Goal: Task Accomplishment & Management: Use online tool/utility

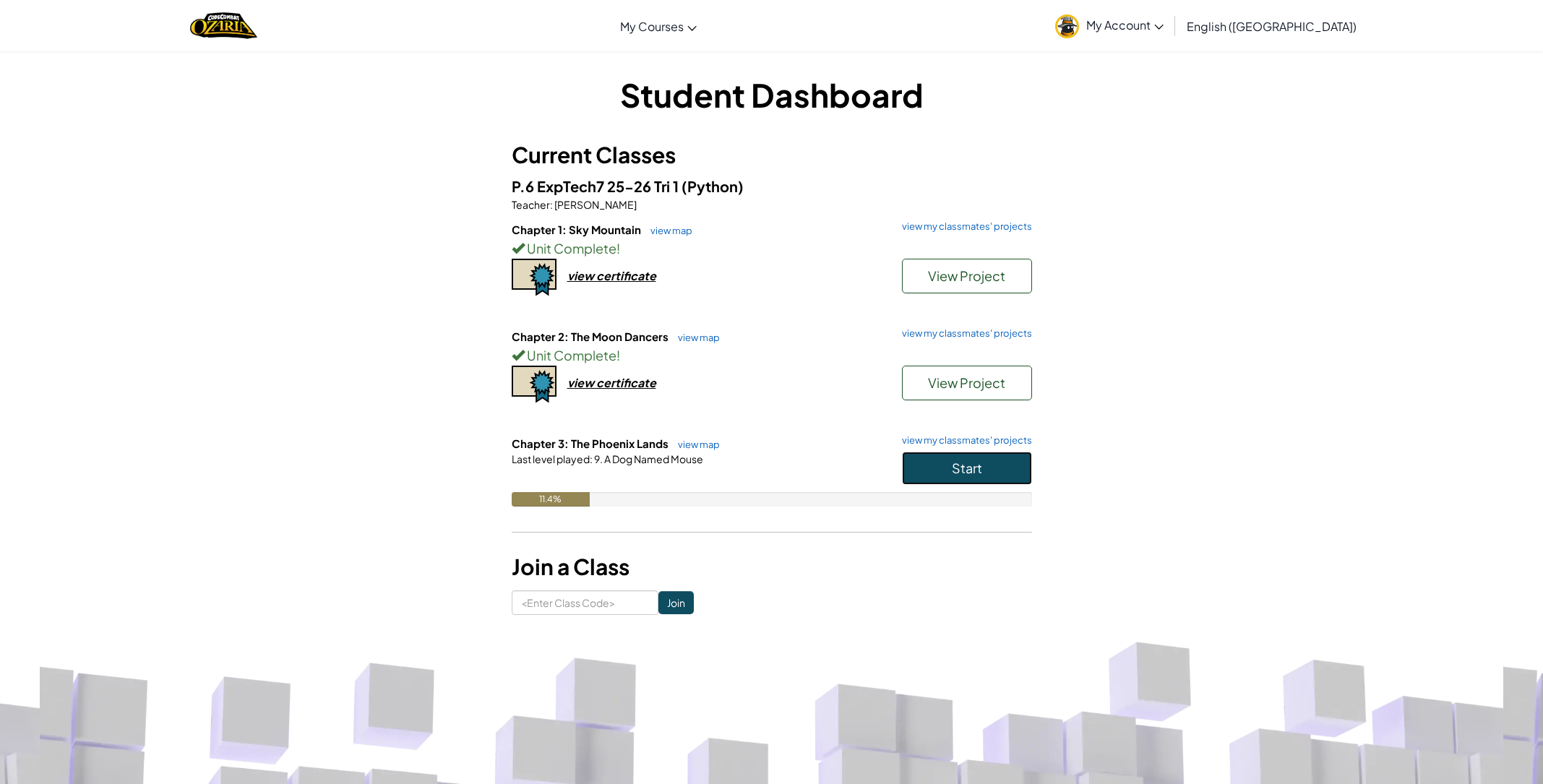
click at [945, 456] on button "Start" at bounding box center [967, 468] width 130 height 34
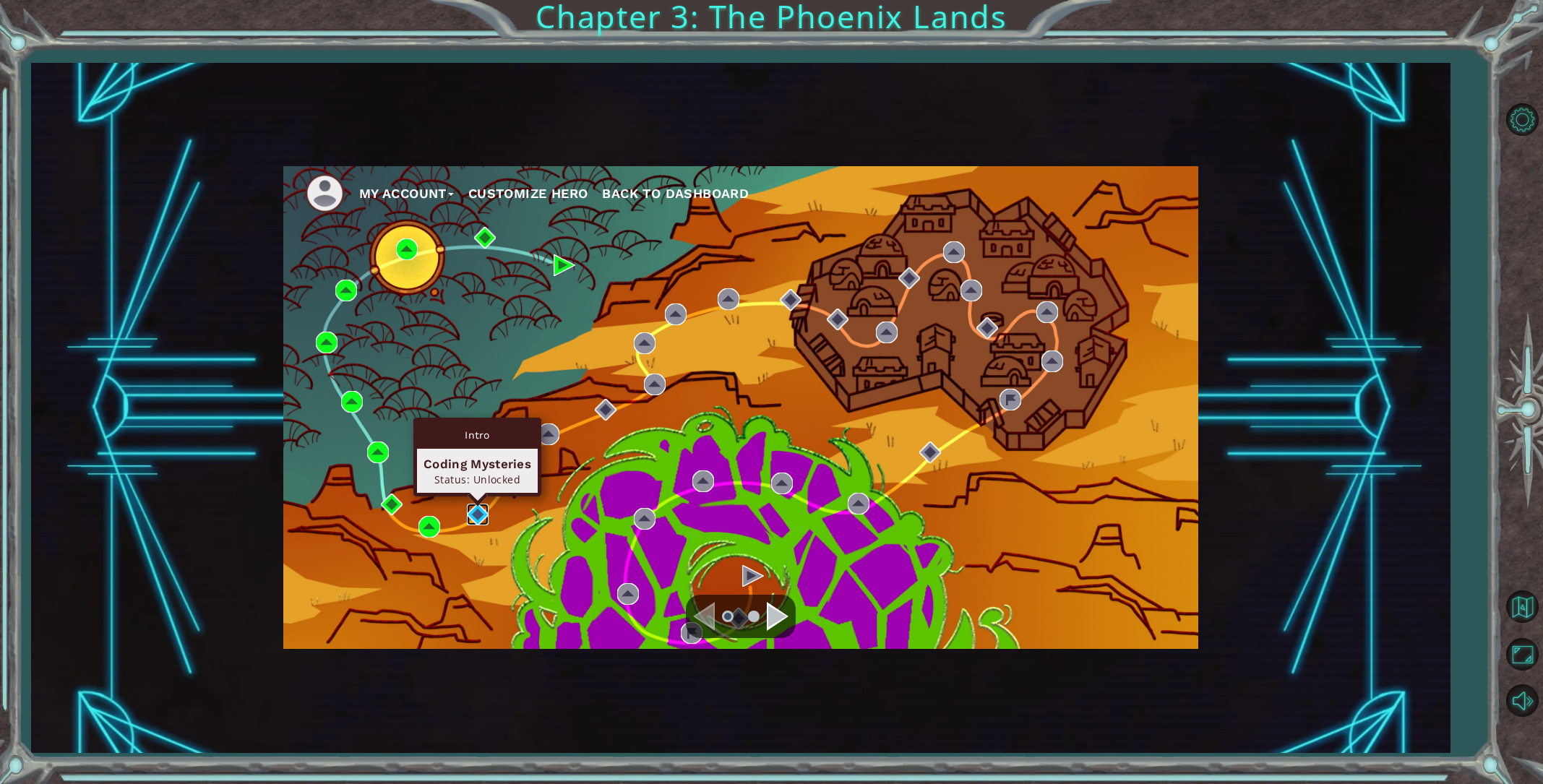
click at [475, 513] on img at bounding box center [477, 515] width 21 height 21
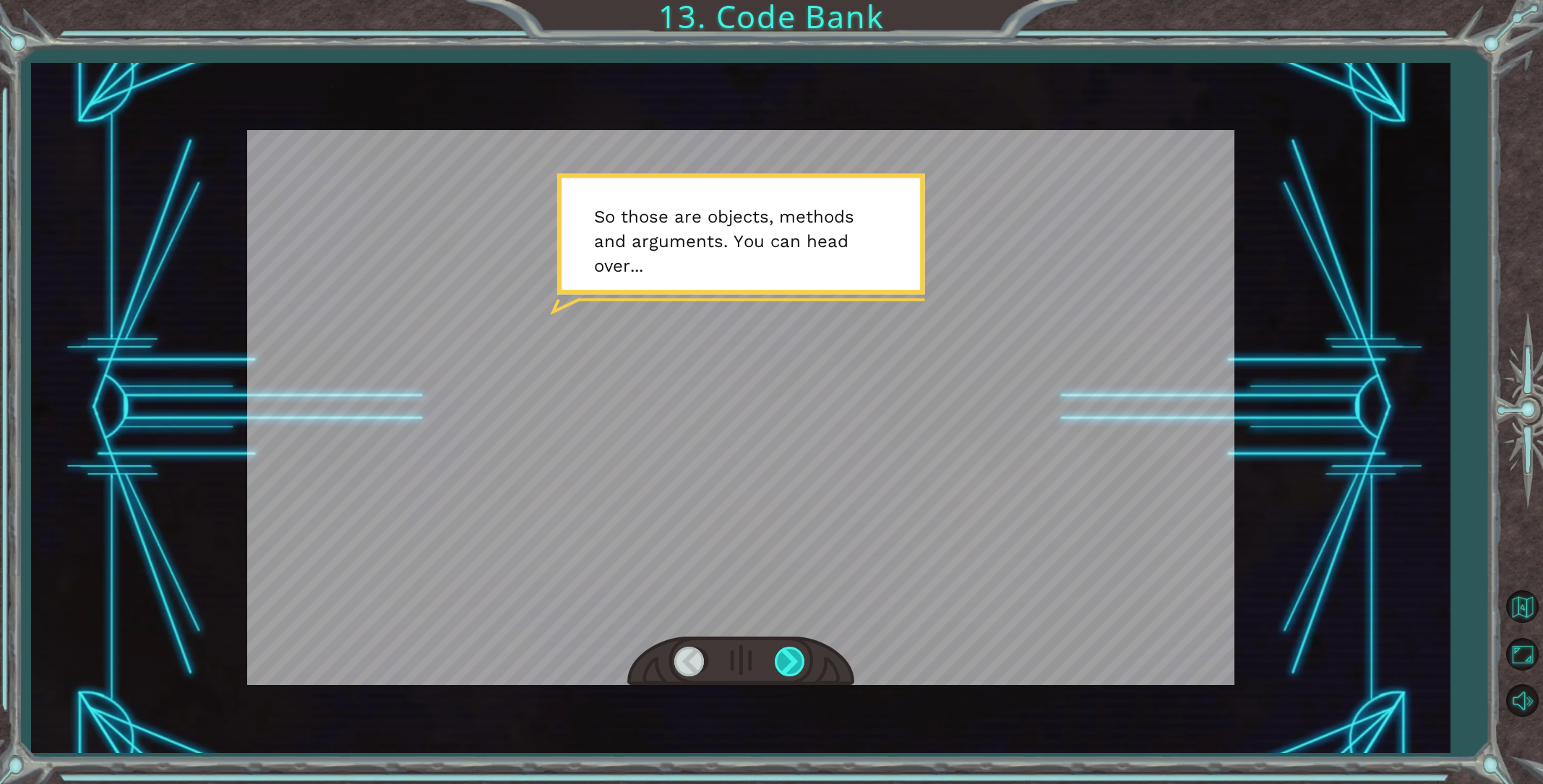
click at [794, 673] on div at bounding box center [791, 661] width 33 height 30
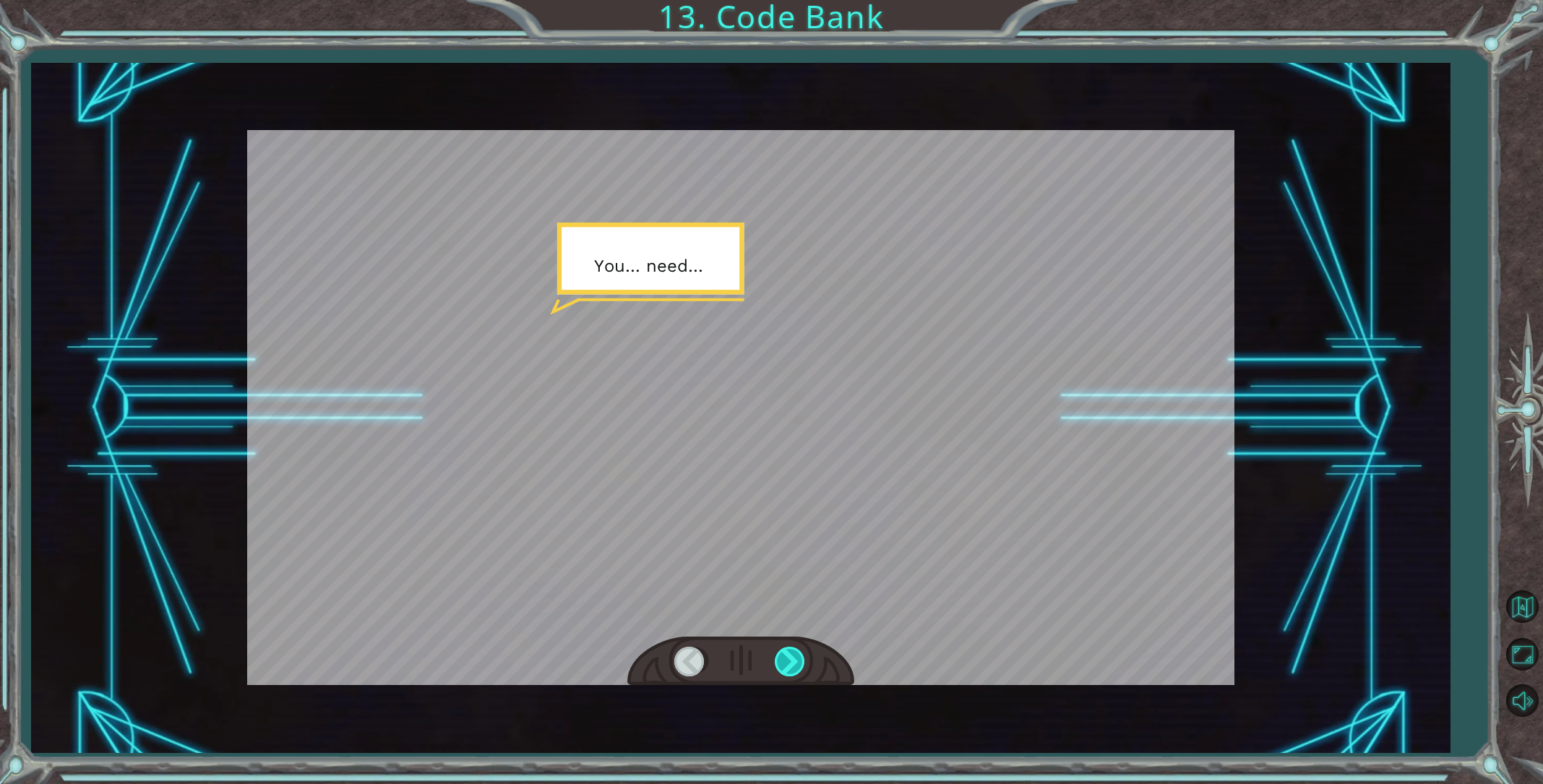
click at [794, 673] on div at bounding box center [791, 661] width 33 height 30
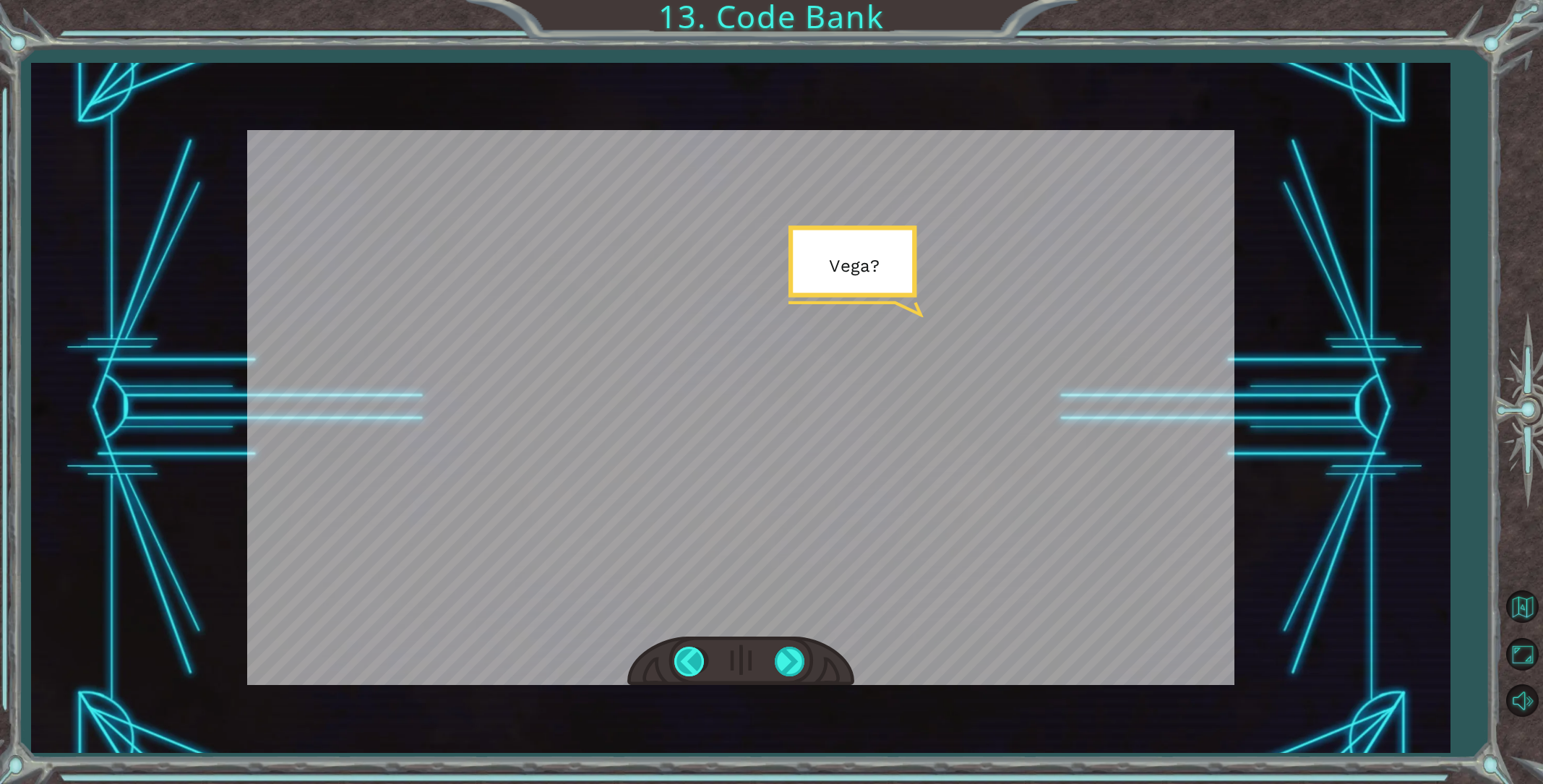
click at [696, 668] on div at bounding box center [690, 661] width 33 height 30
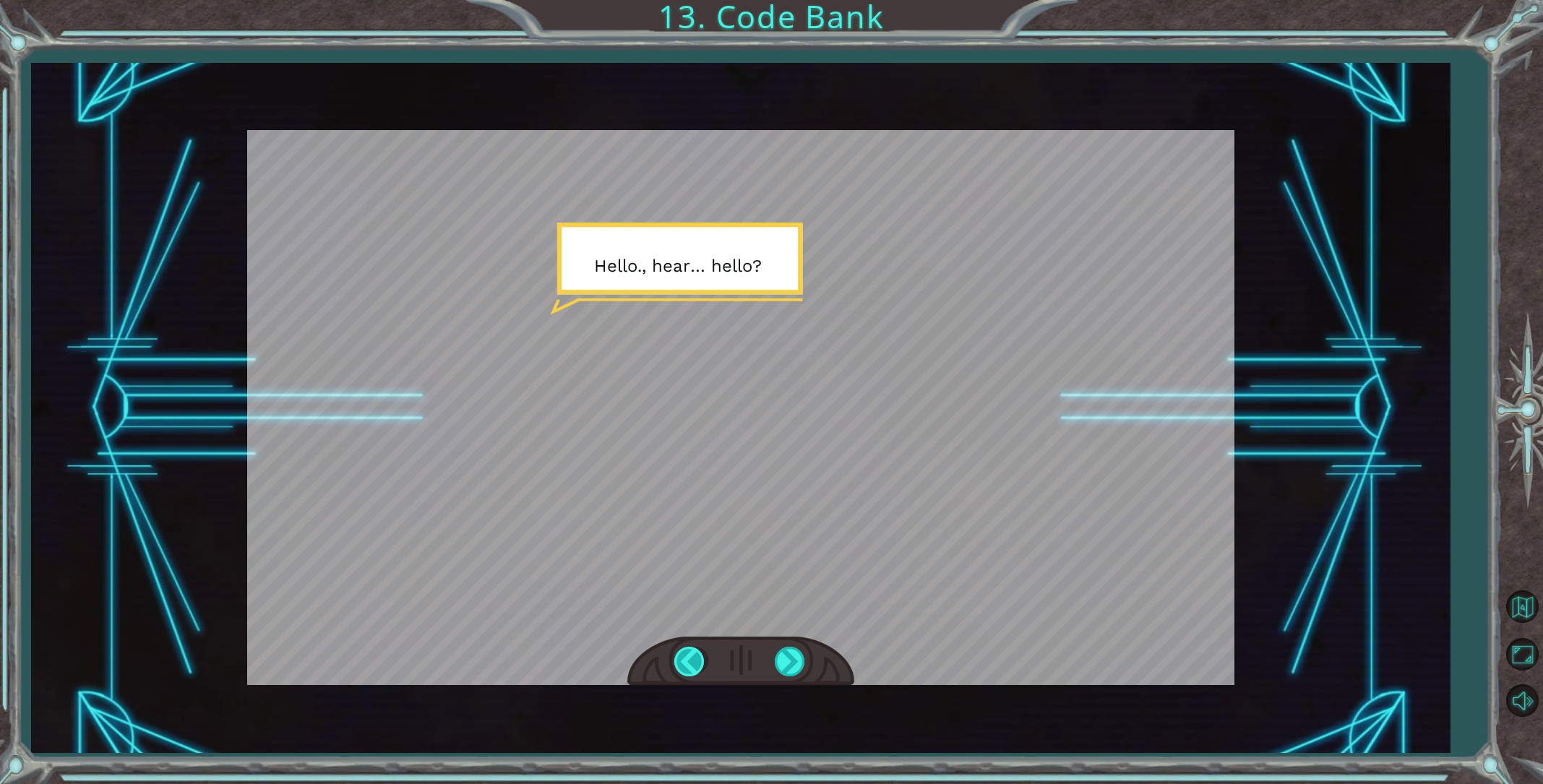
click at [692, 657] on div at bounding box center [690, 661] width 33 height 30
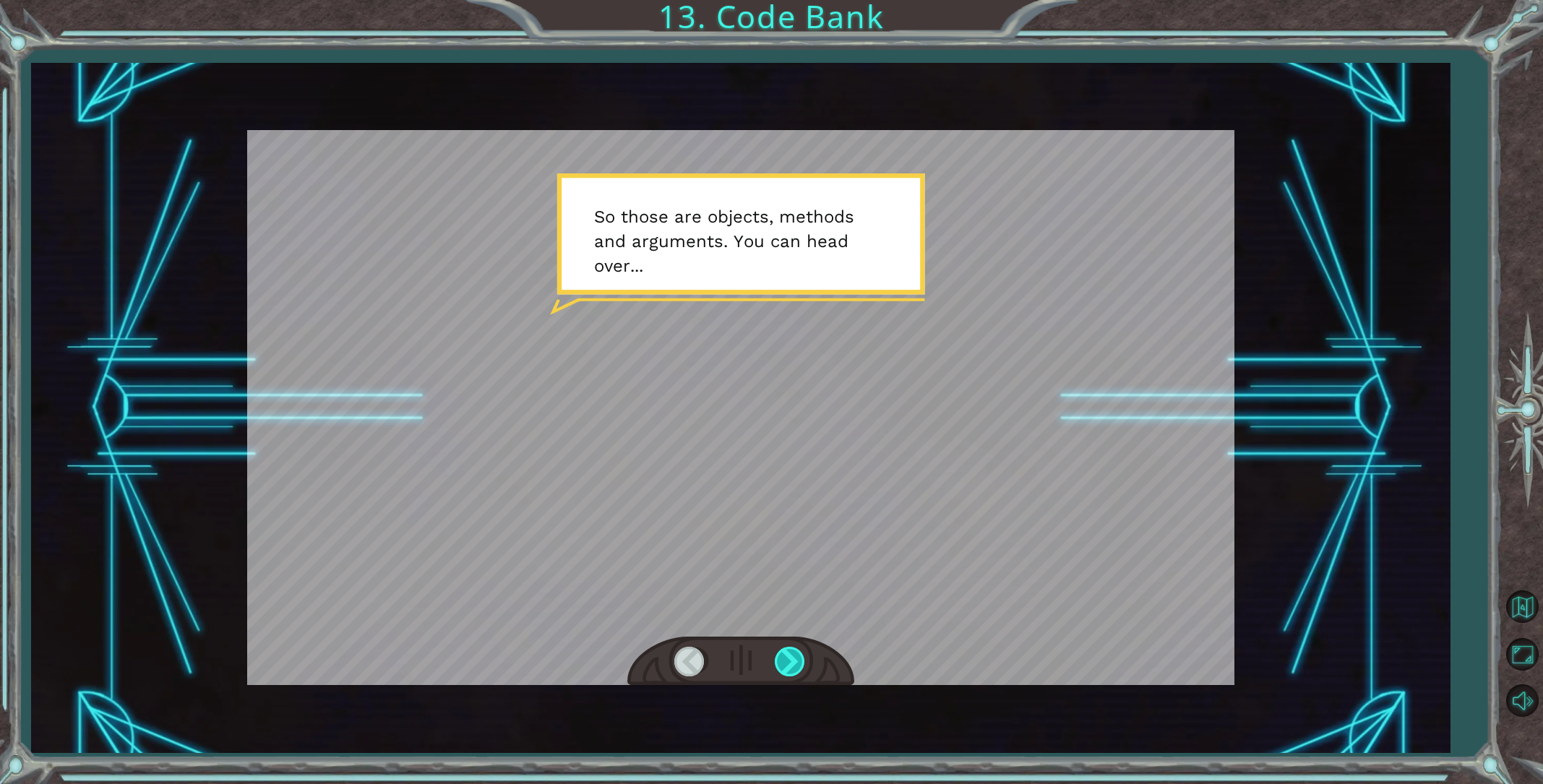
click at [792, 676] on div at bounding box center [791, 661] width 33 height 30
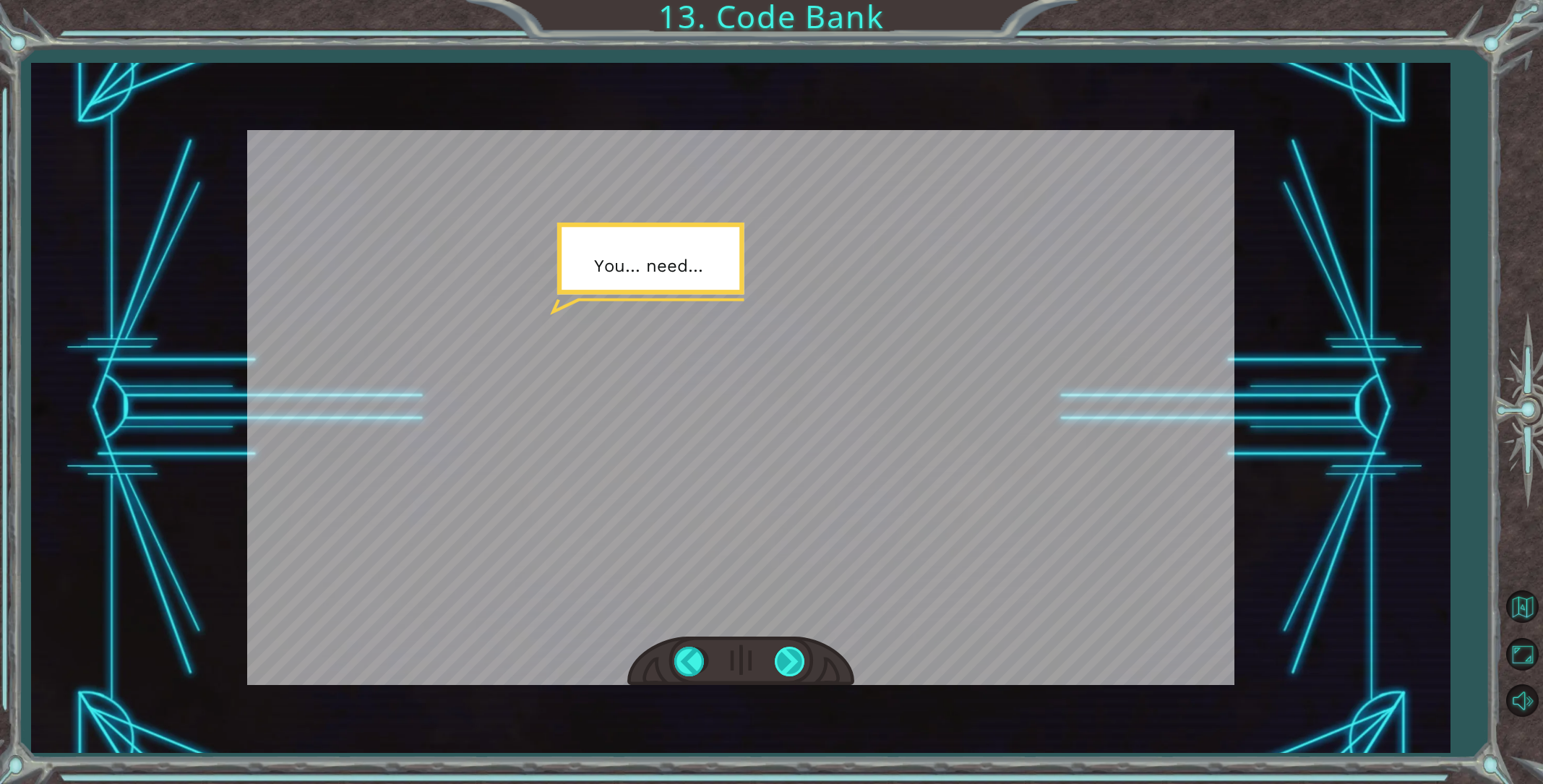
click at [791, 676] on div at bounding box center [791, 661] width 33 height 30
click at [790, 676] on div at bounding box center [791, 661] width 33 height 30
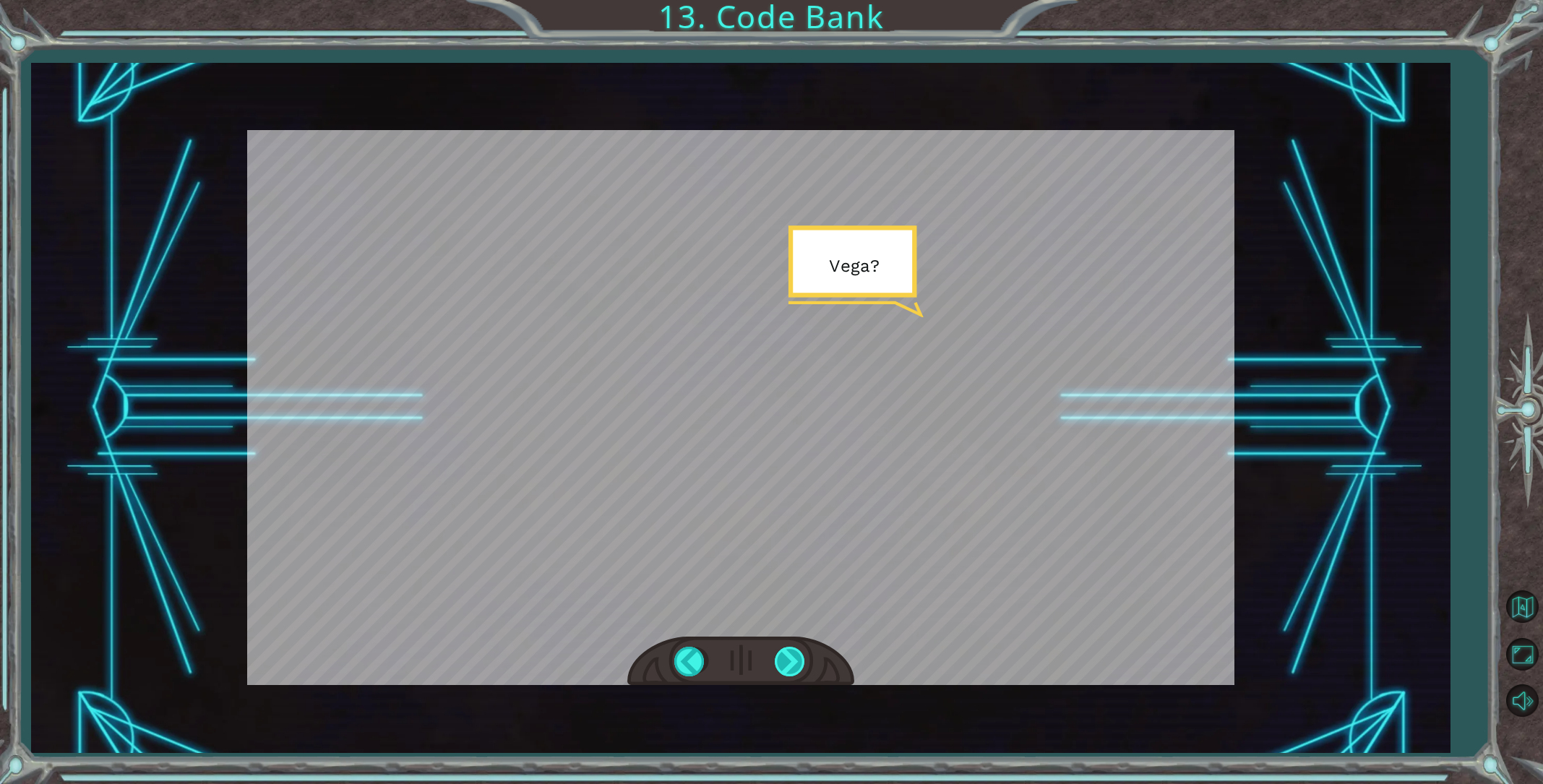
click at [790, 676] on div at bounding box center [791, 661] width 33 height 30
click at [793, 669] on div at bounding box center [791, 661] width 33 height 30
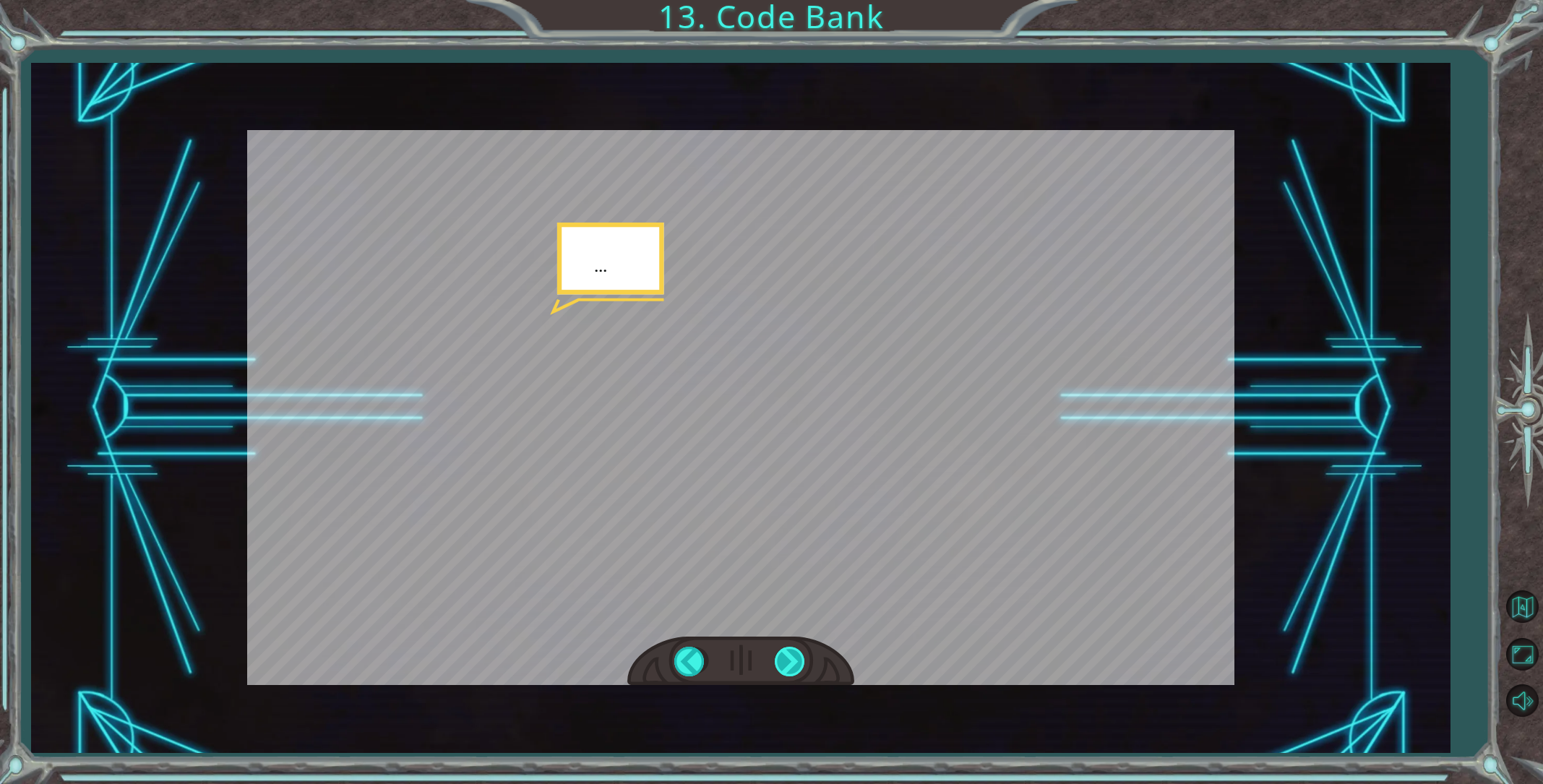
click at [793, 669] on div at bounding box center [791, 661] width 33 height 30
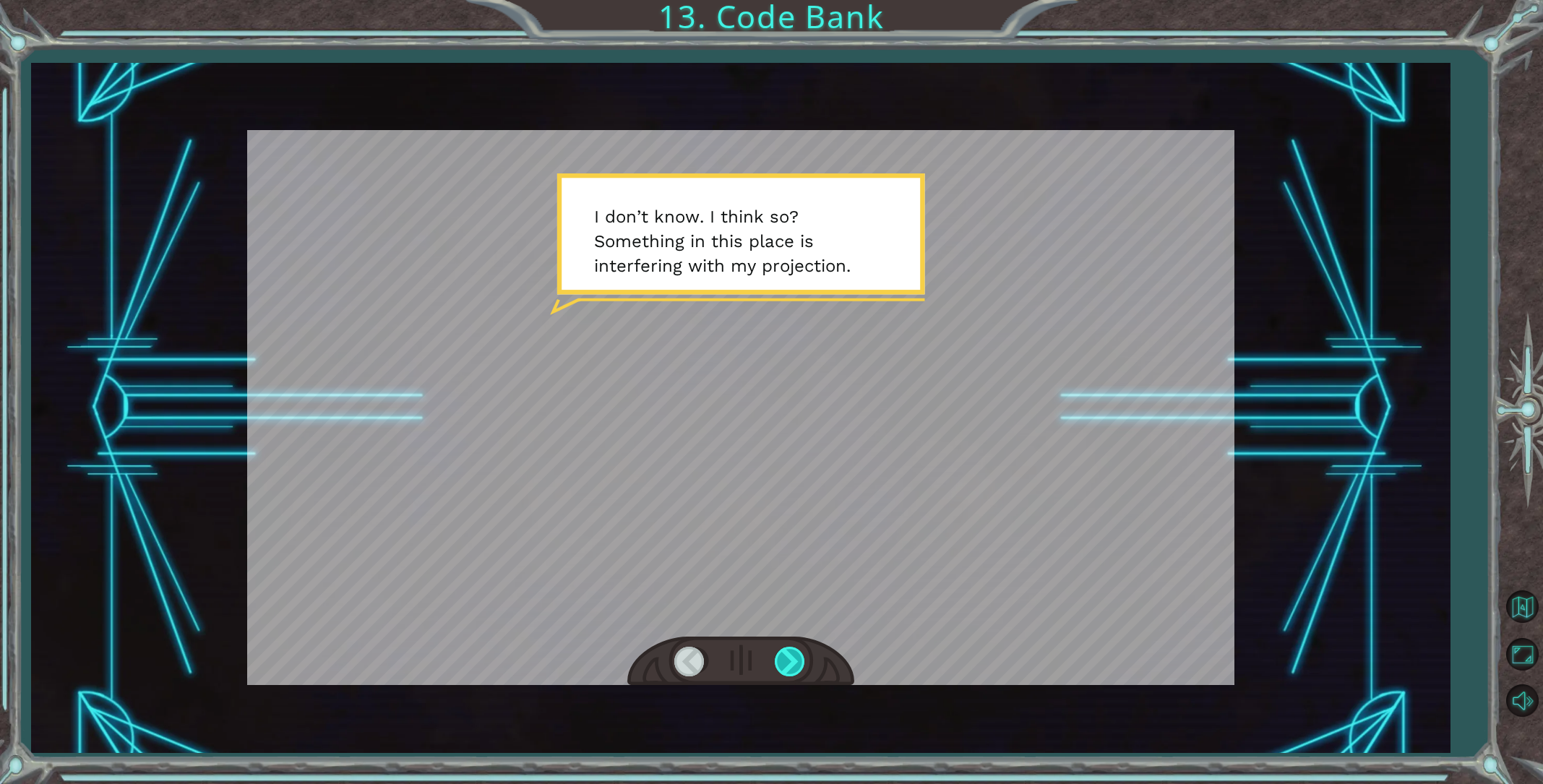
click at [793, 669] on div at bounding box center [791, 661] width 33 height 30
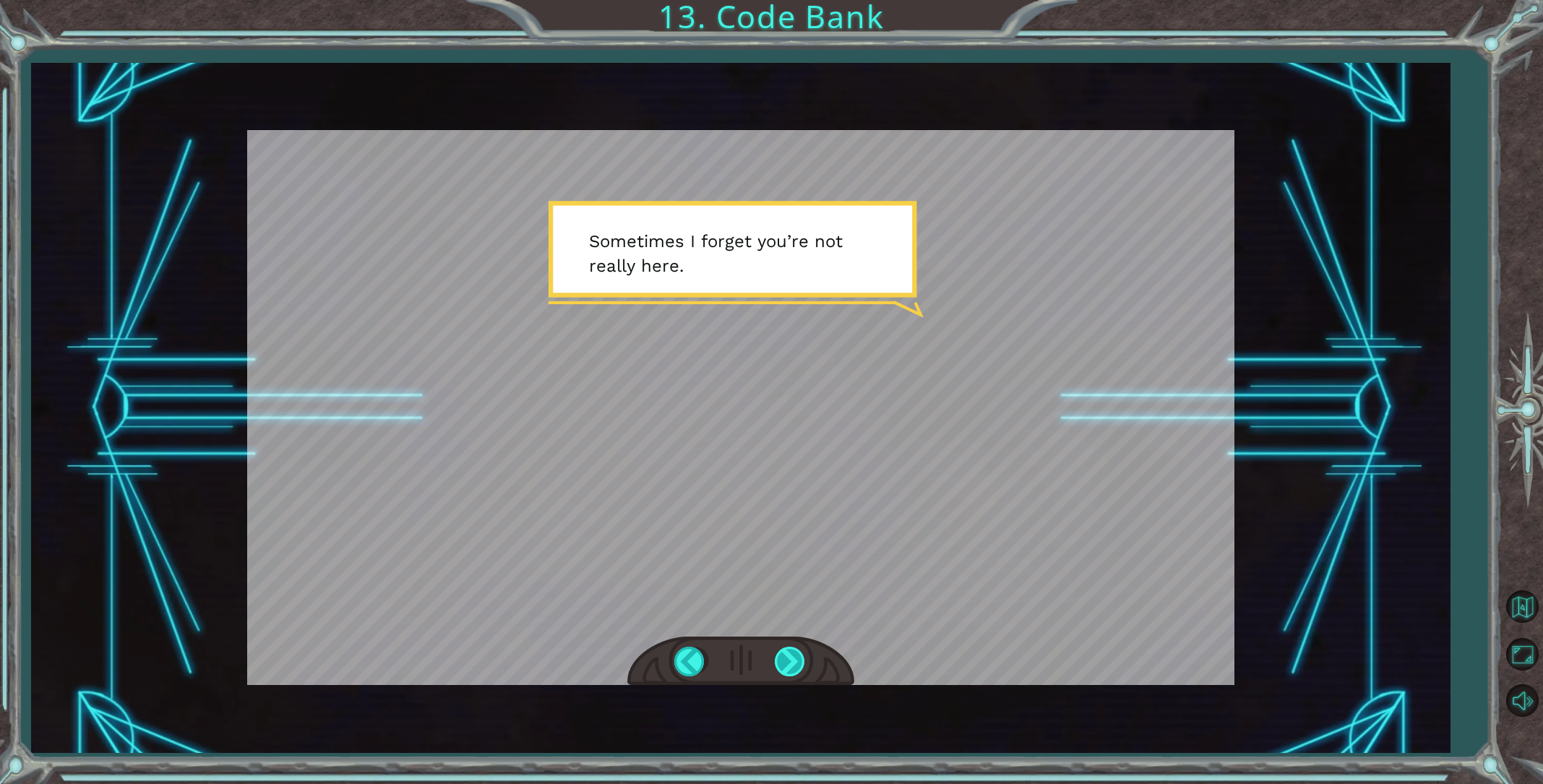
click at [794, 669] on div at bounding box center [791, 661] width 33 height 30
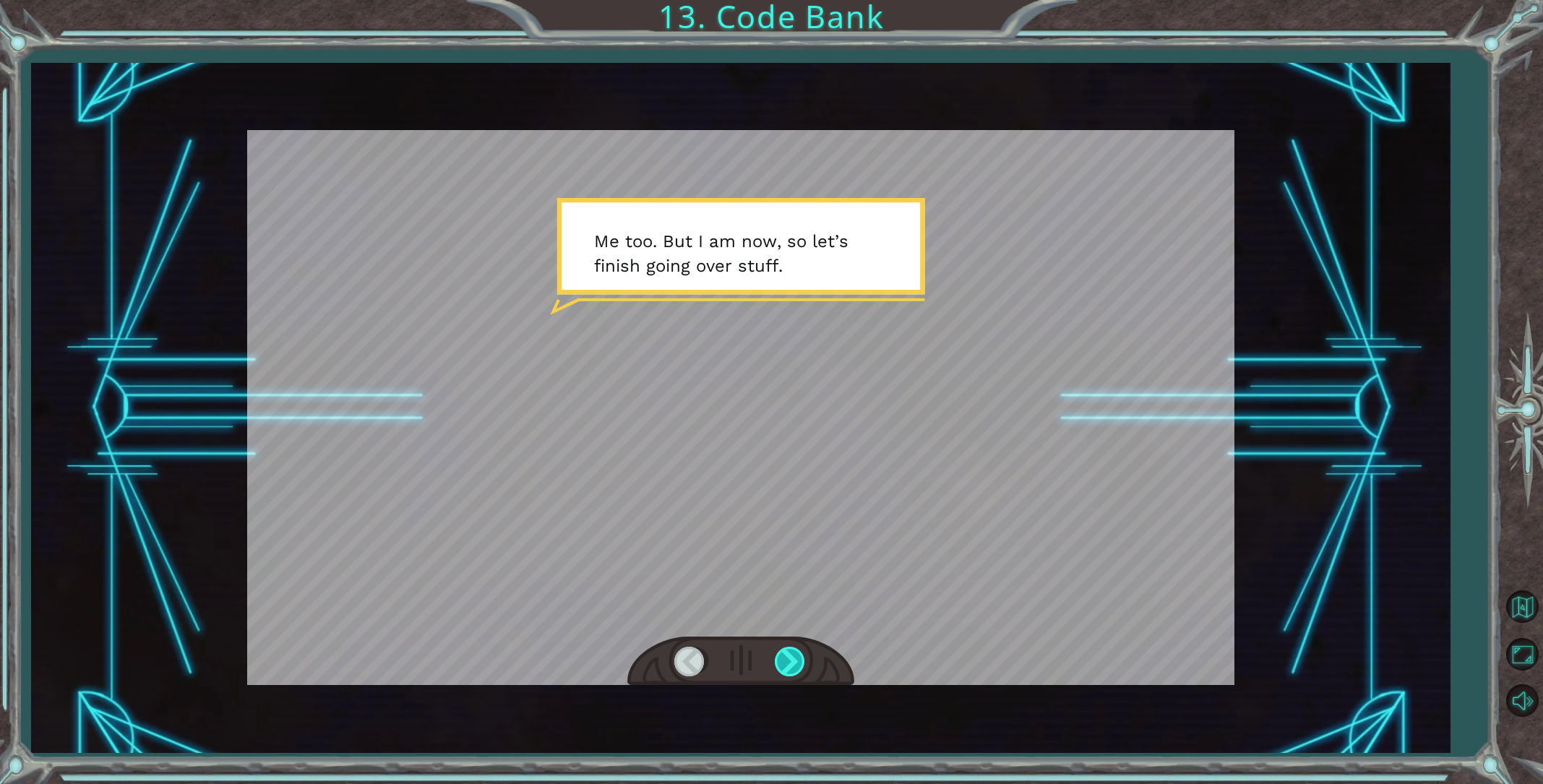
click at [793, 669] on div at bounding box center [791, 661] width 33 height 30
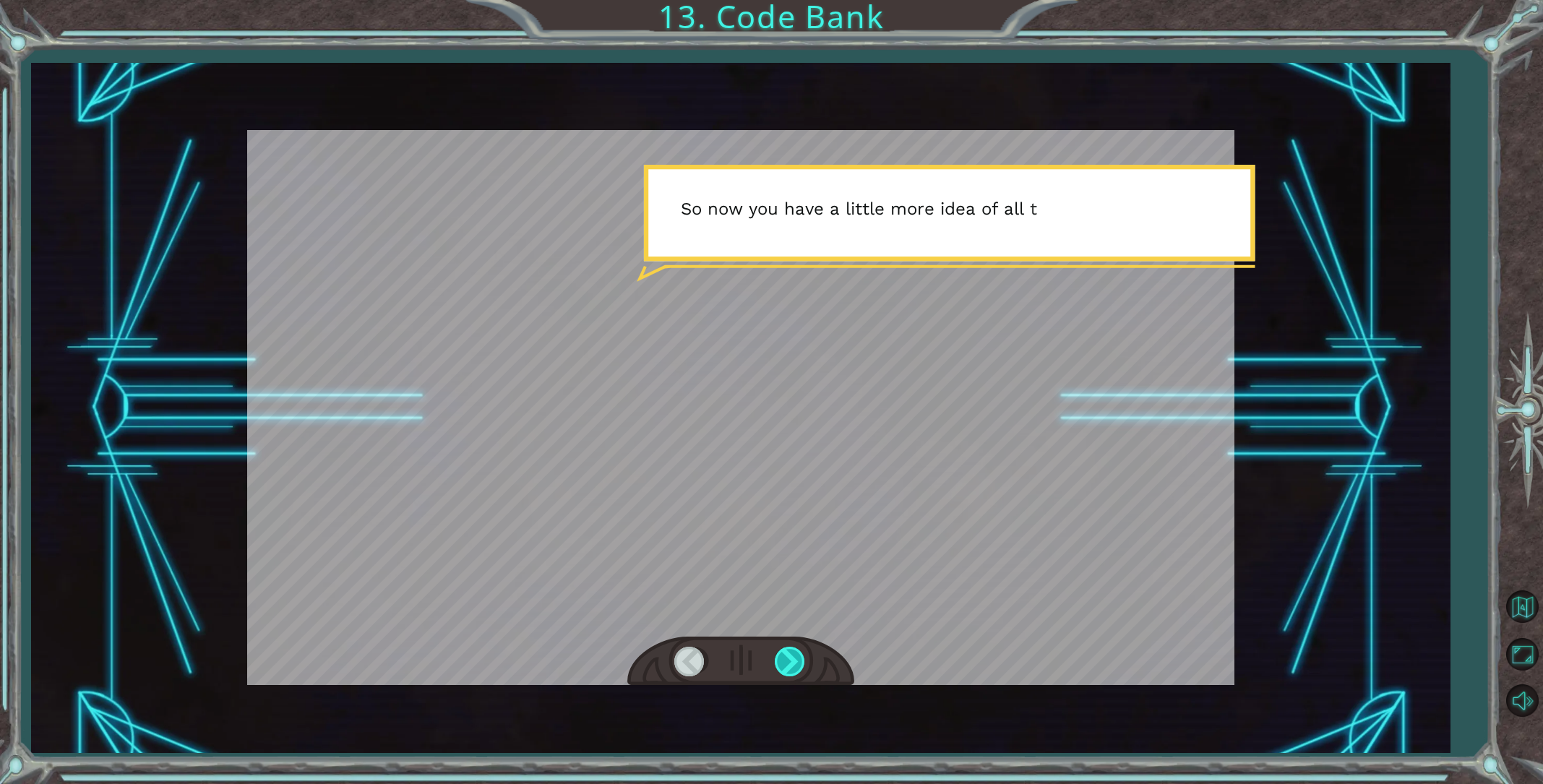
click at [793, 669] on div at bounding box center [791, 661] width 33 height 30
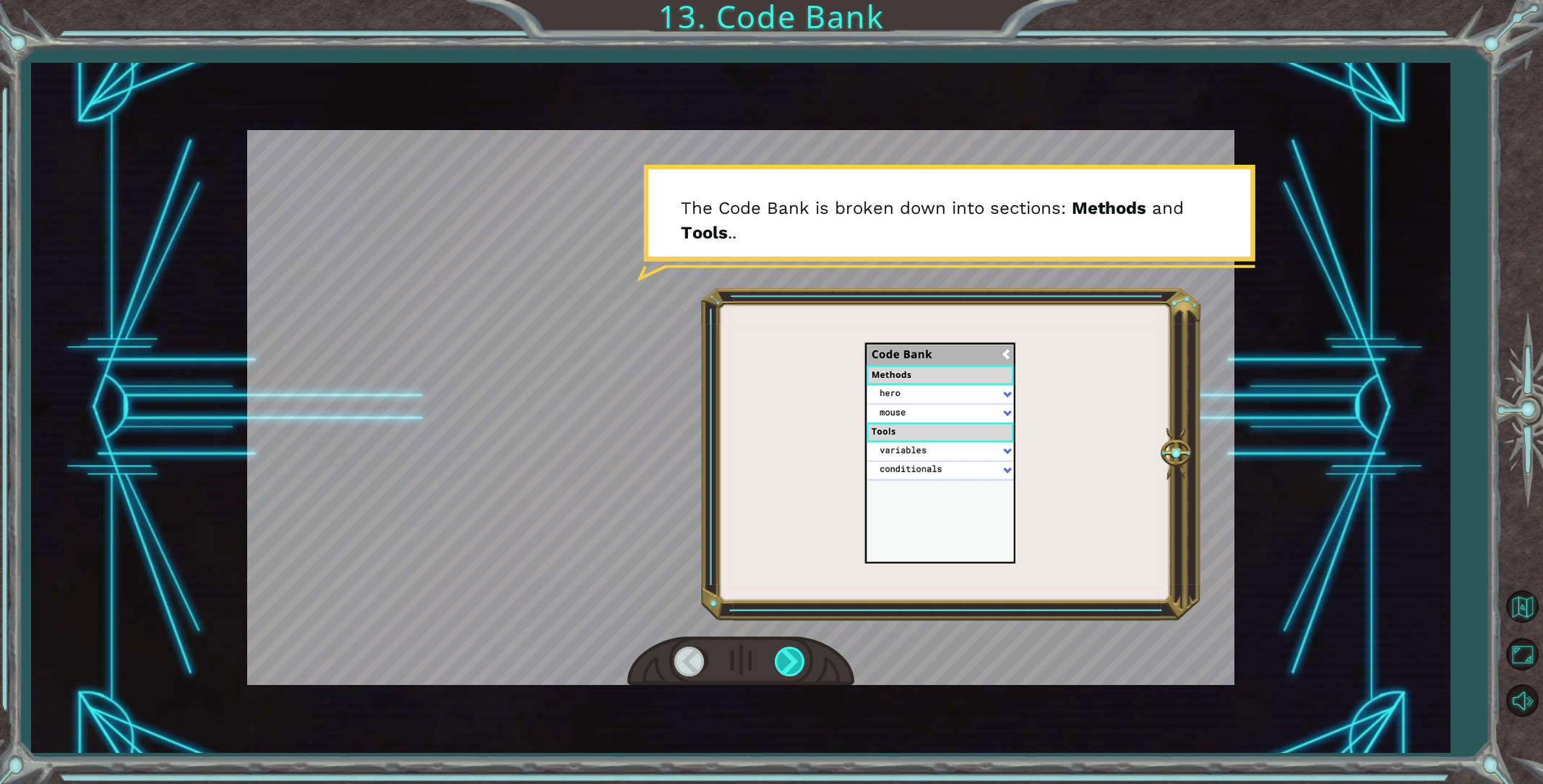
click at [793, 669] on div at bounding box center [791, 661] width 33 height 30
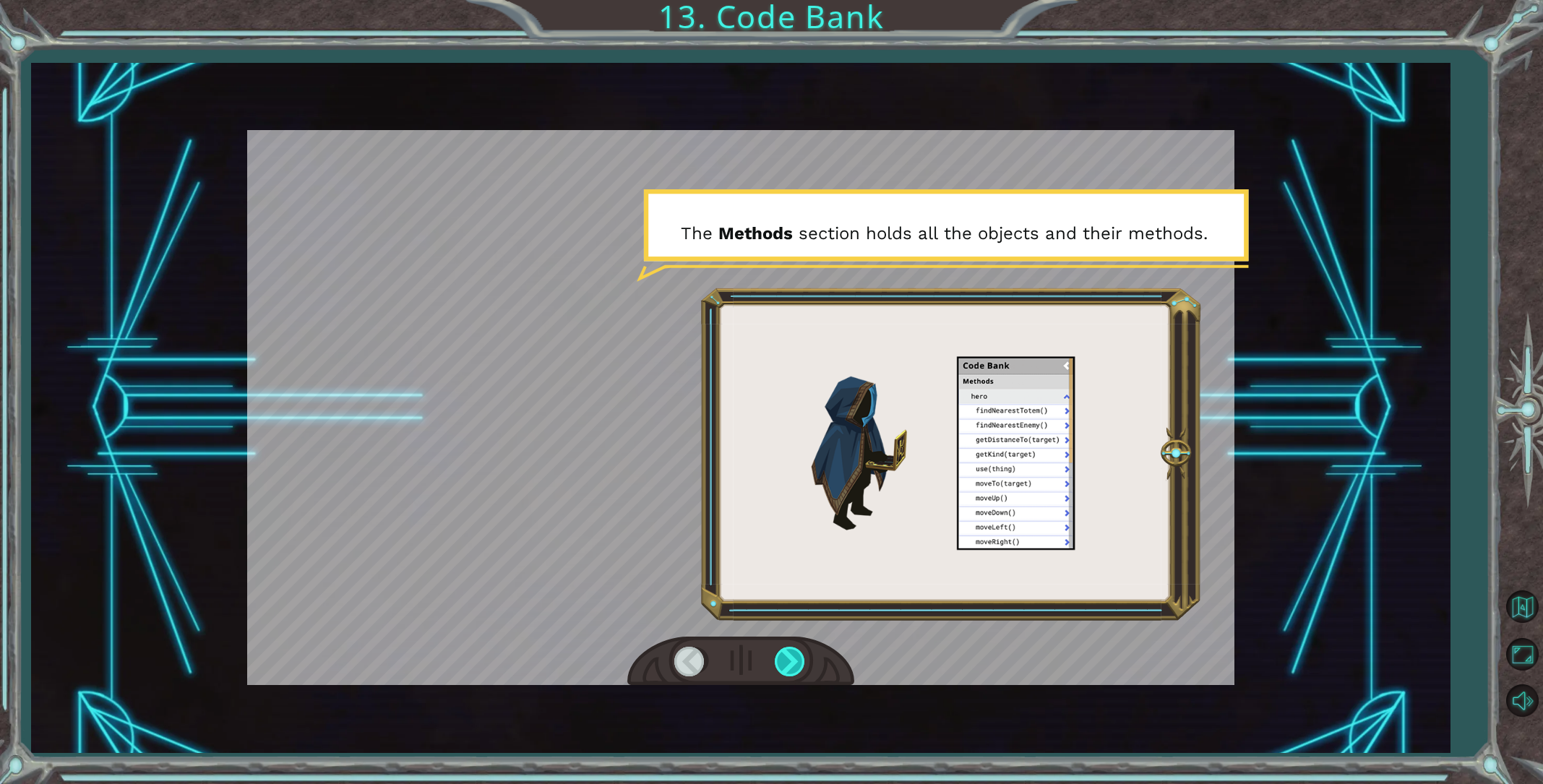
click at [794, 667] on div at bounding box center [791, 661] width 33 height 30
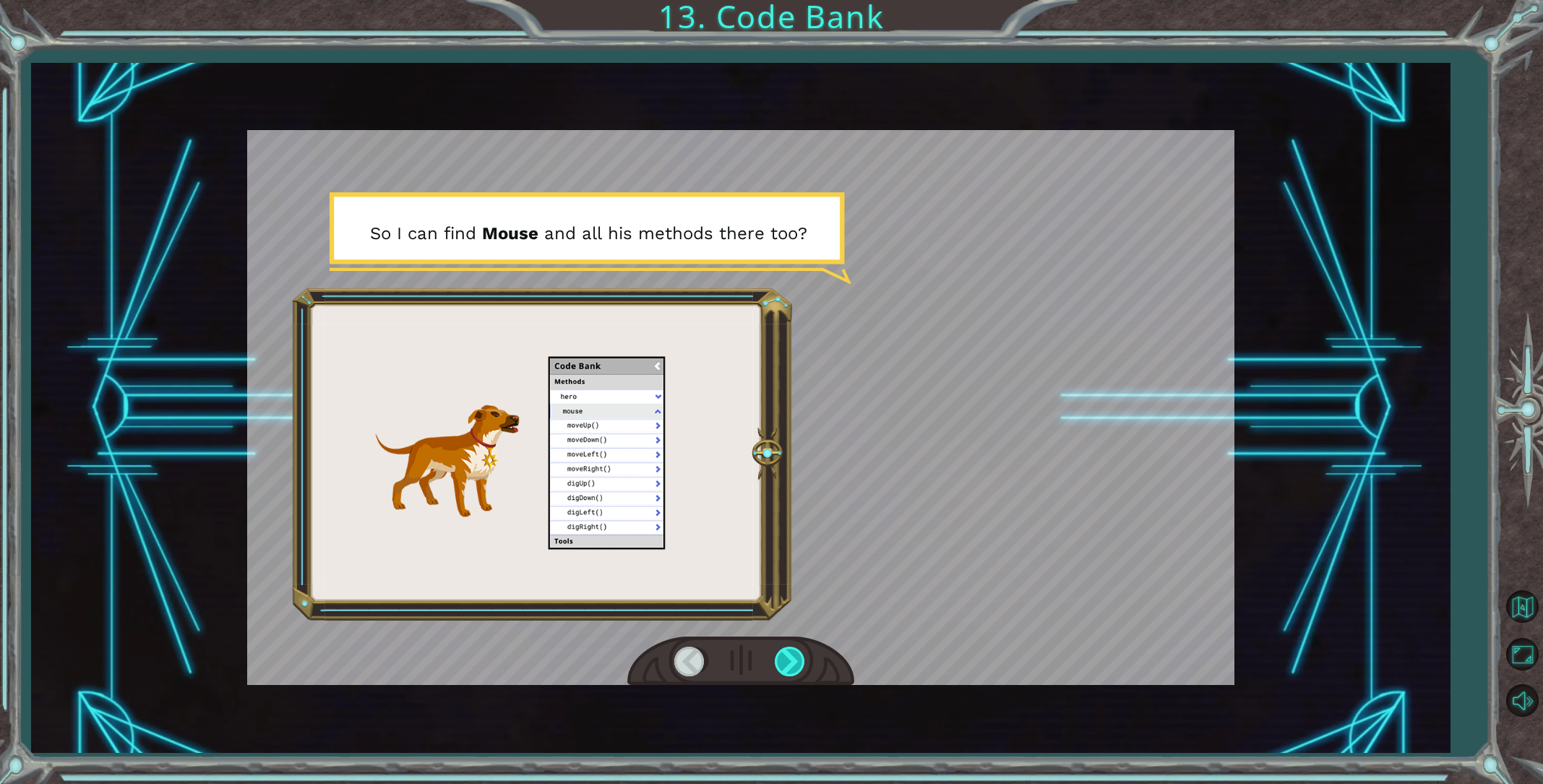
click at [794, 670] on div at bounding box center [791, 661] width 33 height 30
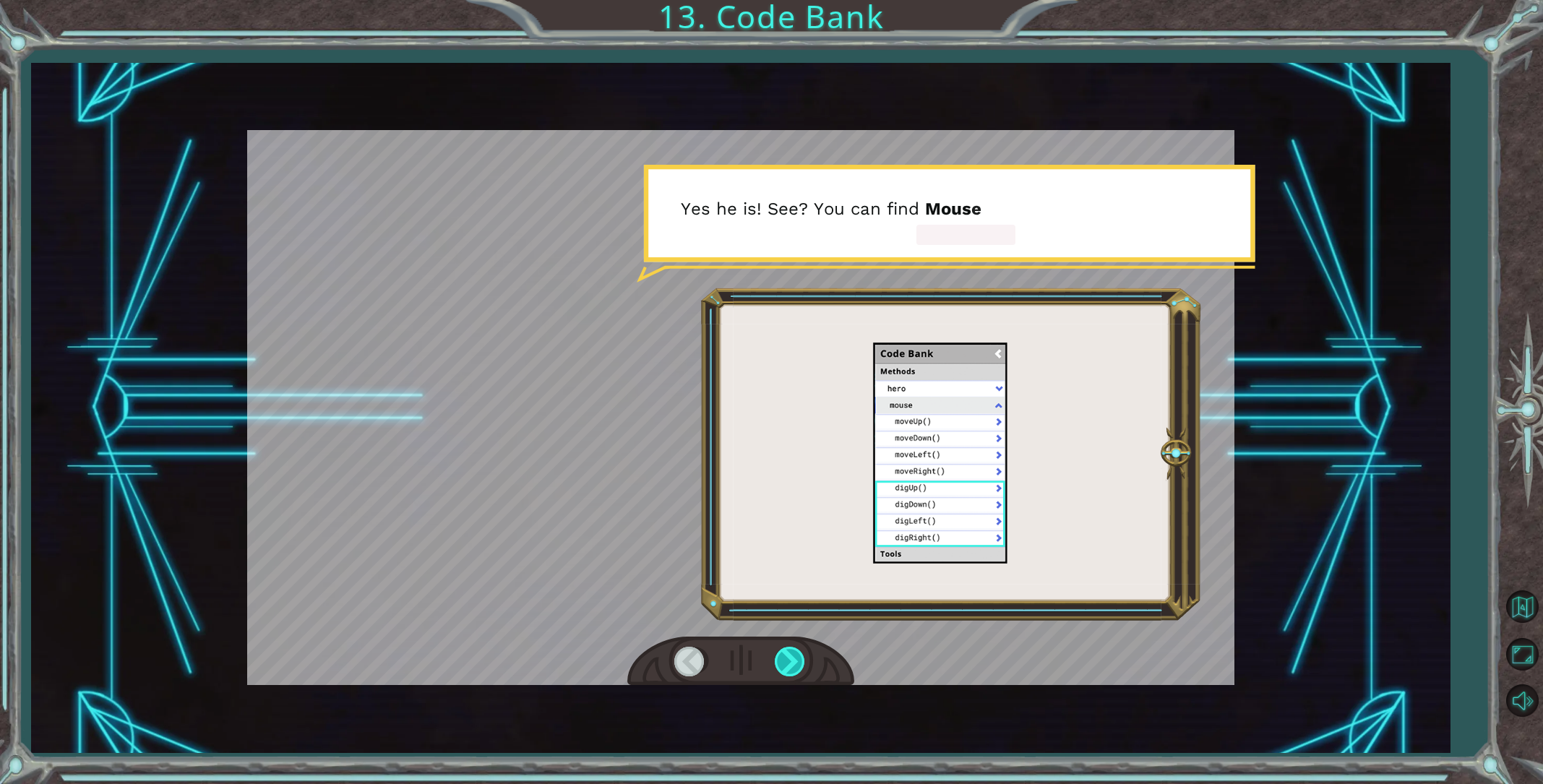
click at [794, 670] on div at bounding box center [791, 661] width 33 height 30
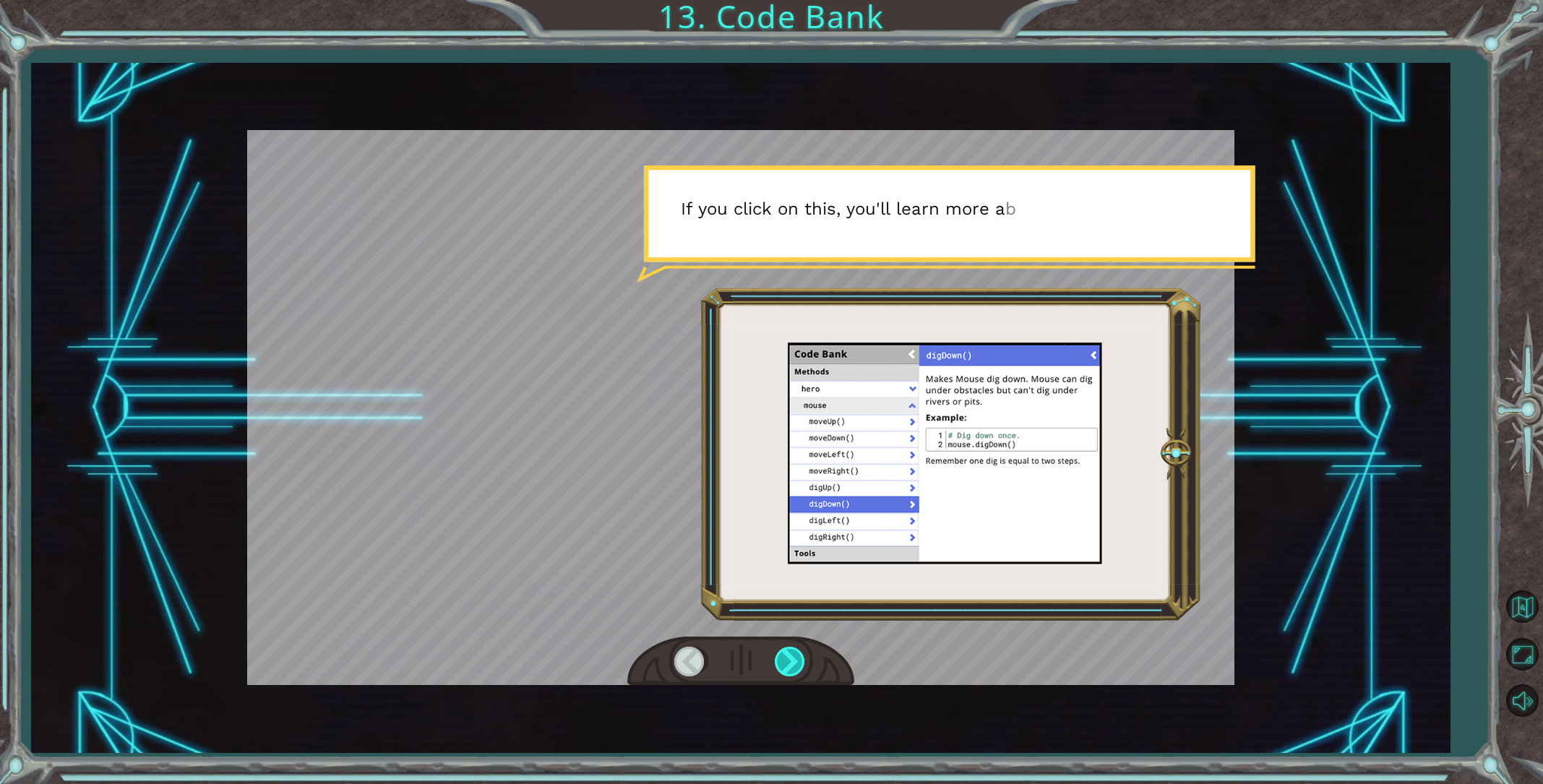
click at [794, 670] on div at bounding box center [791, 661] width 33 height 30
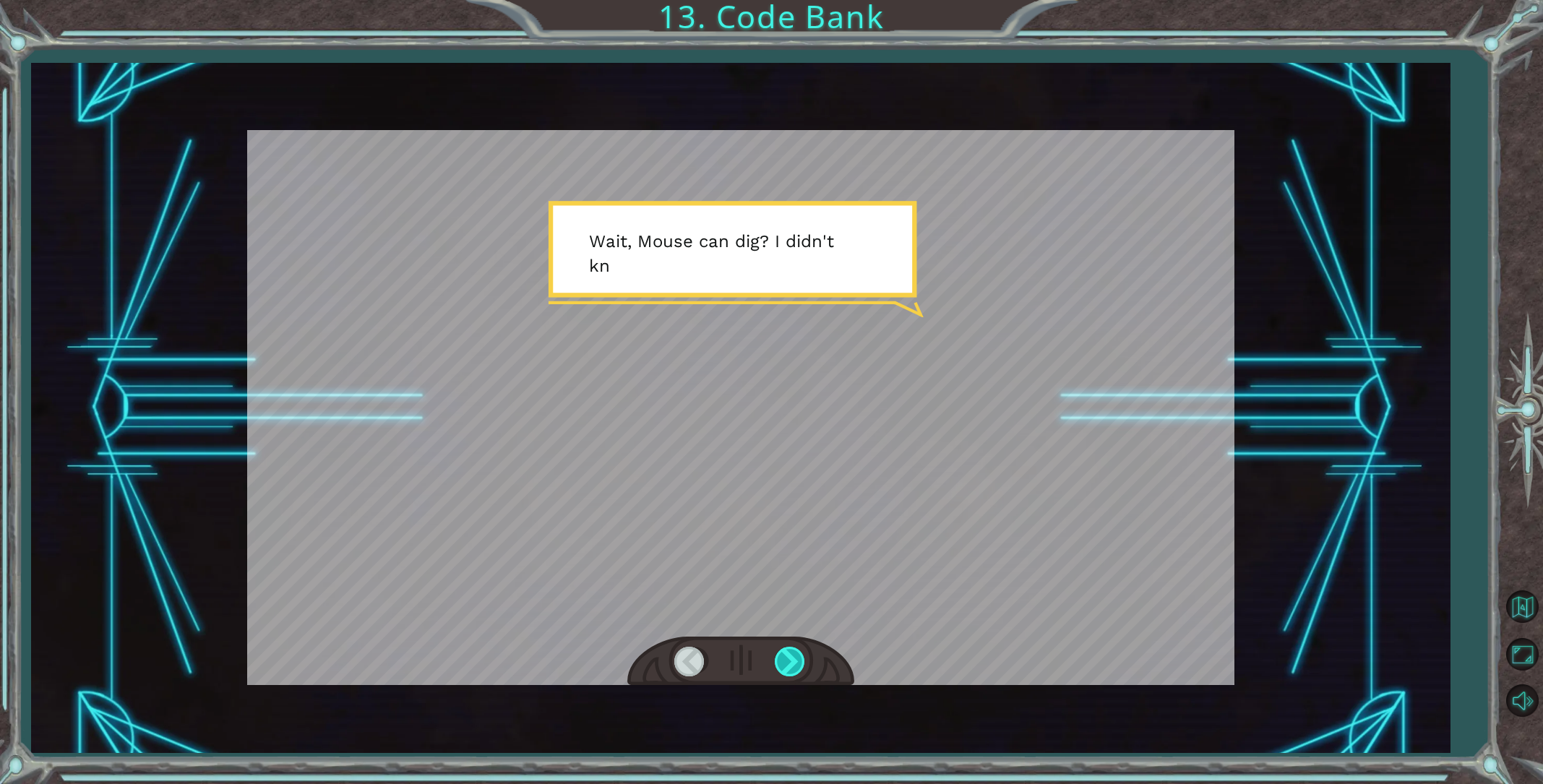
click at [794, 670] on div at bounding box center [791, 661] width 33 height 30
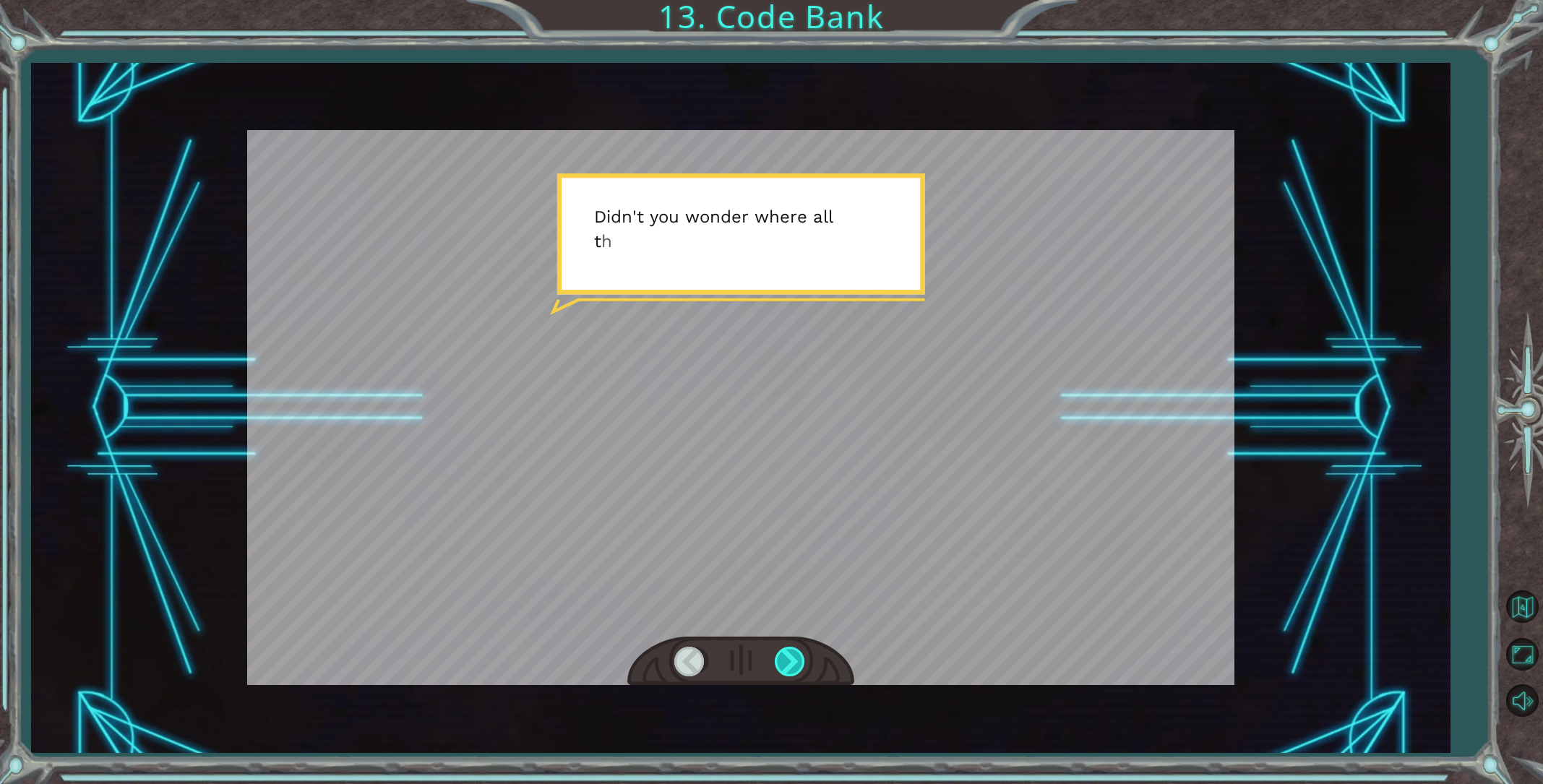
click at [794, 670] on div at bounding box center [791, 661] width 33 height 30
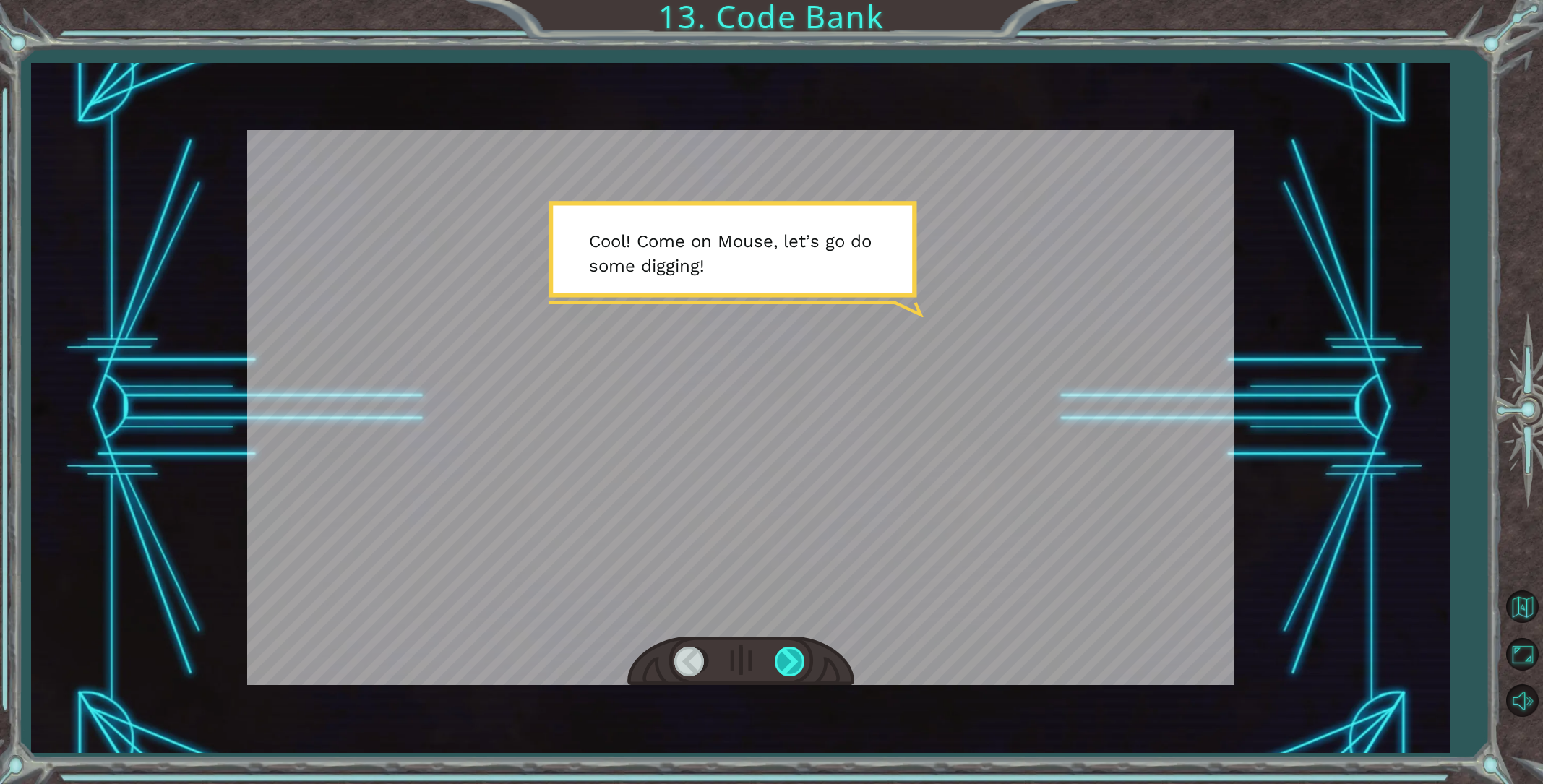
click at [794, 670] on div at bounding box center [791, 661] width 33 height 30
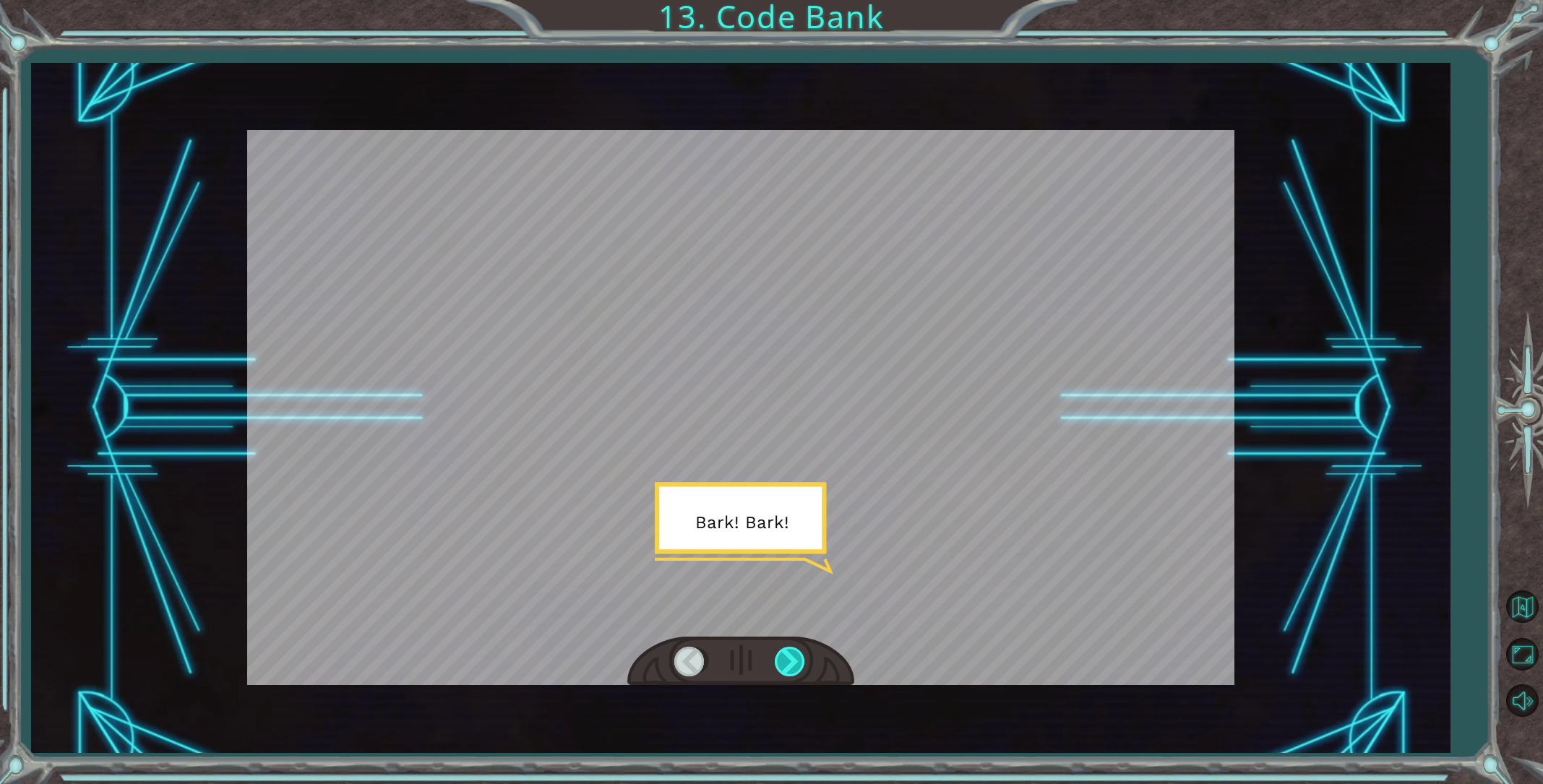
click at [794, 670] on div at bounding box center [791, 661] width 33 height 30
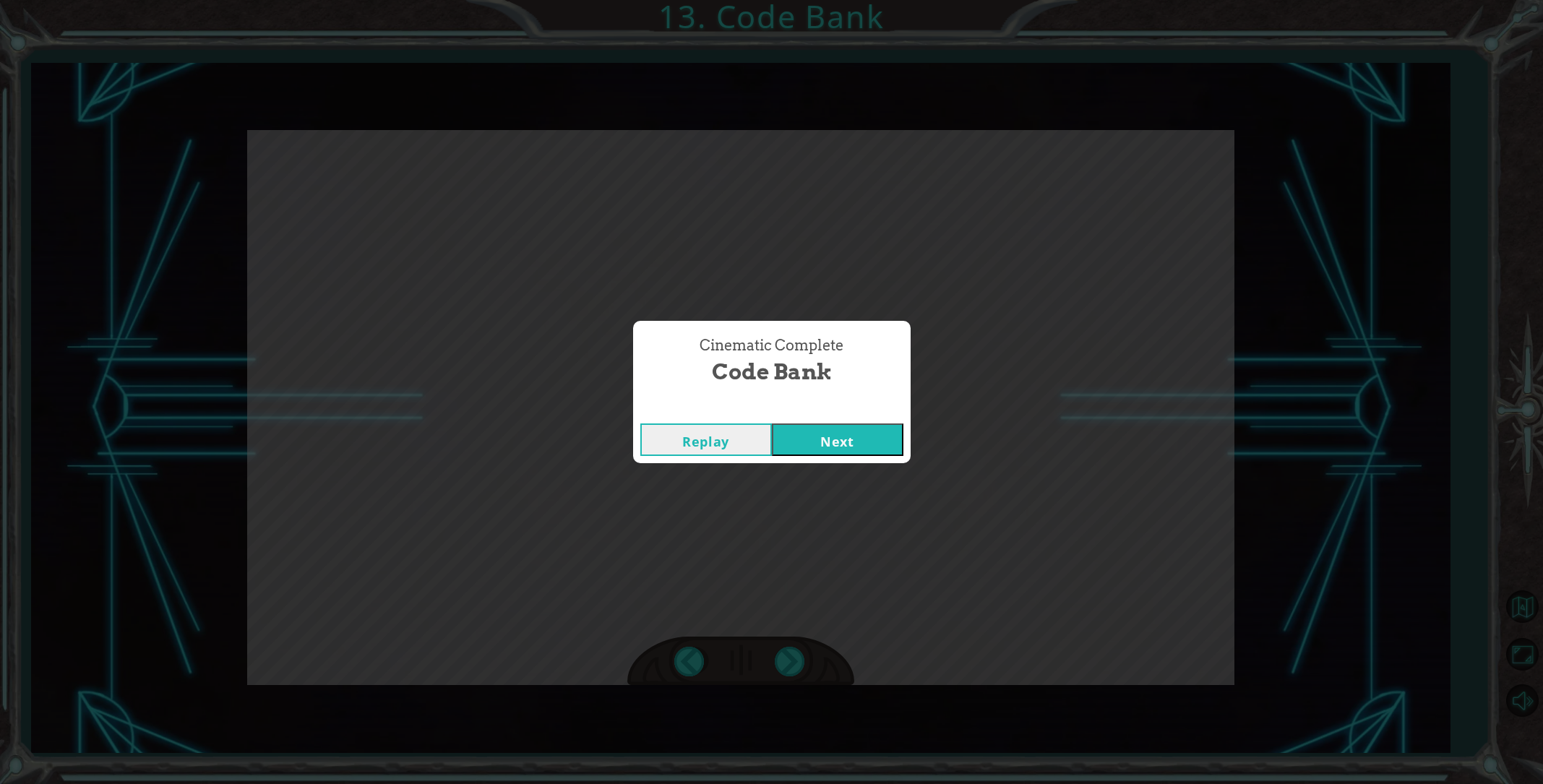
click at [824, 435] on button "Next" at bounding box center [837, 439] width 131 height 33
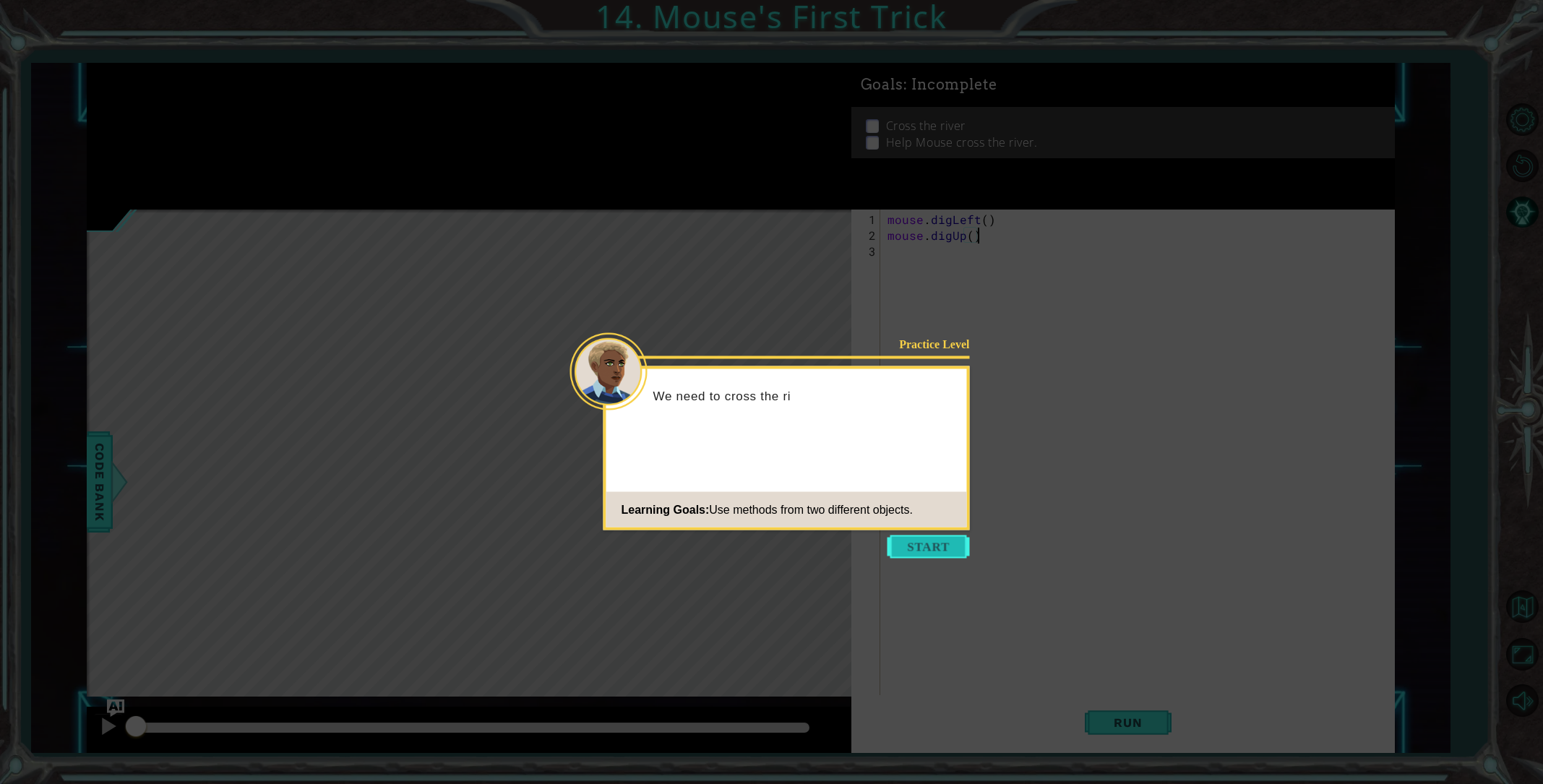
click at [915, 549] on button "Start" at bounding box center [929, 547] width 82 height 23
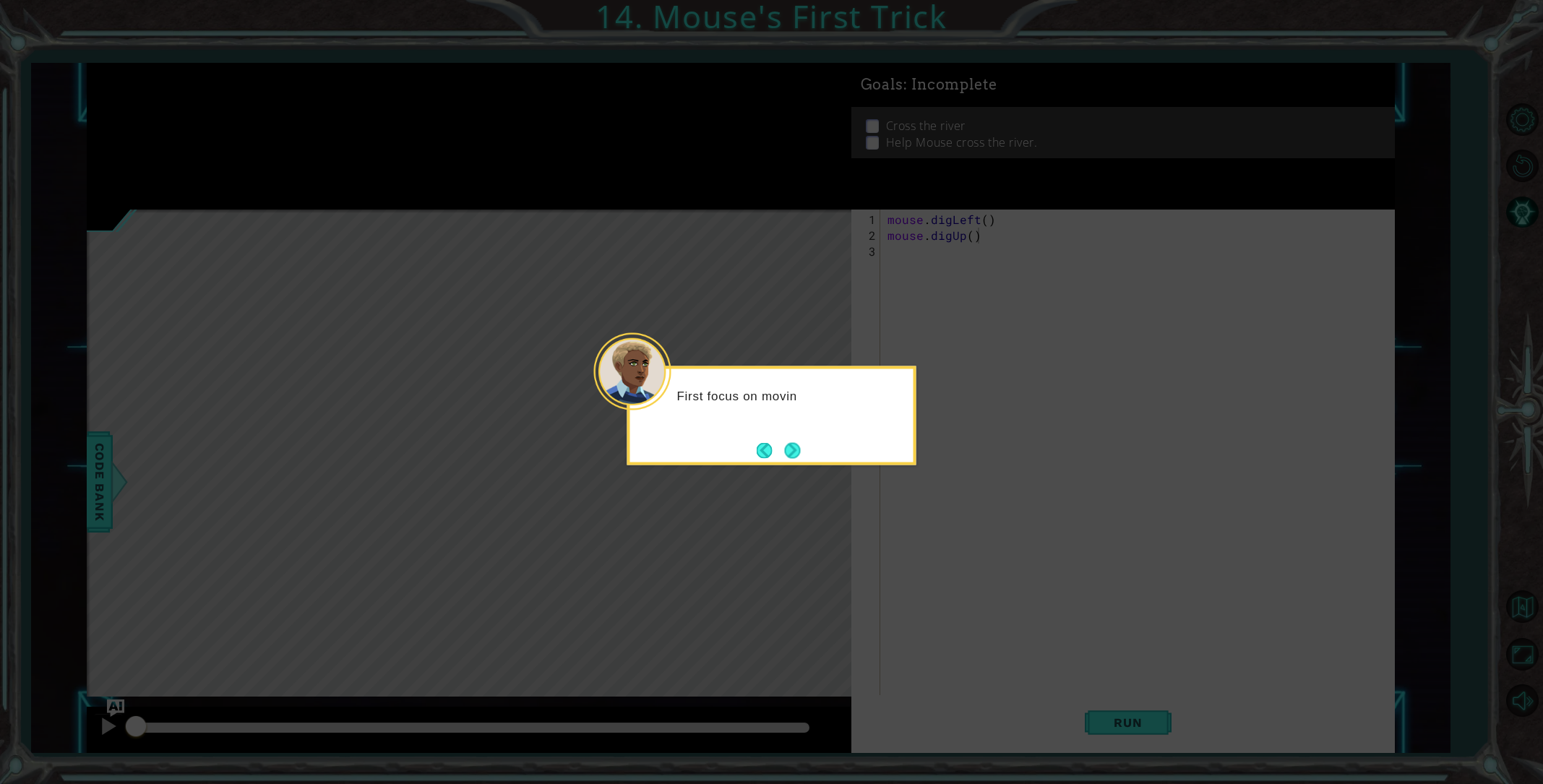
click at [792, 454] on button "Next" at bounding box center [792, 450] width 16 height 16
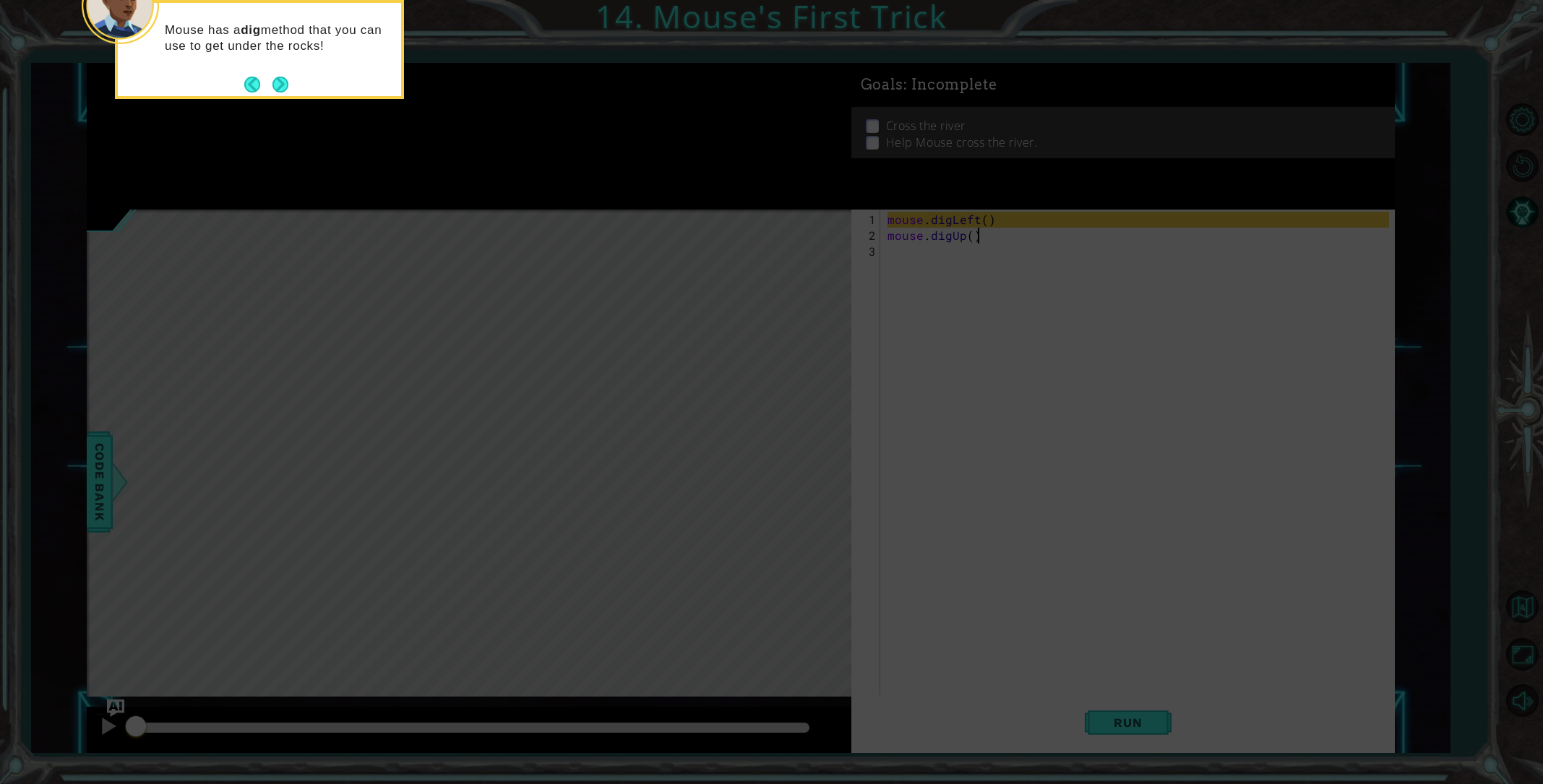
click at [281, 78] on button "Next" at bounding box center [280, 84] width 16 height 16
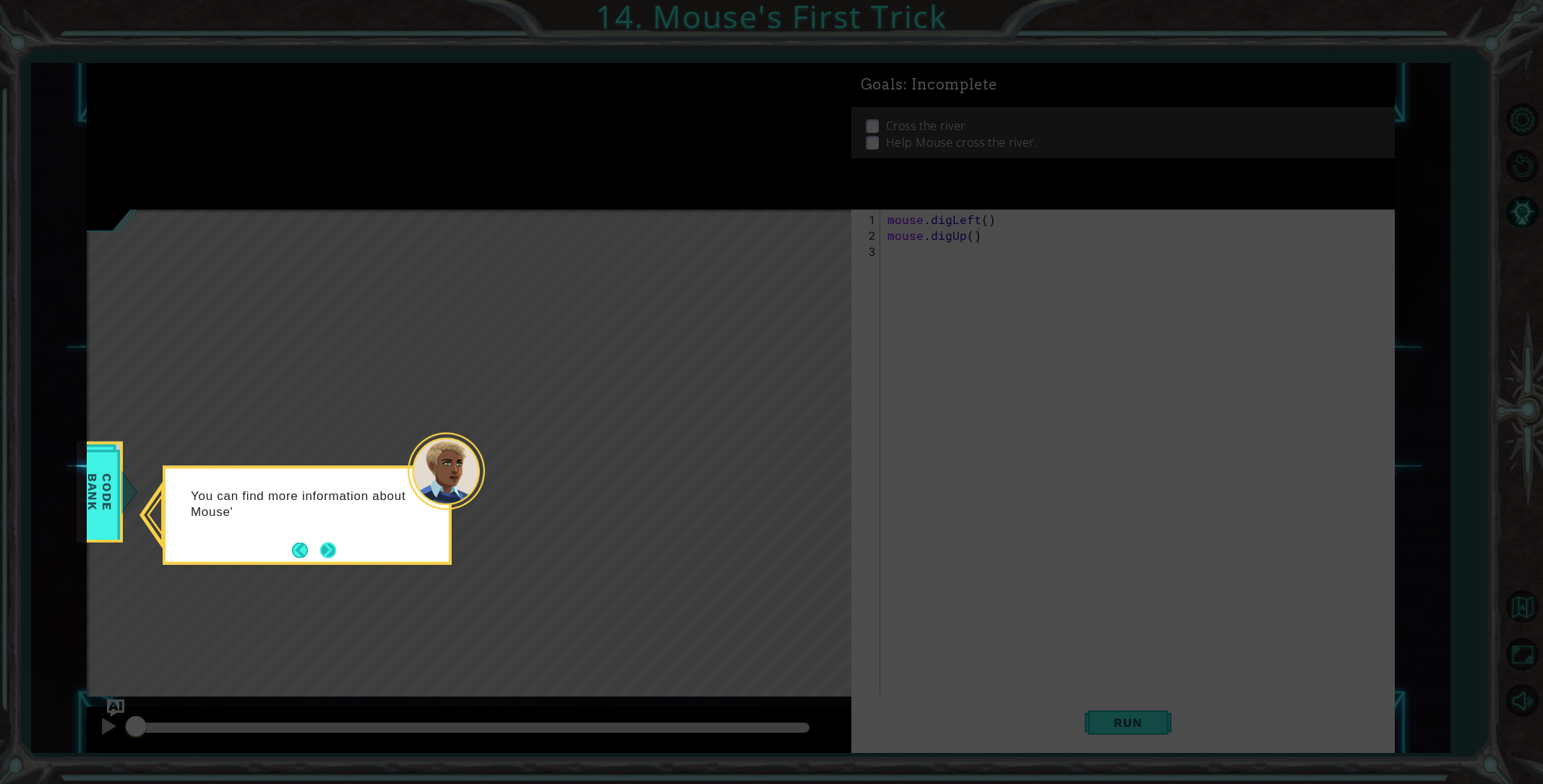
click at [323, 546] on button "Next" at bounding box center [328, 550] width 16 height 16
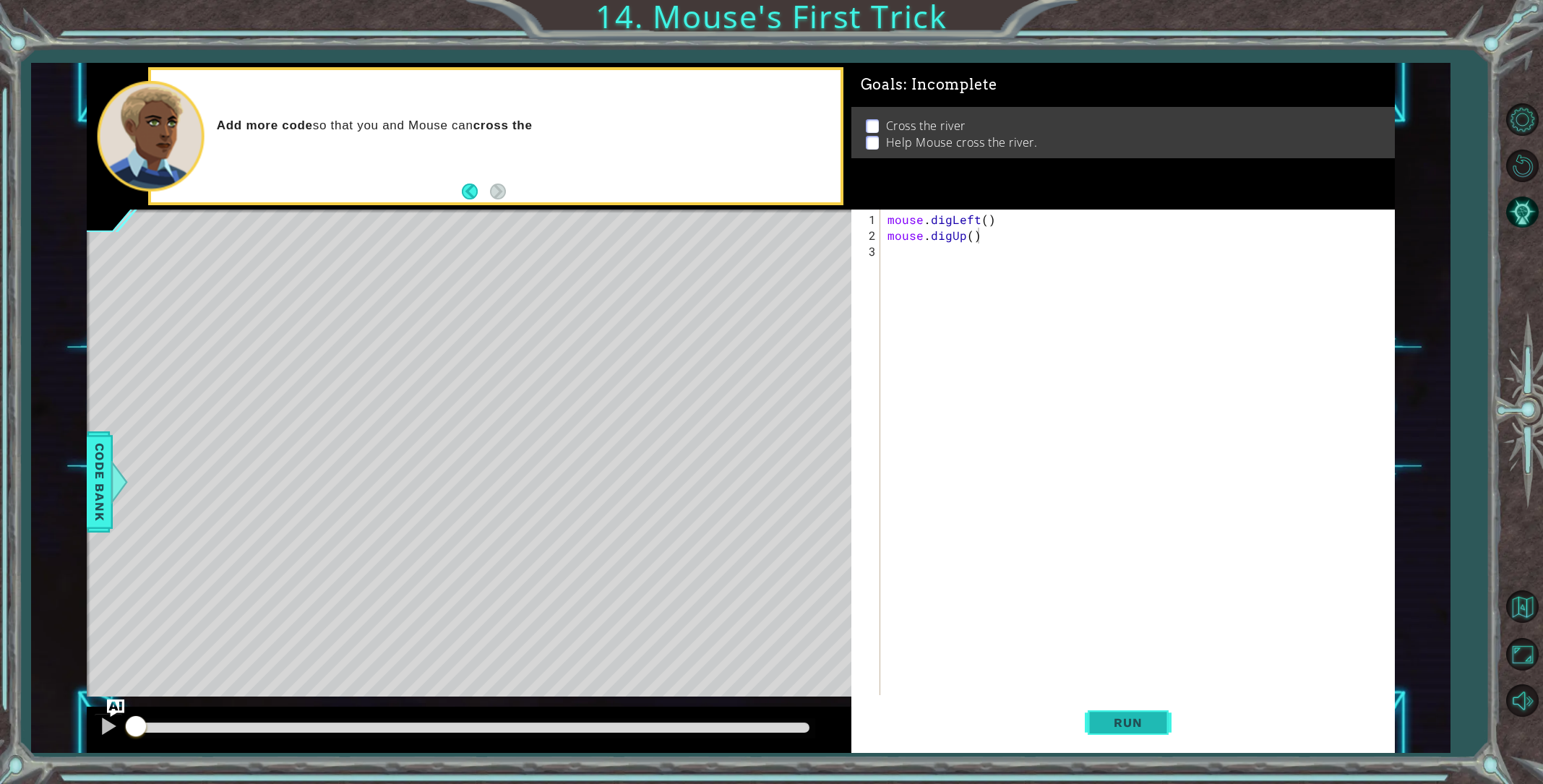
click at [1125, 718] on span "Run" at bounding box center [1127, 722] width 57 height 14
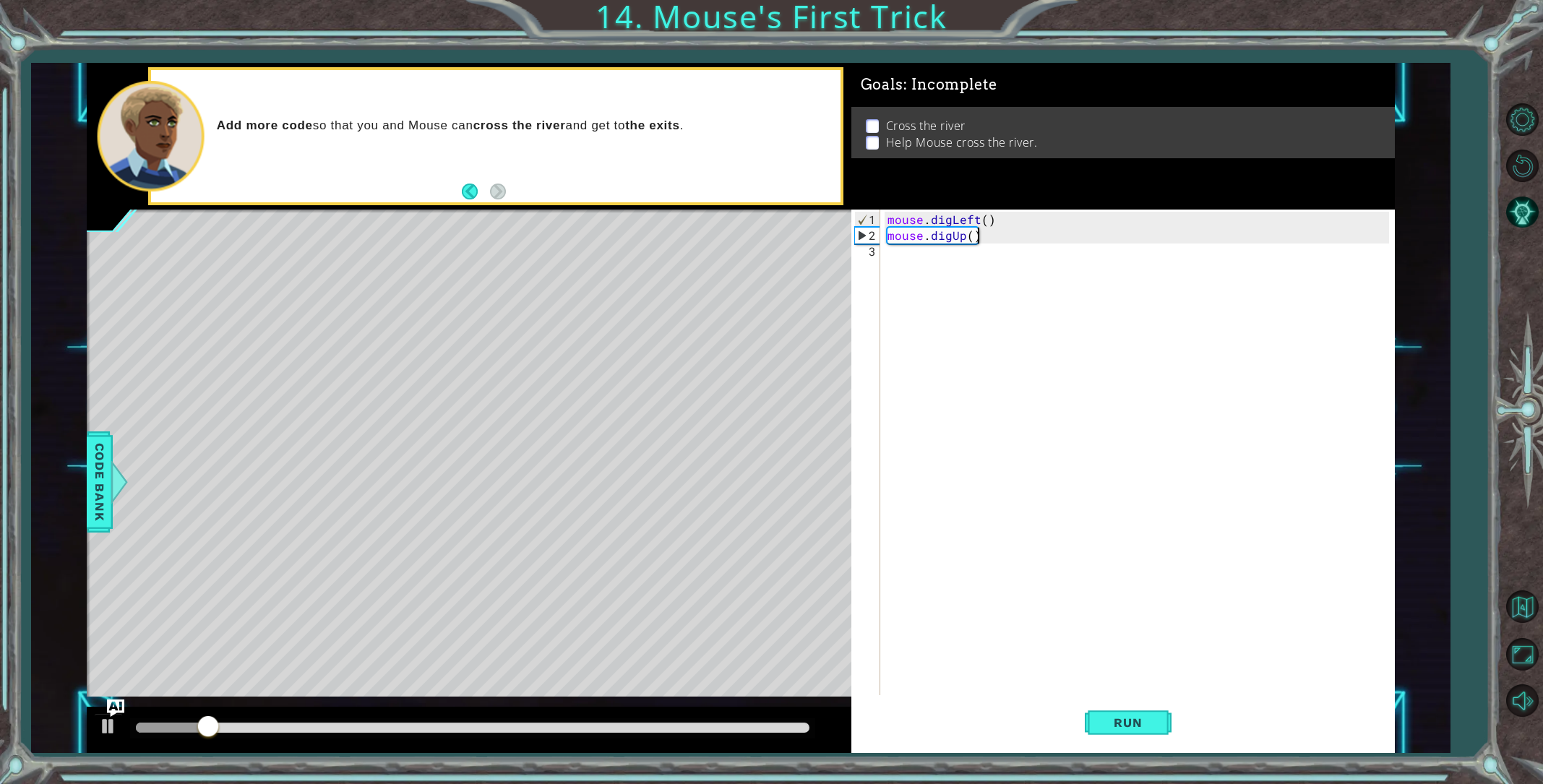
click at [900, 255] on div "mouse . digLeft ( ) mouse . digUp ( )" at bounding box center [1140, 482] width 512 height 541
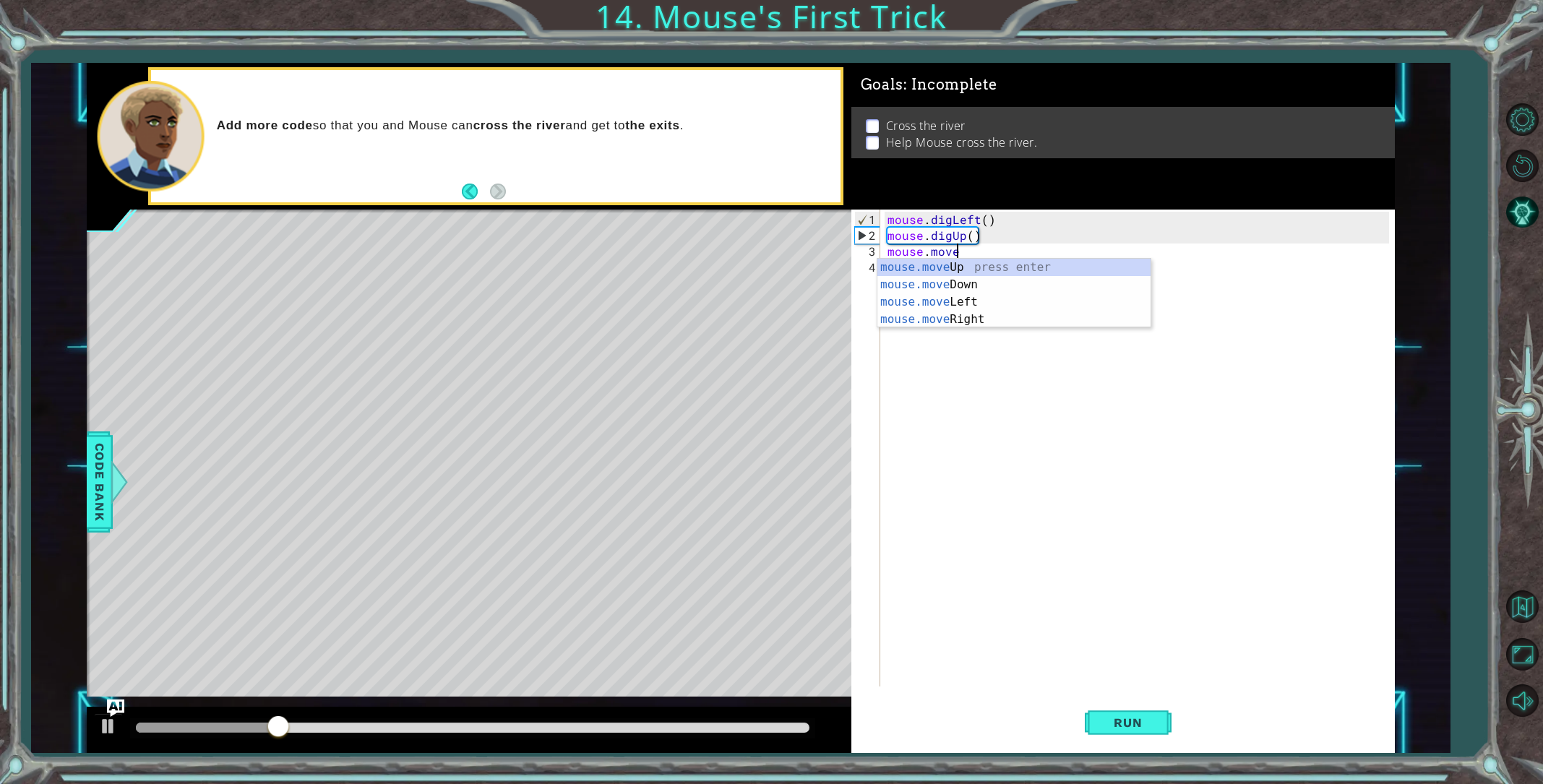
scroll to position [0, 4]
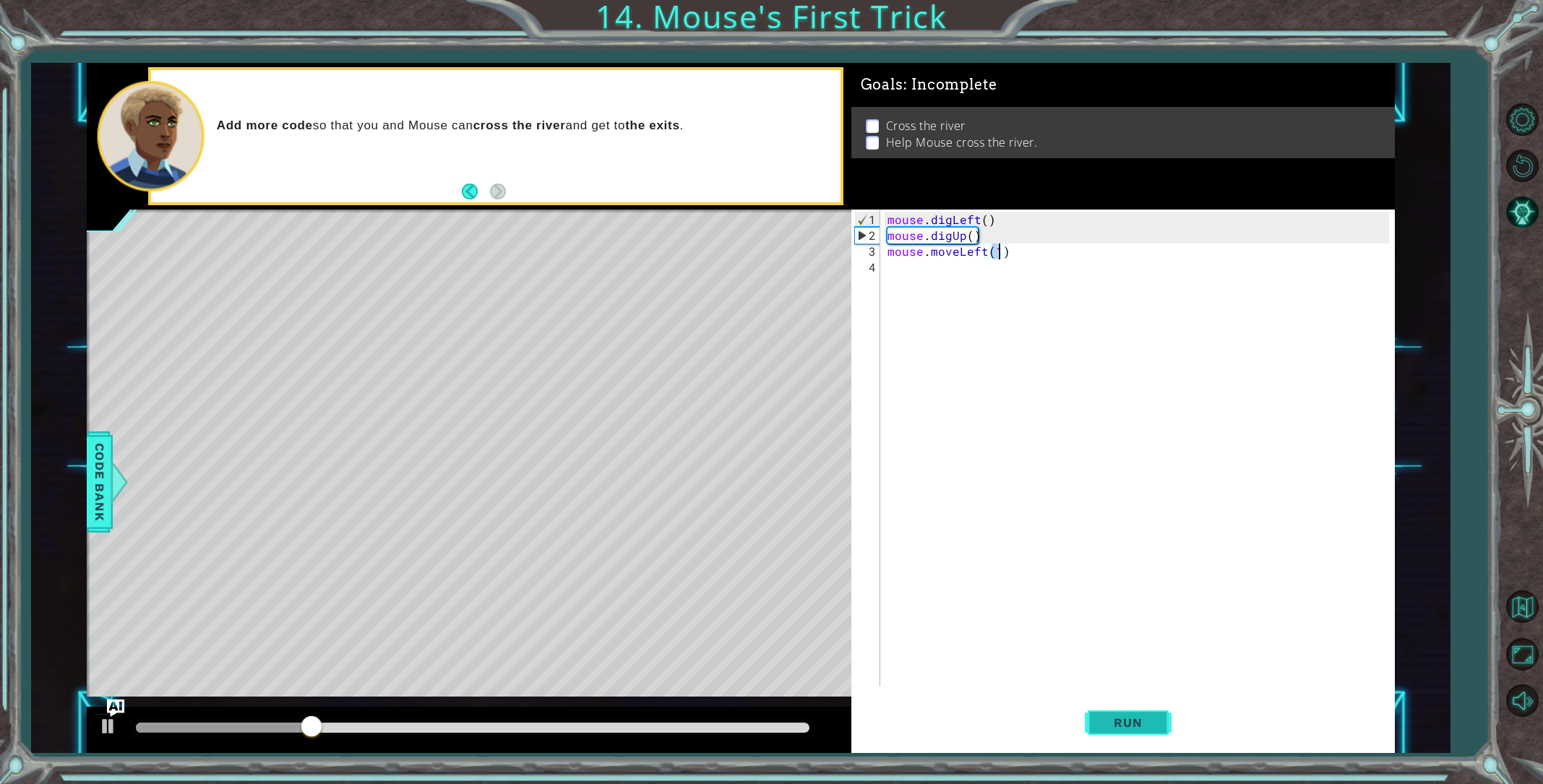
type textarea "mouse.moveLeft(1)"
click at [1129, 711] on button "Run" at bounding box center [1128, 722] width 87 height 54
click at [937, 291] on div "mouse . digLeft ( ) mouse . digUp ( ) mouse . moveLeft ( 1 )" at bounding box center [1140, 466] width 512 height 509
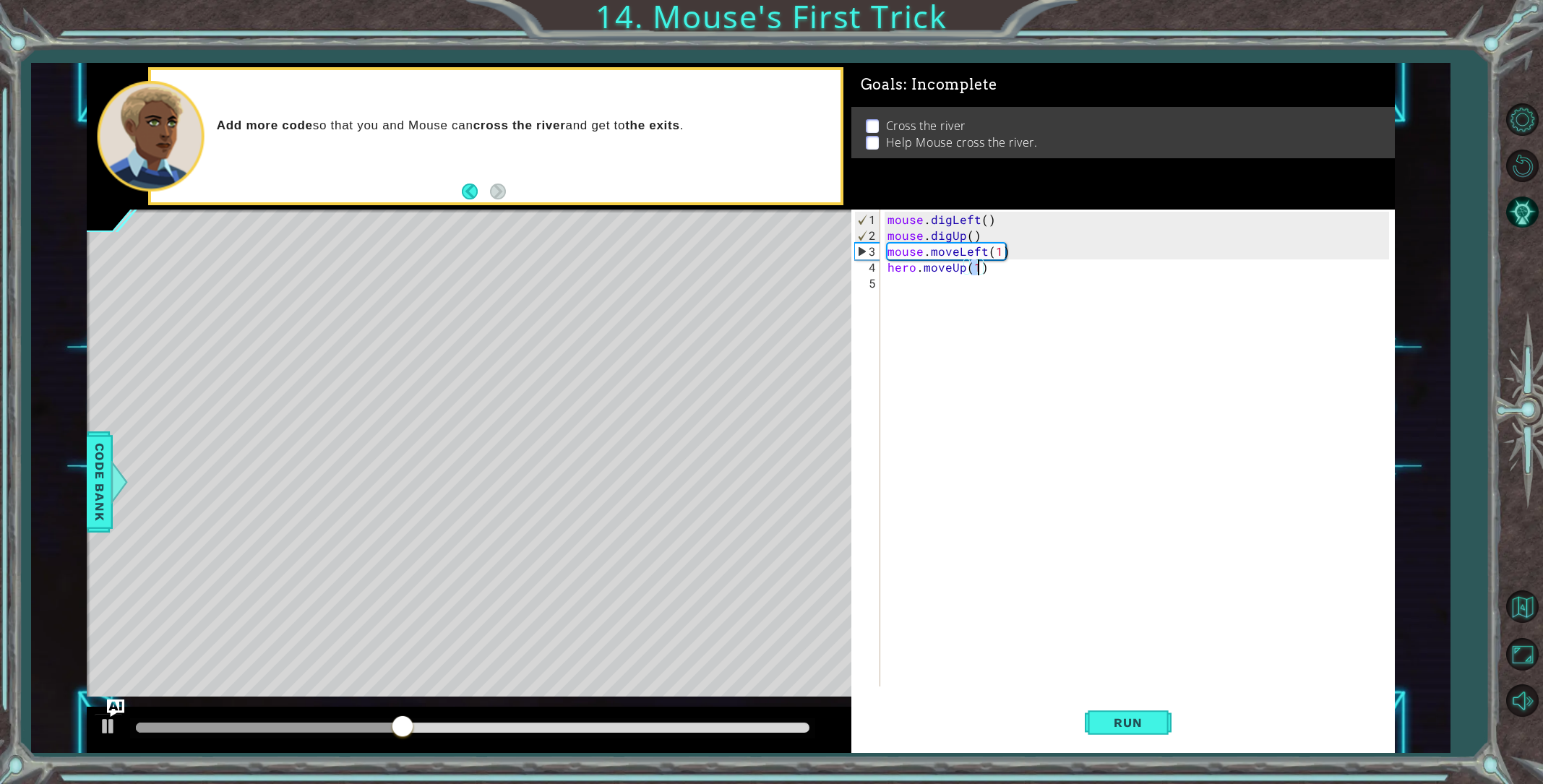
scroll to position [0, 5]
type textarea "hero.moveUp(5)"
click at [1160, 716] on button "Run" at bounding box center [1128, 722] width 87 height 54
click at [905, 301] on div "mouse . digLeft ( ) mouse . digUp ( ) mouse . moveLeft ( 1 ) hero . moveUp ( 5 )" at bounding box center [1140, 466] width 512 height 509
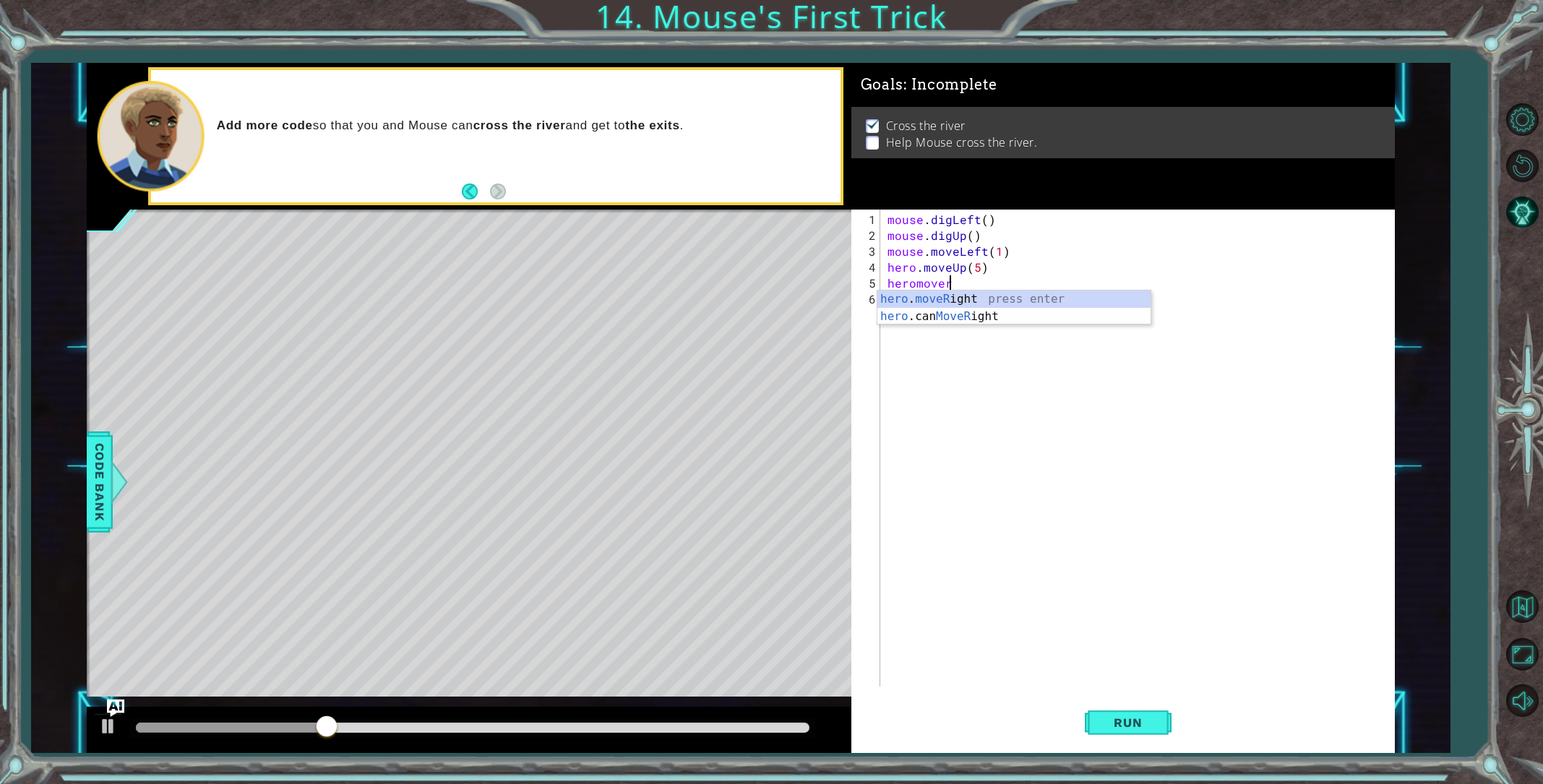
scroll to position [0, 4]
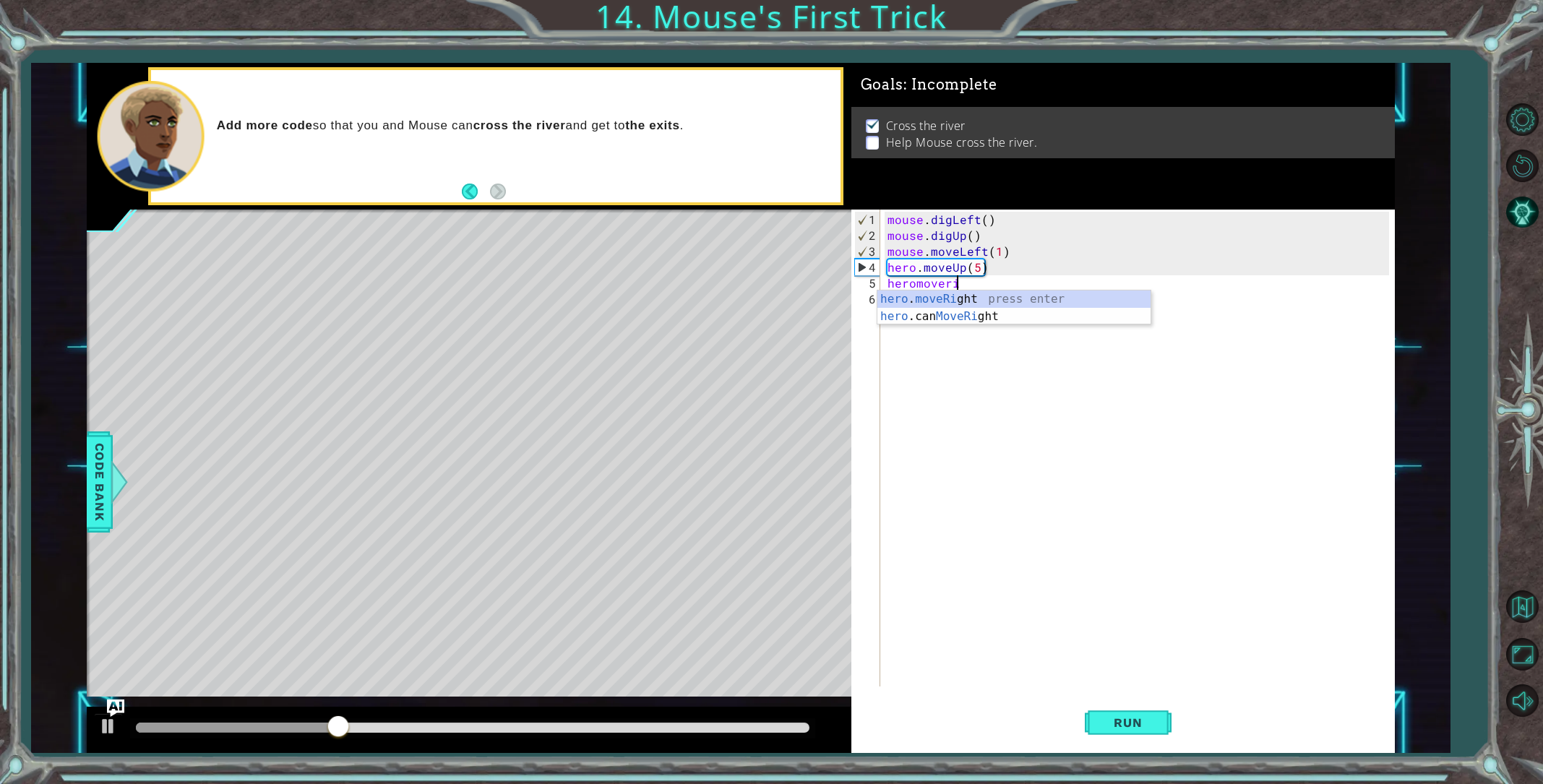
type textarea "hero.moveRight(1)"
click at [955, 300] on div "mouse . digLeft ( ) mouse . digUp ( ) mouse . moveLeft ( 1 ) hero . moveUp ( 5 …" at bounding box center [1140, 466] width 512 height 509
click at [892, 295] on div "mouse . digLeft ( ) mouse . digUp ( ) mouse . moveLeft ( 1 ) hero . moveUp ( 5 …" at bounding box center [1140, 466] width 512 height 509
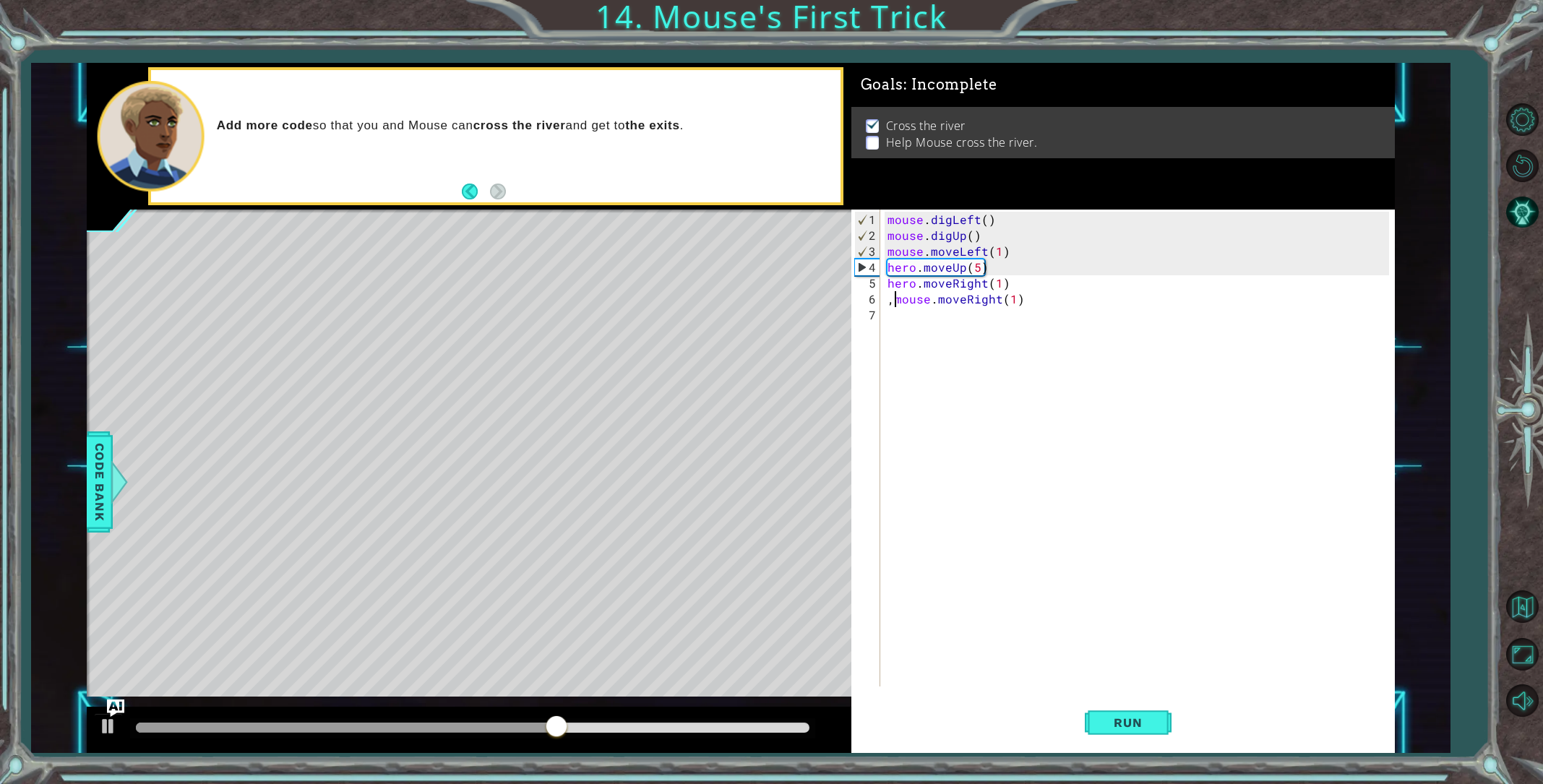
type textarea "mouse.moveRight(1)"
click at [911, 320] on div "mouse . digLeft ( ) mouse . digUp ( ) mouse . moveLeft ( 1 ) hero . moveUp ( 5 …" at bounding box center [1140, 466] width 512 height 509
type textarea "mousedigdown"
click at [958, 318] on div "mouse . digLeft ( ) mouse . digUp ( ) mouse . moveLeft ( 1 ) hero . moveUp ( 5 …" at bounding box center [1140, 466] width 512 height 509
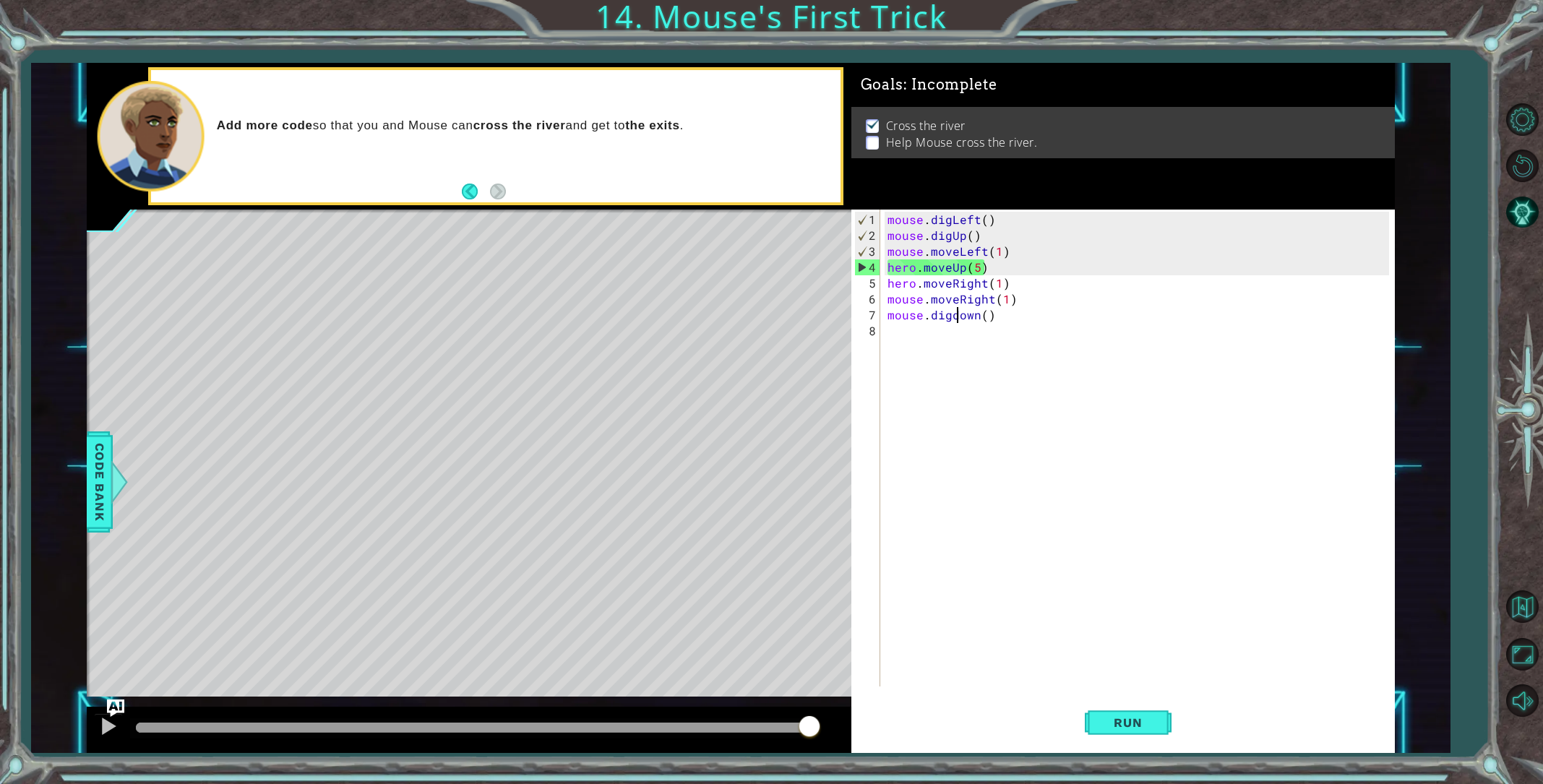
scroll to position [0, 5]
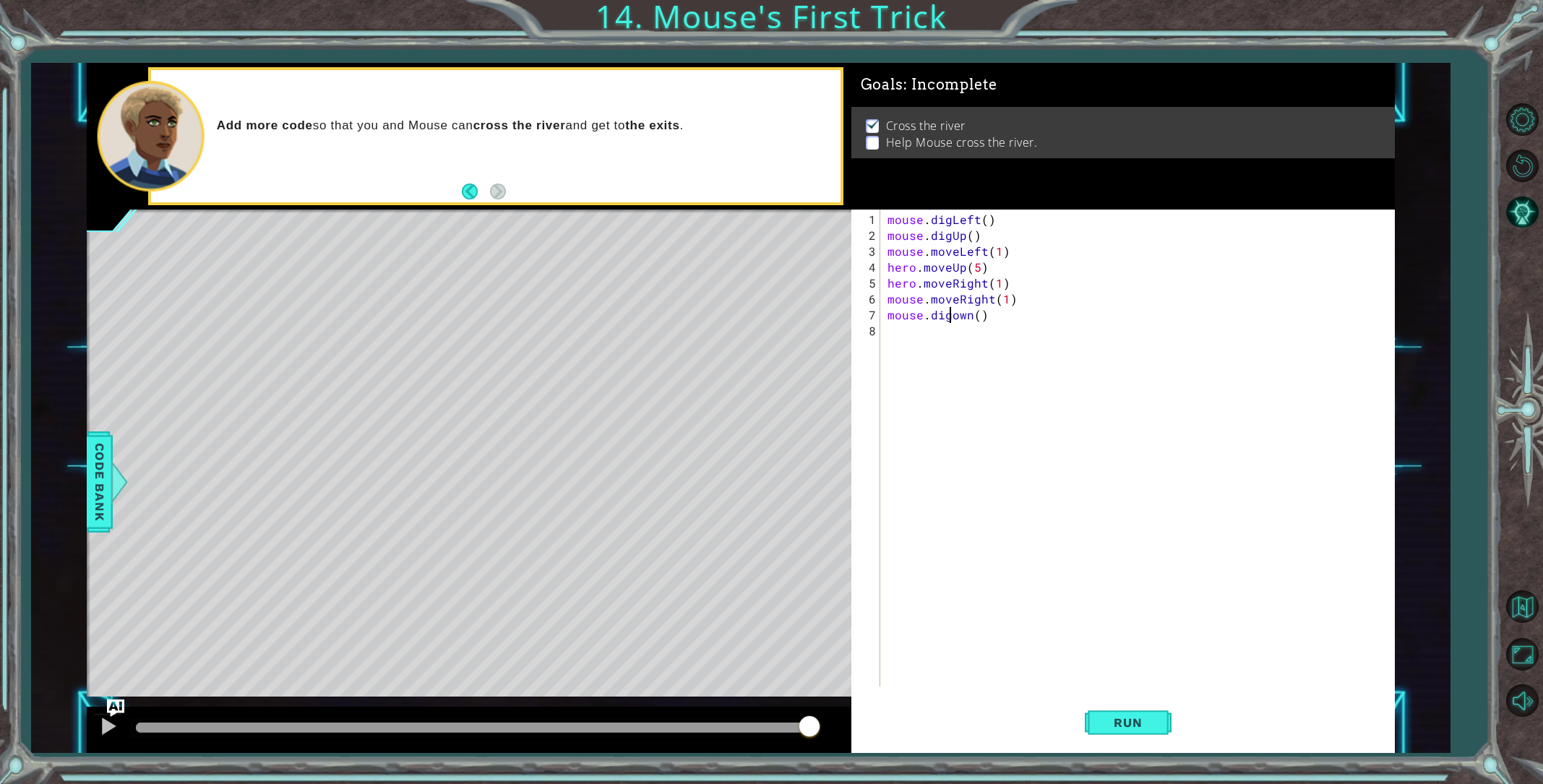
type textarea "mouse.digDown()"
click at [960, 332] on div "mouse . digLeft ( ) mouse . digUp ( ) mouse . moveLeft ( 1 ) hero . moveUp ( 5 …" at bounding box center [1140, 466] width 512 height 509
click at [948, 333] on div "mouse . digLeft ( ) mouse . digUp ( ) mouse . moveLeft ( 1 ) hero . moveUp ( 5 …" at bounding box center [1140, 466] width 512 height 509
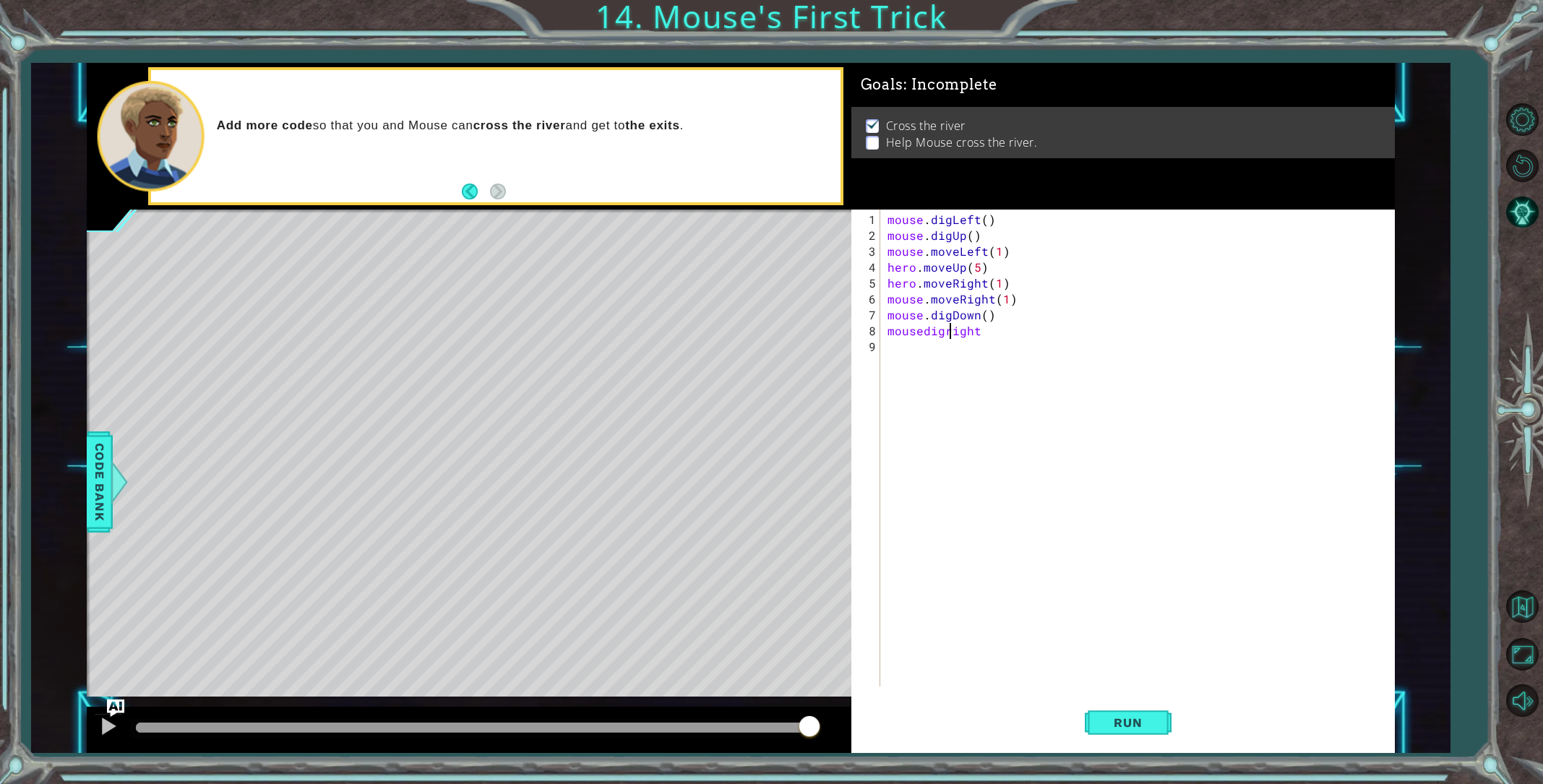
scroll to position [0, 5]
click at [992, 337] on div "mouse . digLeft ( ) mouse . digUp ( ) mouse . moveLeft ( 1 ) hero . moveUp ( 5 …" at bounding box center [1140, 466] width 512 height 509
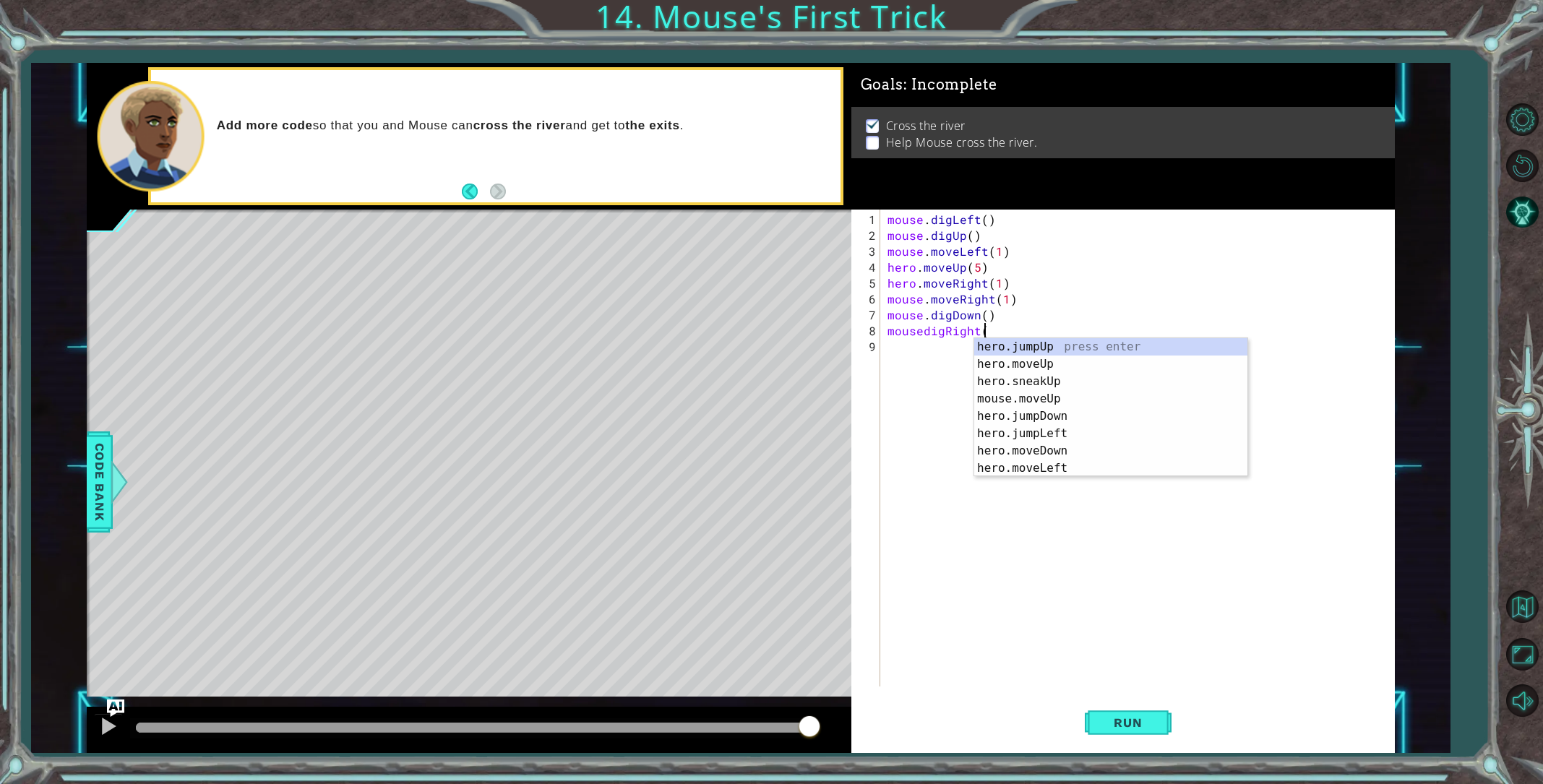
scroll to position [0, 6]
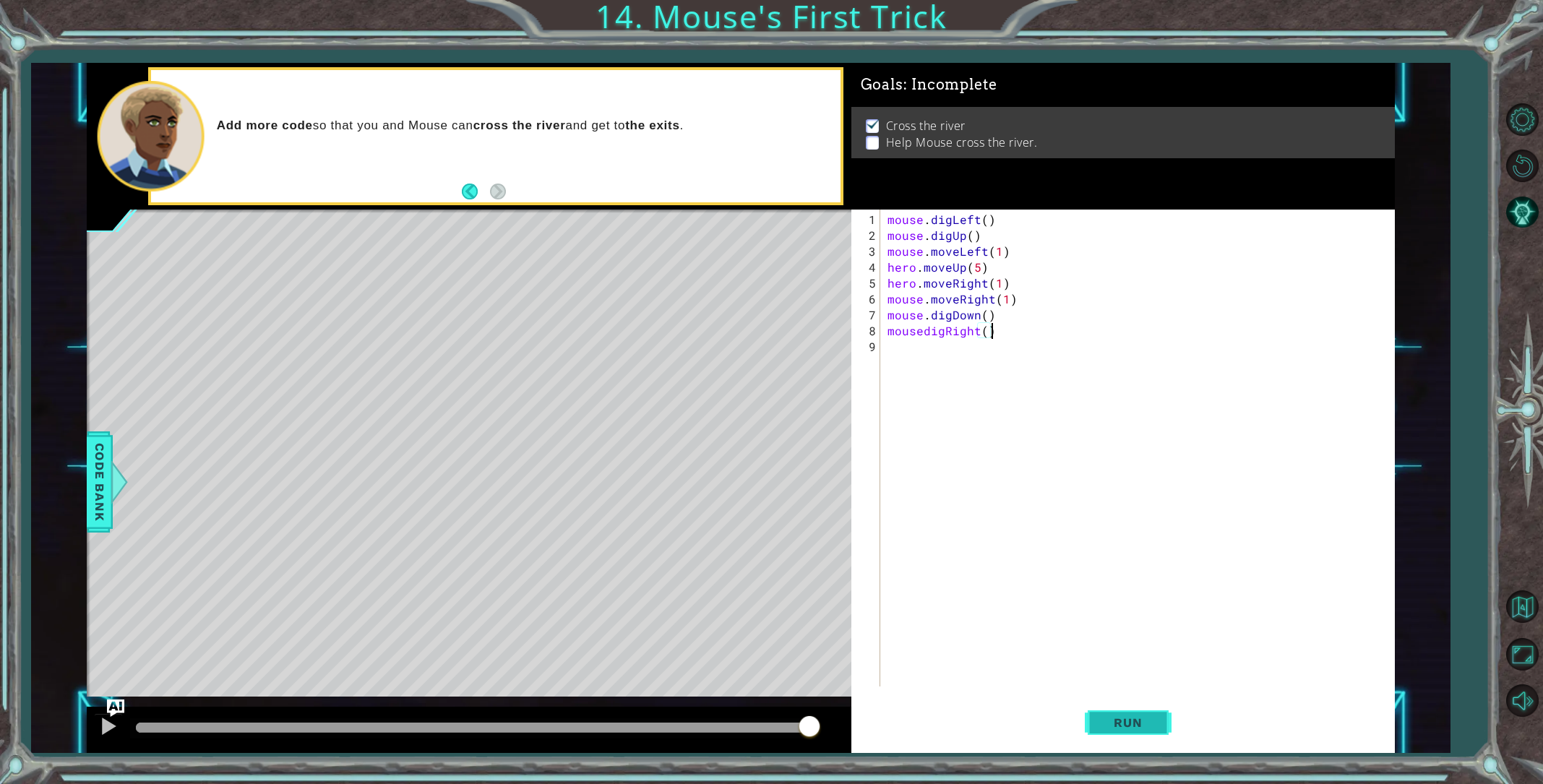
click at [1132, 731] on button "Run" at bounding box center [1128, 722] width 87 height 54
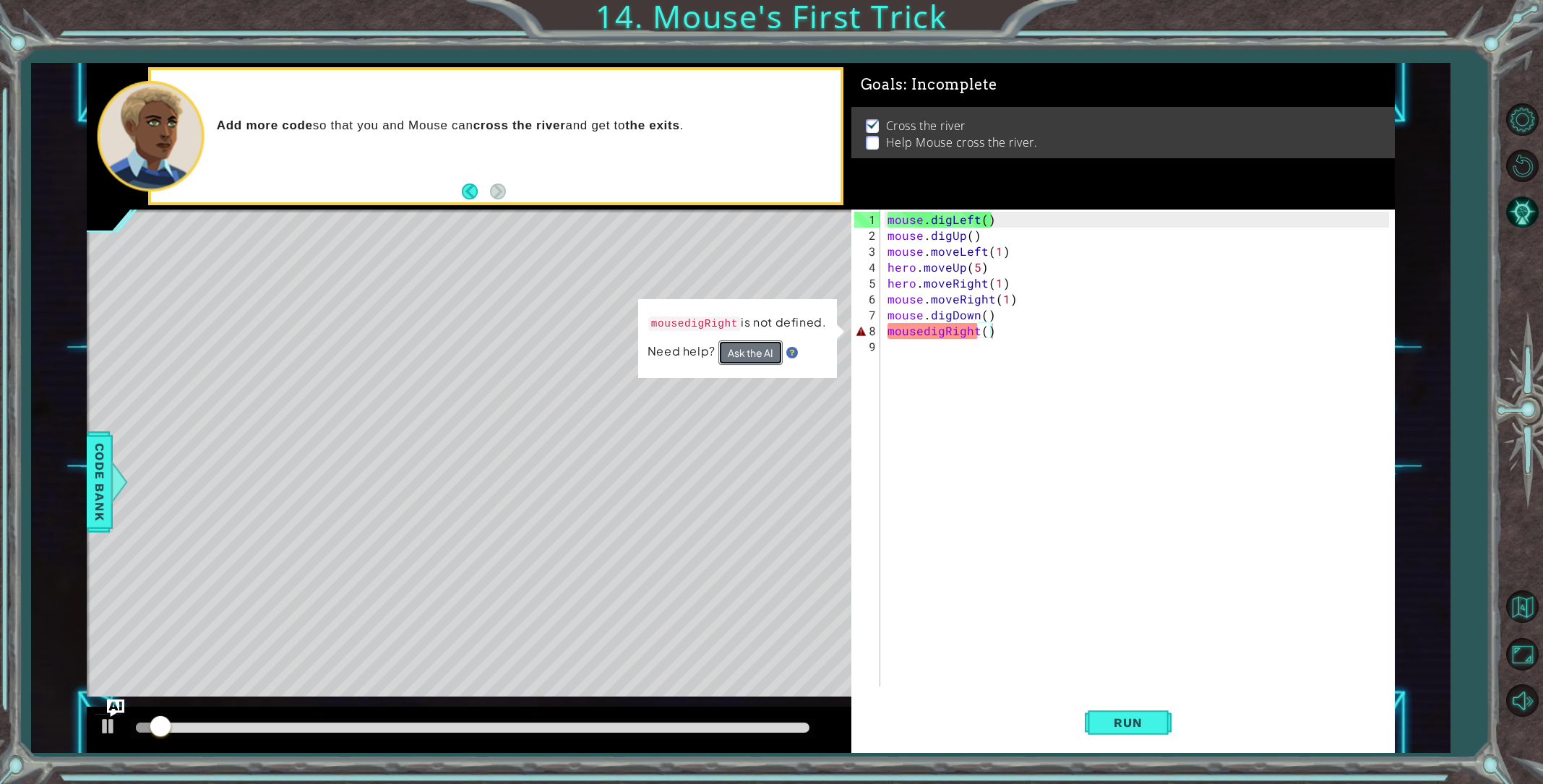
click at [747, 350] on button "Ask the AI" at bounding box center [751, 352] width 64 height 24
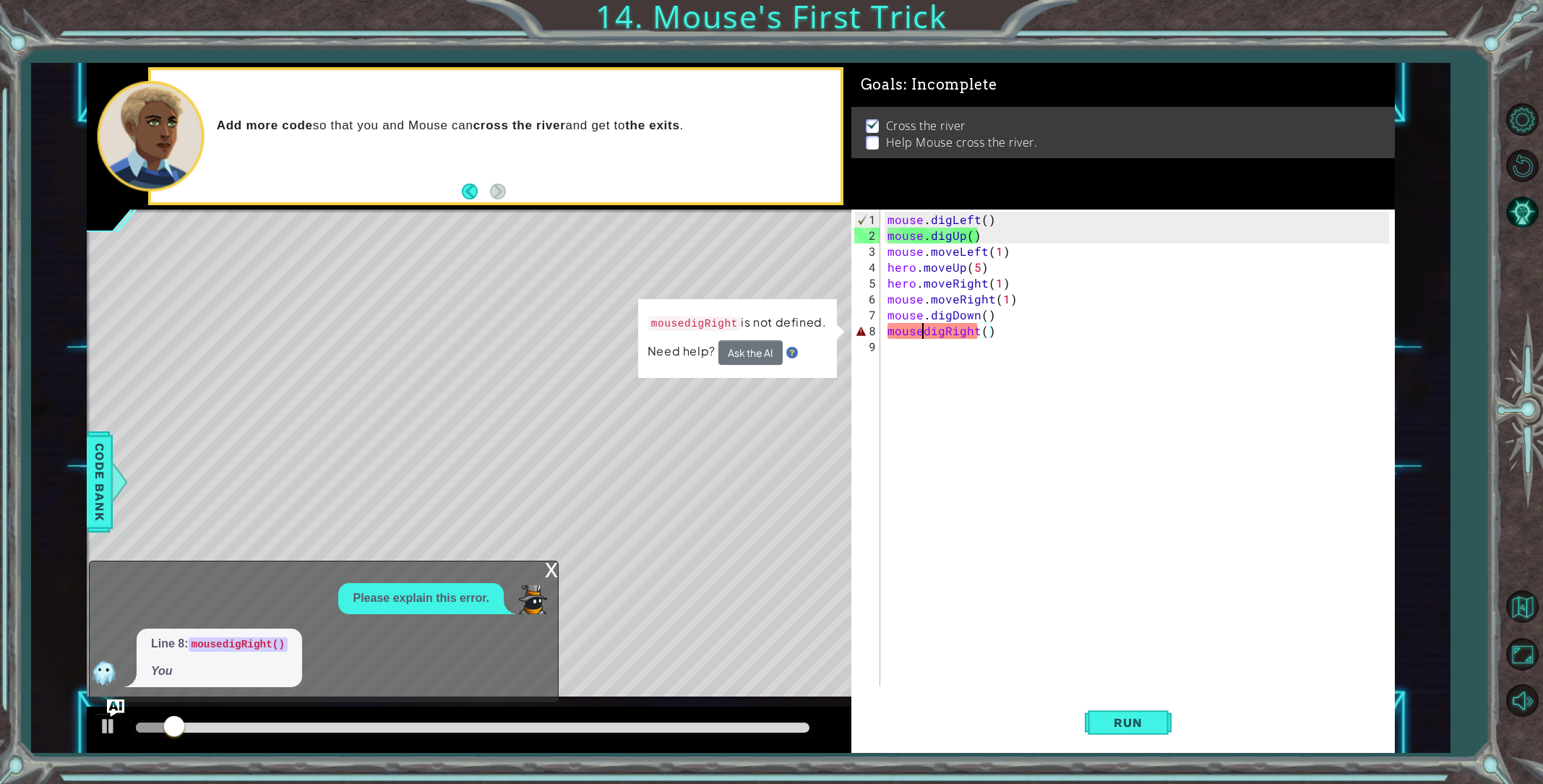
click at [923, 333] on div "mouse . digLeft ( ) mouse . digUp ( ) mouse . moveLeft ( 1 ) hero . moveUp ( 5 …" at bounding box center [1140, 466] width 512 height 509
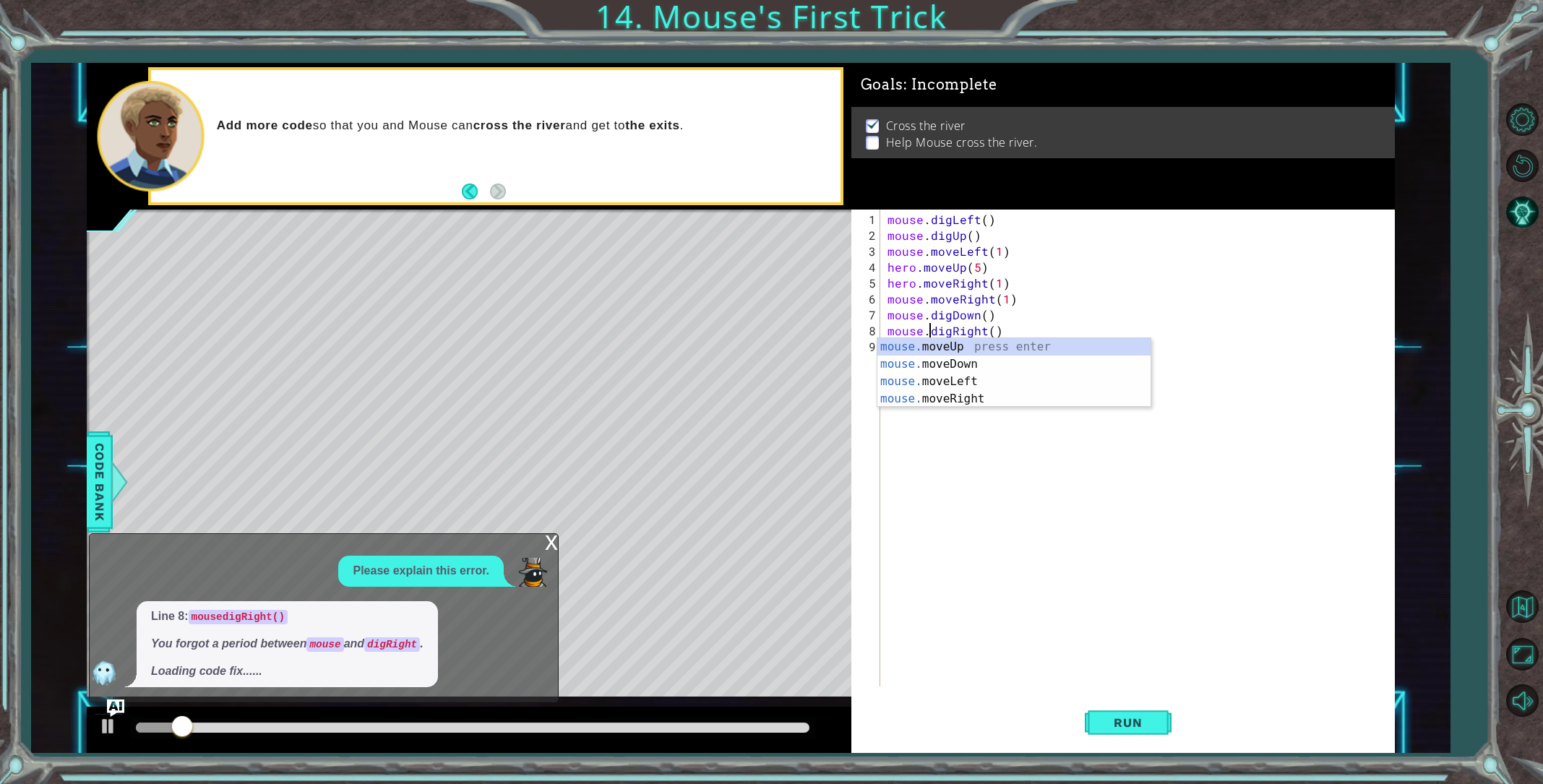
scroll to position [0, 3]
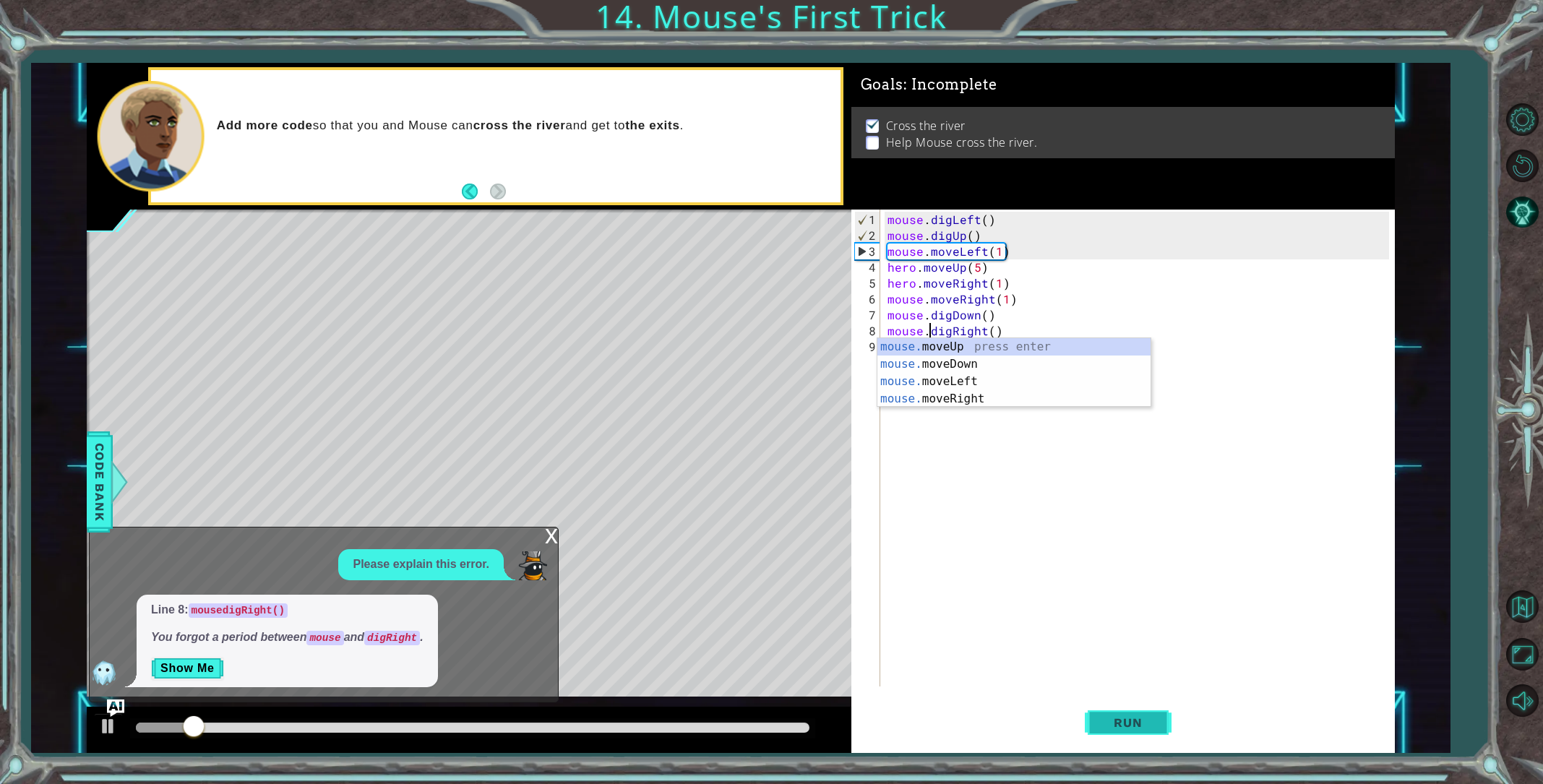
type textarea "mouse.digRight()"
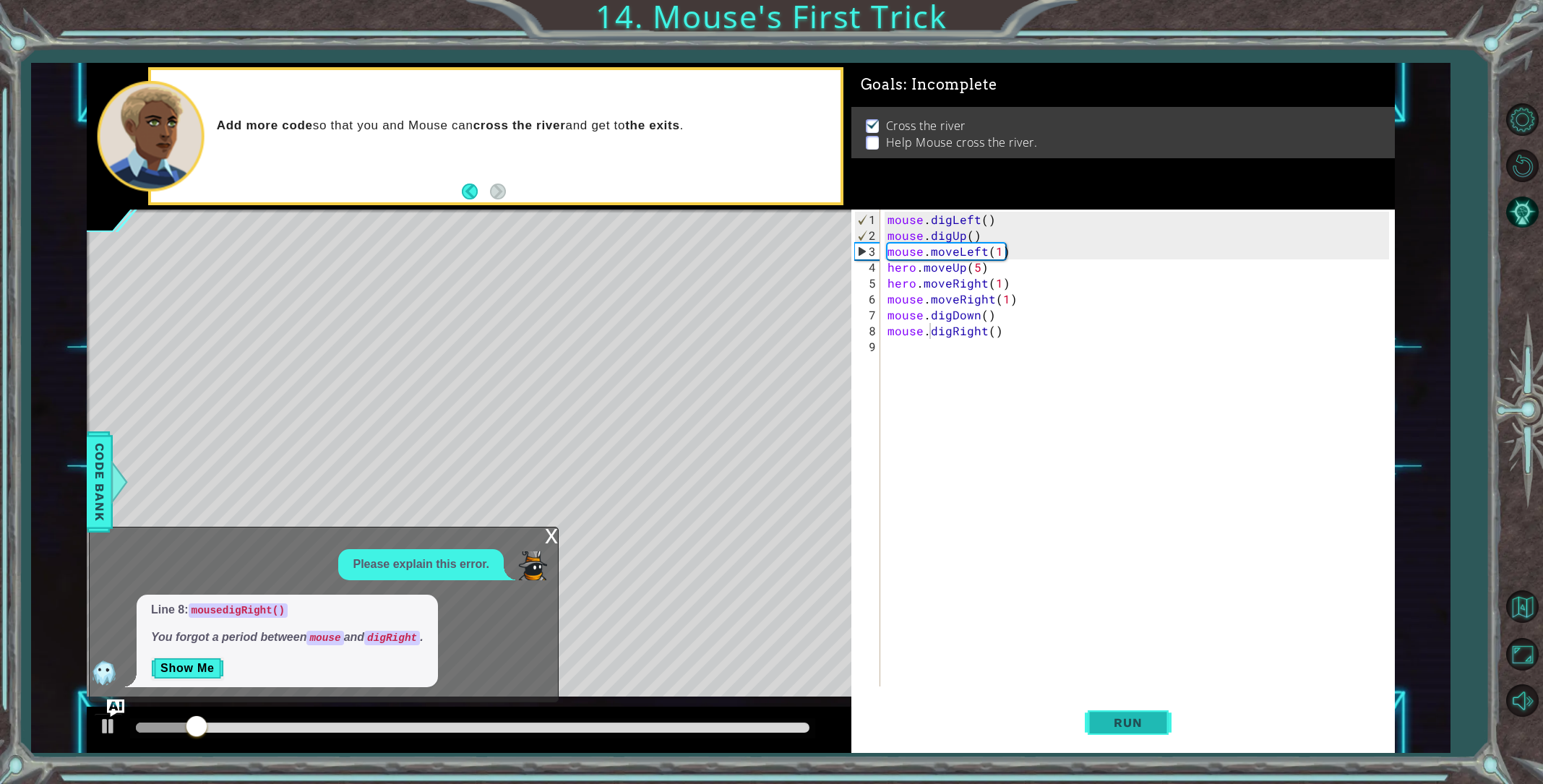
click at [1140, 729] on button "Run" at bounding box center [1128, 722] width 87 height 54
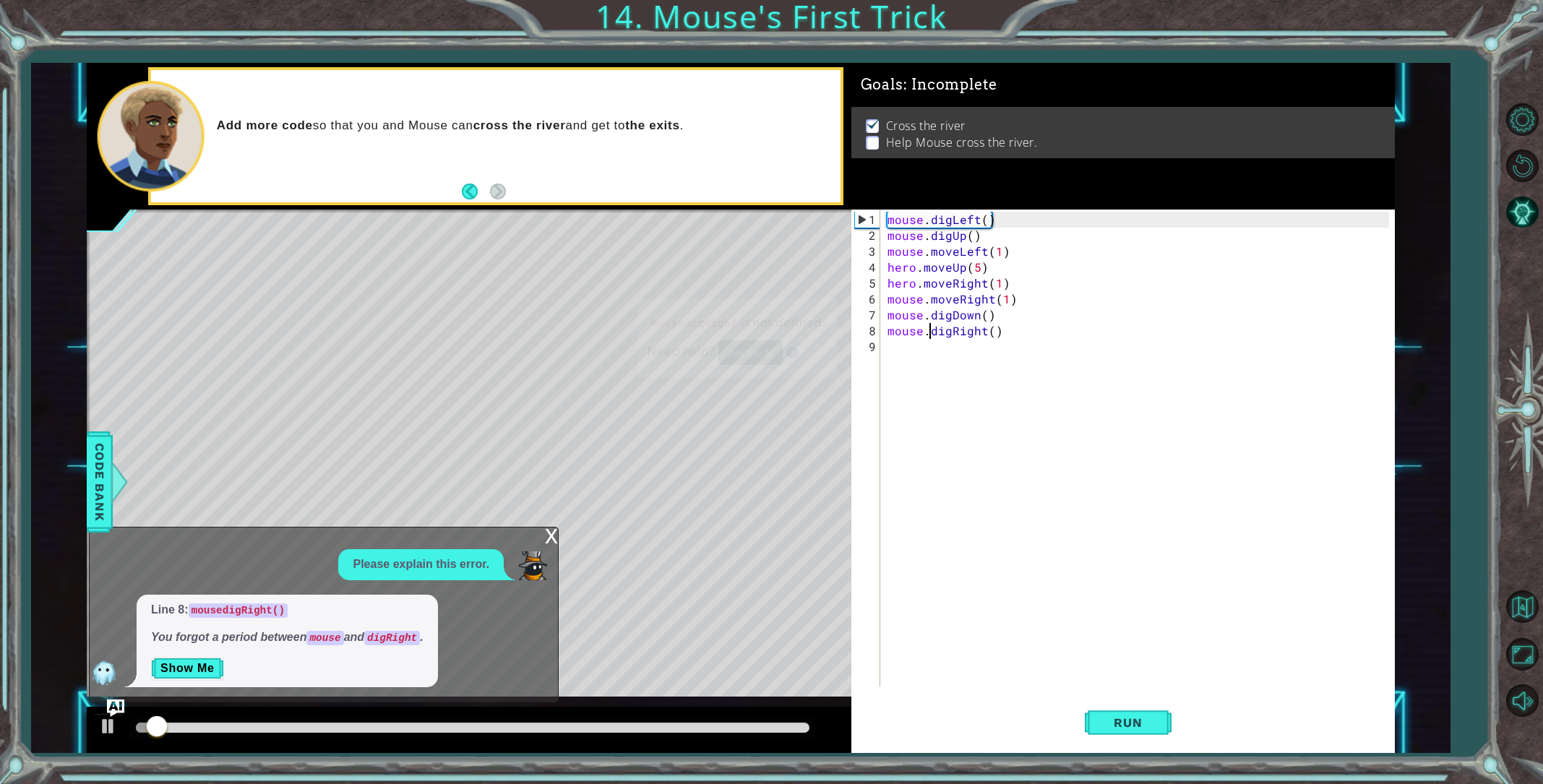
click at [548, 539] on div "x" at bounding box center [551, 535] width 13 height 14
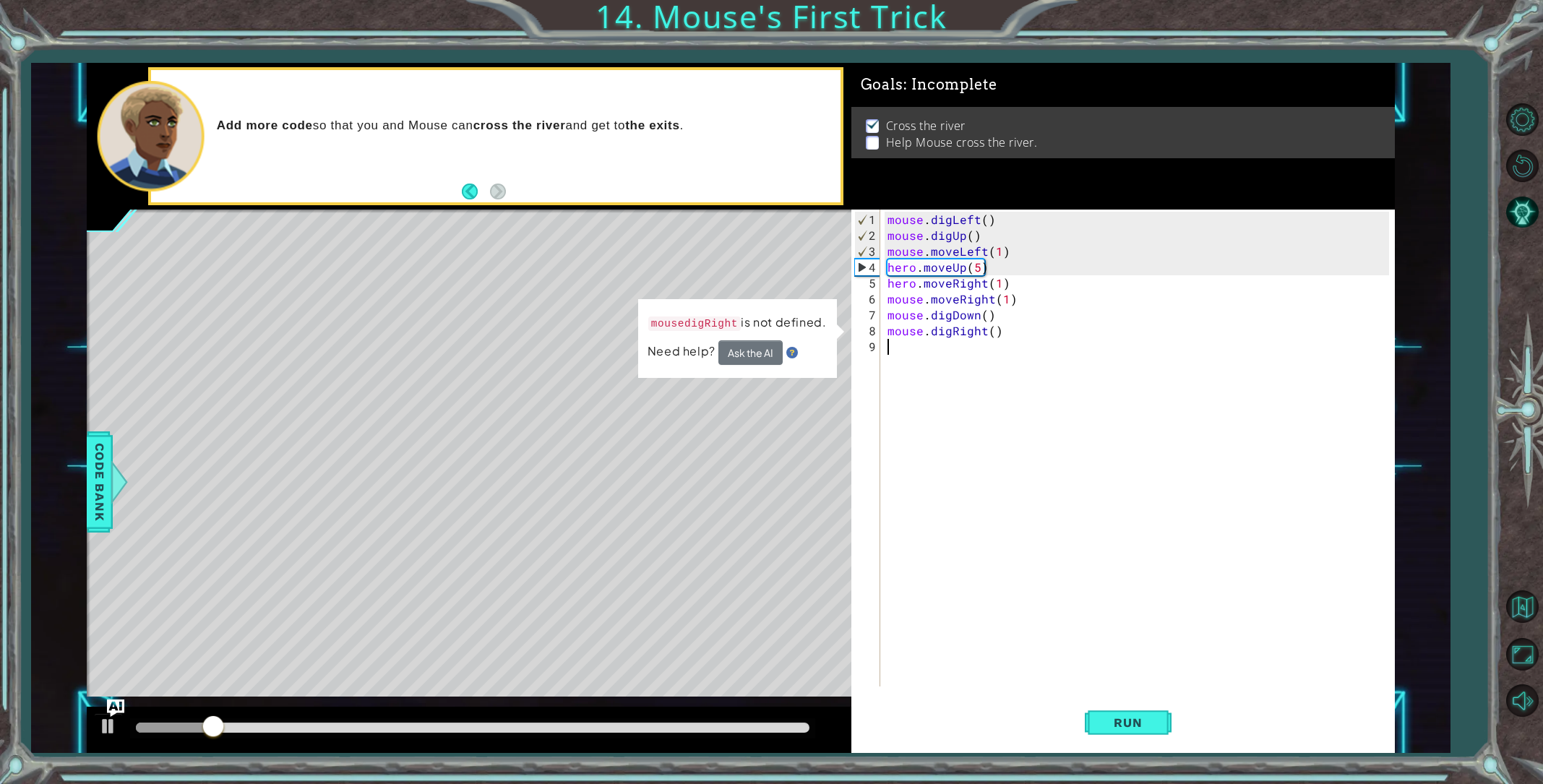
click at [971, 400] on div "mouse . digLeft ( ) mouse . digUp ( ) mouse . moveLeft ( 1 ) hero . moveUp ( 5 …" at bounding box center [1140, 466] width 512 height 509
click at [1124, 737] on button "Run" at bounding box center [1128, 722] width 87 height 54
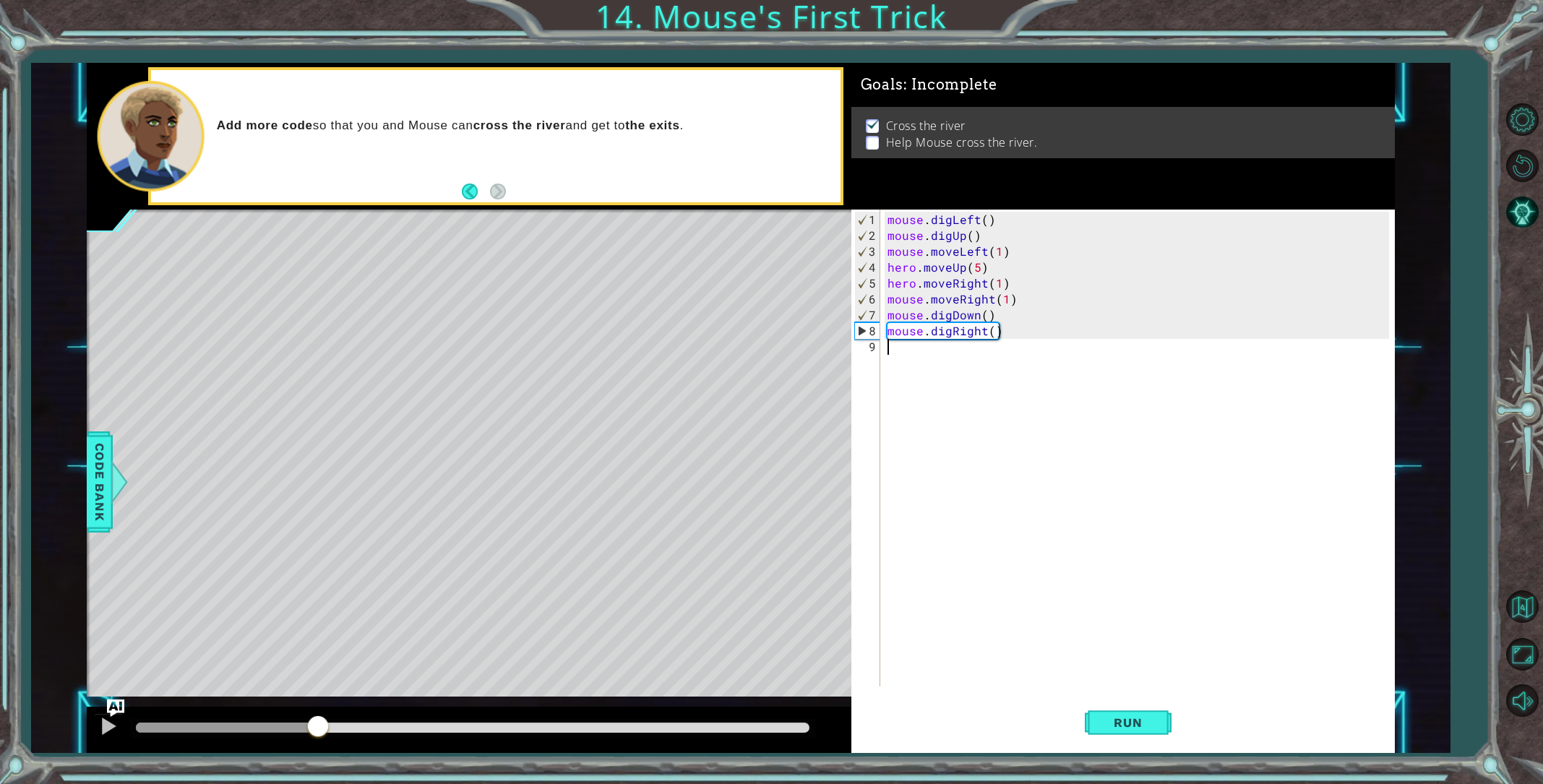
drag, startPoint x: 222, startPoint y: 720, endPoint x: 318, endPoint y: 722, distance: 96.0
click at [318, 722] on div at bounding box center [318, 728] width 26 height 26
click at [1138, 712] on button "Run" at bounding box center [1128, 722] width 87 height 54
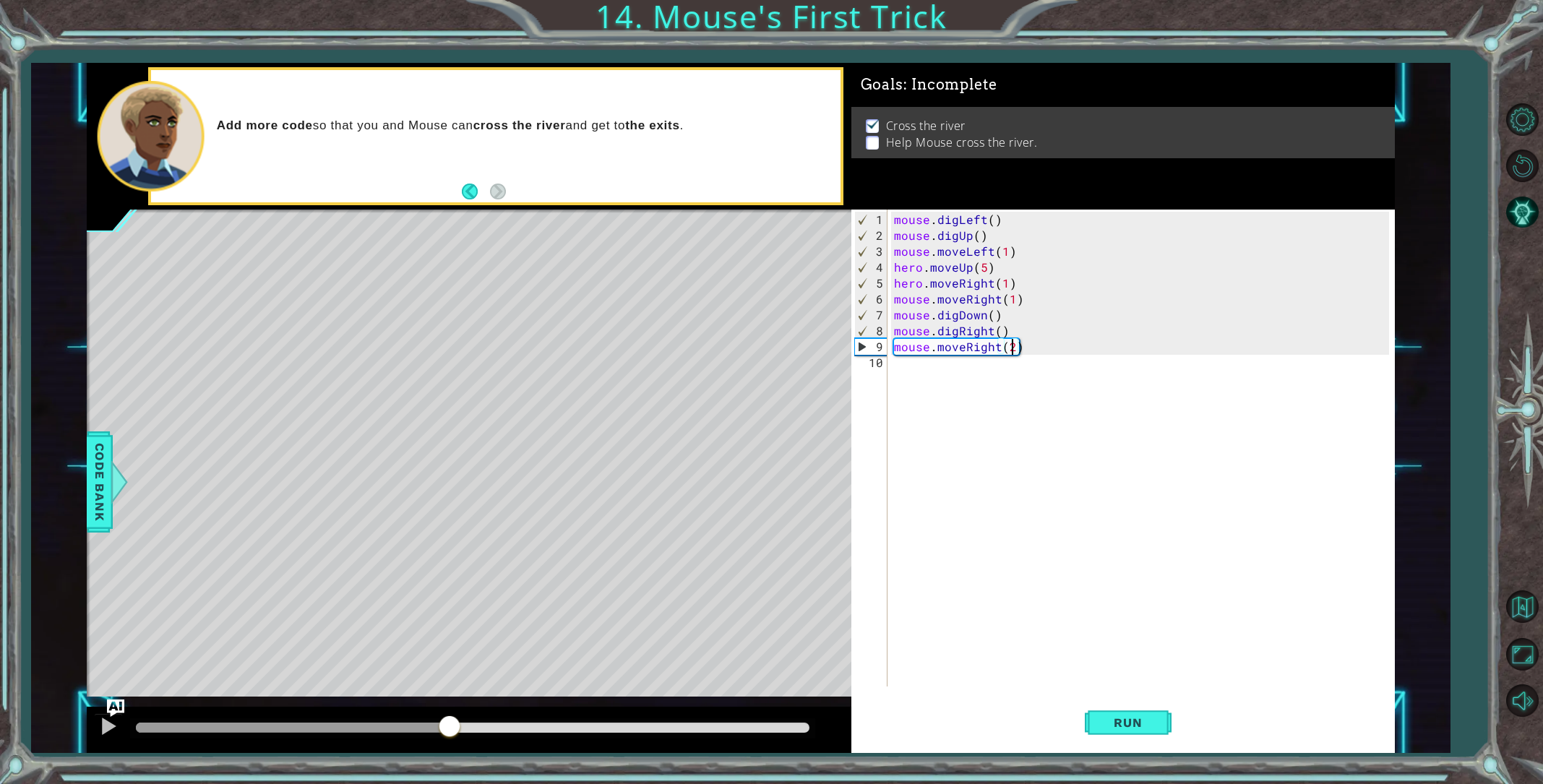
drag, startPoint x: 143, startPoint y: 725, endPoint x: 450, endPoint y: 720, distance: 307.0
click at [449, 723] on div at bounding box center [292, 728] width 313 height 10
type textarea "mouse.moveRight(3)"
drag, startPoint x: 1157, startPoint y: 661, endPoint x: 1181, endPoint y: 802, distance: 143.0
click at [1181, 783] on html "1 2 3 4 5 6 7 8 9 mouse . digLeft ( ) mouse . digUp ( ) mouse . moveLeft ( 1 ) …" at bounding box center [771, 392] width 1543 height 784
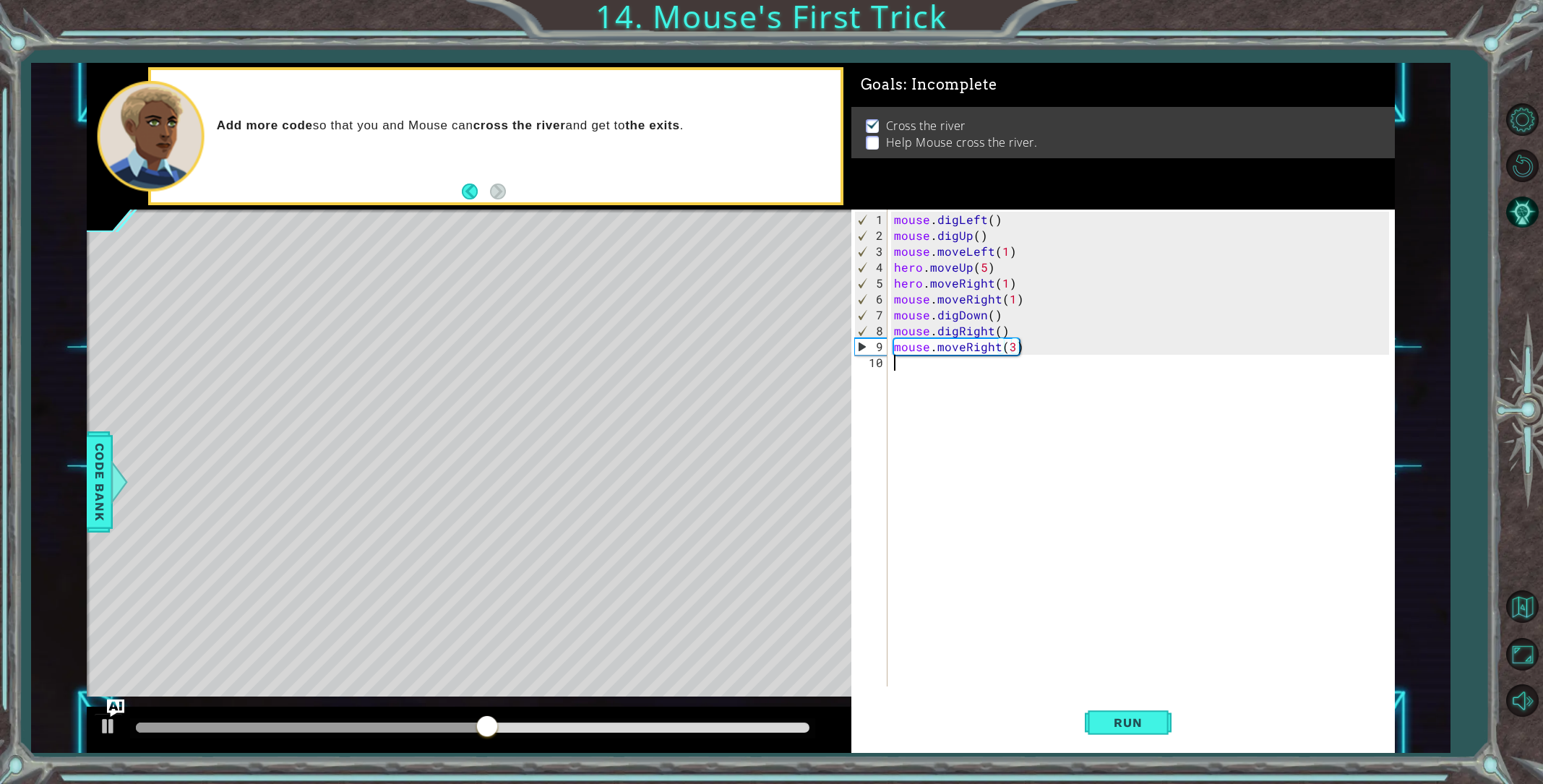
scroll to position [0, 0]
click at [1121, 715] on button "Run" at bounding box center [1128, 722] width 87 height 54
drag, startPoint x: 162, startPoint y: 726, endPoint x: 476, endPoint y: 699, distance: 315.2
click at [476, 699] on div "methods hero use(thing) moveUp(steps) moveDown(steps) moveLeft(steps) moveRight…" at bounding box center [741, 407] width 1308 height 690
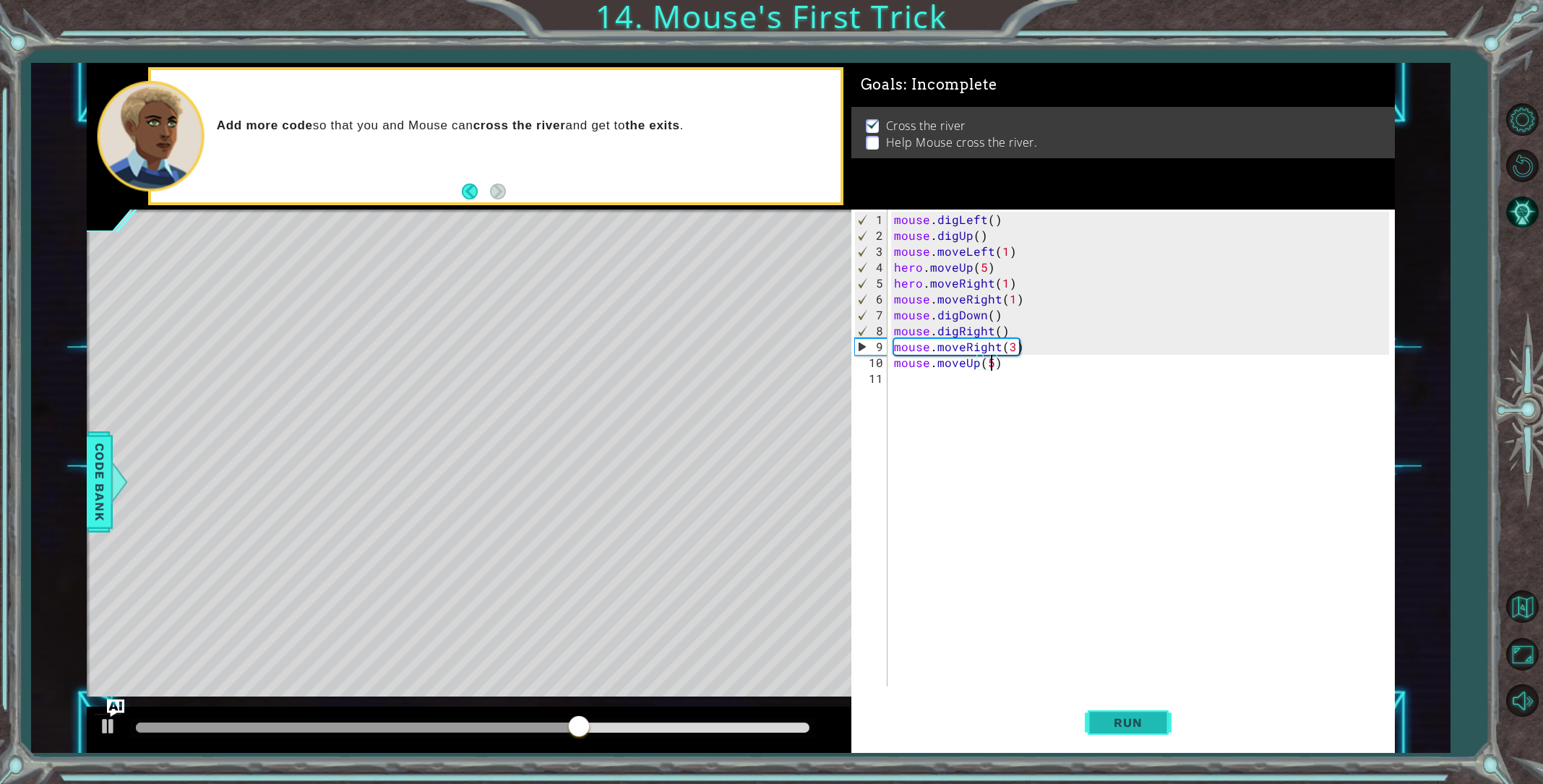
type textarea "mouse.moveUp(5)"
click at [1114, 708] on button "Run" at bounding box center [1128, 722] width 87 height 54
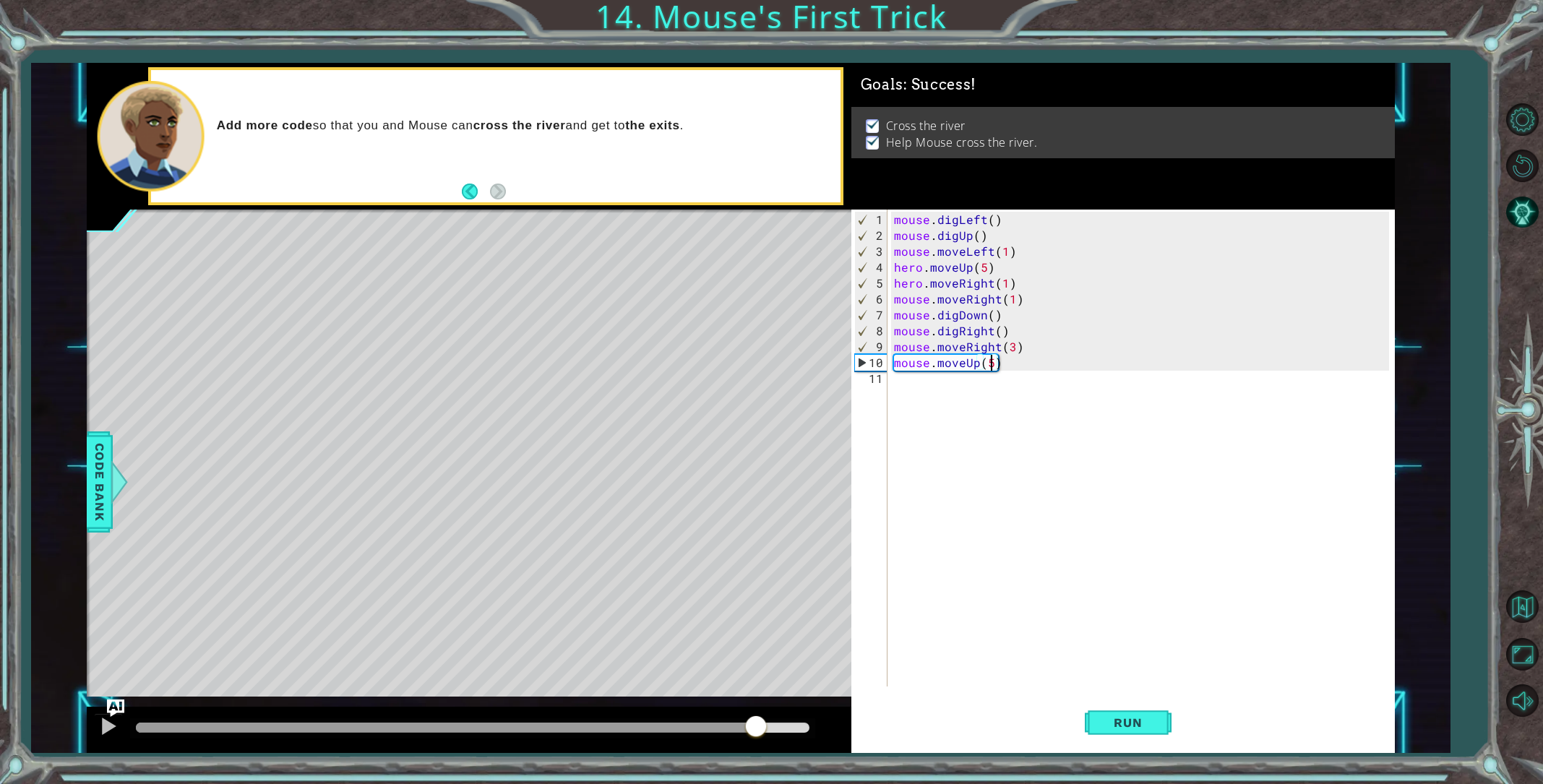
drag, startPoint x: 197, startPoint y: 721, endPoint x: 768, endPoint y: 755, distance: 572.0
click at [768, 755] on div "1 2 3 4 5 6 7 8 9 mouse . digLeft ( ) mouse . digUp ( ) mouse . moveLeft ( 1 ) …" at bounding box center [771, 392] width 1543 height 784
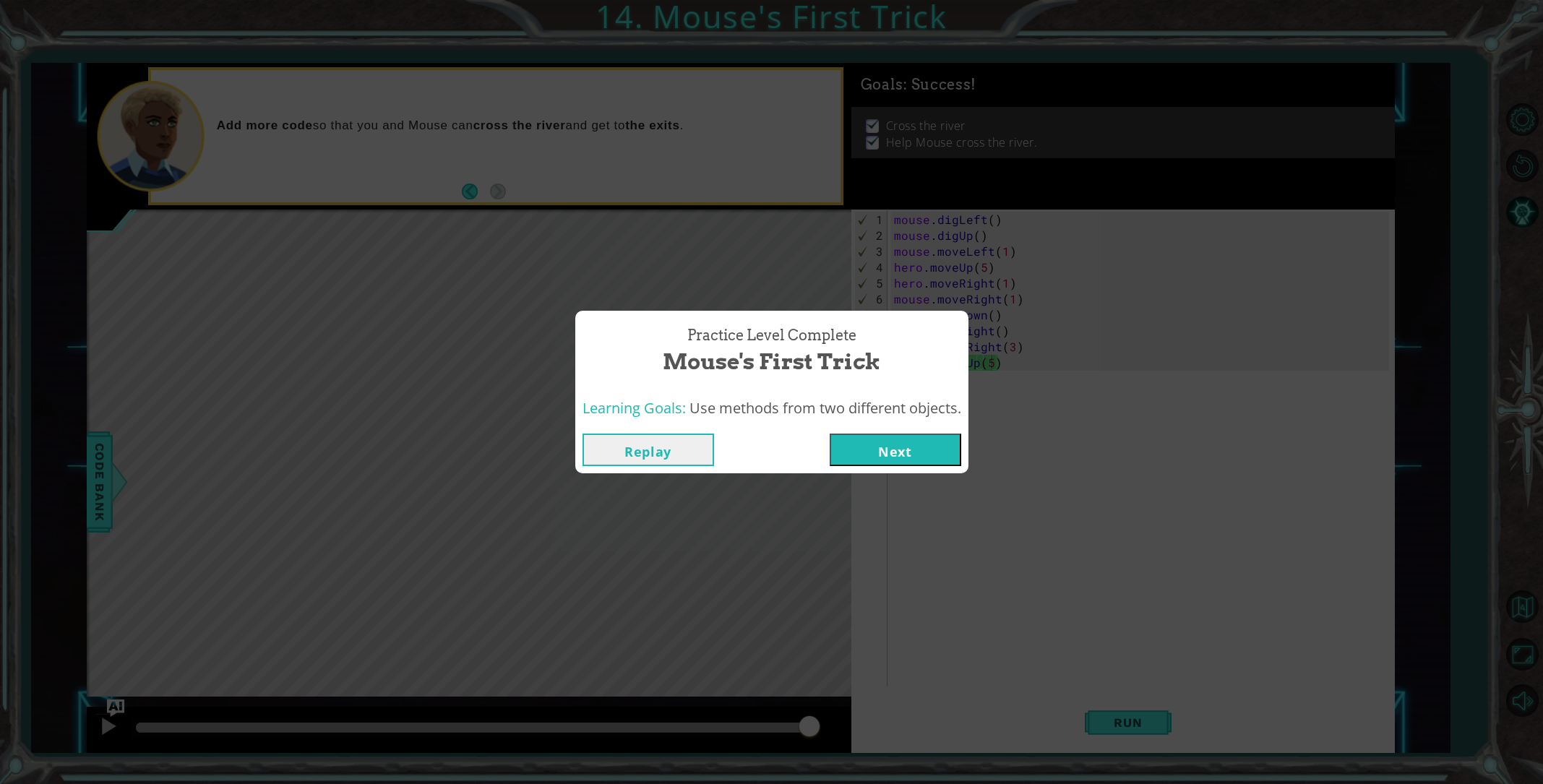
click at [865, 445] on button "Next" at bounding box center [895, 450] width 131 height 33
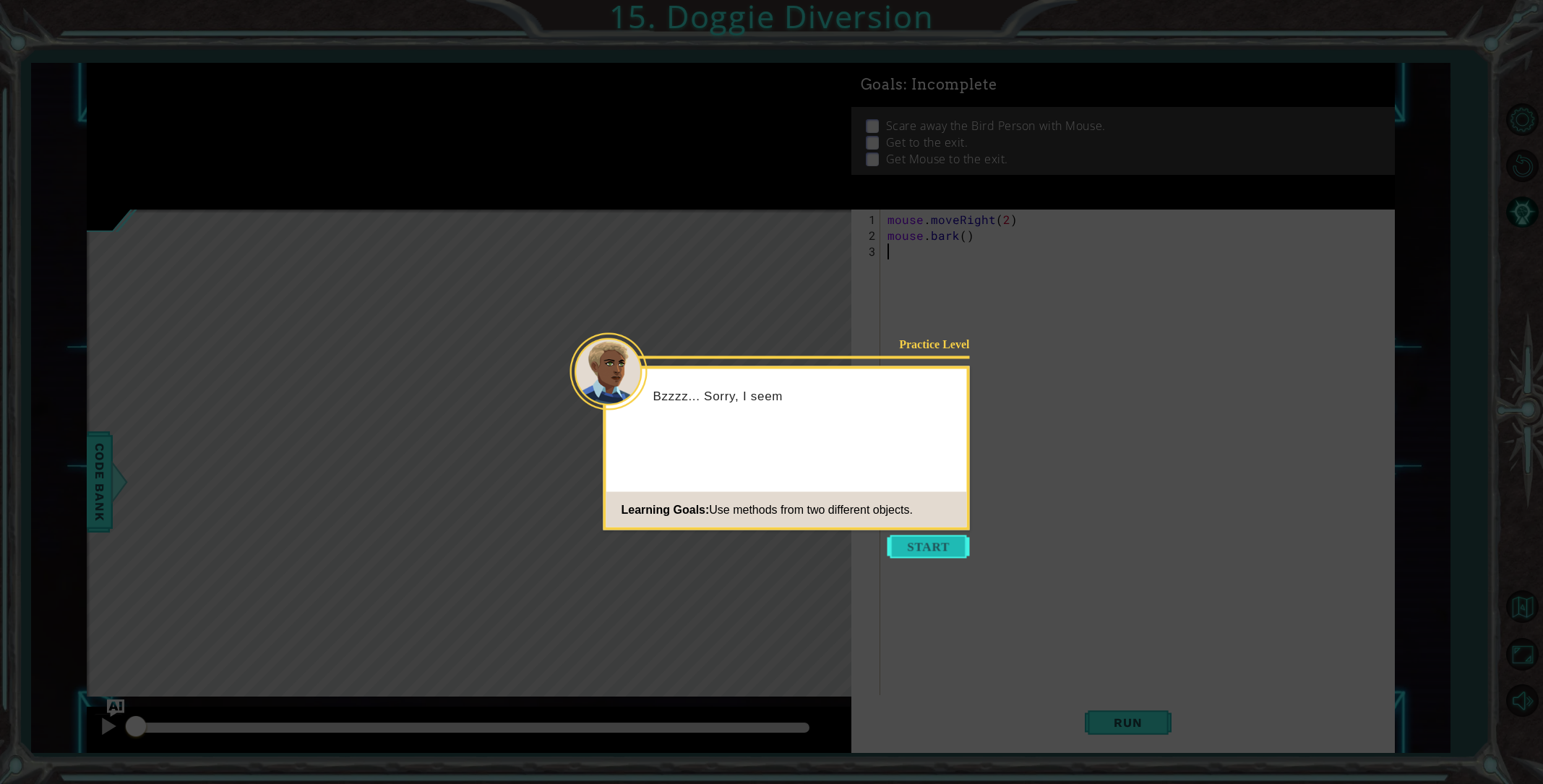
click at [951, 549] on button "Start" at bounding box center [929, 547] width 82 height 23
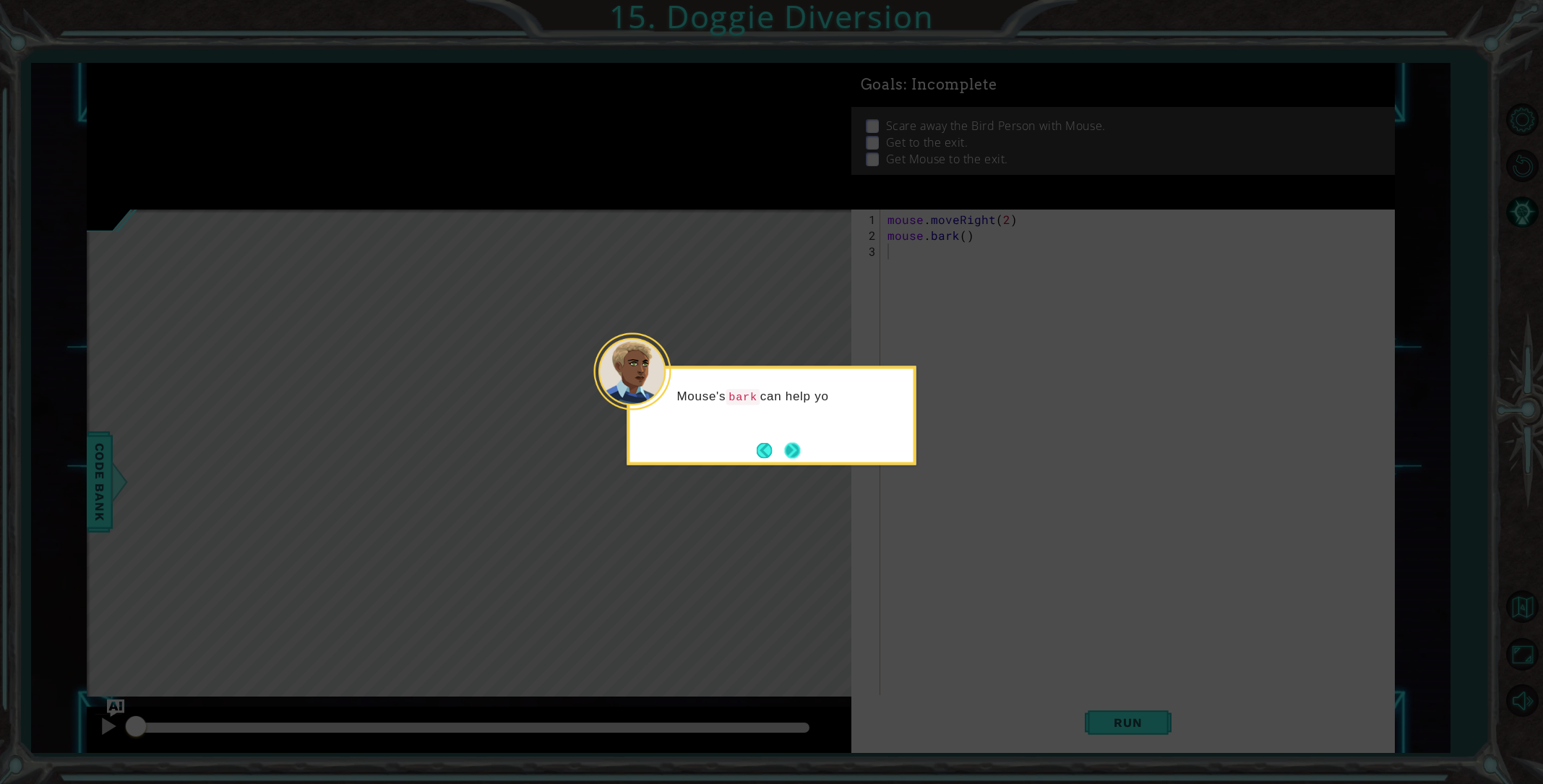
click at [800, 458] on button "Next" at bounding box center [792, 450] width 16 height 16
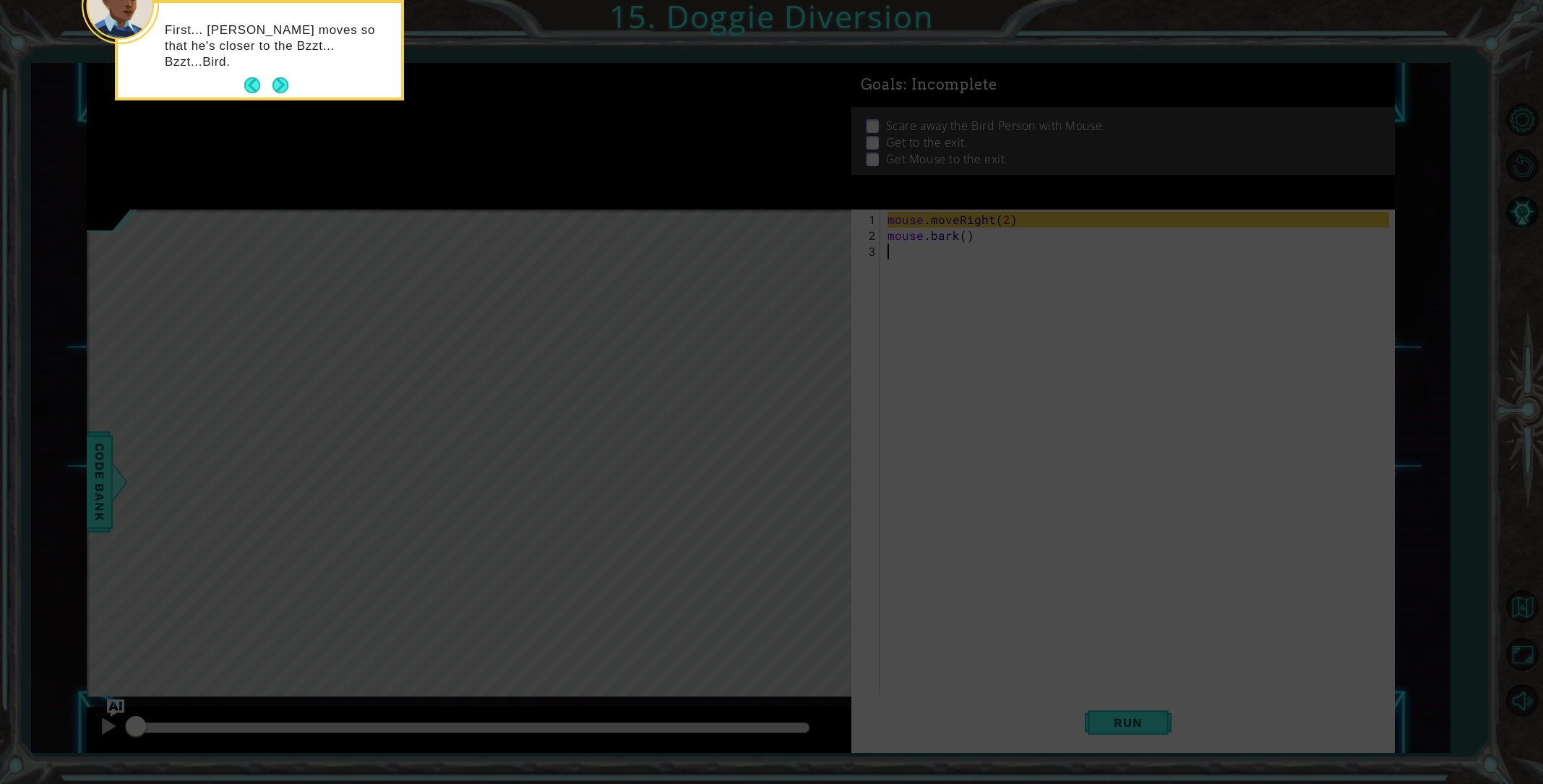
click at [283, 85] on button "Next" at bounding box center [280, 85] width 17 height 17
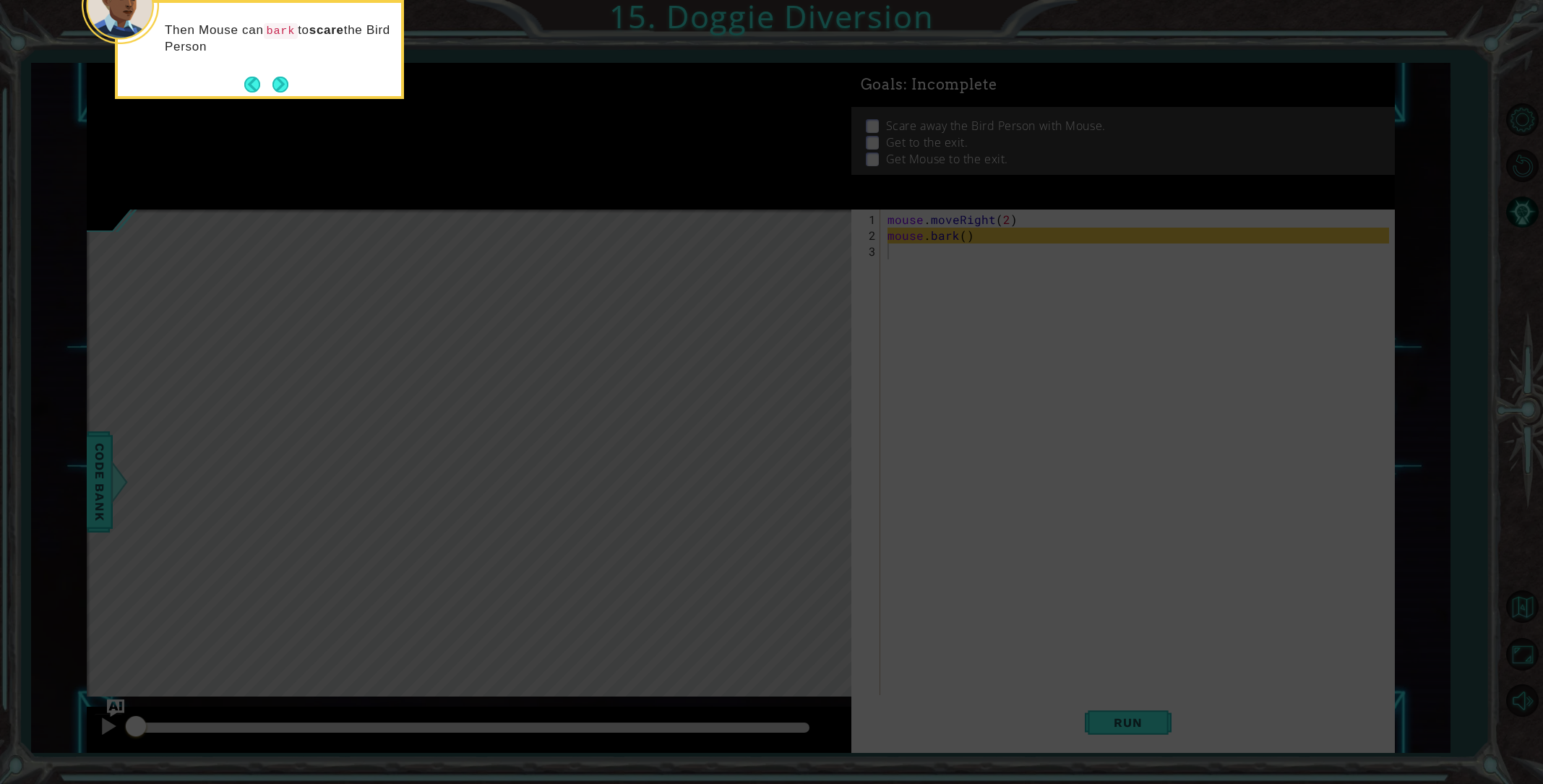
click at [274, 90] on button "Next" at bounding box center [280, 84] width 16 height 16
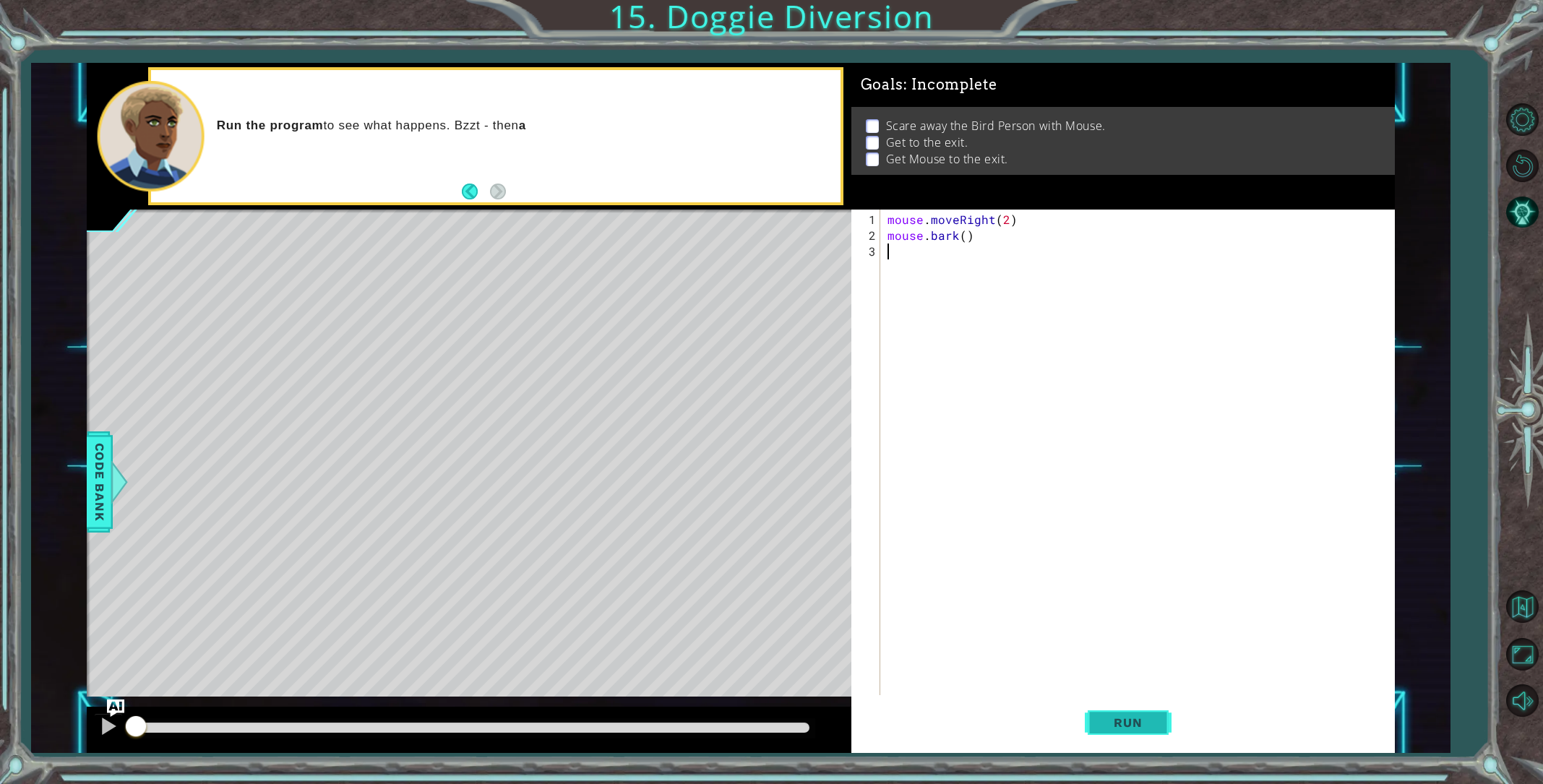
click at [1133, 725] on span "Run" at bounding box center [1127, 722] width 57 height 14
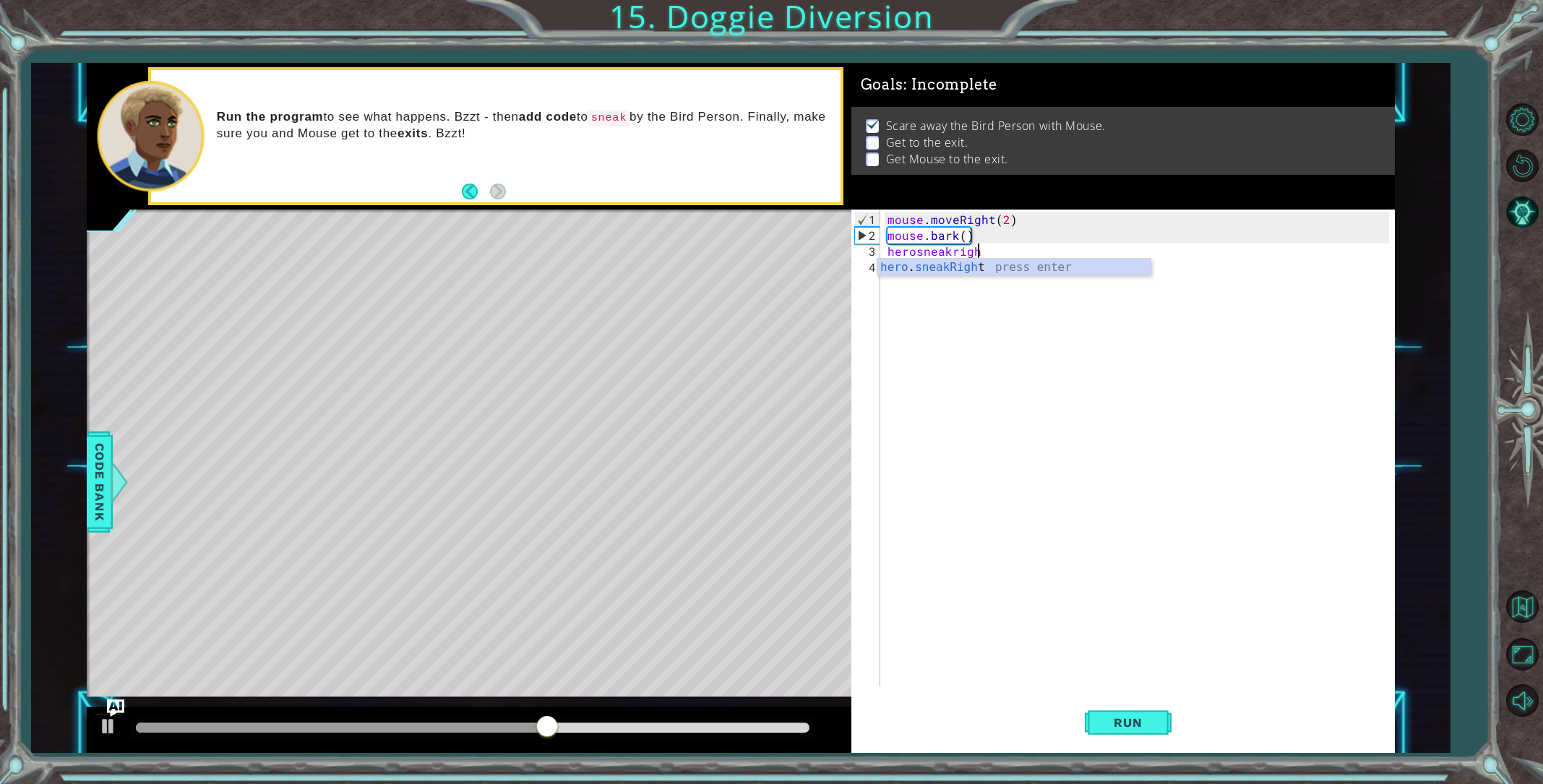
scroll to position [0, 5]
type textarea "hero.sneakRight(4)"
click at [1146, 728] on span "Run" at bounding box center [1127, 722] width 57 height 14
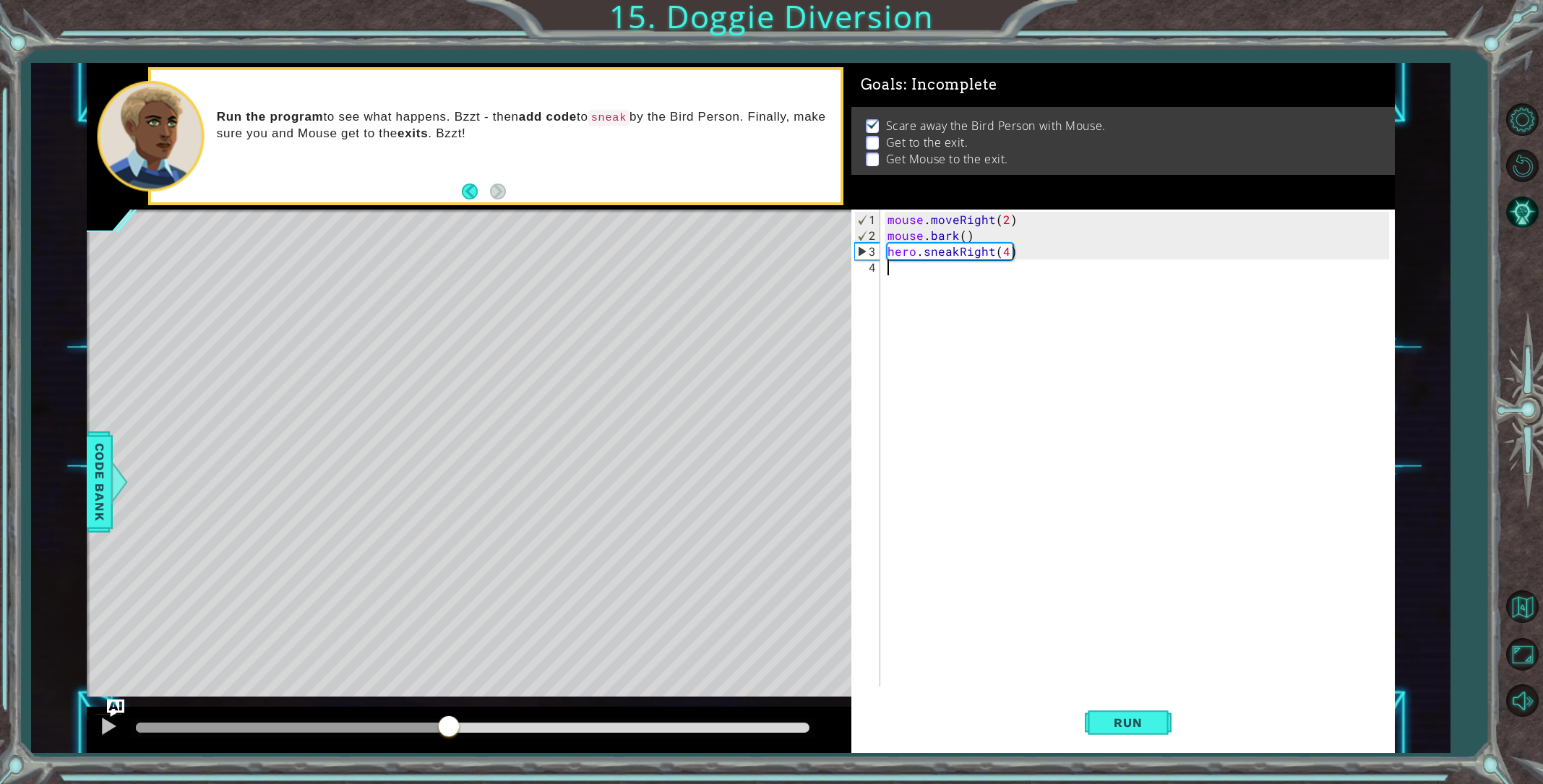
drag, startPoint x: 229, startPoint y: 725, endPoint x: 456, endPoint y: 736, distance: 227.3
click at [456, 736] on div at bounding box center [448, 728] width 26 height 26
type textarea "herojumpup"
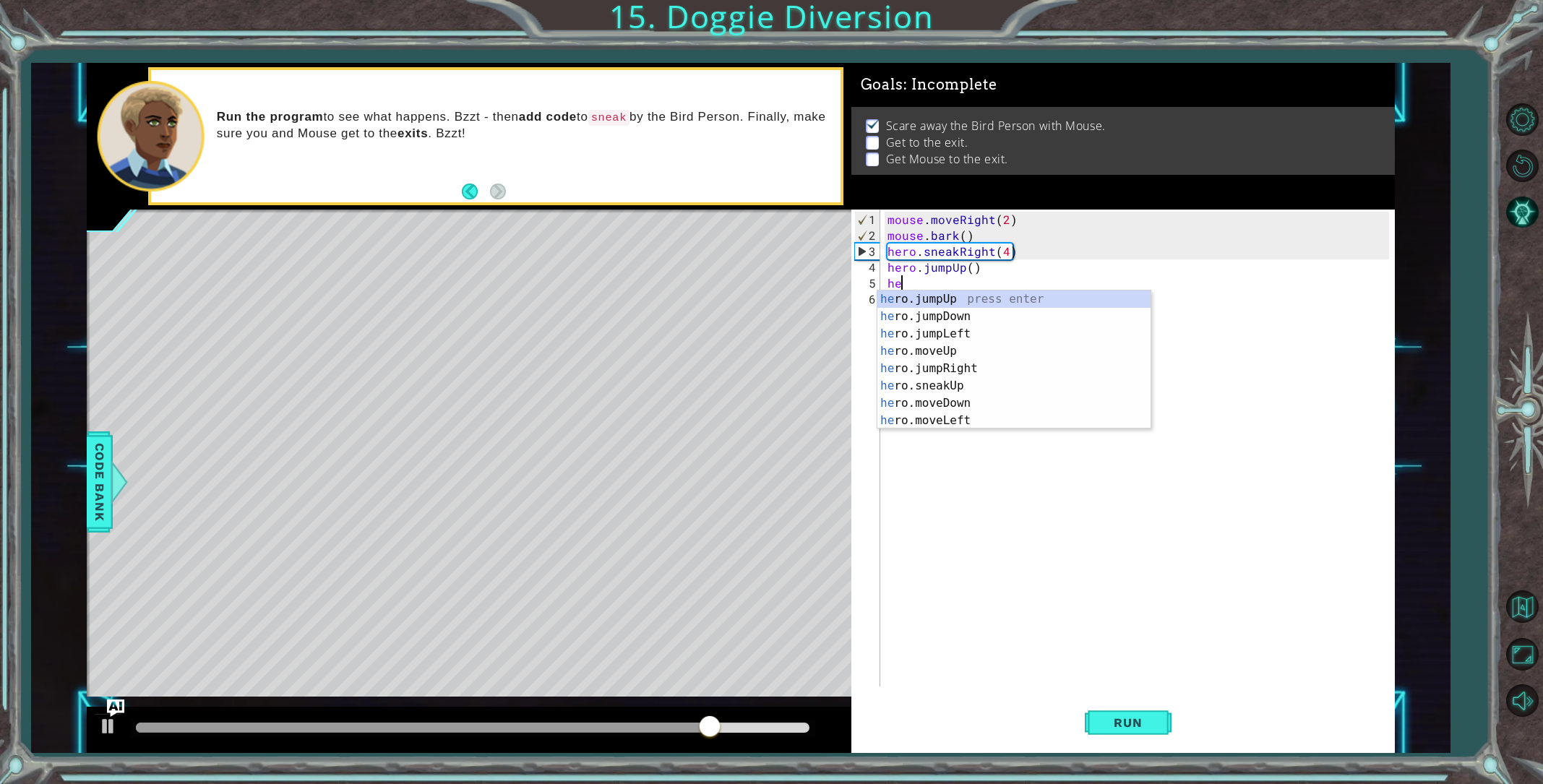
scroll to position [0, 1]
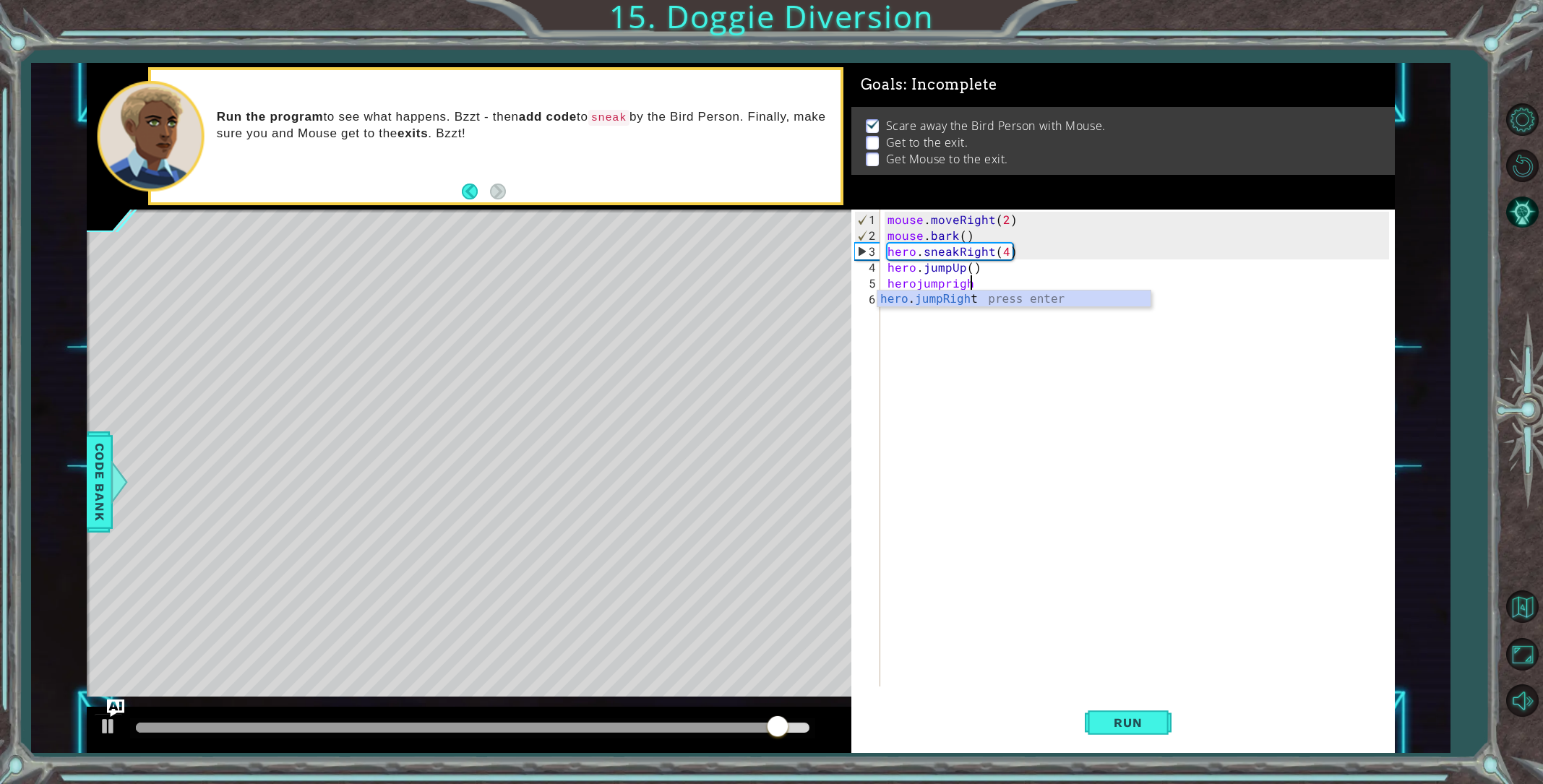
type textarea "herojumpright"
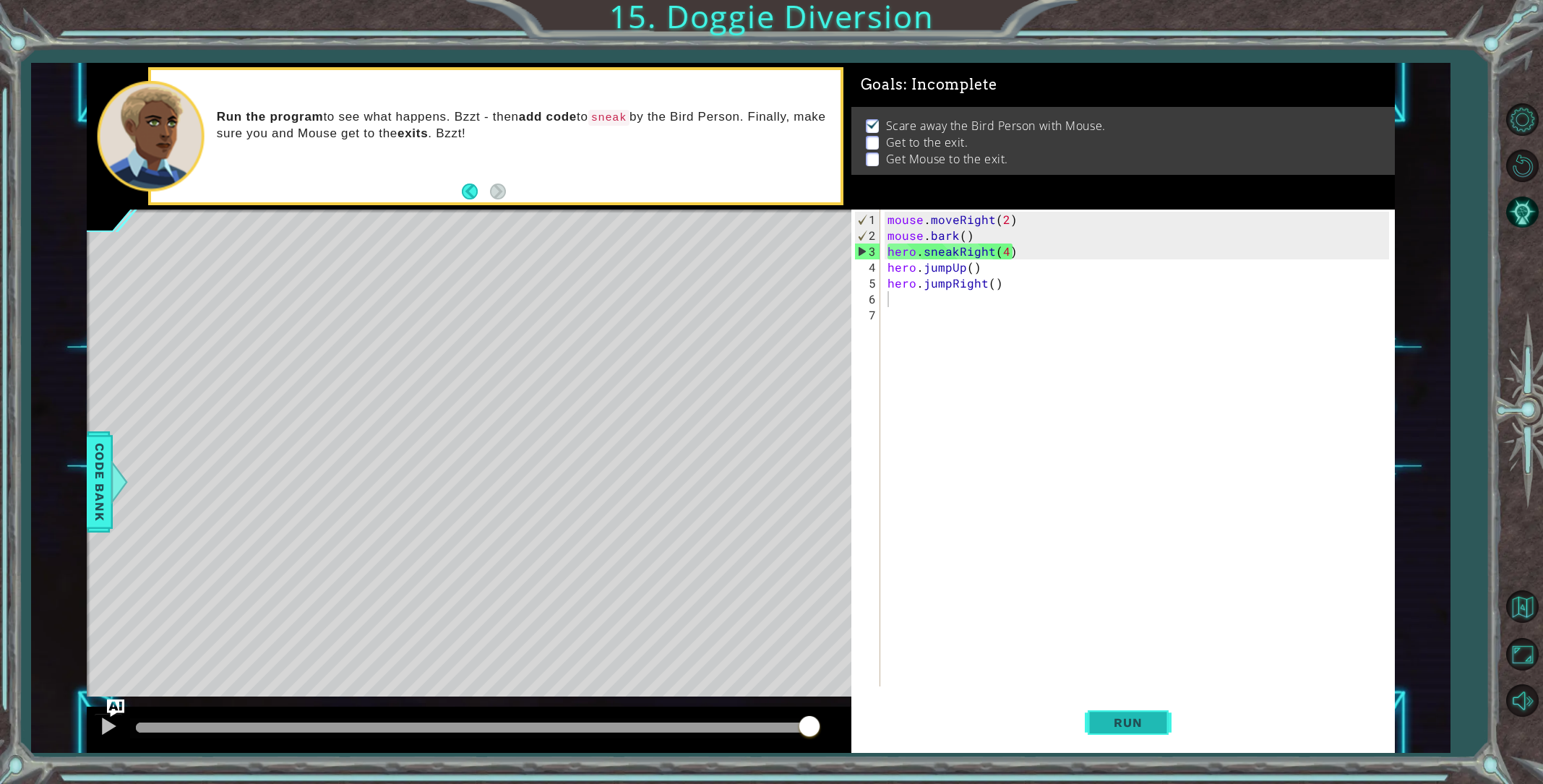
click at [1144, 729] on span "Run" at bounding box center [1127, 722] width 57 height 14
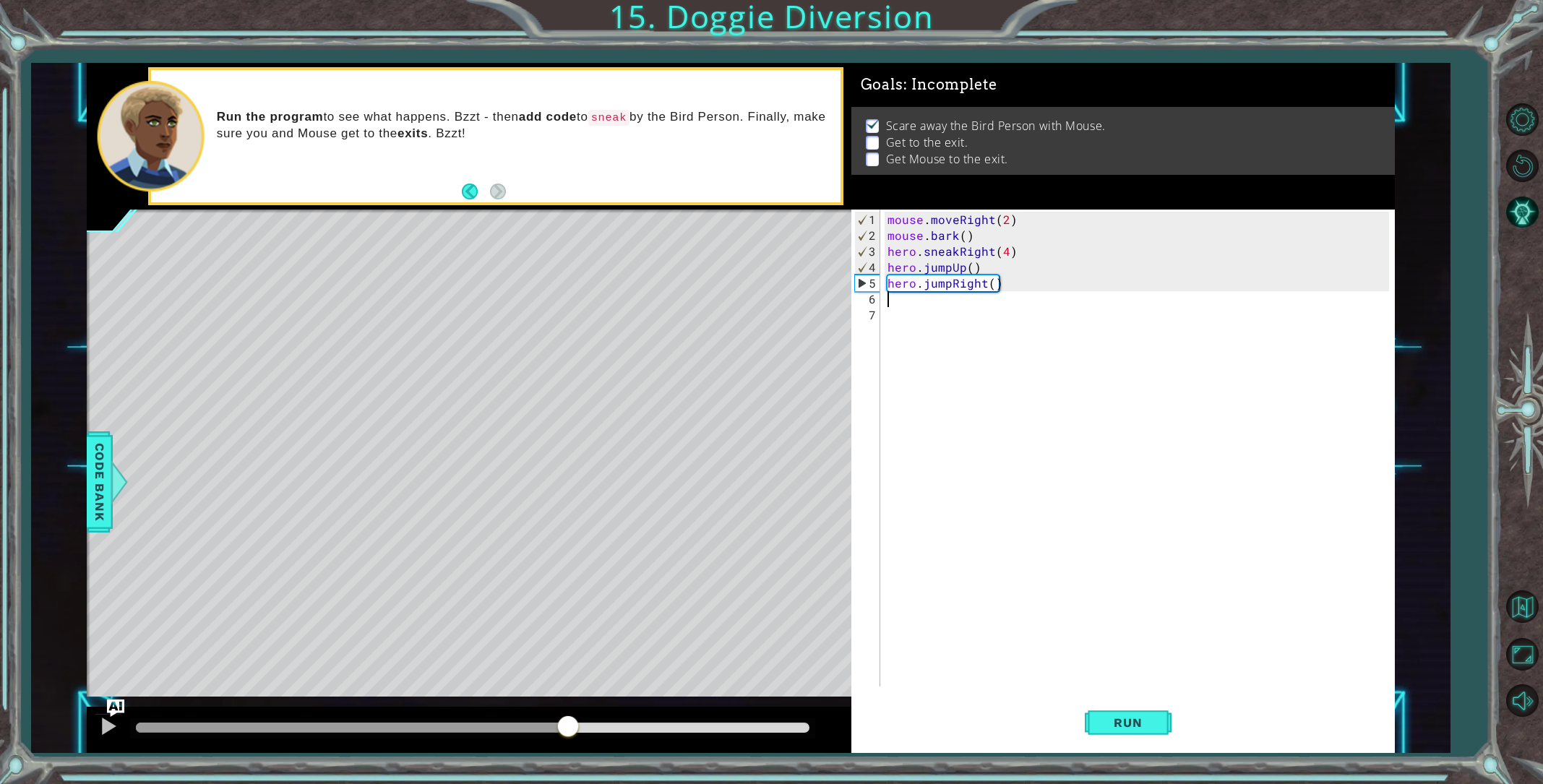
drag, startPoint x: 185, startPoint y: 725, endPoint x: 569, endPoint y: 700, distance: 384.8
click at [569, 700] on div "methods hero use(thing) moveUp(steps) moveDown(steps) moveLeft(steps) moveRight…" at bounding box center [741, 407] width 1308 height 690
type textarea "mouse.moveRight(2)"
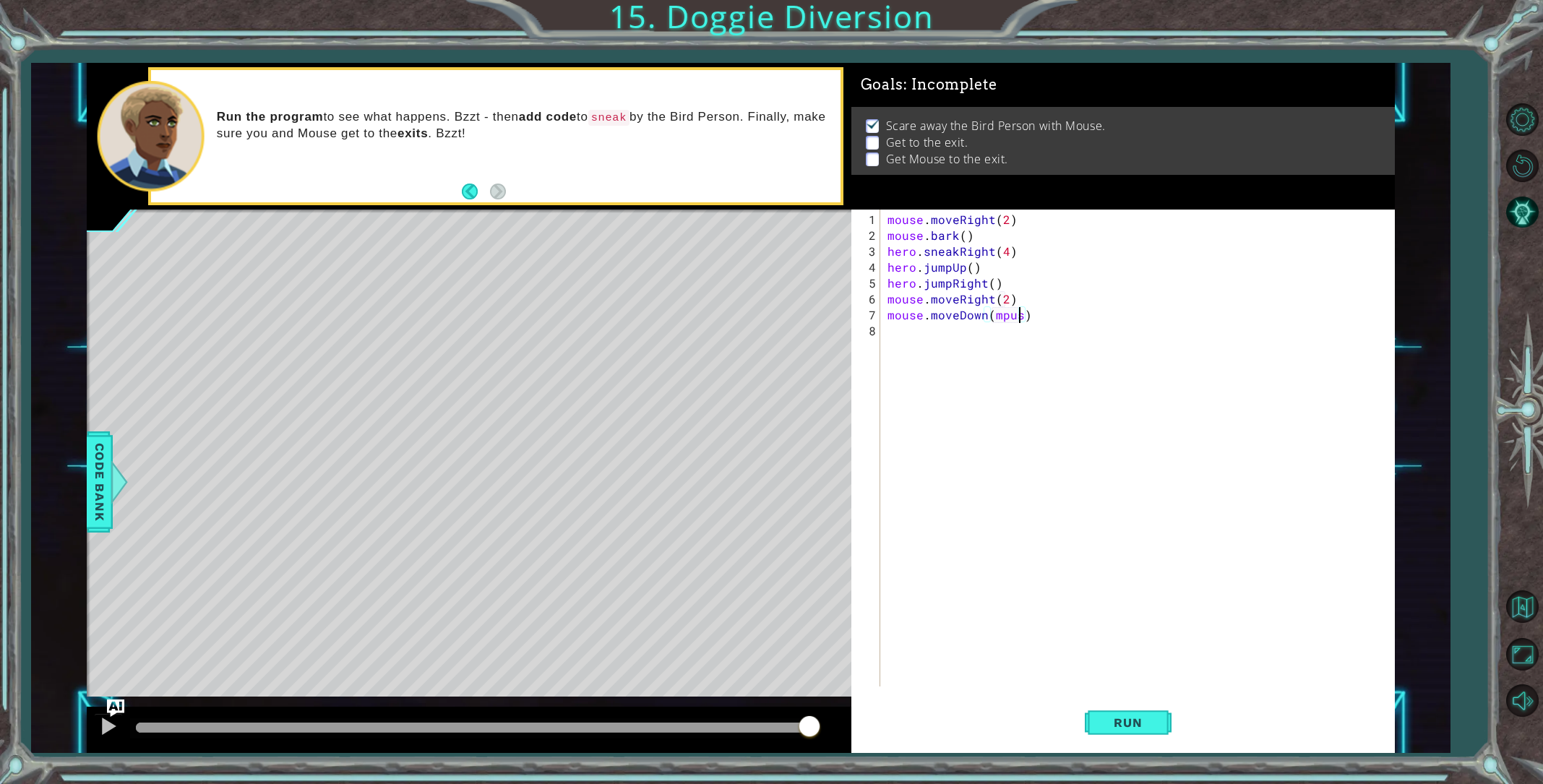
scroll to position [0, 8]
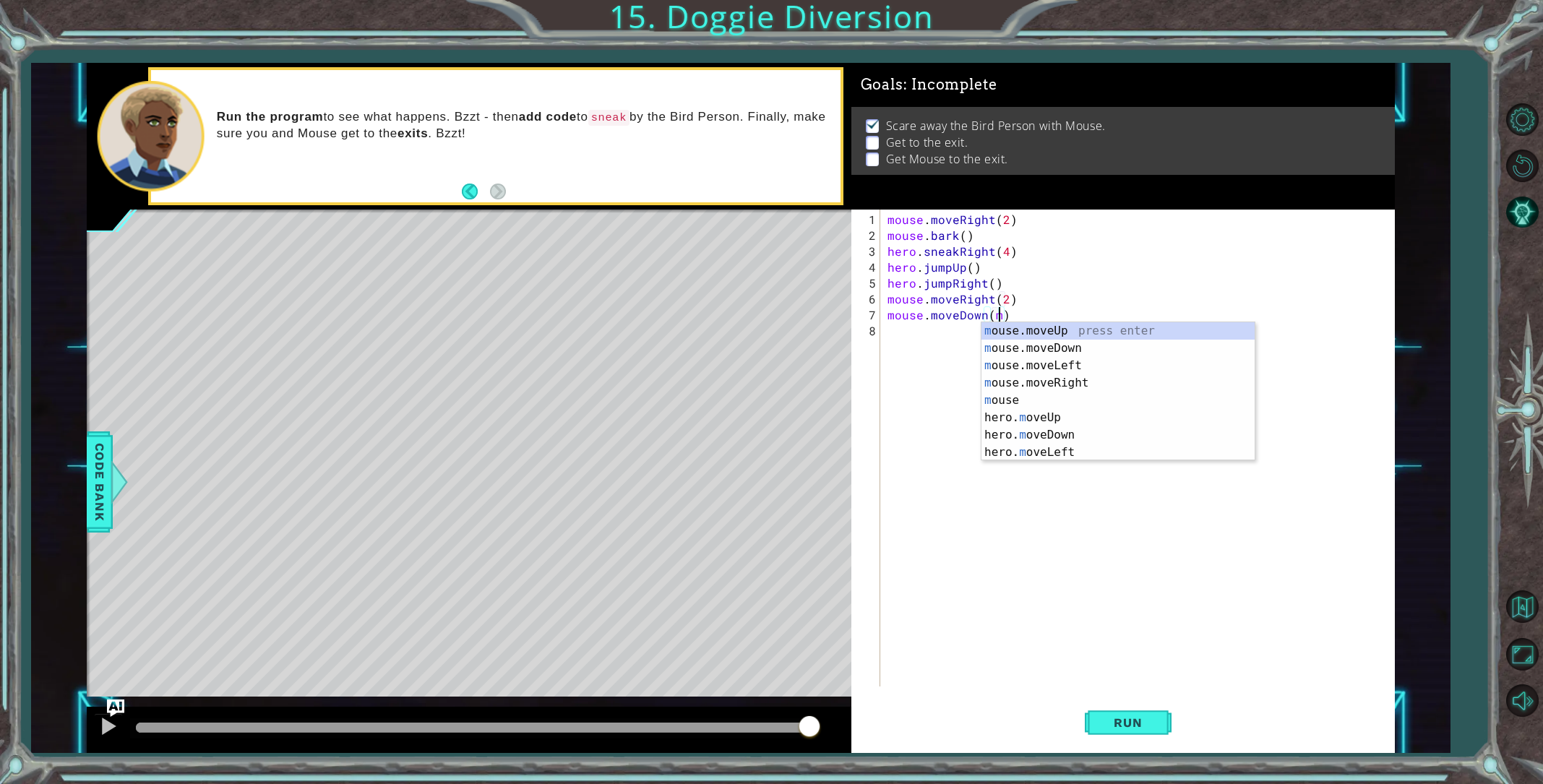
type textarea "mouse.moveDown()"
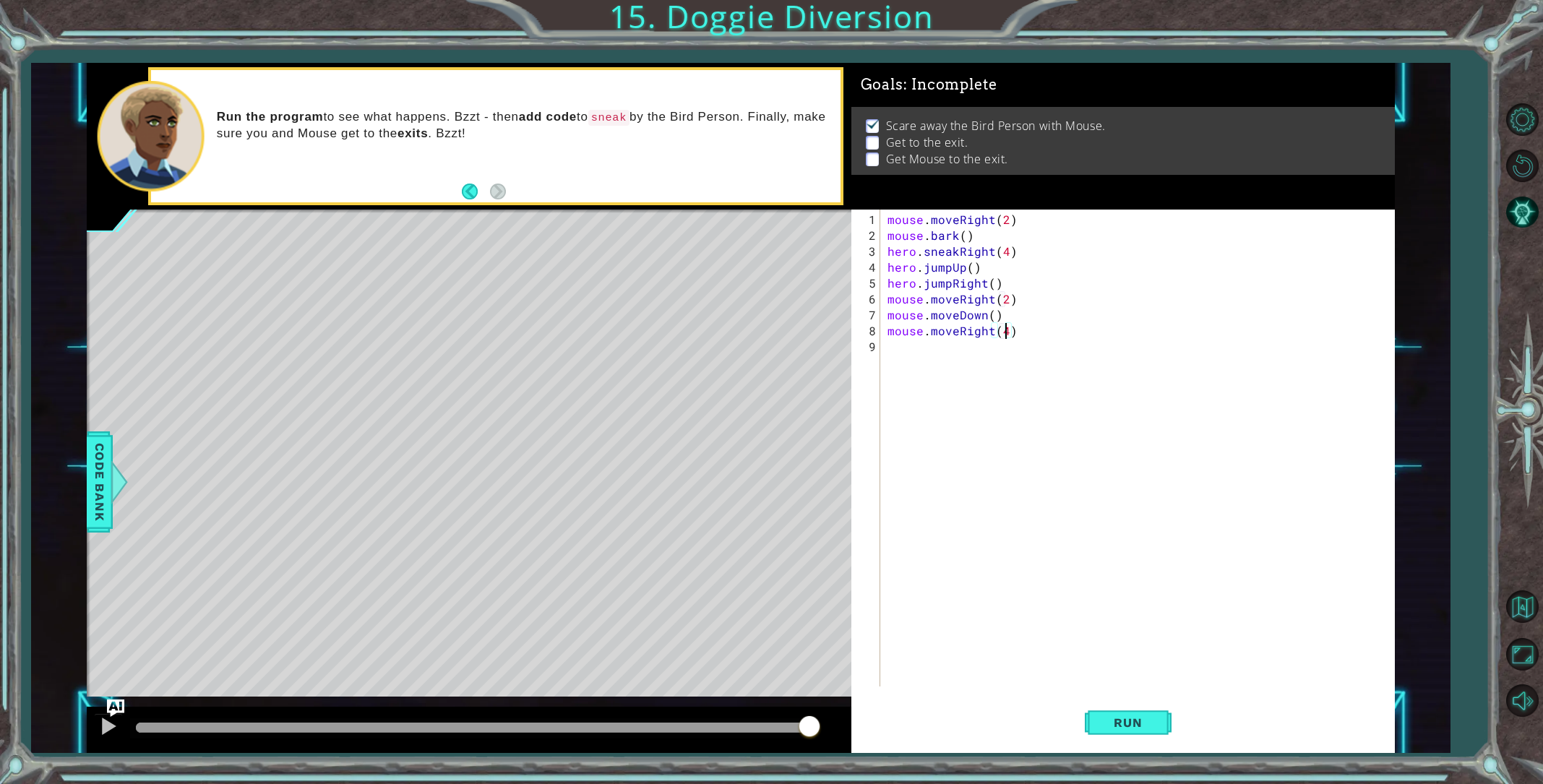
scroll to position [0, 7]
type textarea "mouse.moveRight(4)"
click at [1123, 730] on button "Run" at bounding box center [1128, 722] width 87 height 54
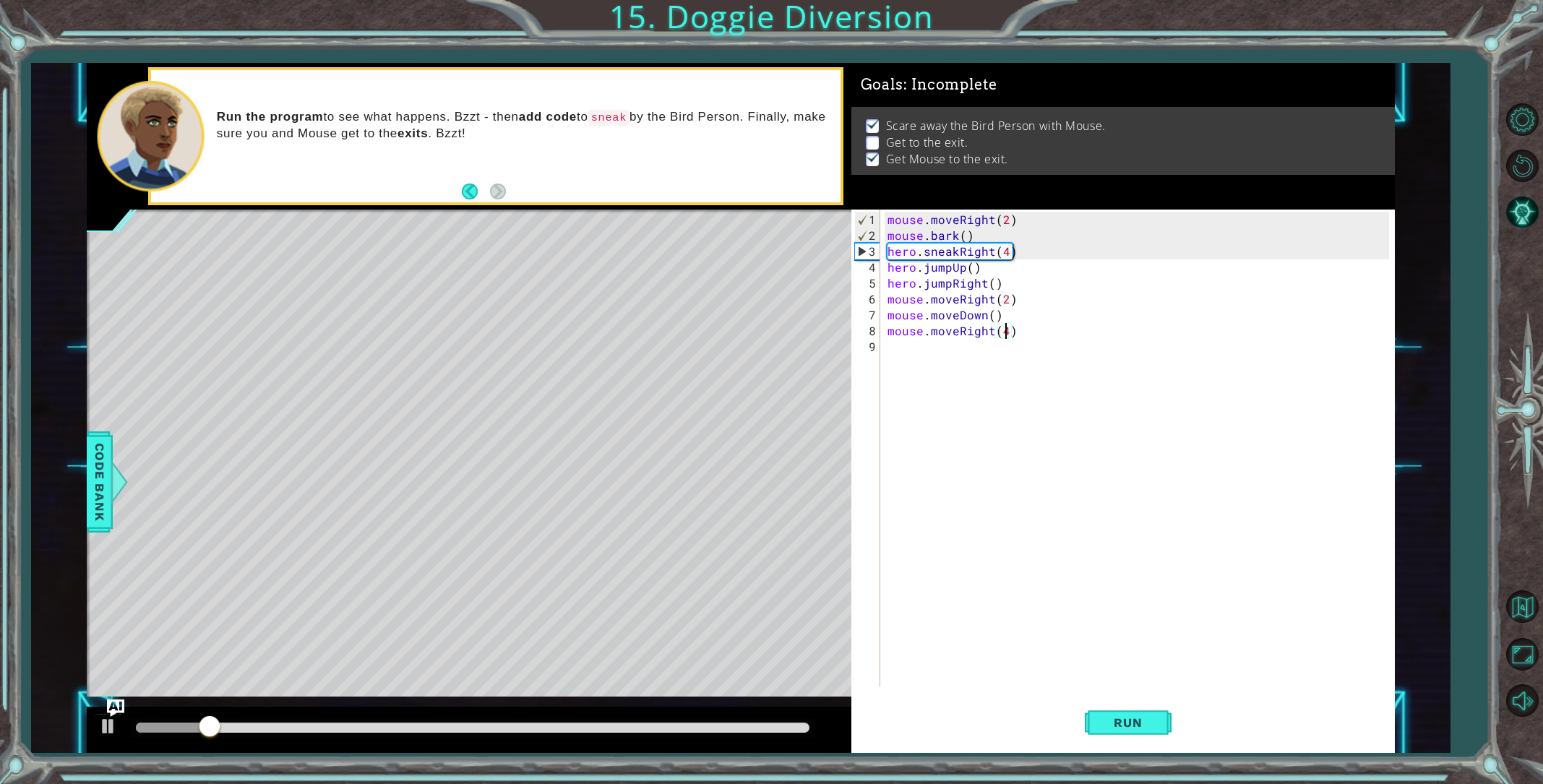
click at [890, 361] on div "mouse . moveRight ( 2 ) mouse . bark ( ) hero . sneakRight ( 4 ) hero . jumpUp …" at bounding box center [1140, 466] width 512 height 509
type textarea "hero.moveRight(1)"
click at [1125, 723] on span "Run" at bounding box center [1127, 722] width 57 height 14
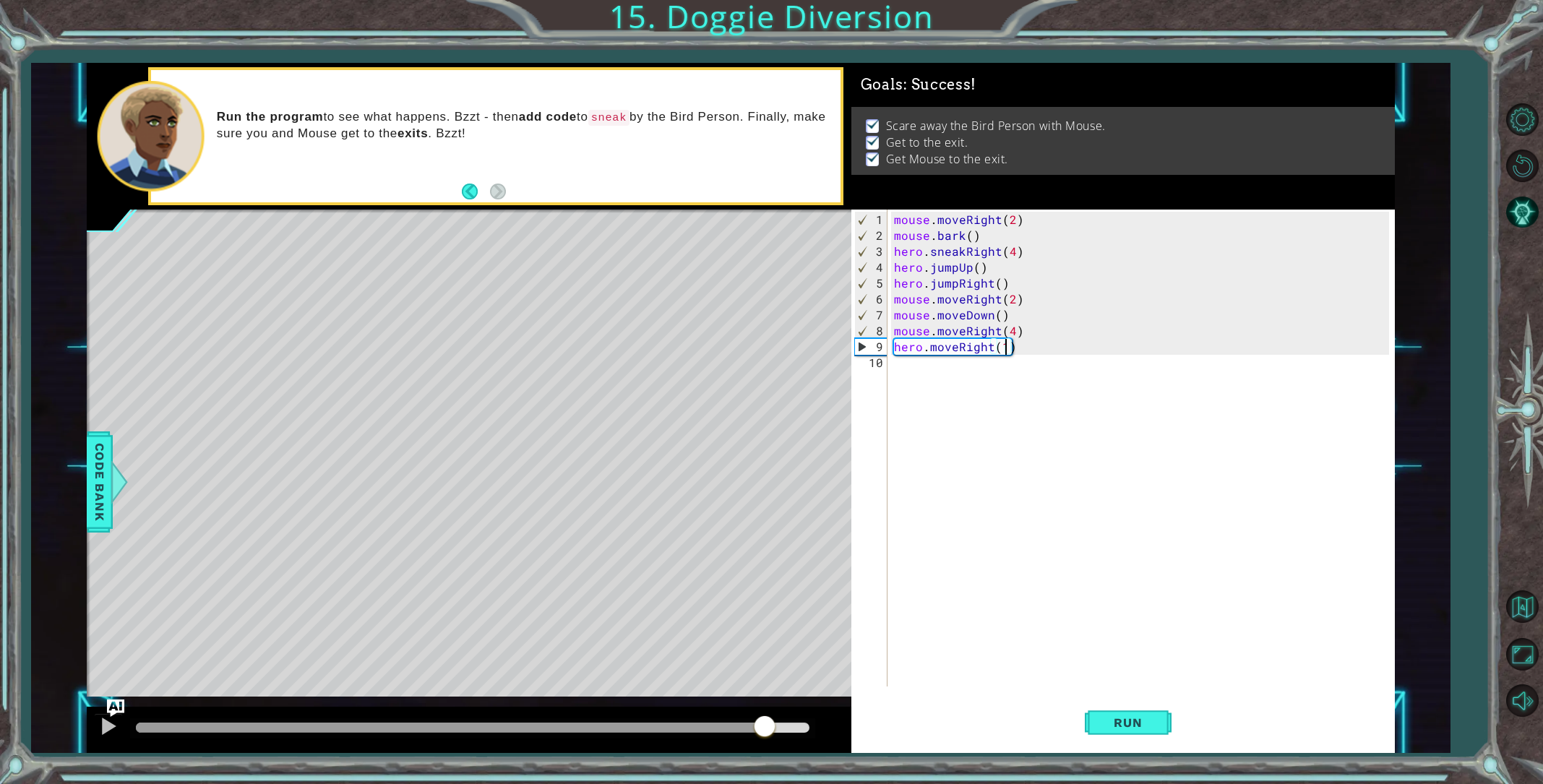
click at [765, 683] on div "methods hero use(thing) moveUp(steps) moveDown(steps) moveLeft(steps) moveRight…" at bounding box center [741, 407] width 1308 height 690
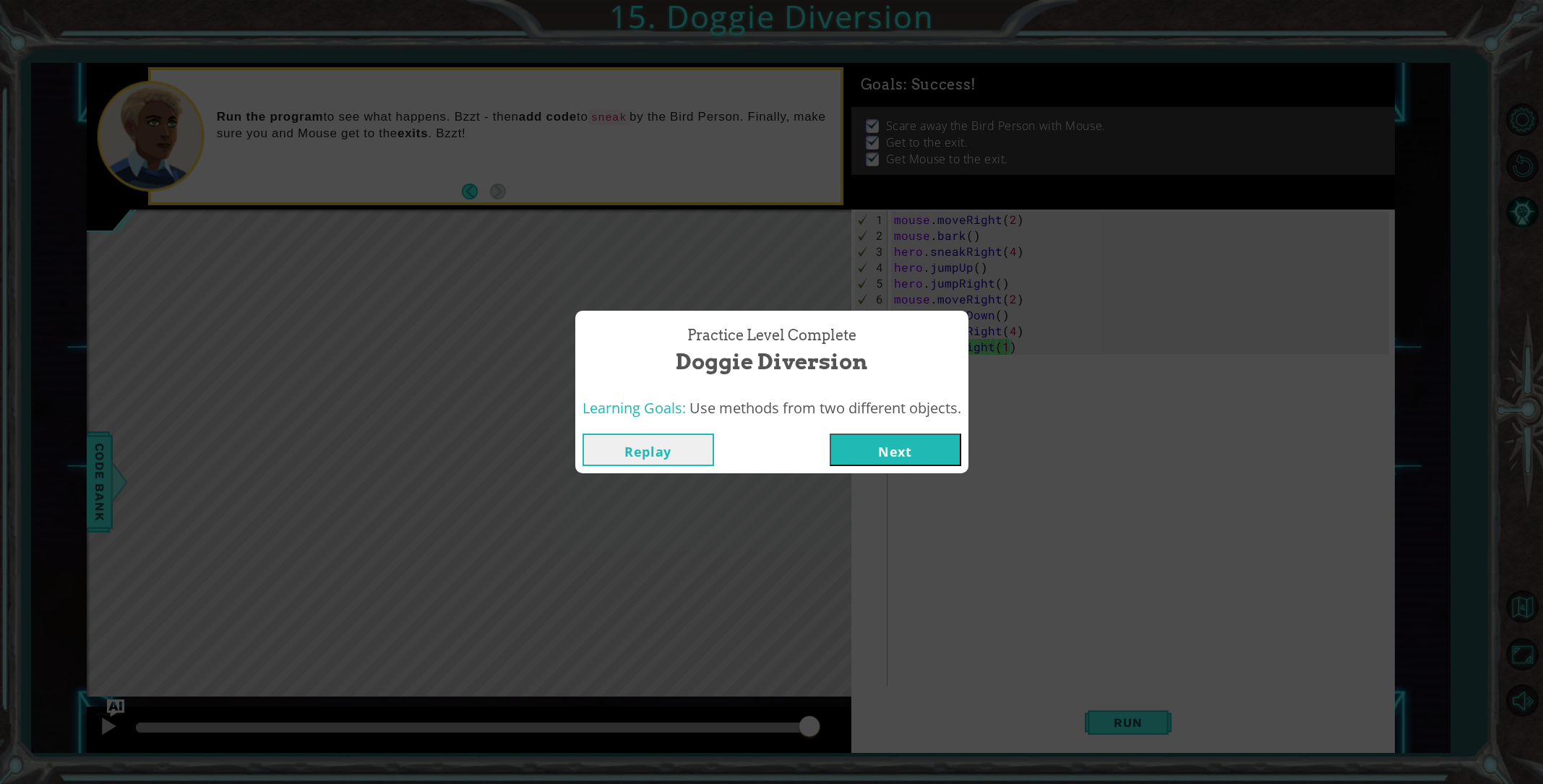
click at [916, 441] on button "Next" at bounding box center [895, 450] width 131 height 33
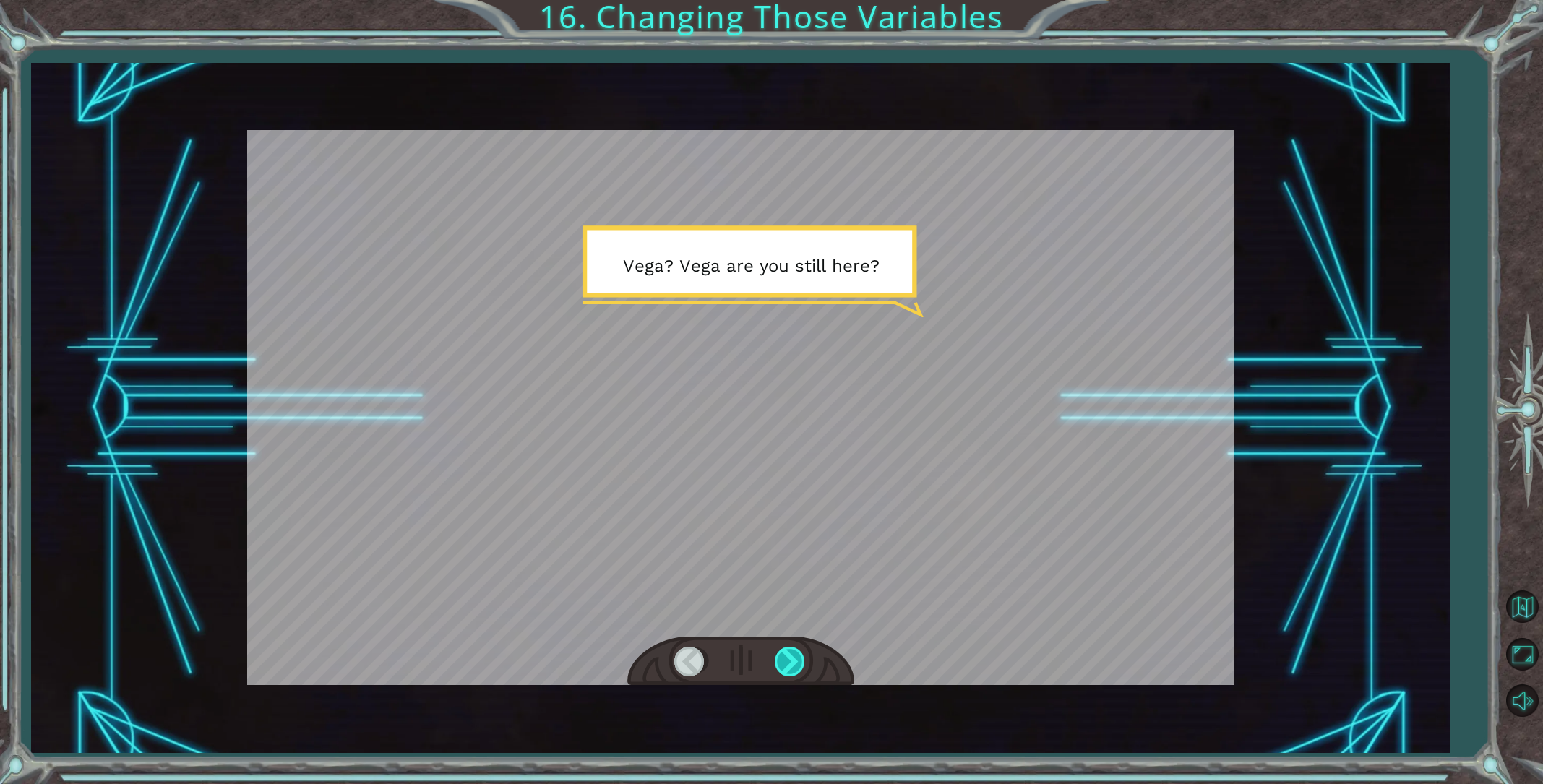
click at [783, 657] on div at bounding box center [791, 661] width 33 height 30
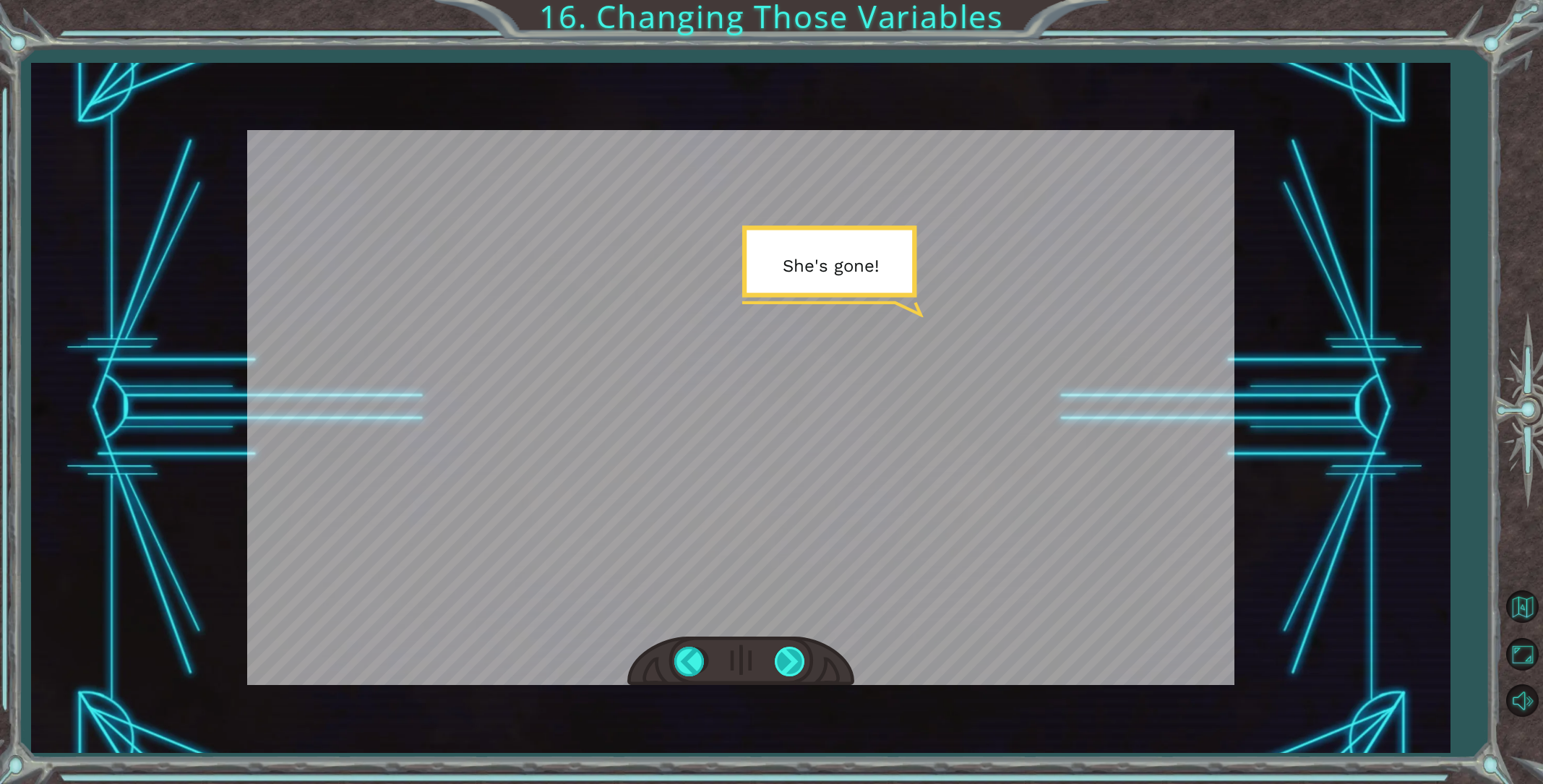
click at [789, 656] on div at bounding box center [791, 661] width 33 height 30
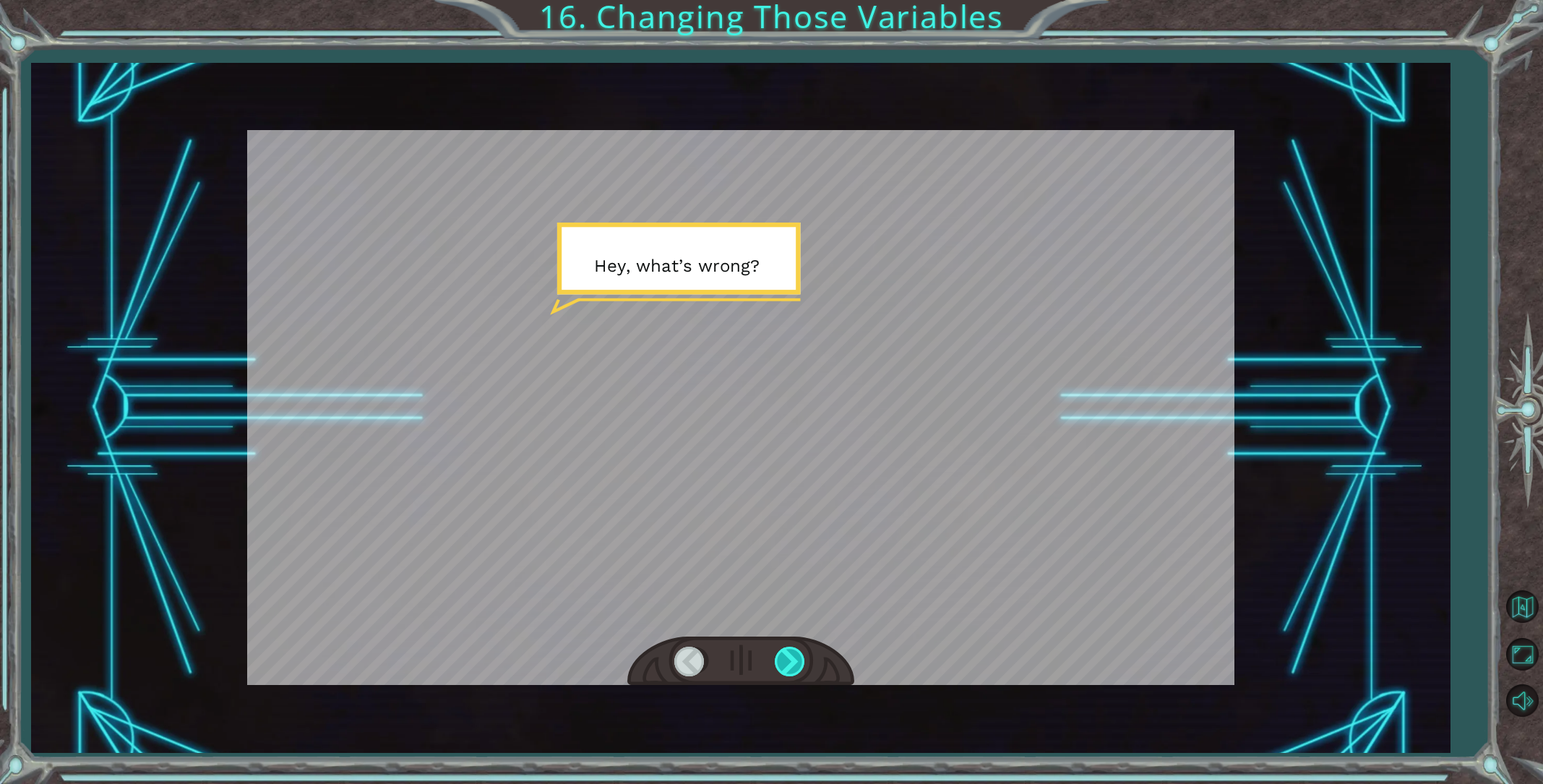
click at [789, 656] on div at bounding box center [791, 661] width 33 height 30
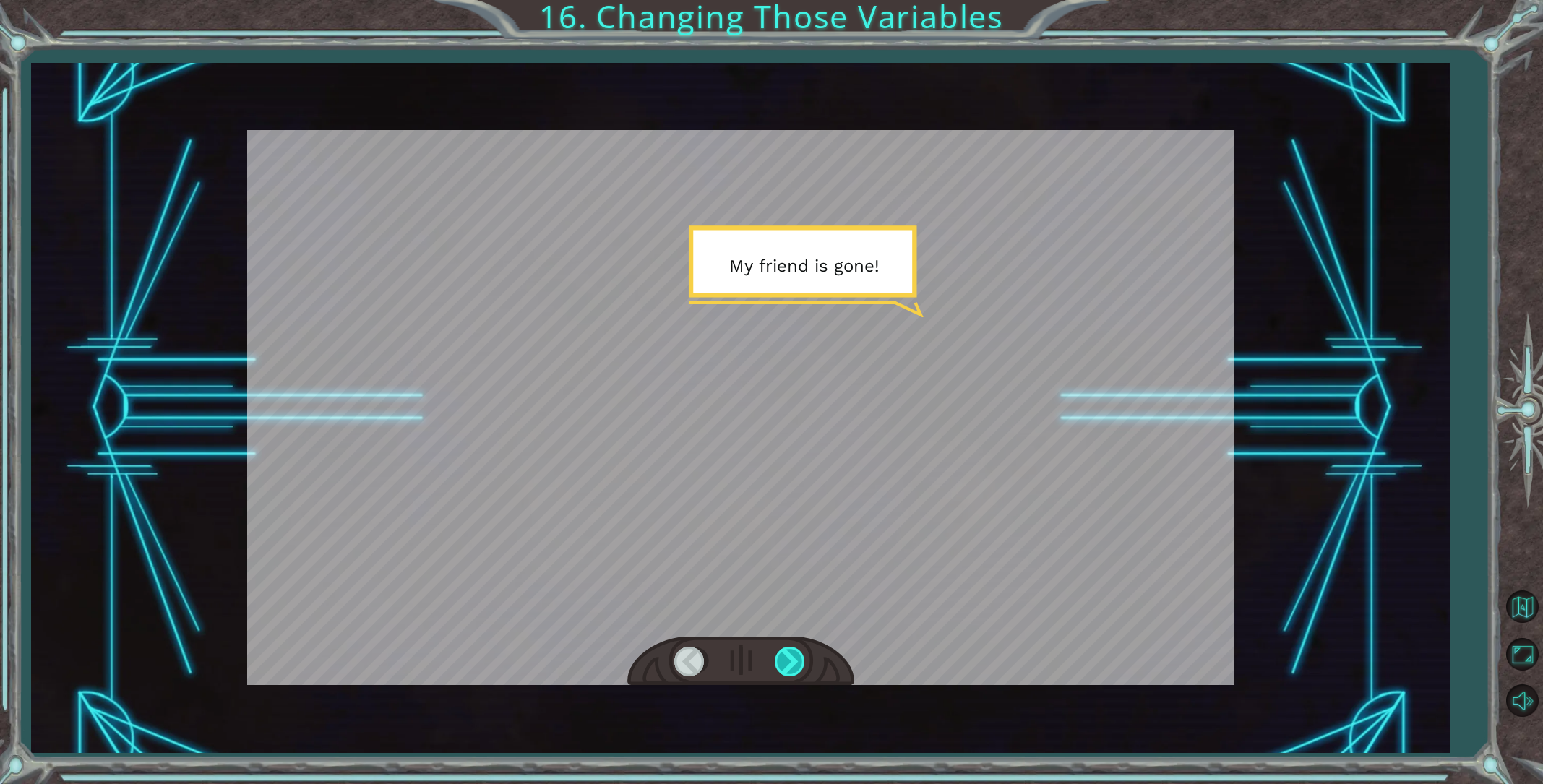
click at [789, 656] on div at bounding box center [791, 661] width 33 height 30
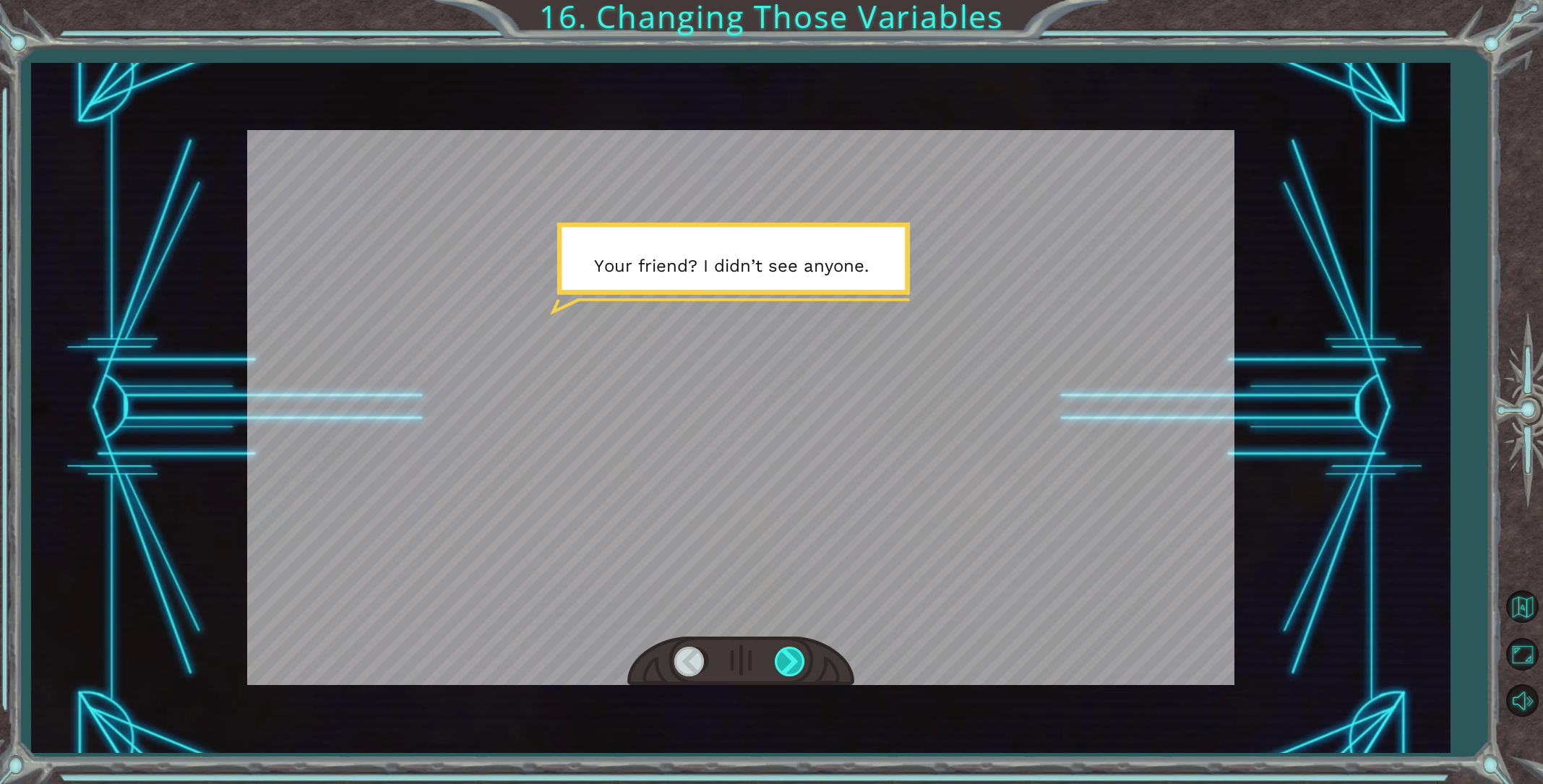
click at [789, 656] on div at bounding box center [791, 661] width 33 height 30
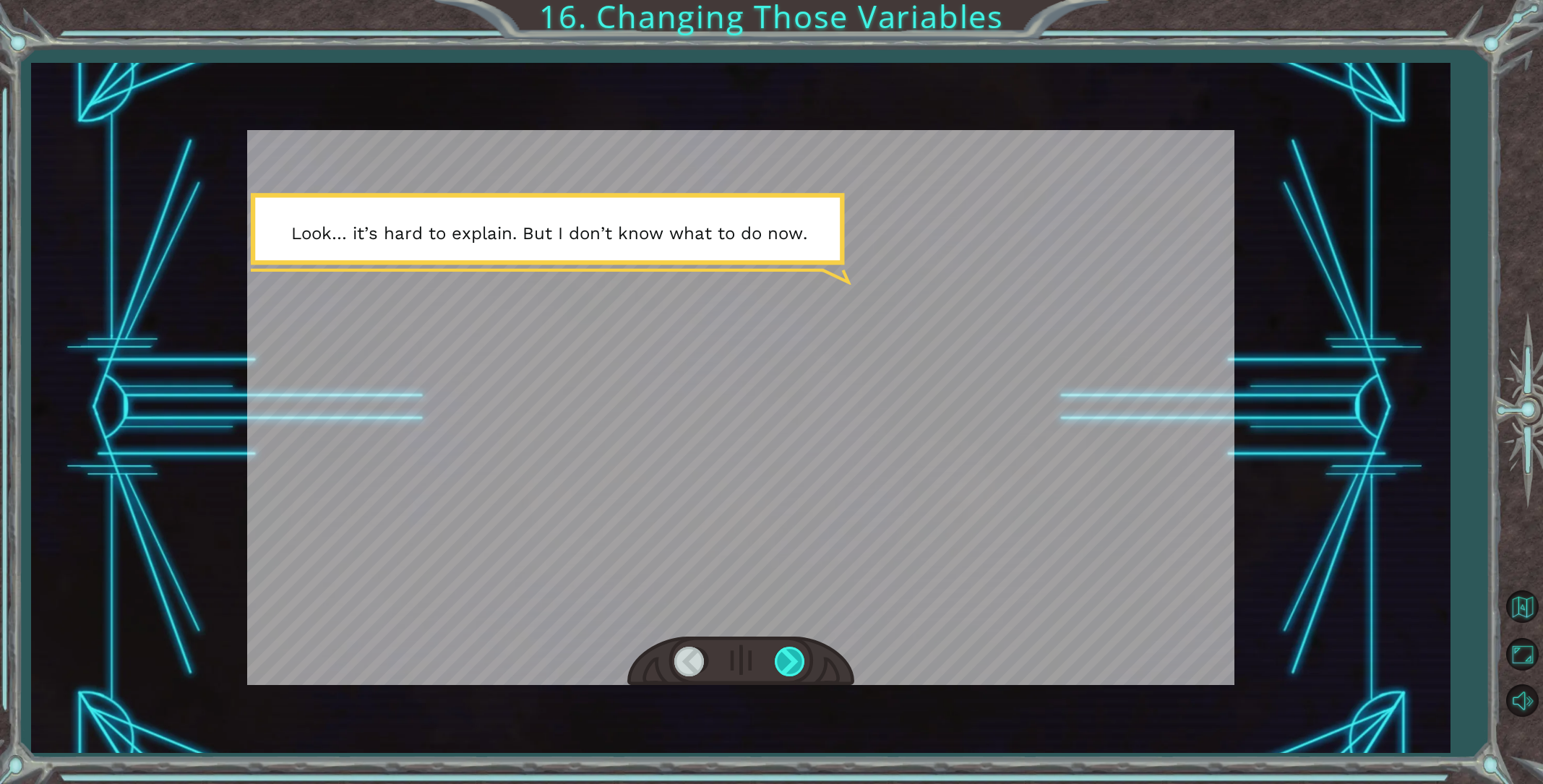
click at [789, 656] on div at bounding box center [791, 661] width 33 height 30
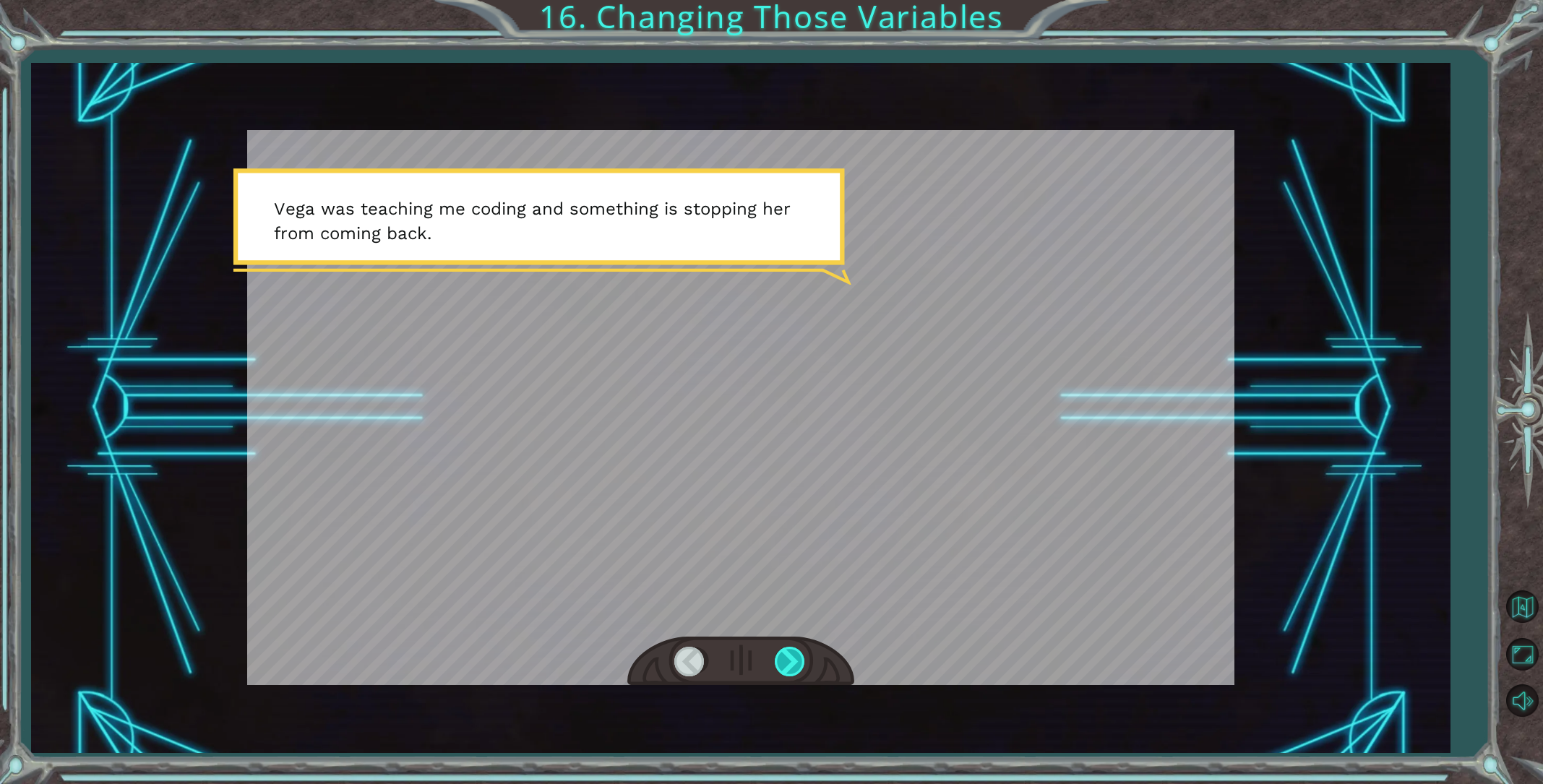
click at [789, 656] on div at bounding box center [791, 661] width 33 height 30
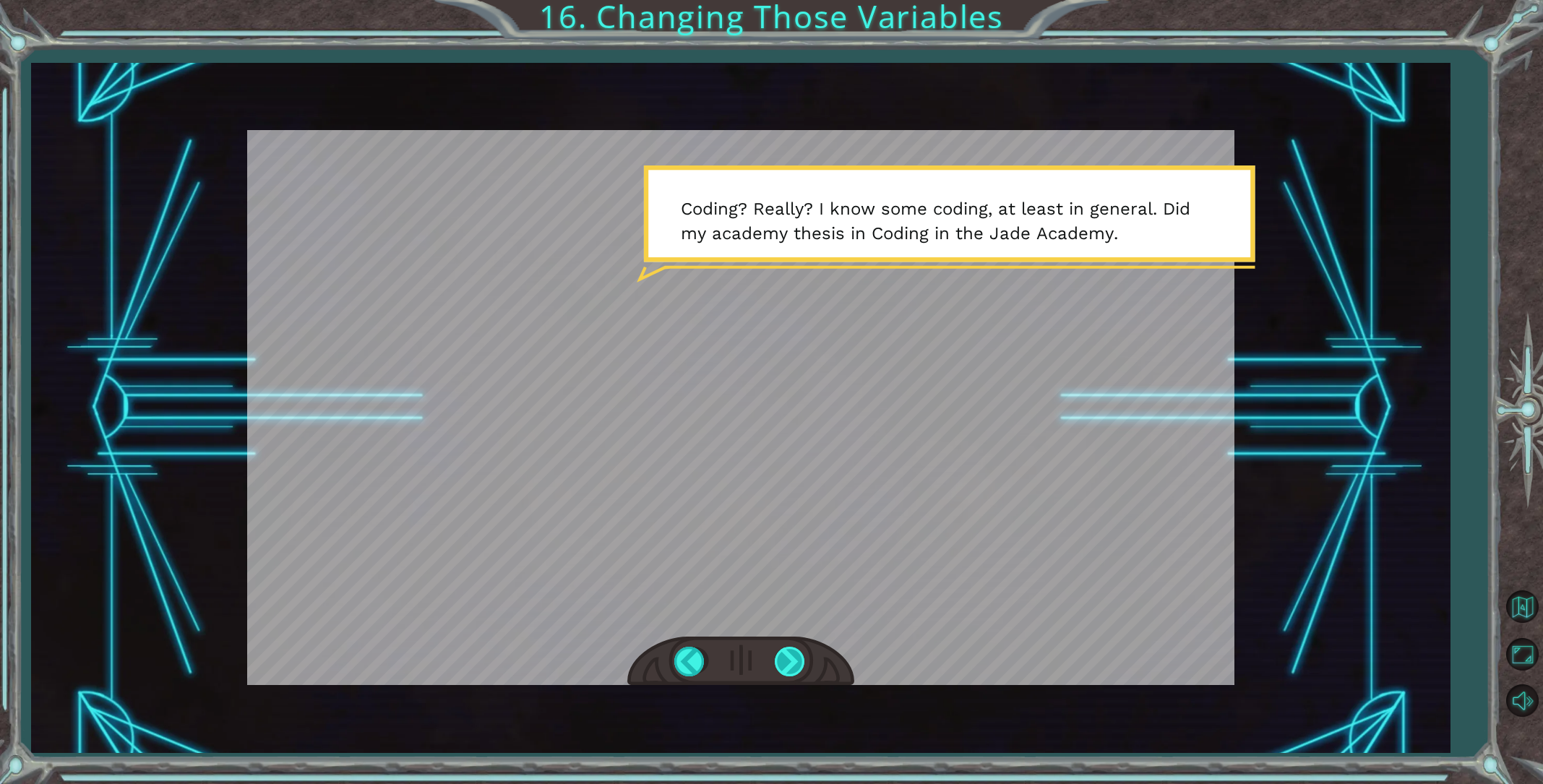
click at [789, 664] on div at bounding box center [791, 661] width 33 height 30
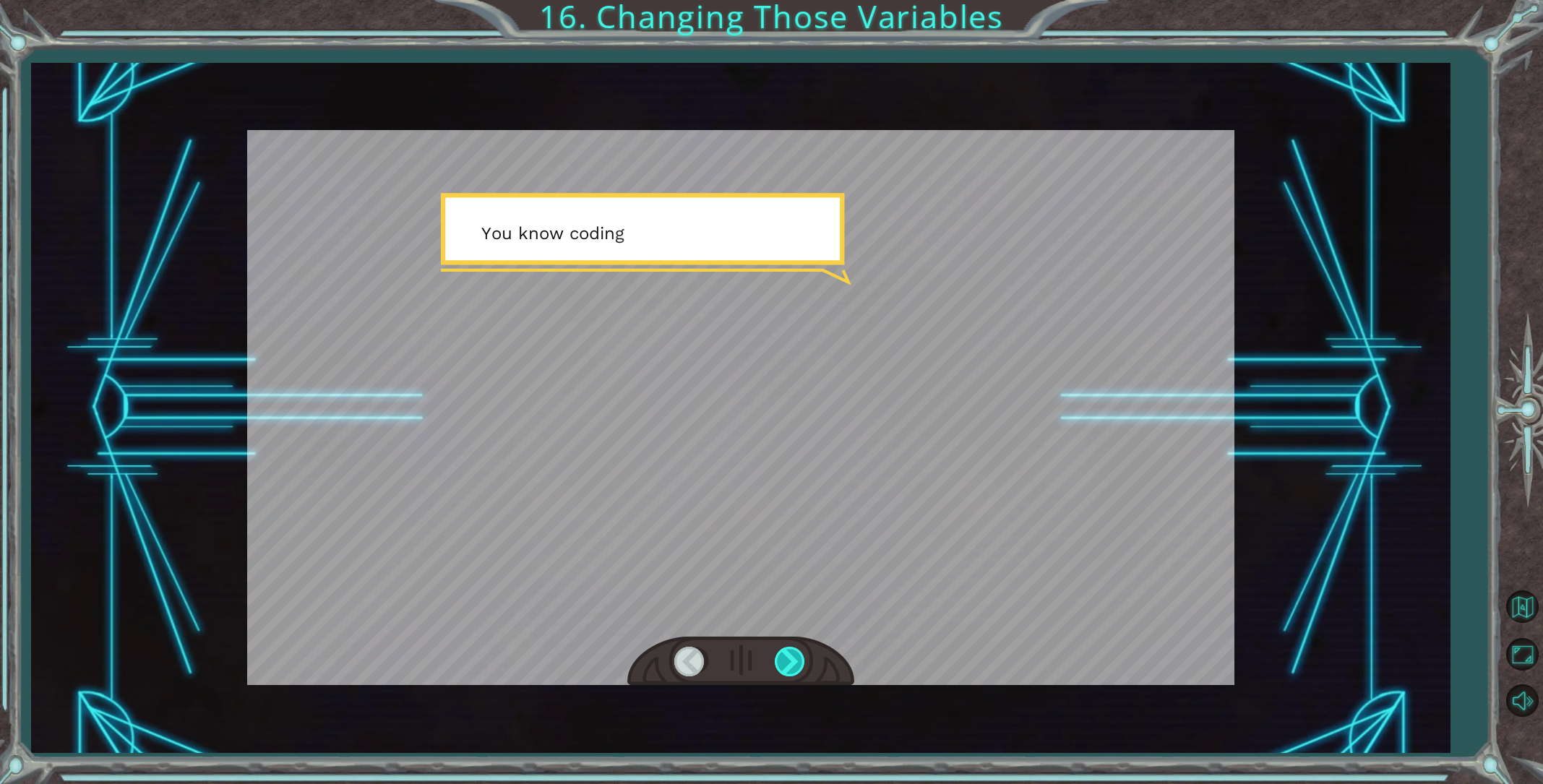
click at [787, 664] on div at bounding box center [791, 661] width 33 height 30
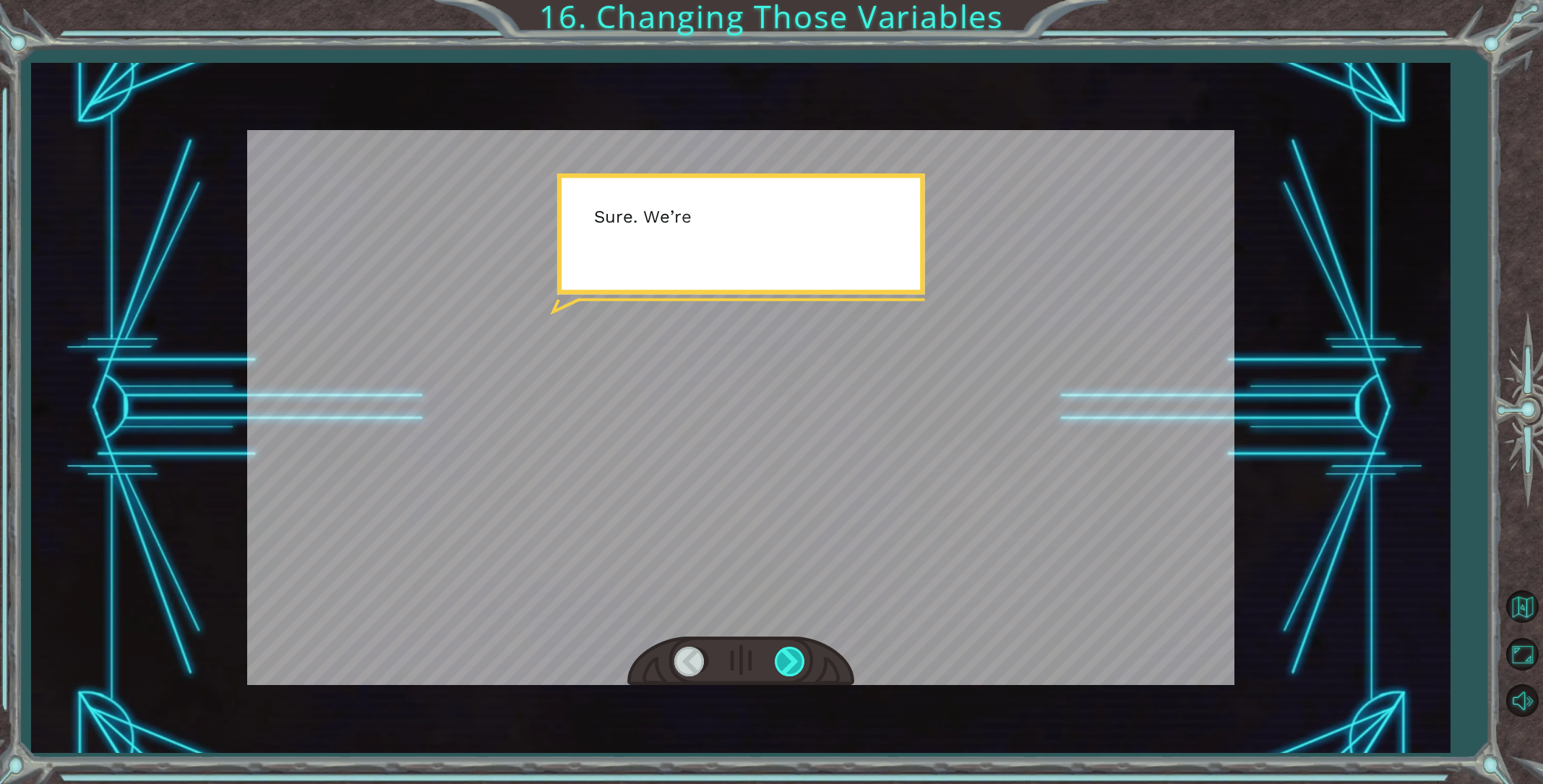
click at [787, 664] on div at bounding box center [791, 661] width 33 height 30
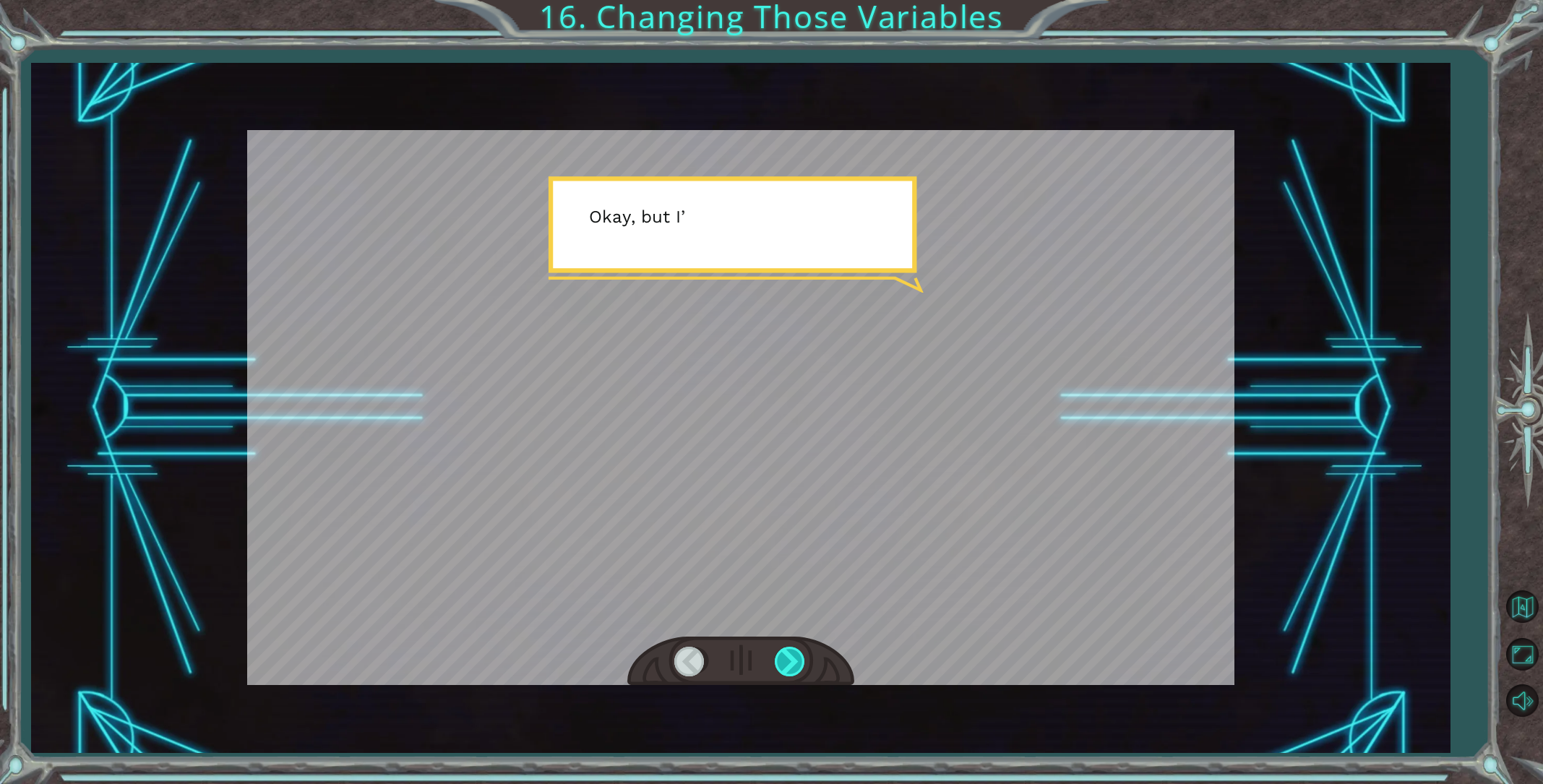
click at [787, 664] on div at bounding box center [791, 661] width 33 height 30
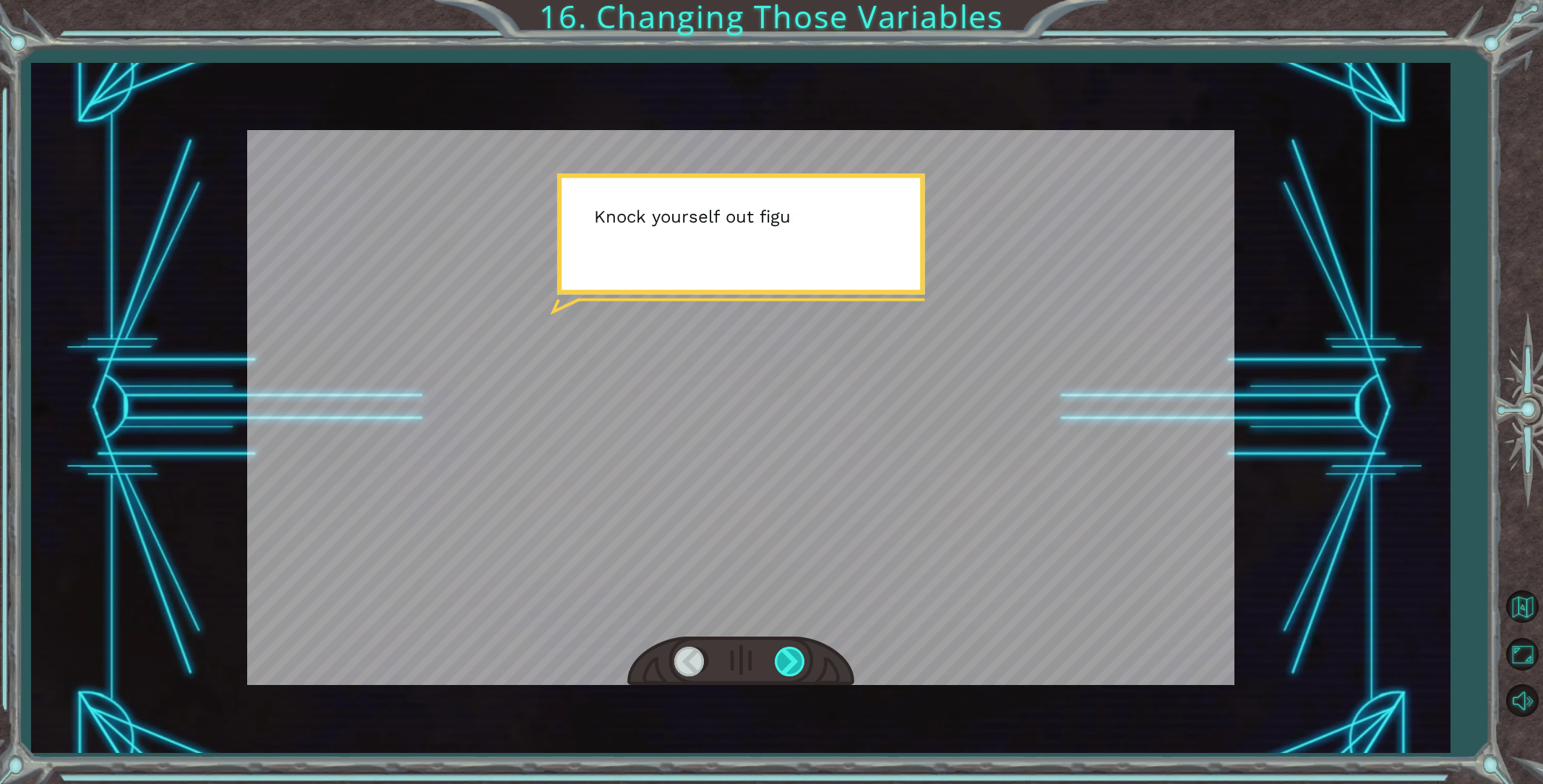
click at [787, 664] on div at bounding box center [791, 661] width 33 height 30
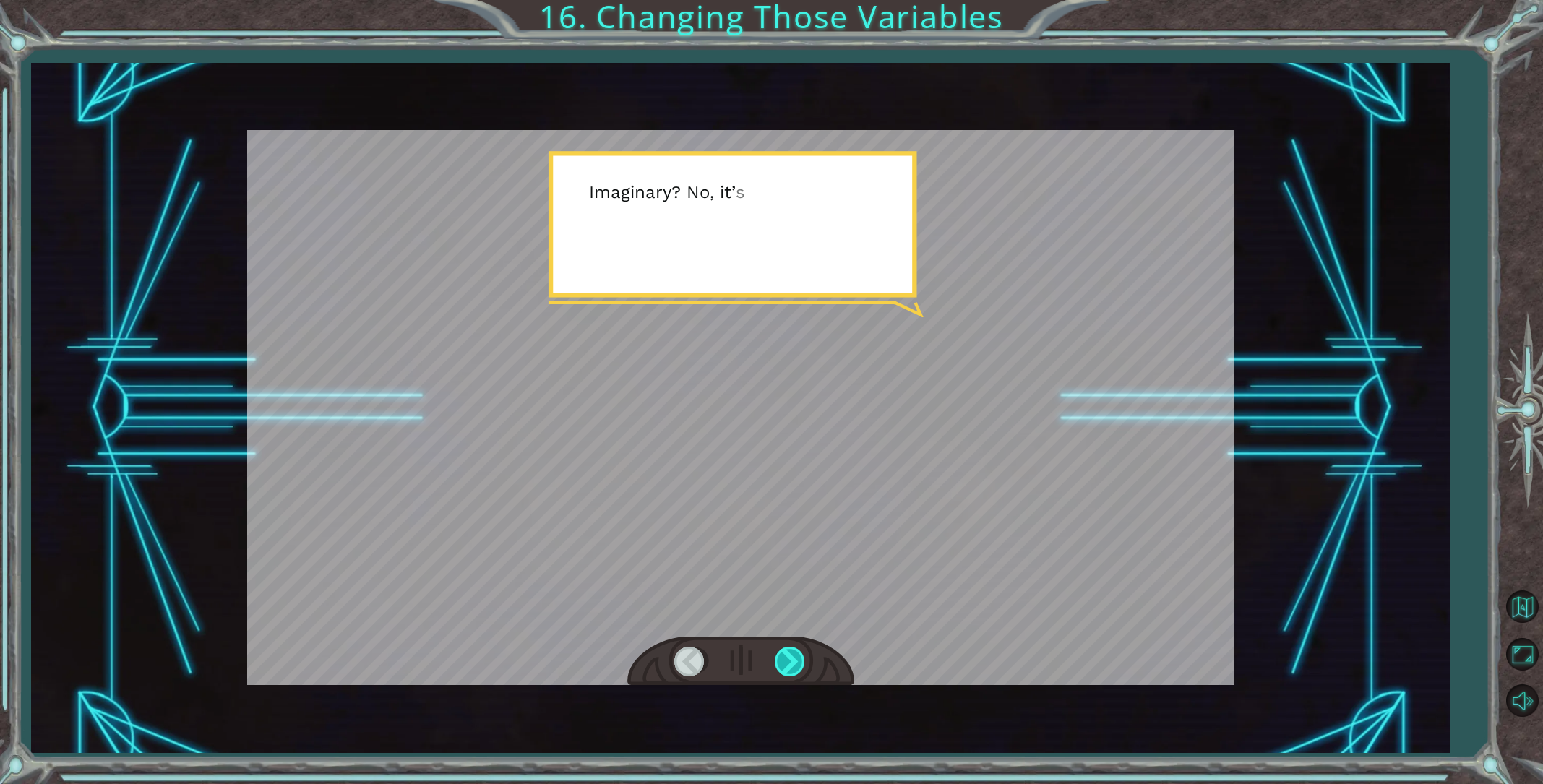
click at [787, 664] on div at bounding box center [791, 661] width 33 height 30
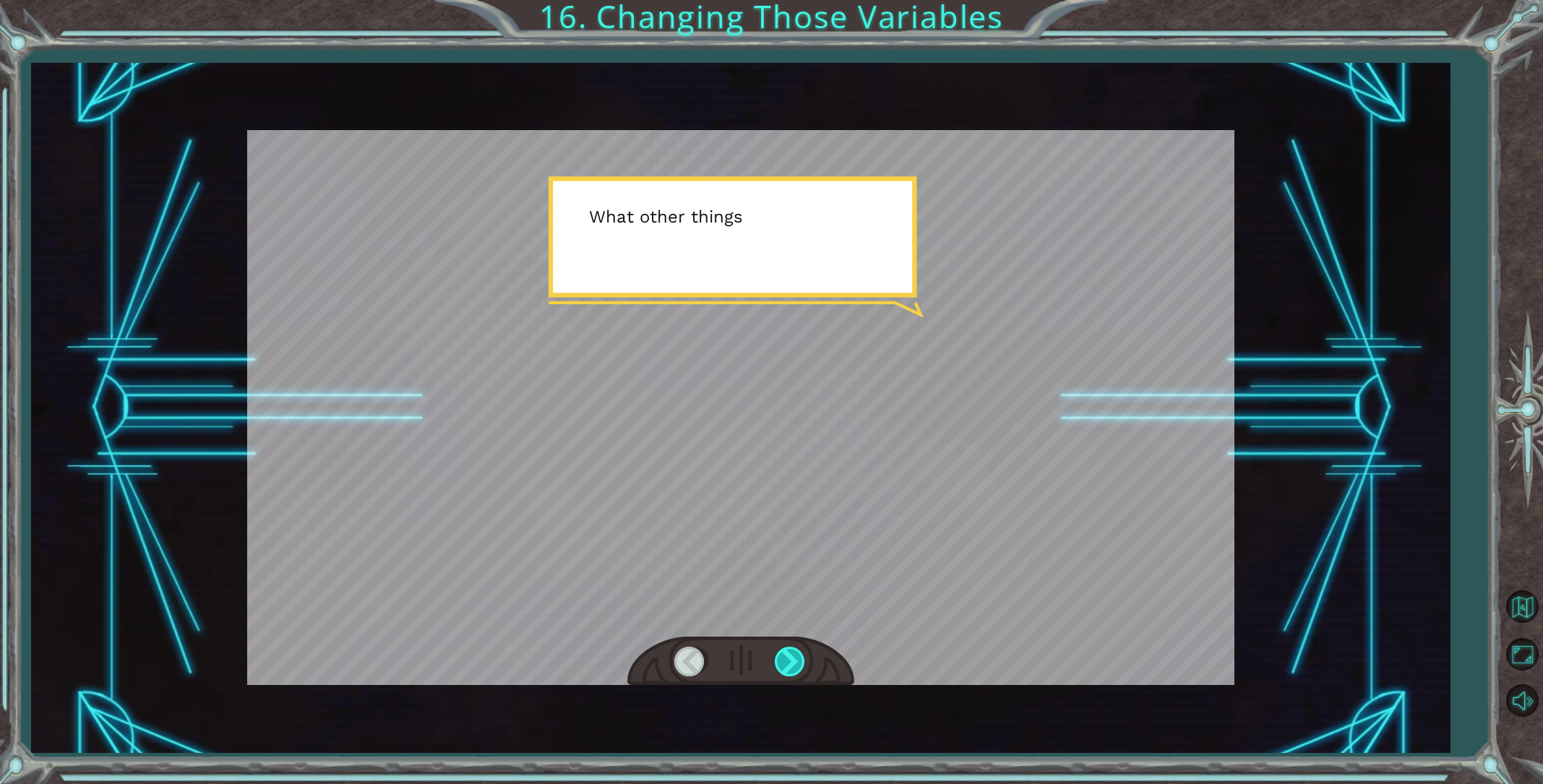
click at [787, 664] on div at bounding box center [791, 661] width 33 height 30
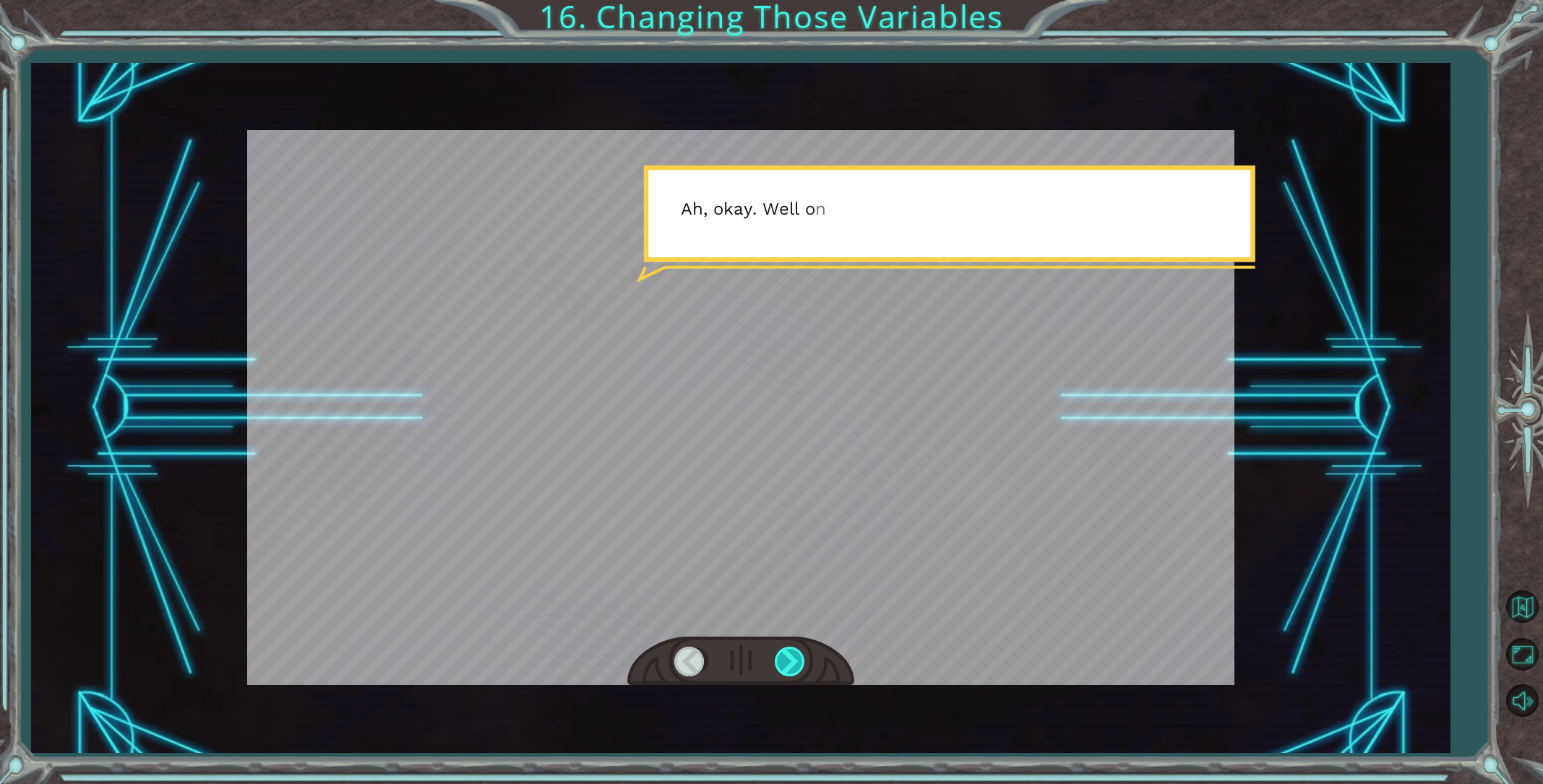
click at [787, 664] on div at bounding box center [791, 661] width 33 height 30
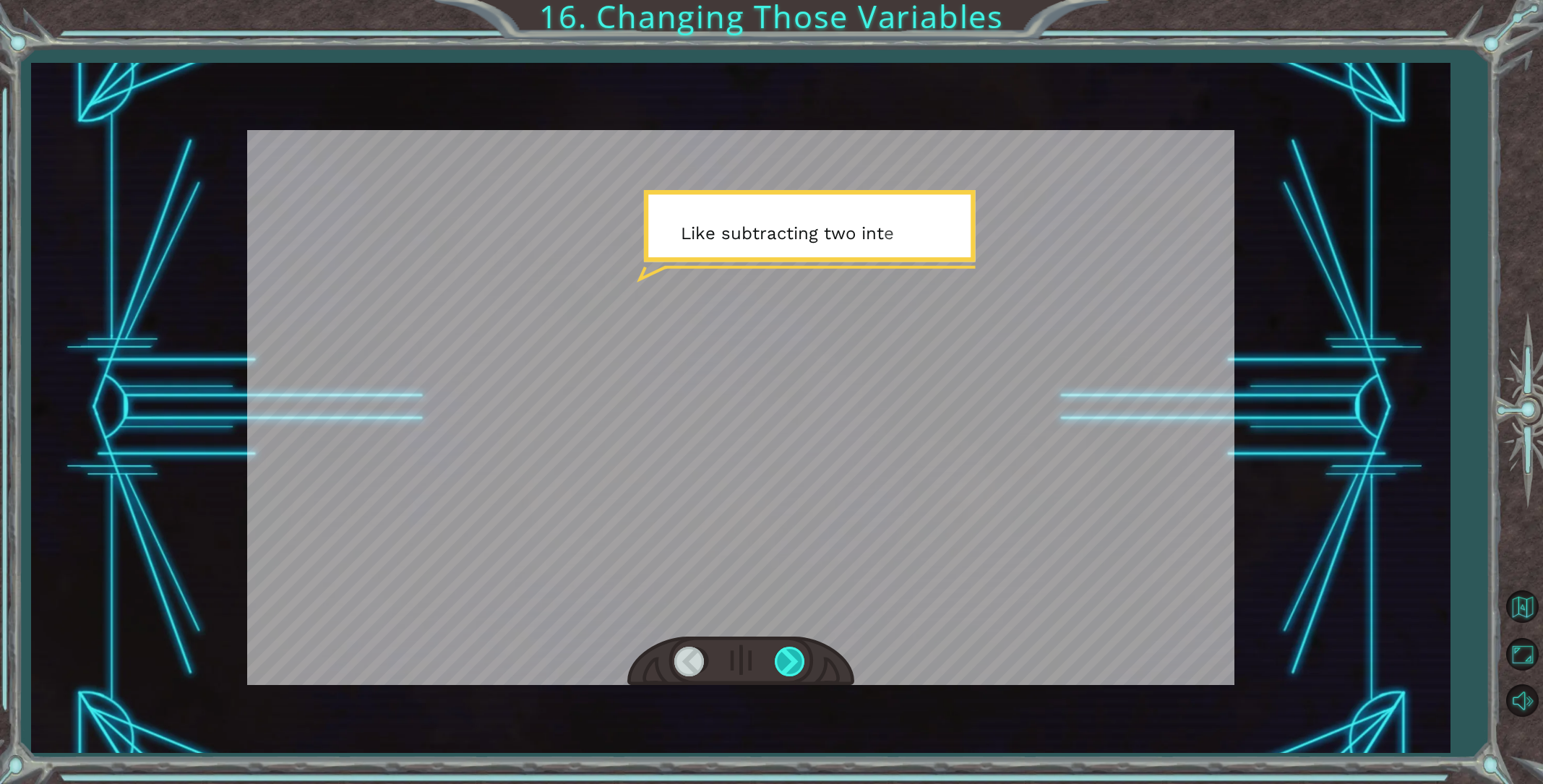
click at [787, 664] on div at bounding box center [791, 661] width 33 height 30
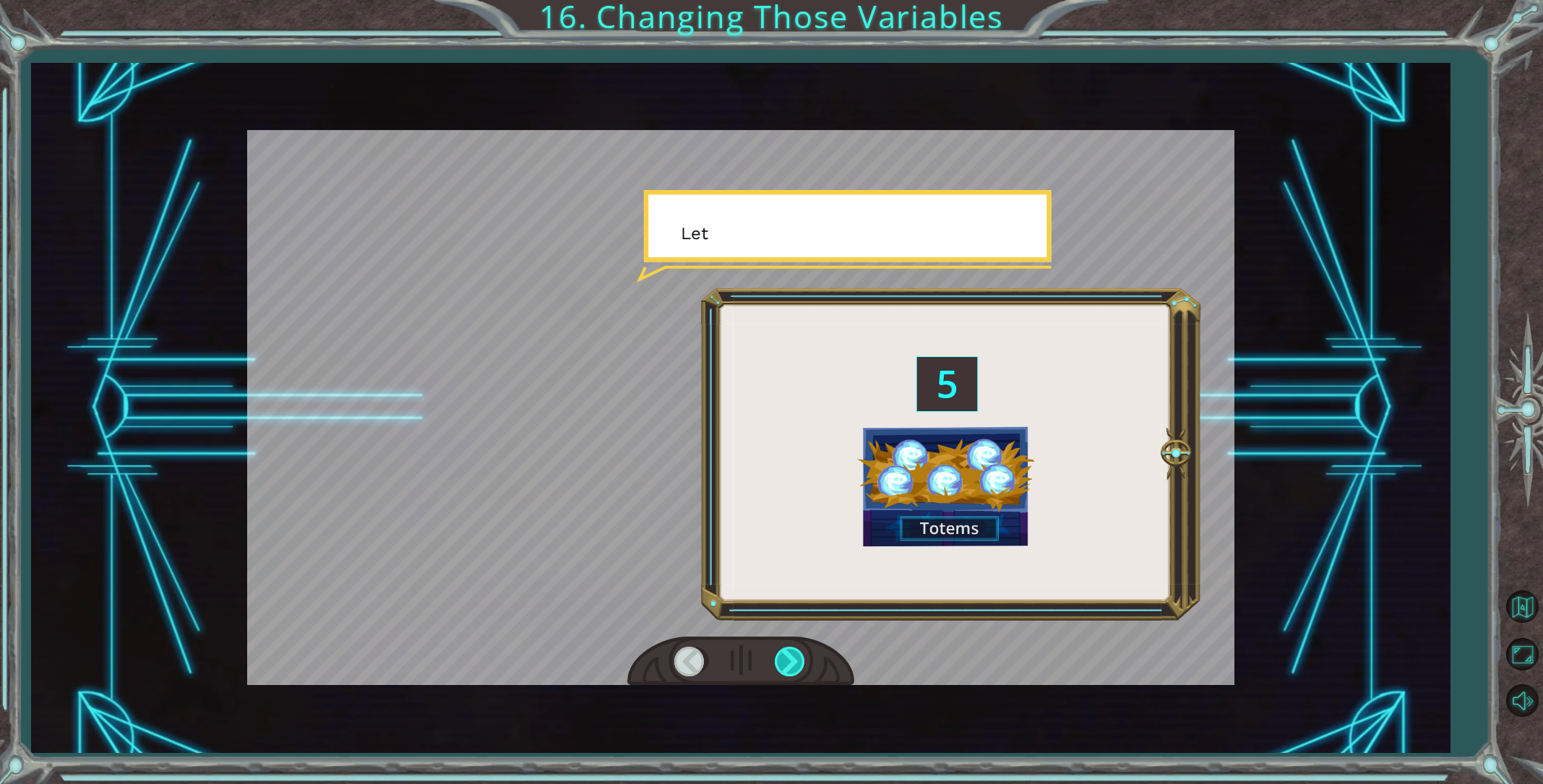
click at [787, 664] on div at bounding box center [791, 661] width 33 height 30
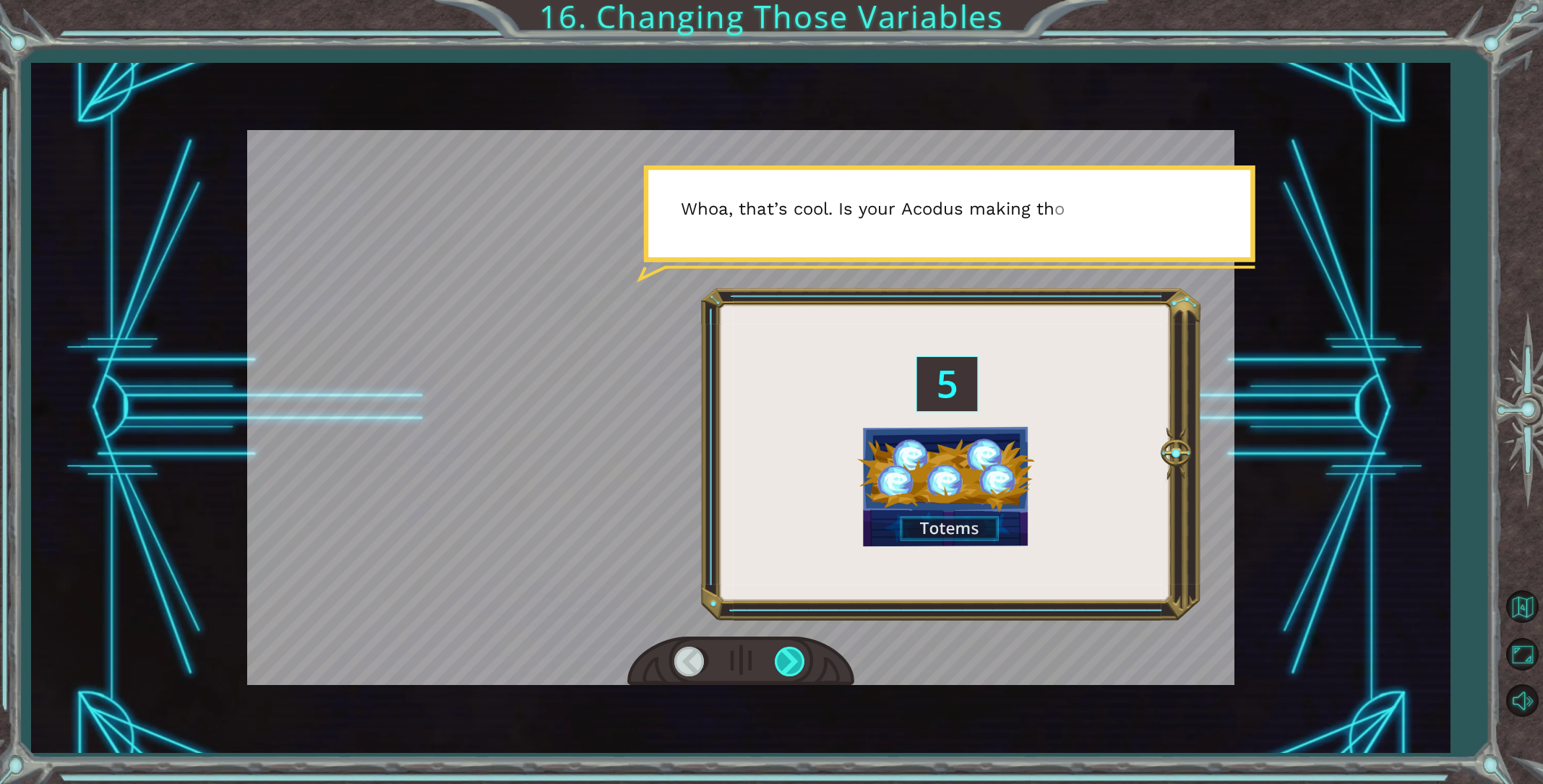
click at [787, 664] on div at bounding box center [791, 661] width 33 height 30
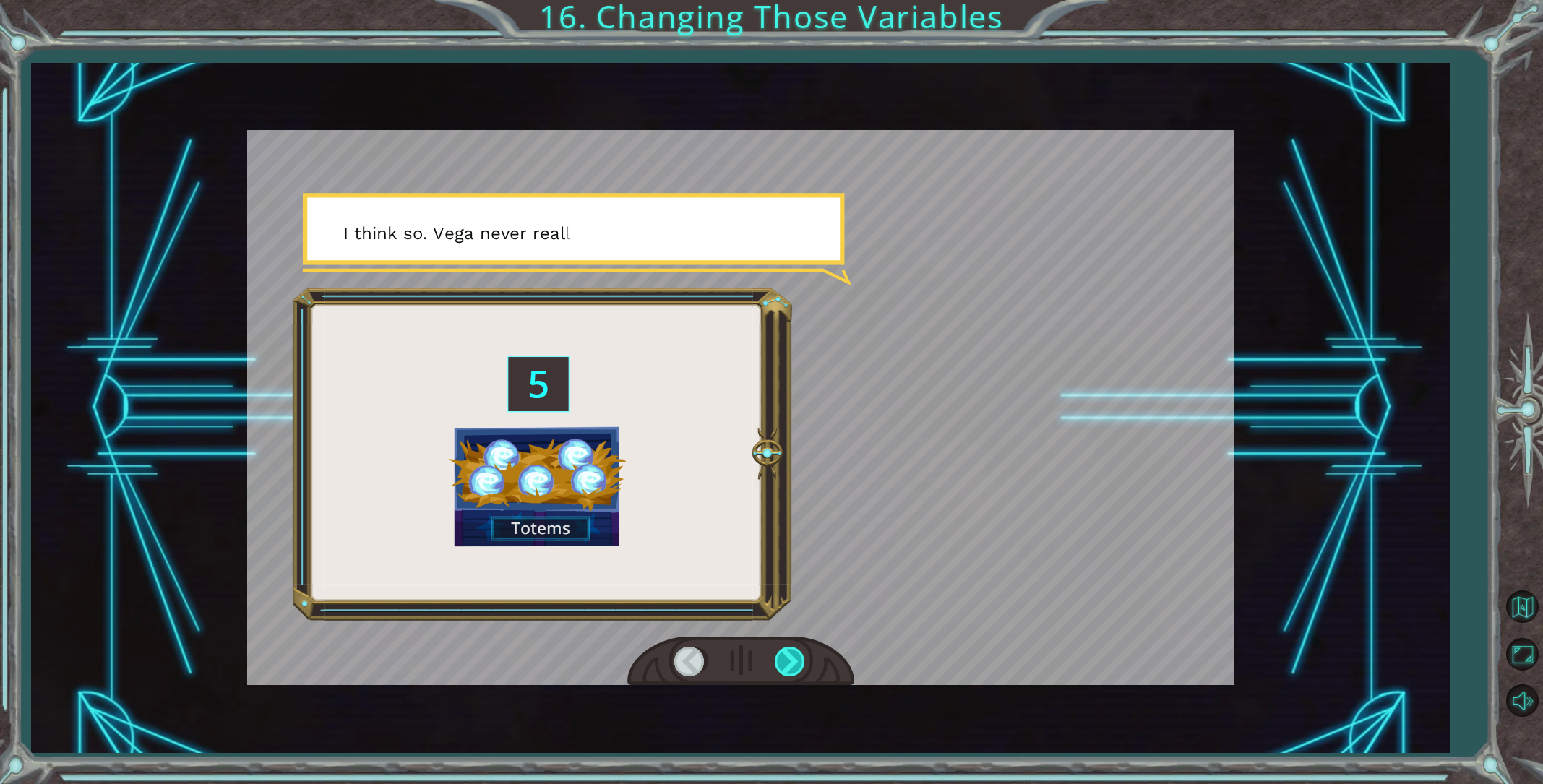
click at [787, 662] on div at bounding box center [791, 661] width 33 height 30
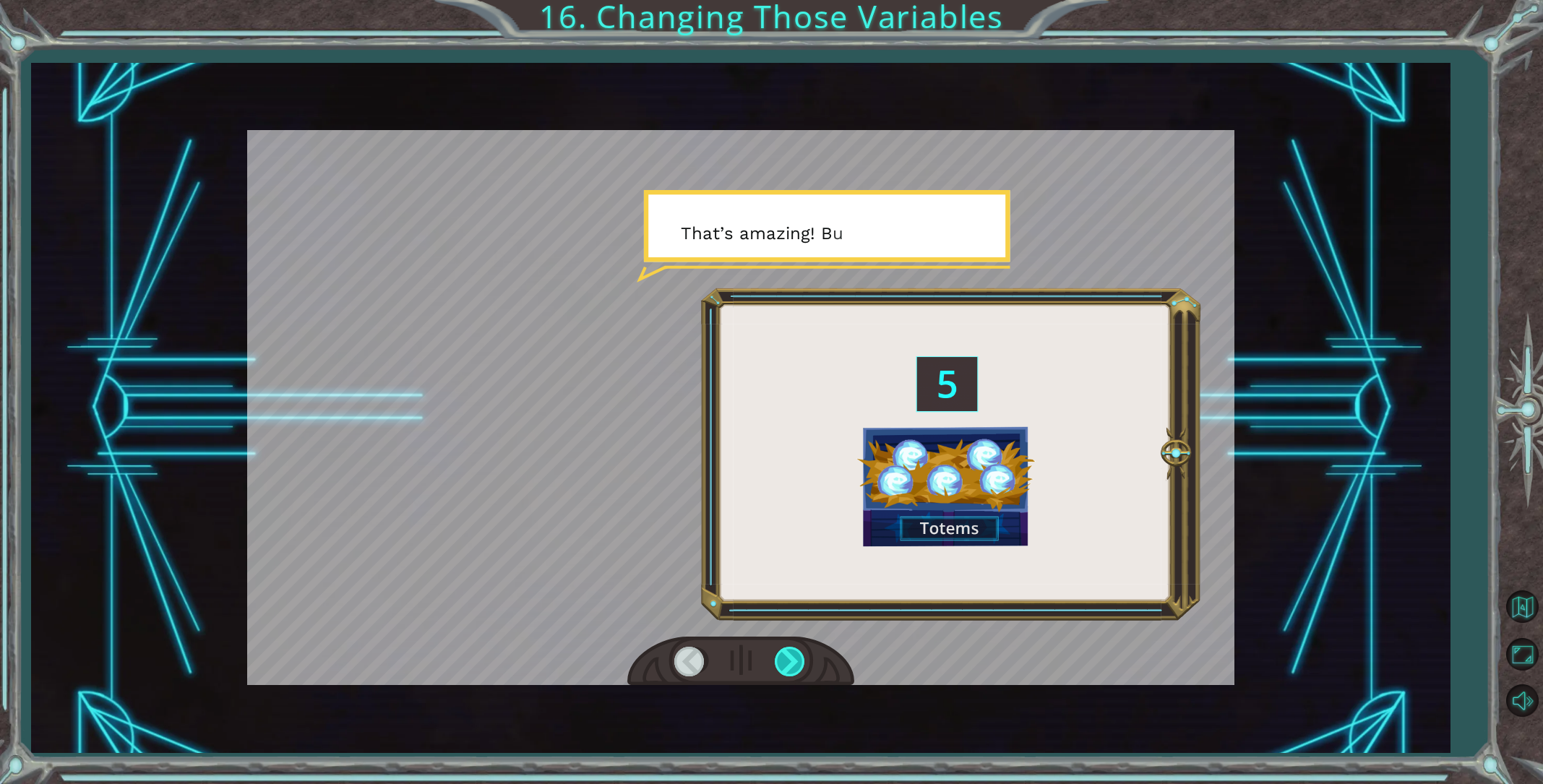
click at [787, 664] on div at bounding box center [791, 661] width 33 height 30
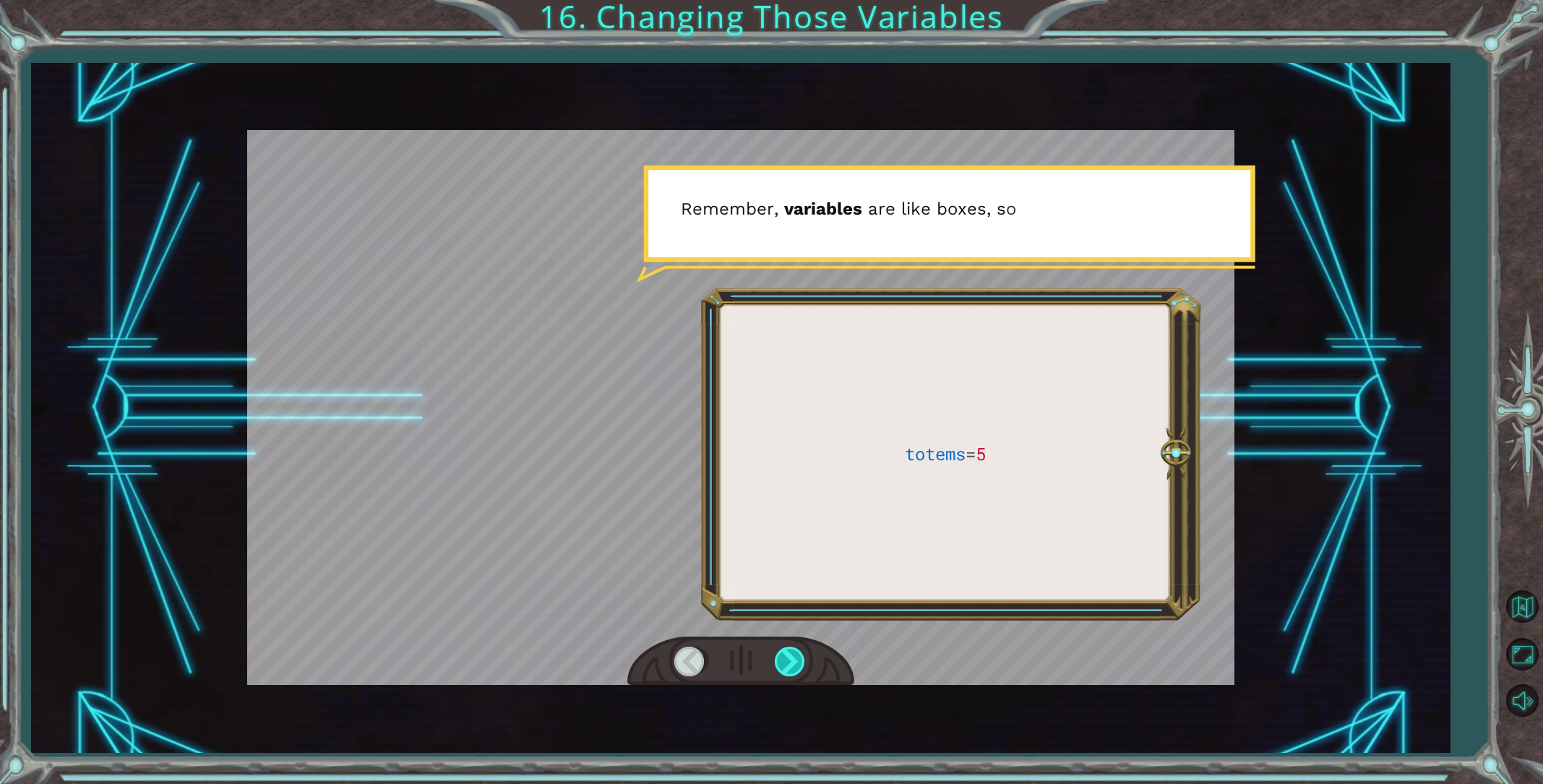
click at [787, 664] on div at bounding box center [791, 661] width 33 height 30
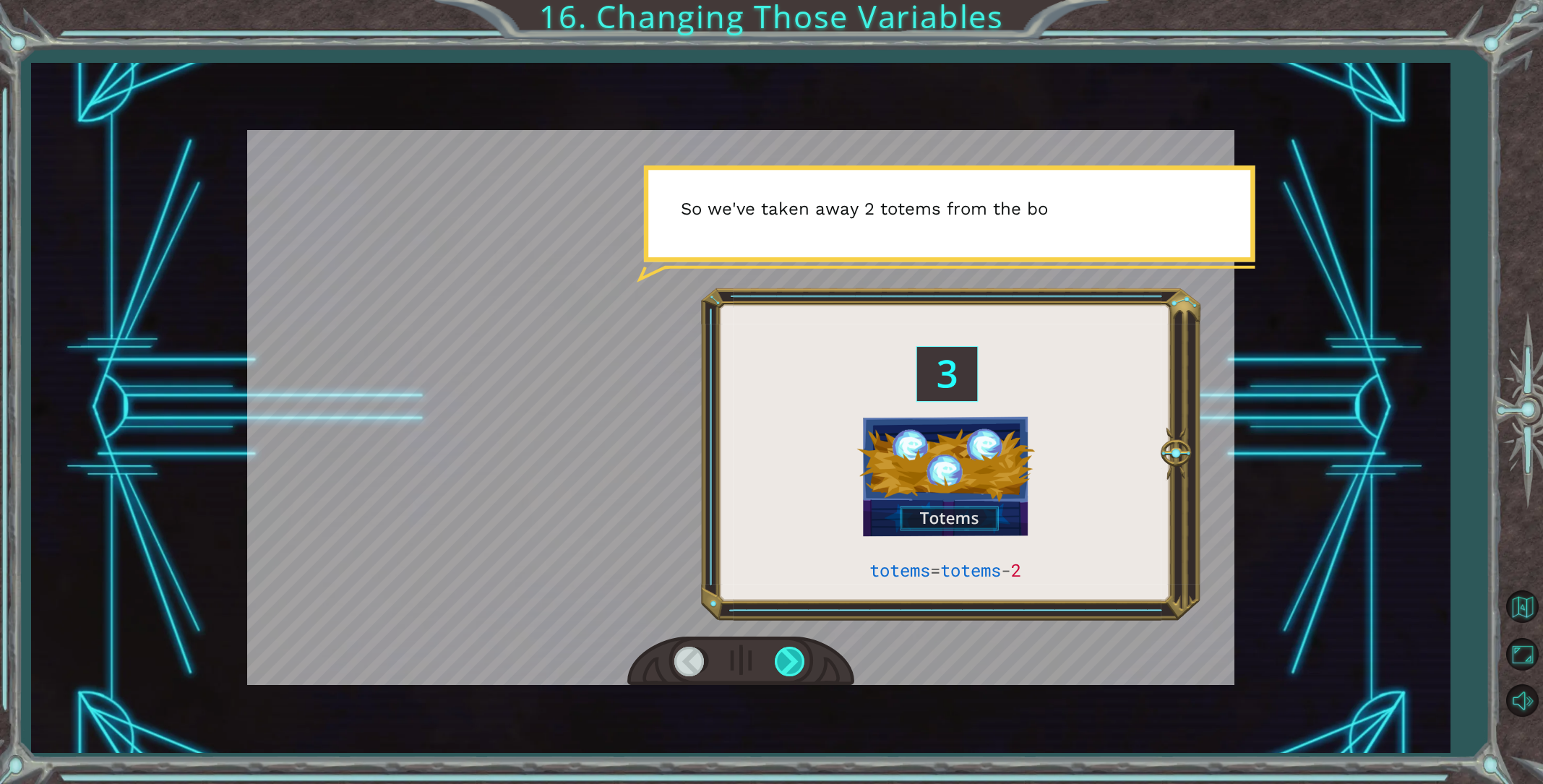
click at [787, 662] on div at bounding box center [791, 661] width 33 height 30
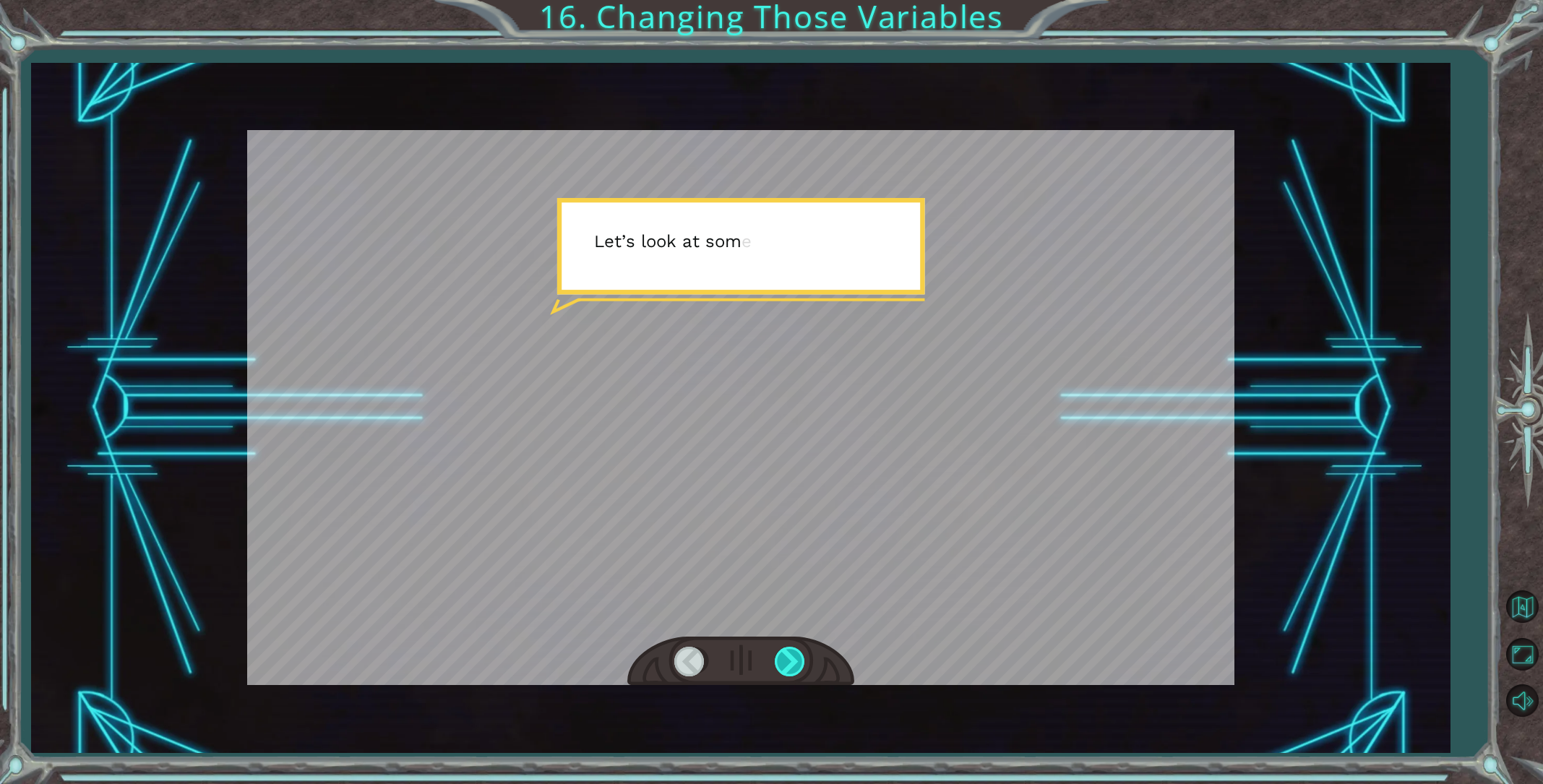
click at [787, 662] on div at bounding box center [791, 661] width 33 height 30
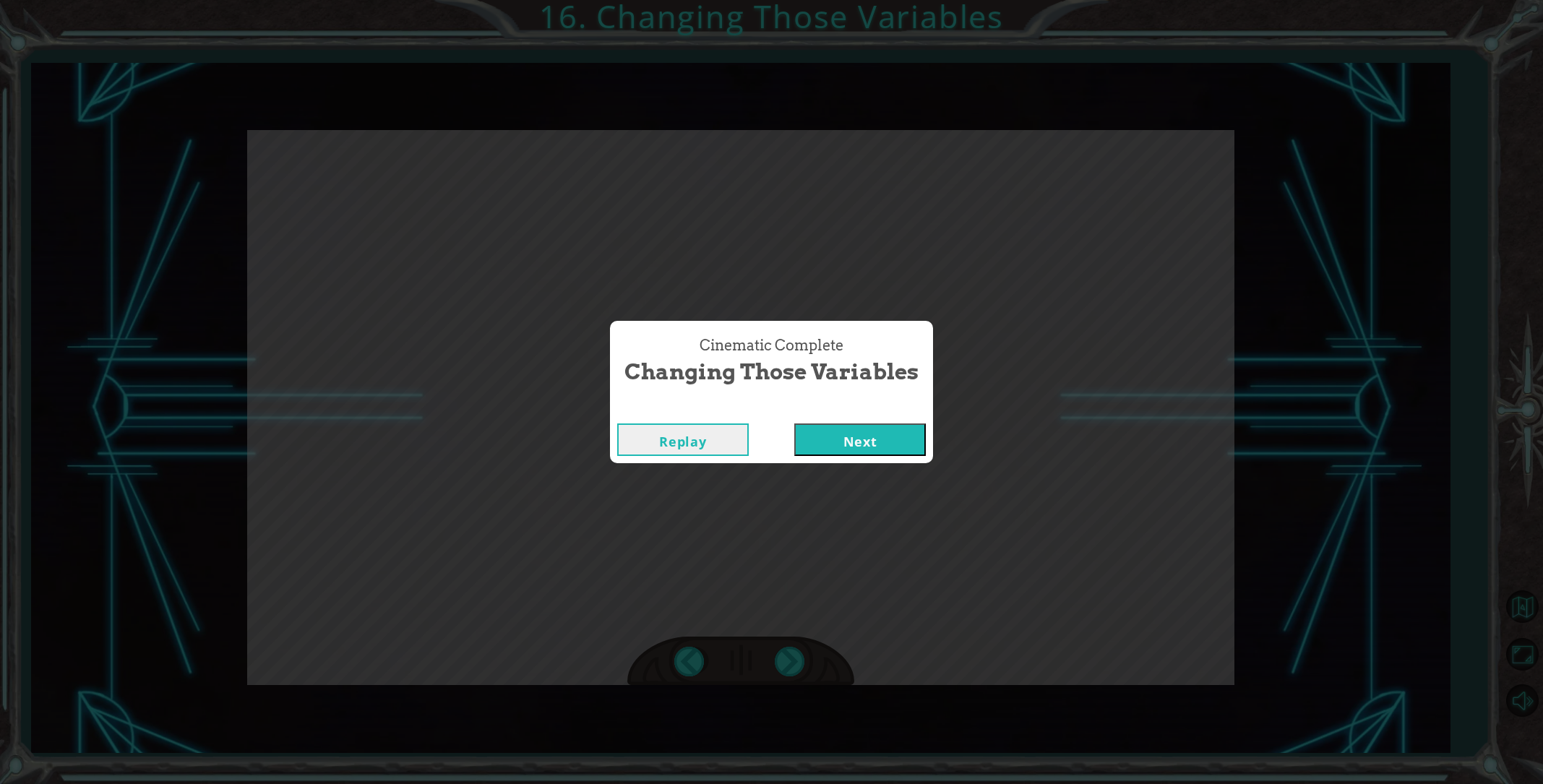
click at [834, 448] on button "Next" at bounding box center [860, 439] width 131 height 33
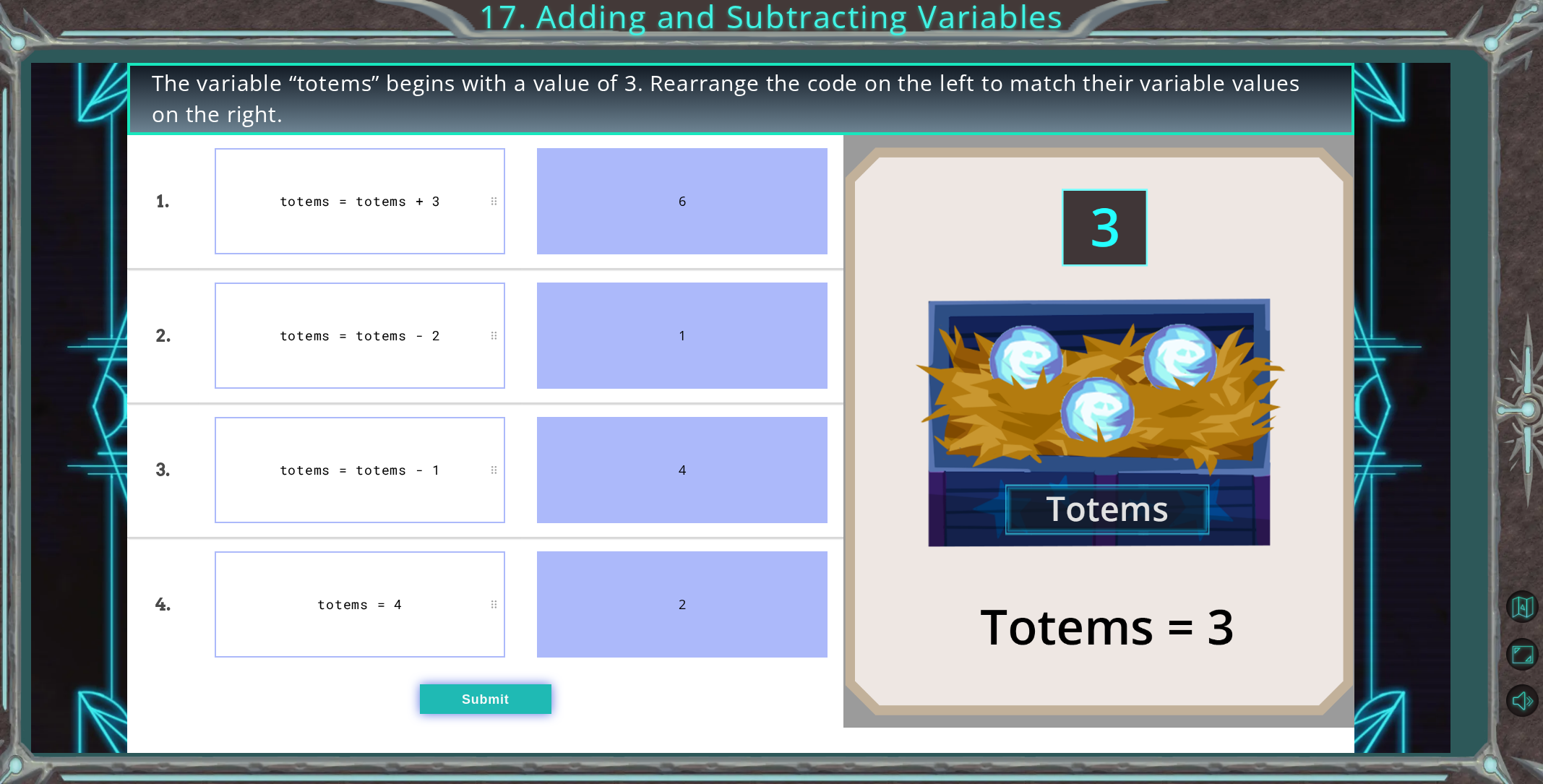
click at [450, 692] on button "Submit" at bounding box center [486, 699] width 131 height 30
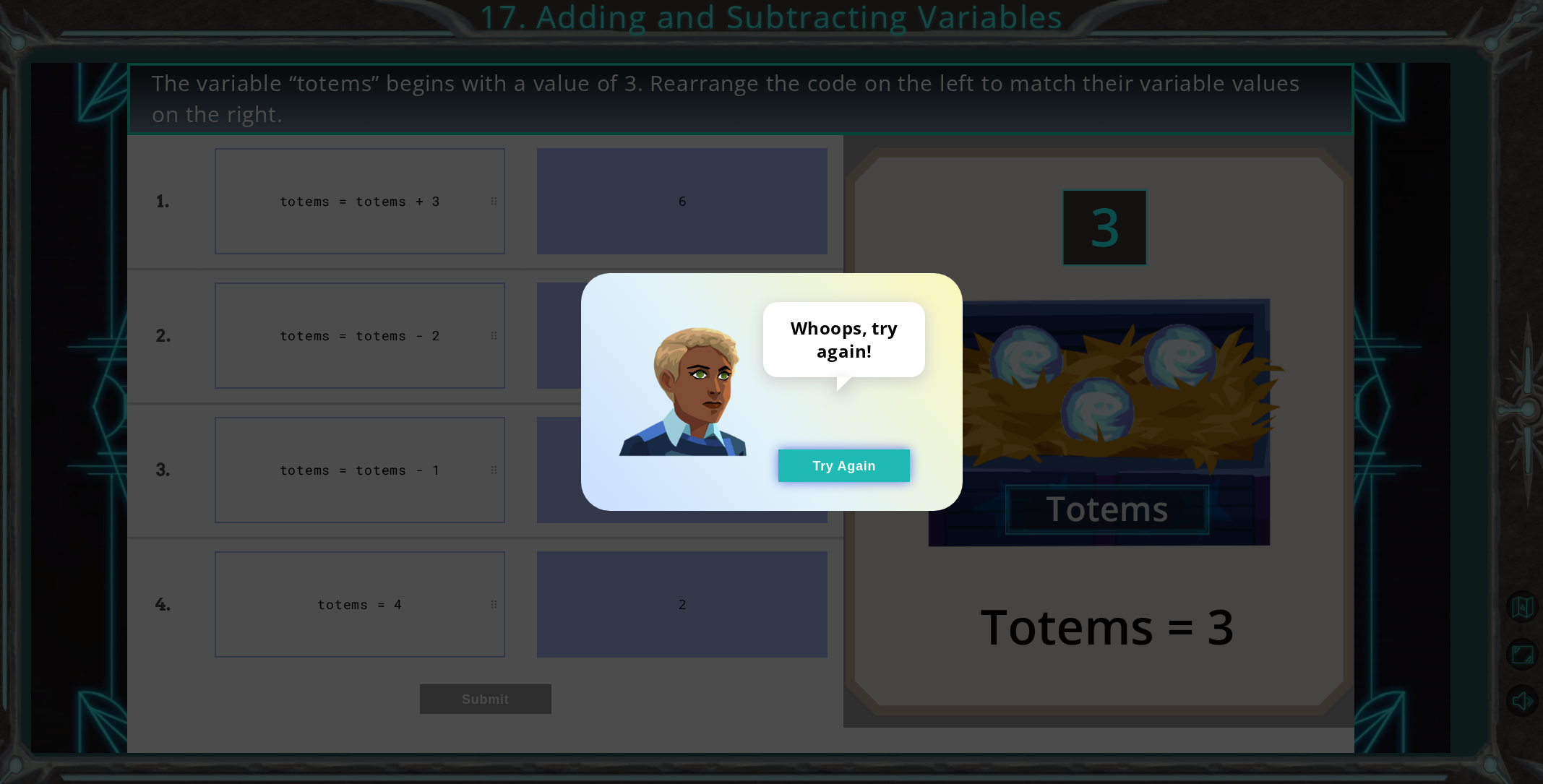
click at [792, 459] on button "Try Again" at bounding box center [844, 465] width 131 height 33
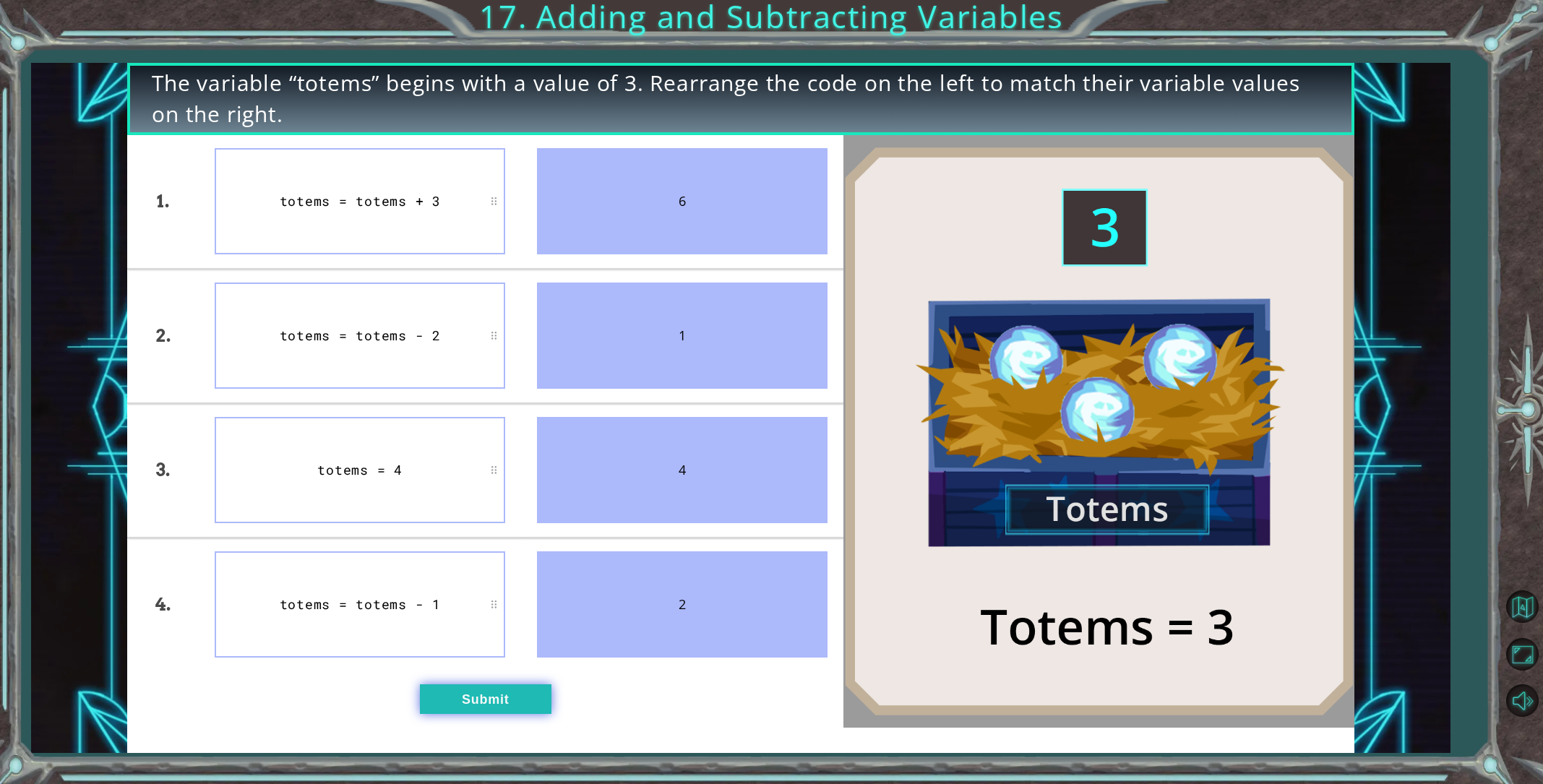
click at [455, 699] on button "Submit" at bounding box center [486, 699] width 131 height 30
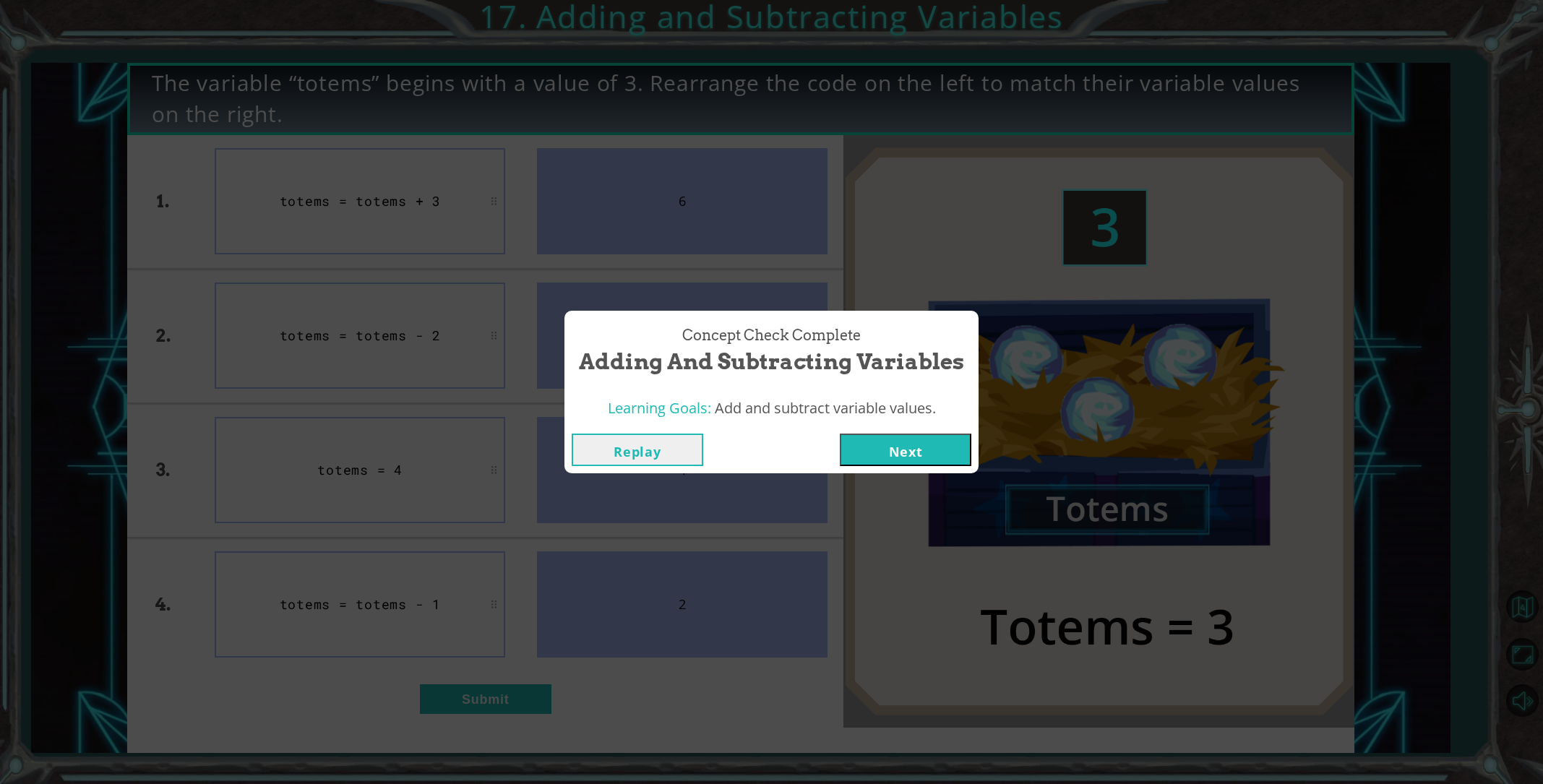
click at [889, 451] on button "Next" at bounding box center [905, 450] width 131 height 33
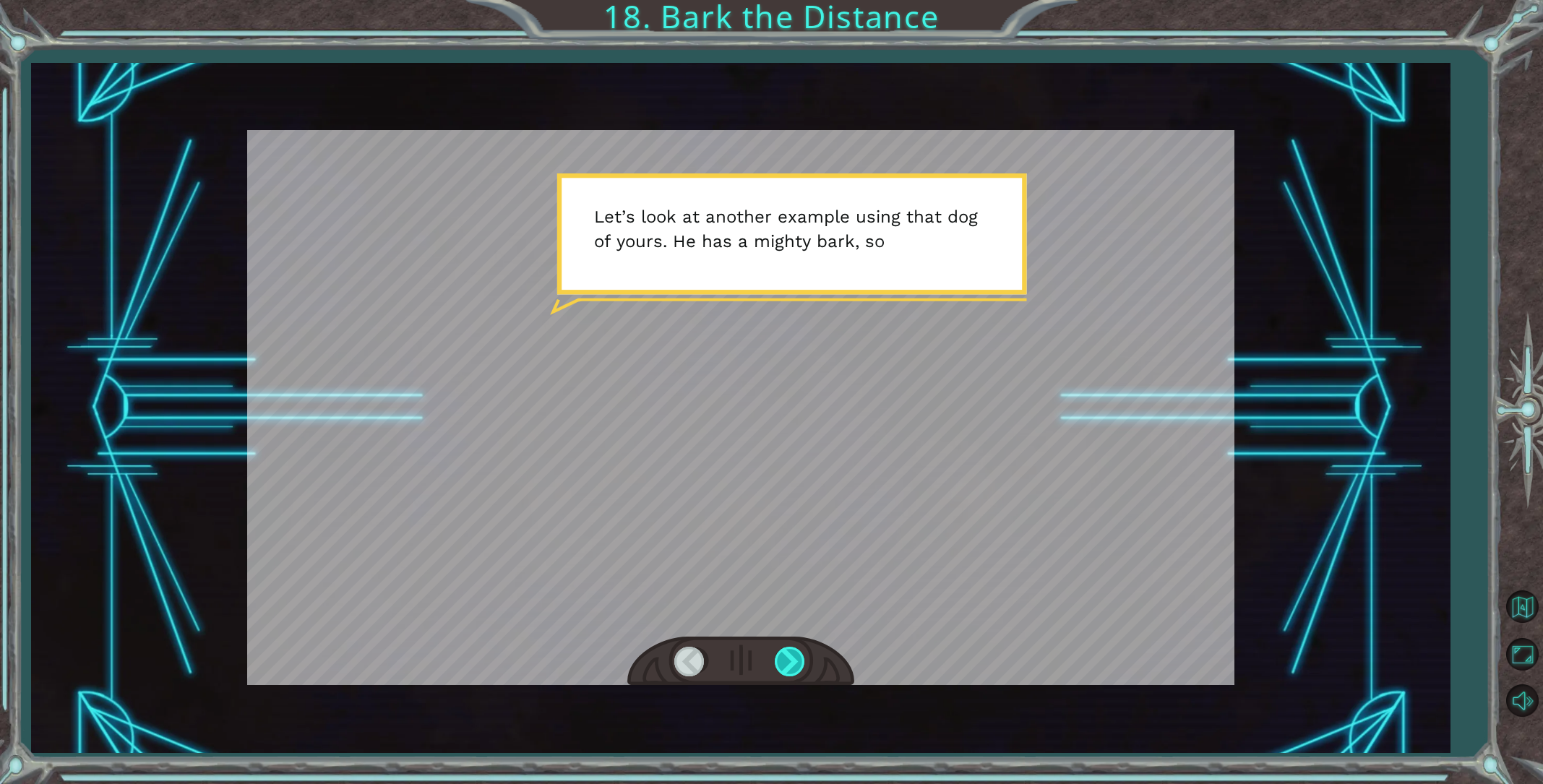
click at [783, 660] on div at bounding box center [791, 661] width 33 height 30
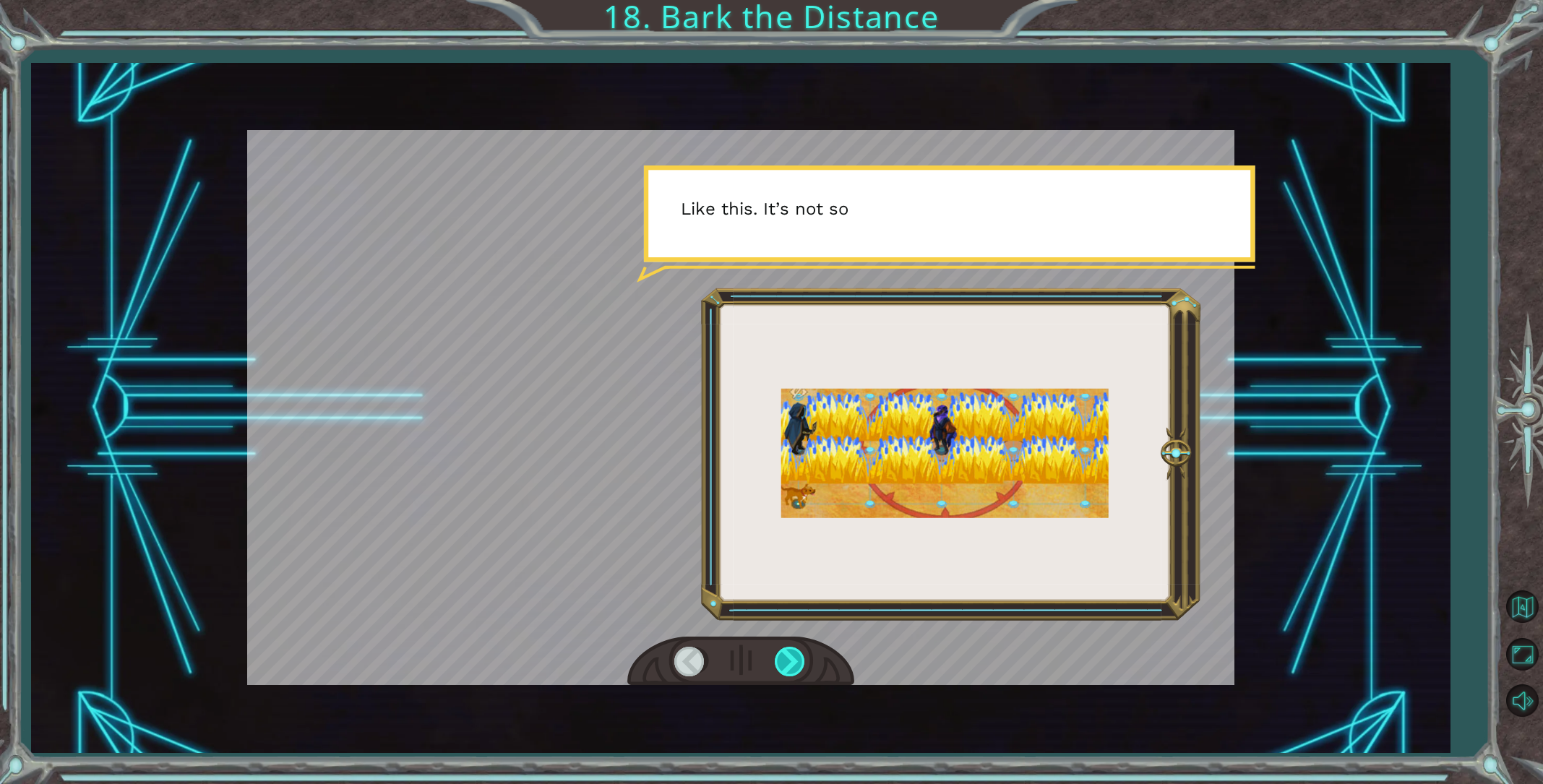
click at [780, 662] on div at bounding box center [791, 661] width 33 height 30
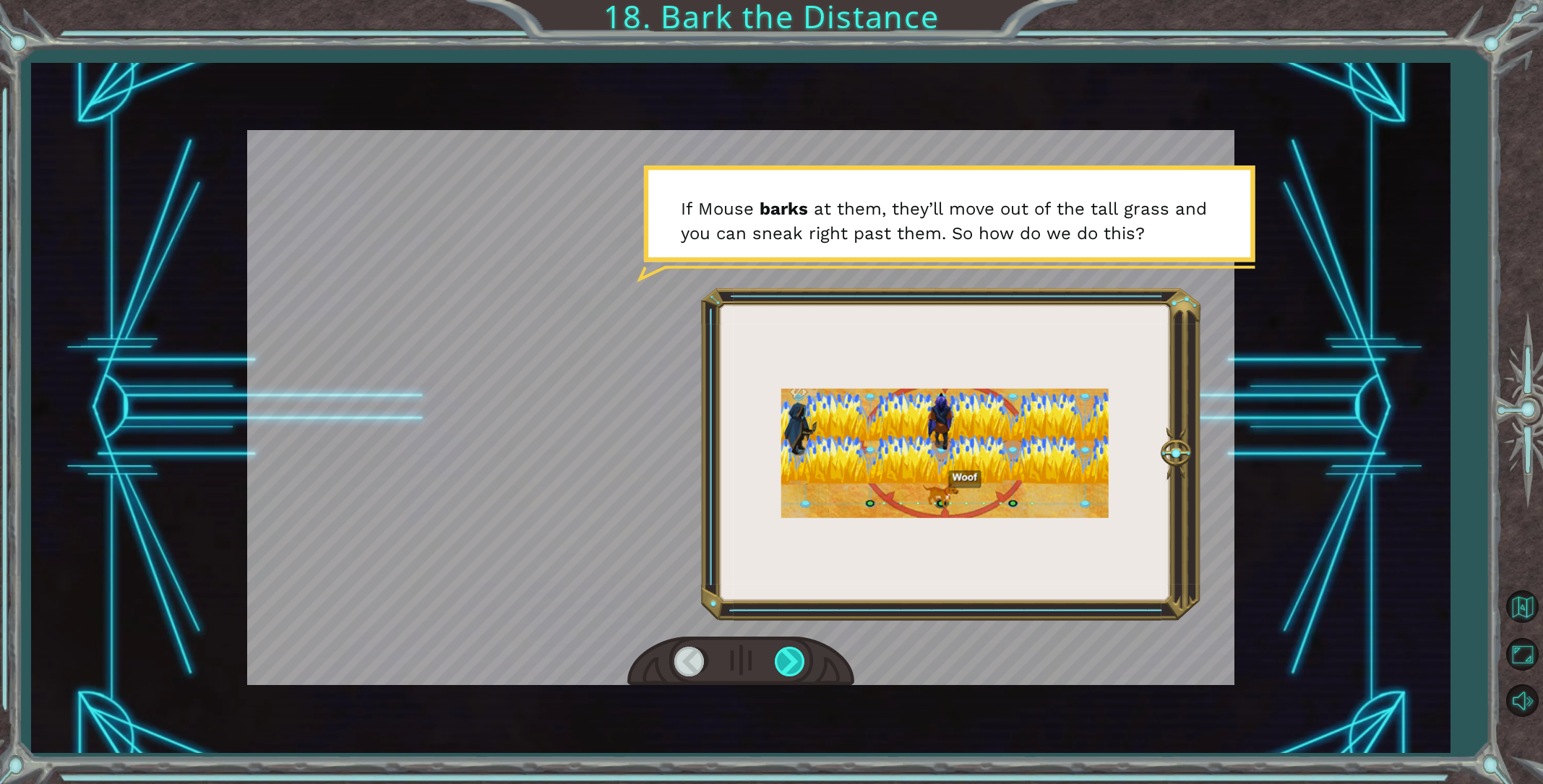
click at [780, 662] on div at bounding box center [791, 661] width 33 height 30
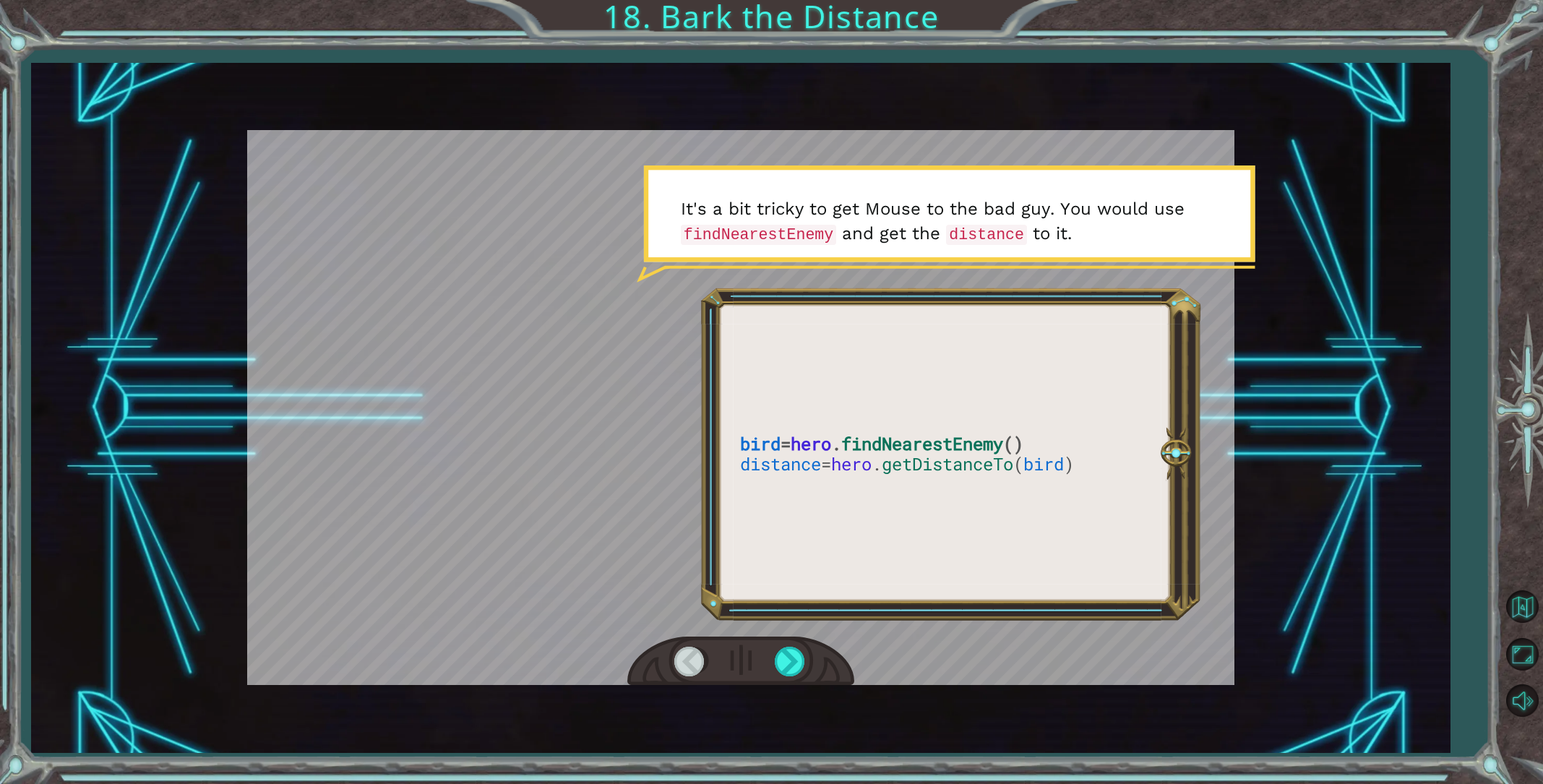
drag, startPoint x: 741, startPoint y: 440, endPoint x: 1053, endPoint y: 464, distance: 312.9
click at [1053, 464] on div at bounding box center [741, 408] width 988 height 555
click at [792, 657] on div at bounding box center [791, 661] width 33 height 30
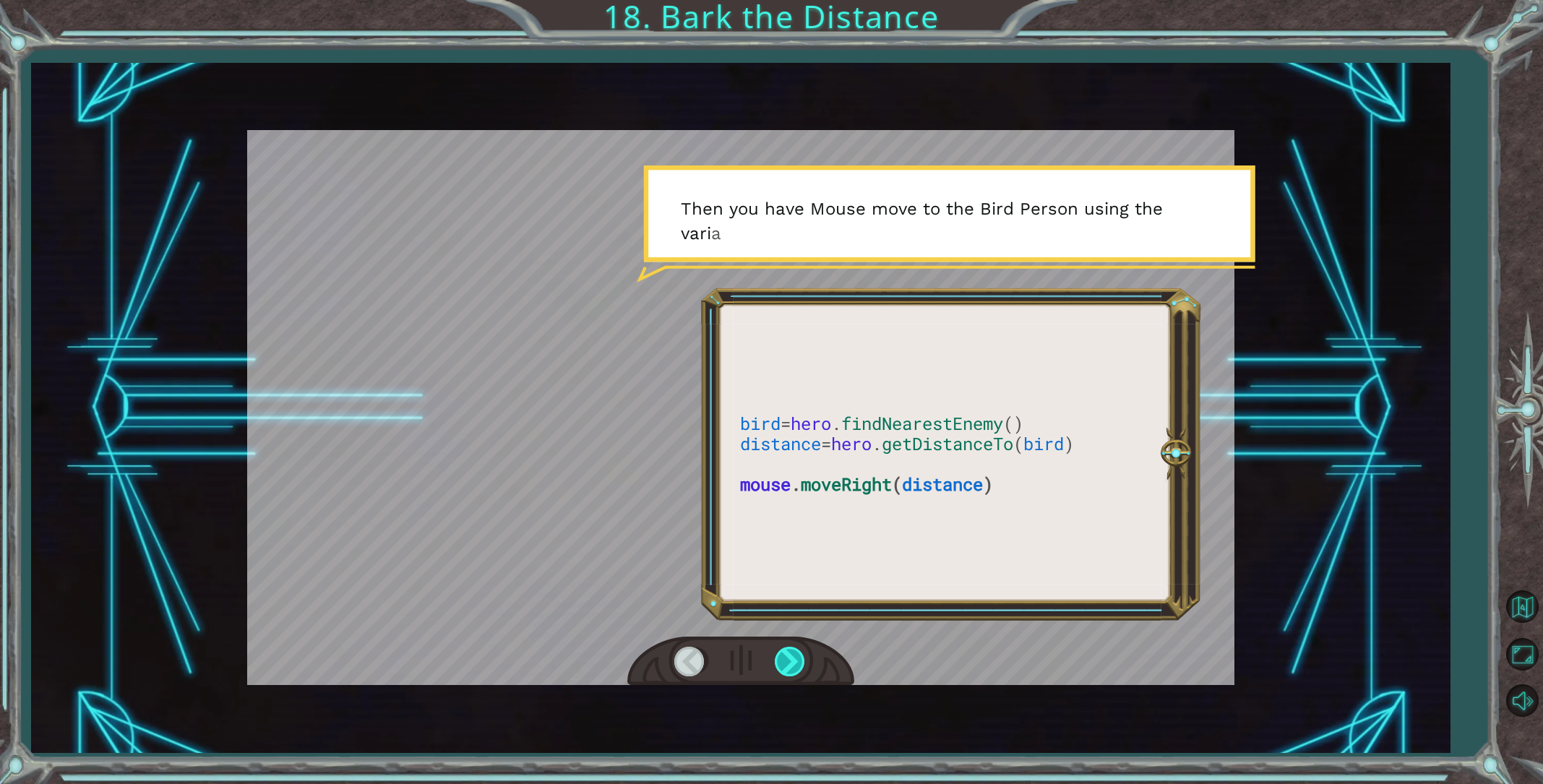
click at [792, 657] on div at bounding box center [791, 661] width 33 height 30
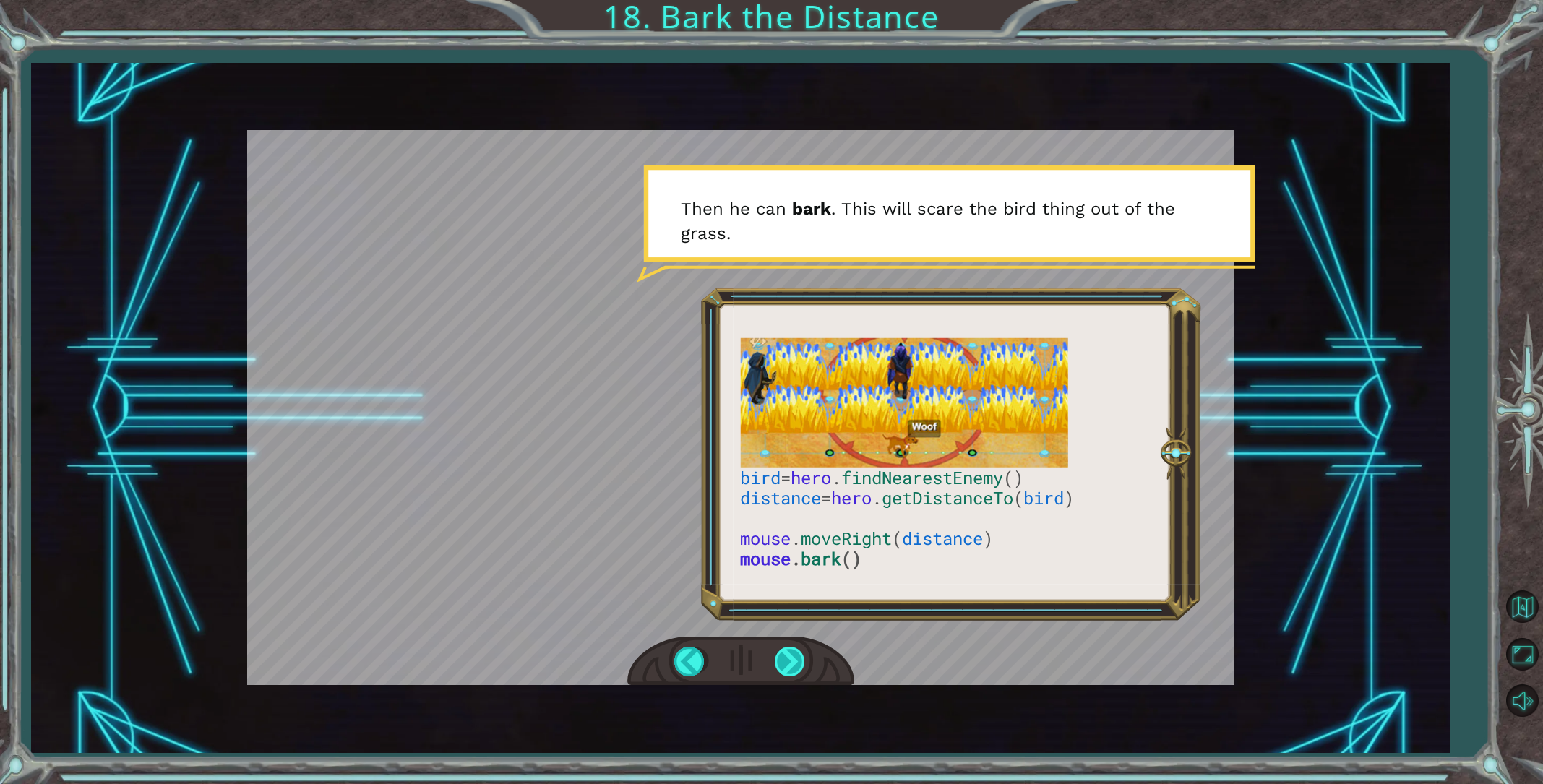
click at [800, 665] on div at bounding box center [791, 661] width 33 height 30
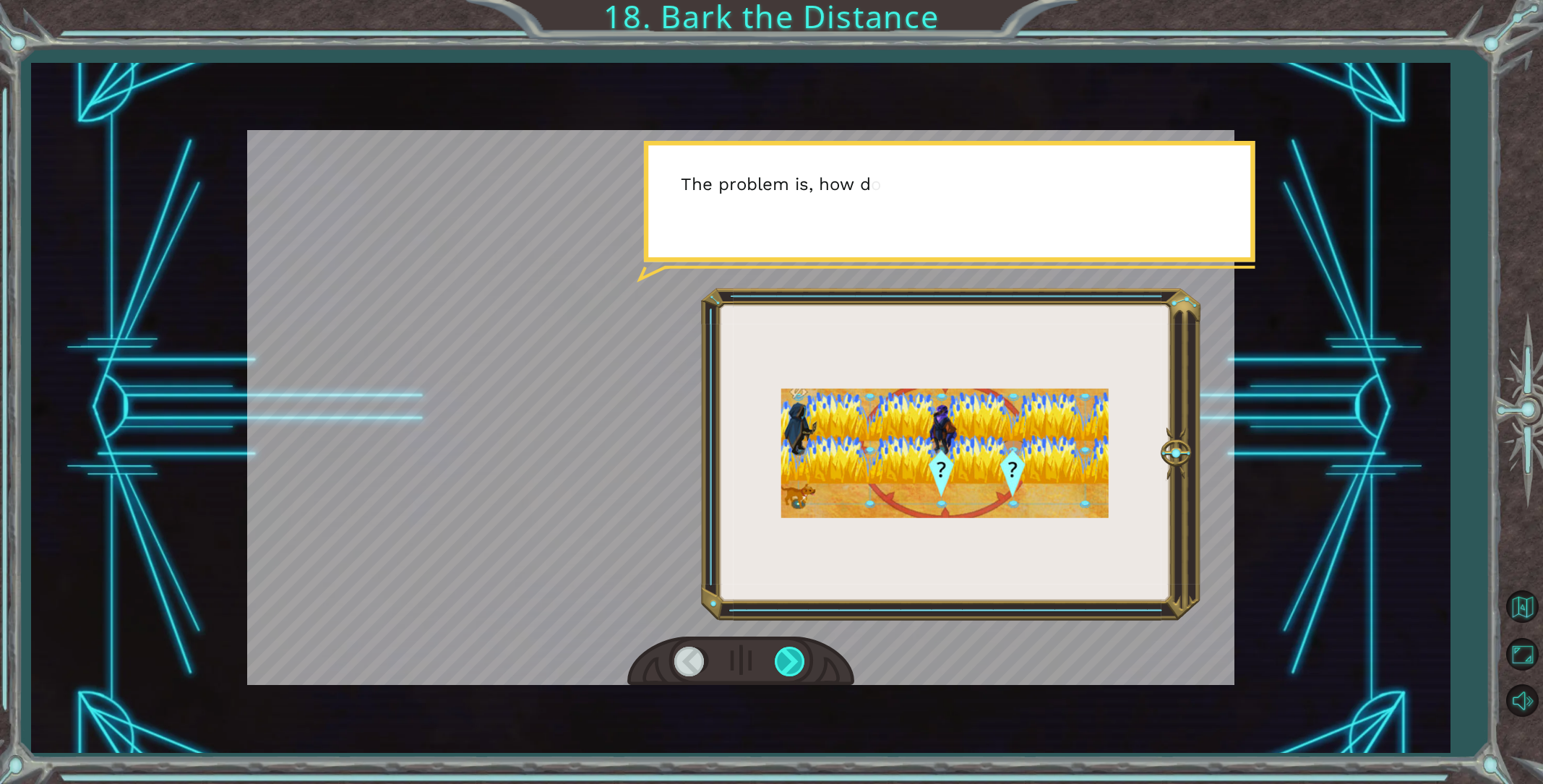
click at [800, 665] on div at bounding box center [791, 661] width 33 height 30
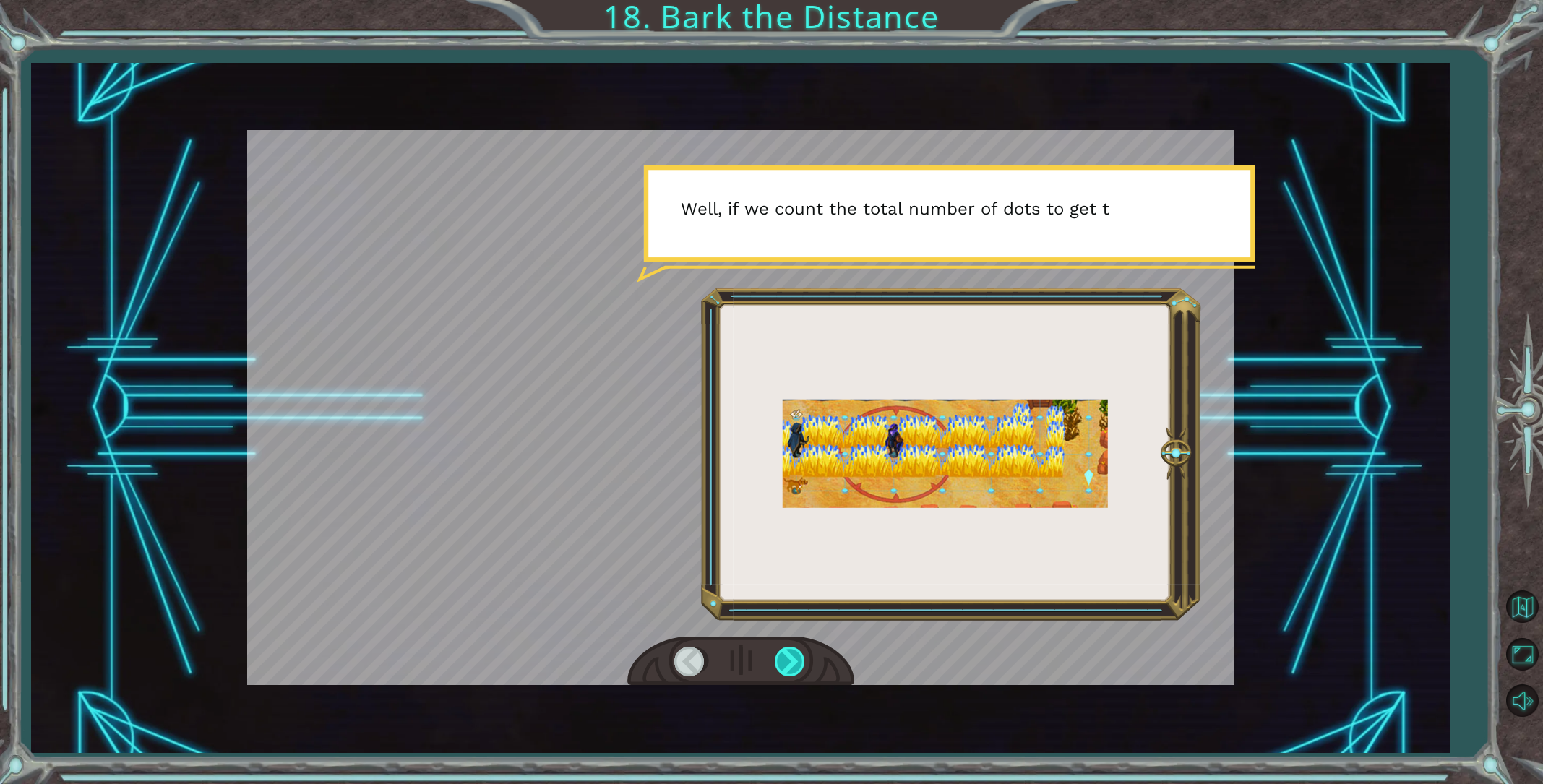
click at [800, 665] on div at bounding box center [791, 661] width 33 height 30
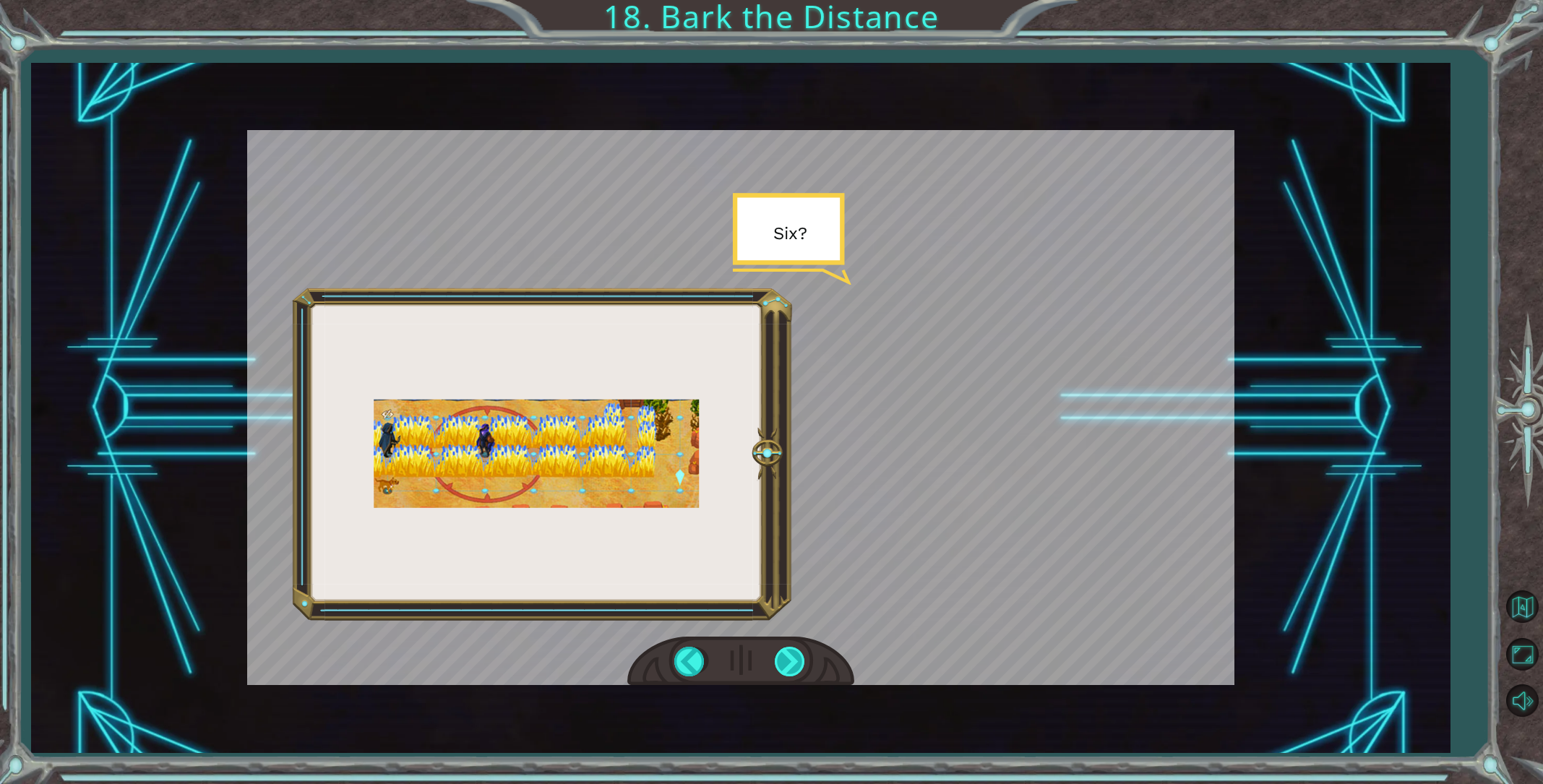
click at [800, 665] on div at bounding box center [791, 661] width 33 height 30
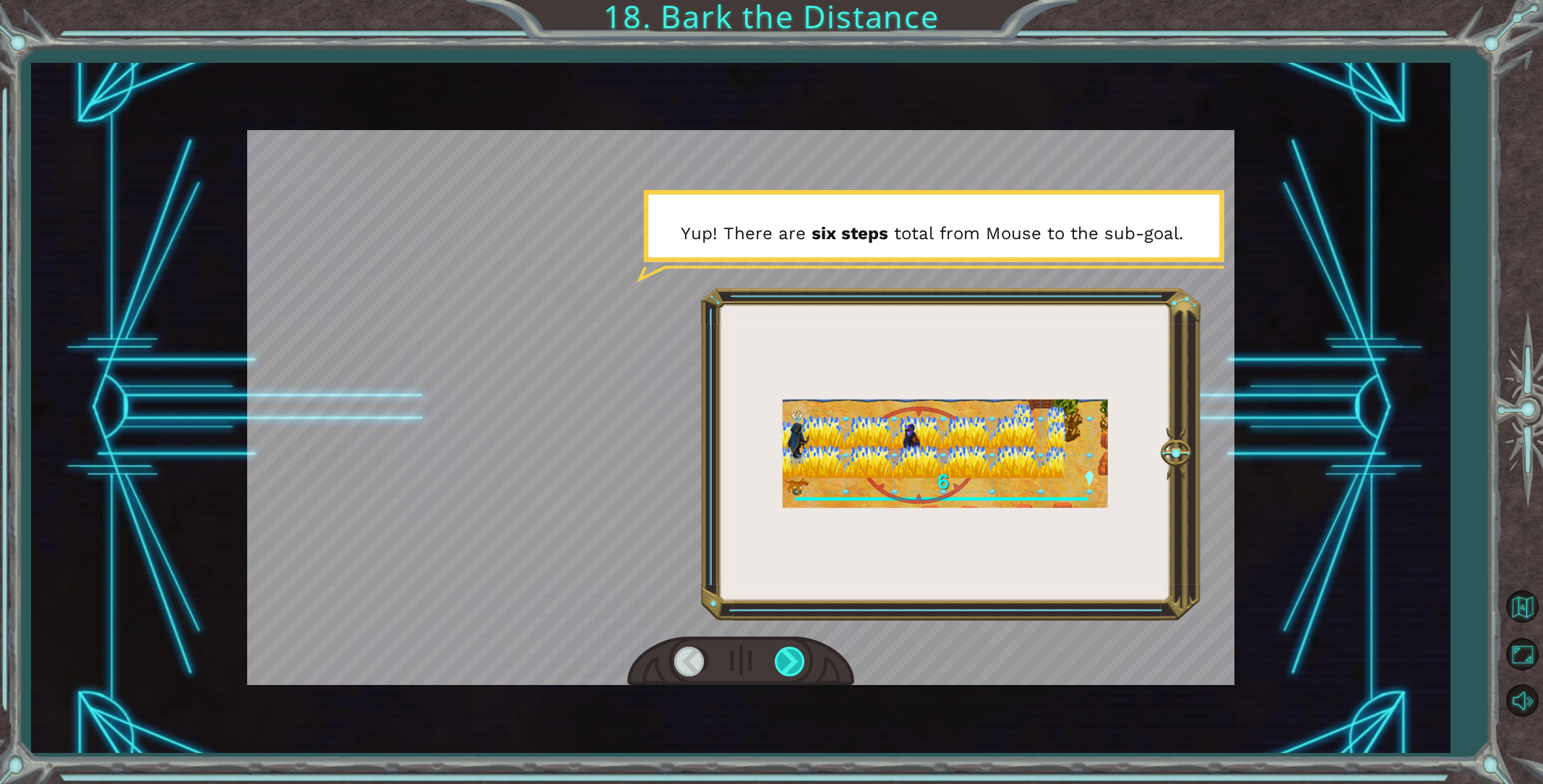
click at [800, 665] on div at bounding box center [791, 661] width 33 height 30
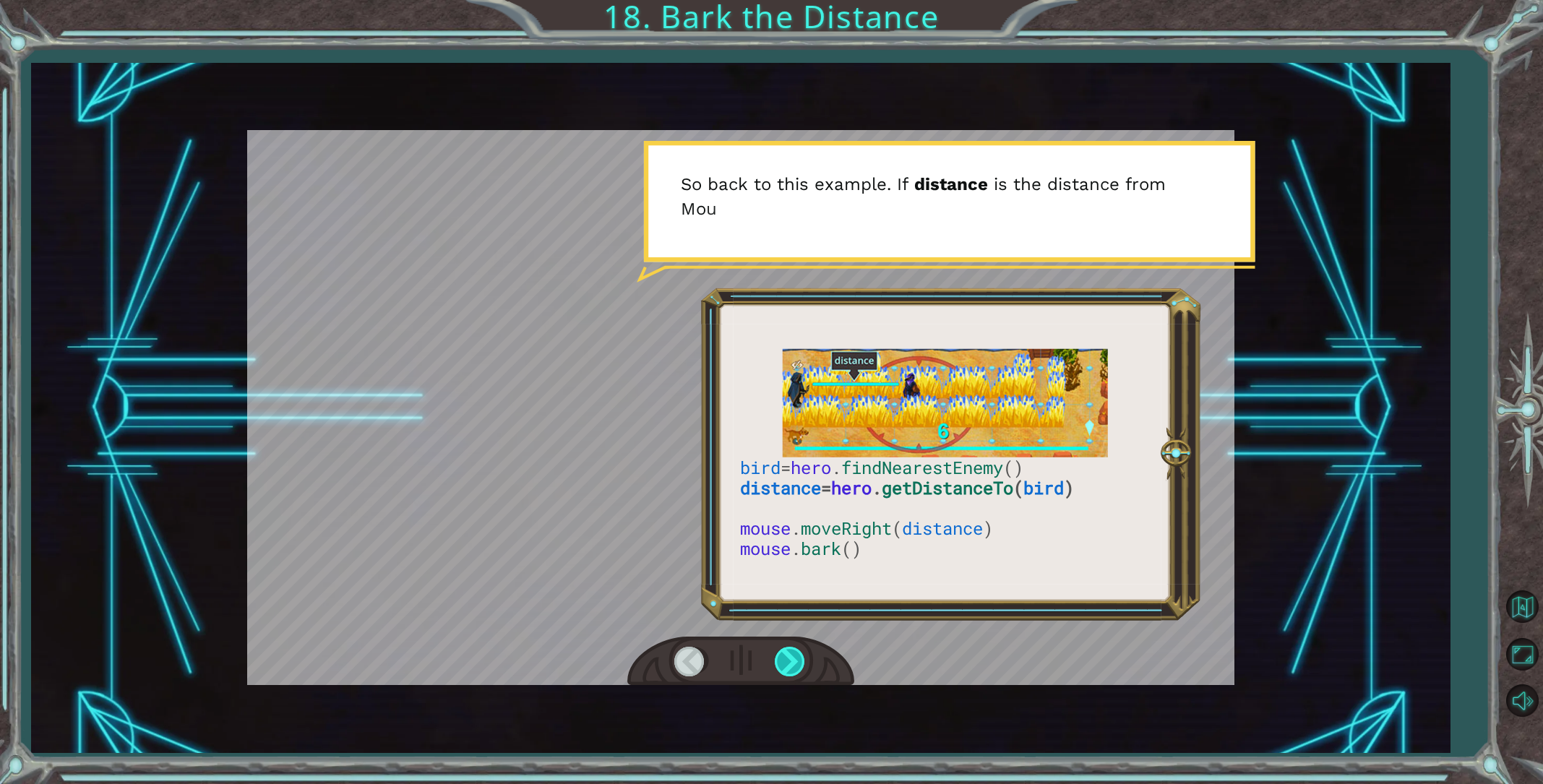
click at [800, 665] on div at bounding box center [791, 661] width 33 height 30
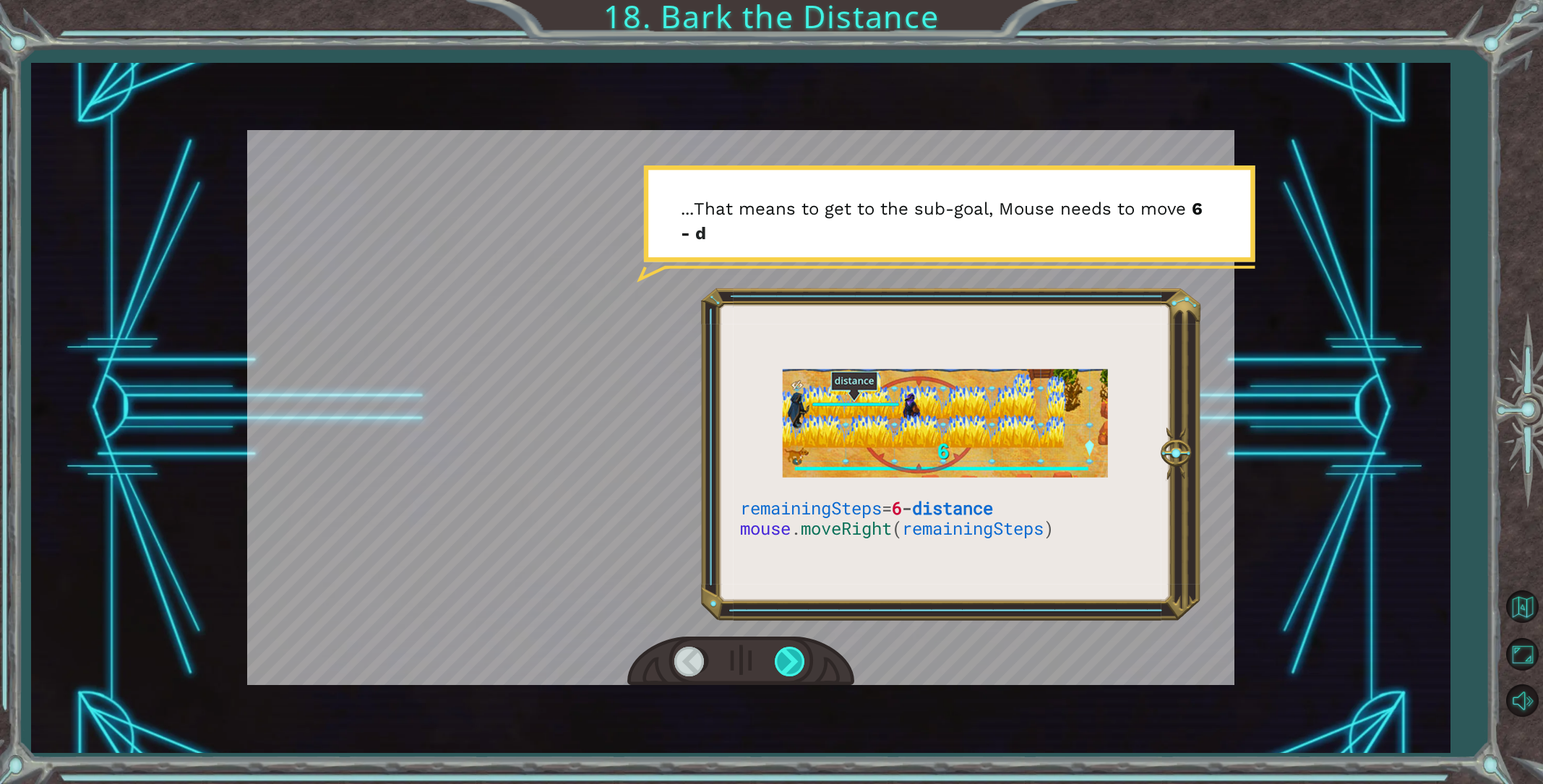
click at [800, 665] on div at bounding box center [791, 661] width 33 height 30
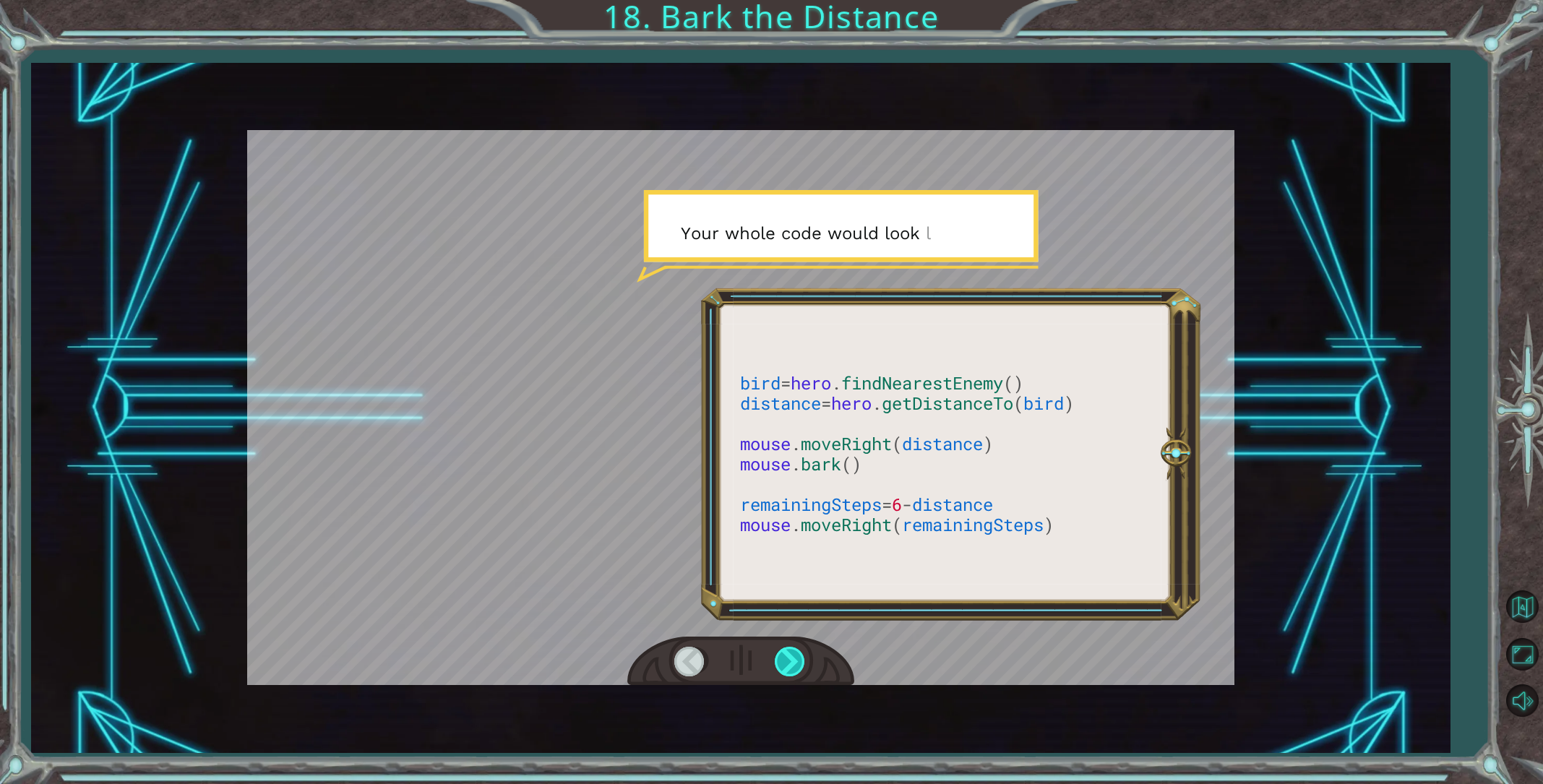
click at [800, 665] on div at bounding box center [791, 661] width 33 height 30
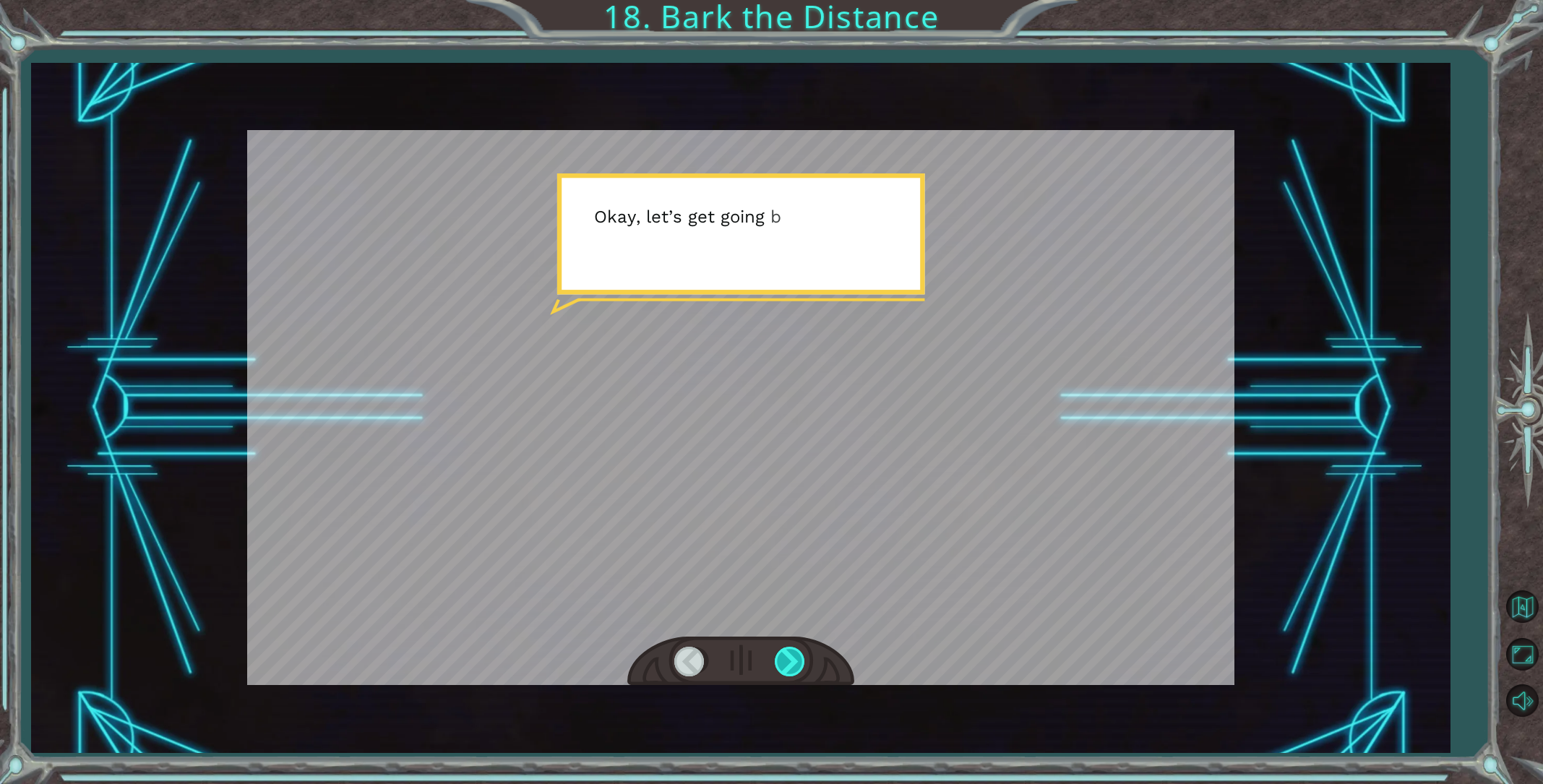
click at [801, 665] on div at bounding box center [791, 661] width 33 height 30
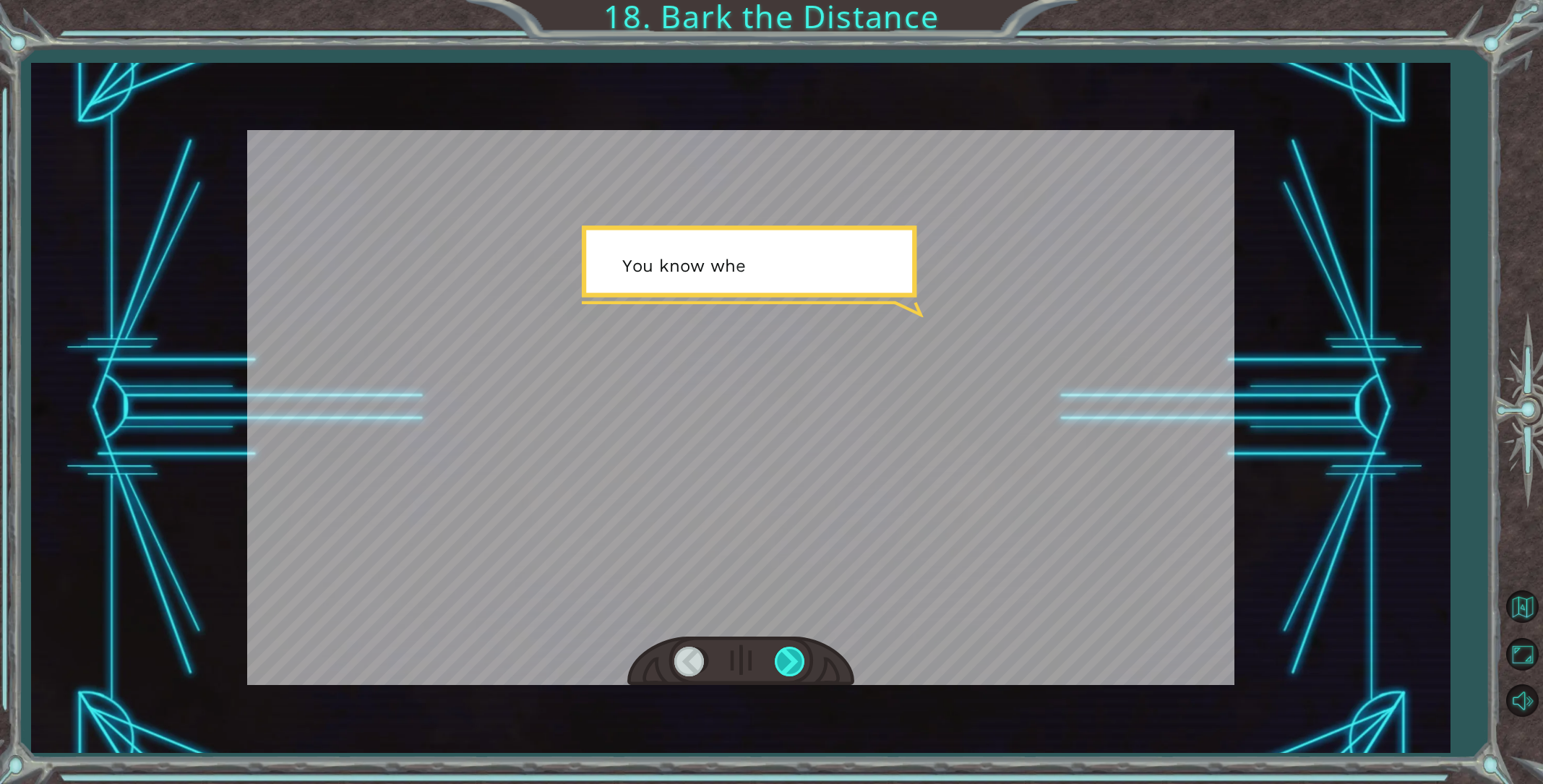
click at [801, 665] on div at bounding box center [791, 661] width 33 height 30
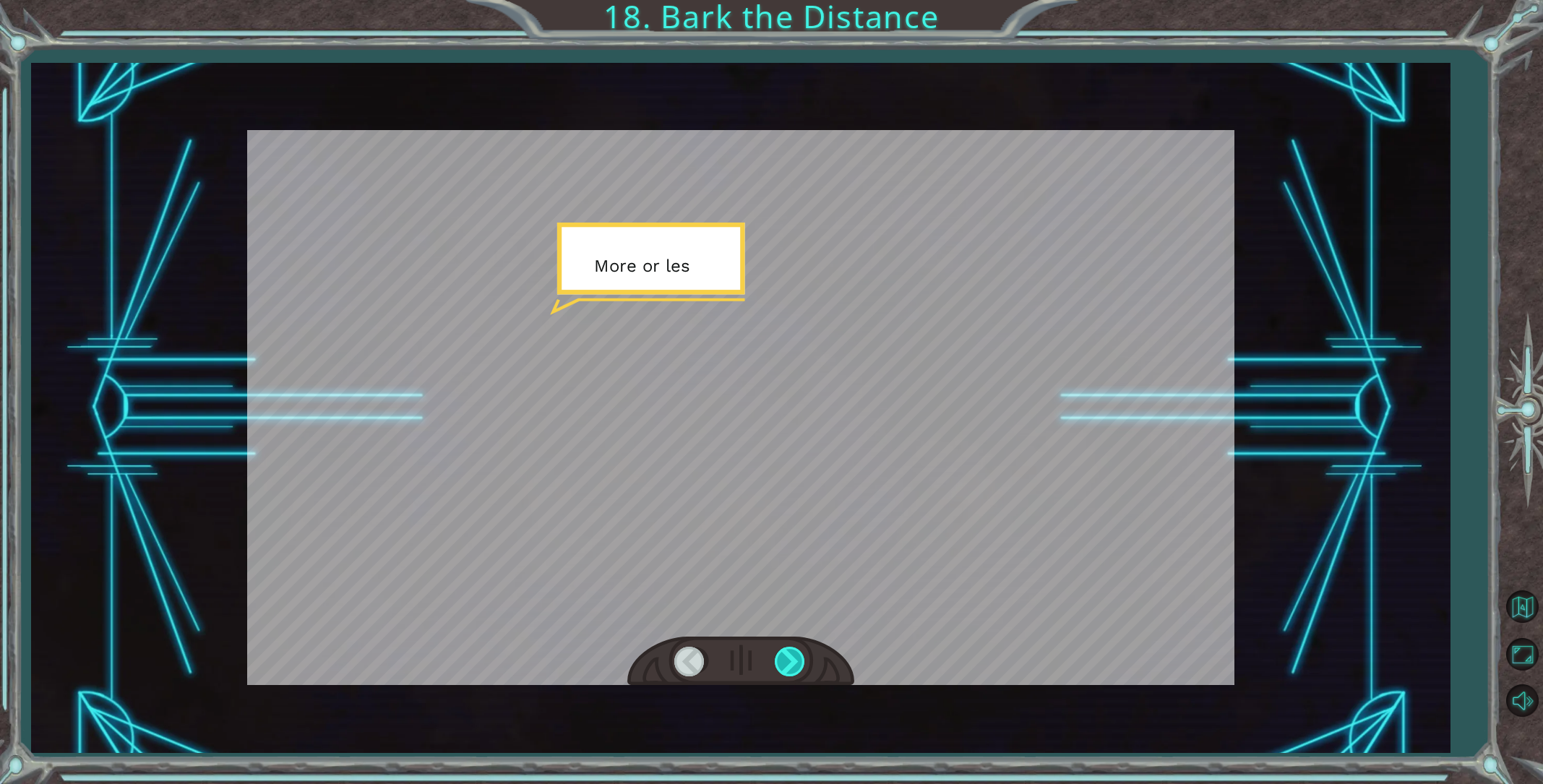
click at [801, 665] on div at bounding box center [791, 661] width 33 height 30
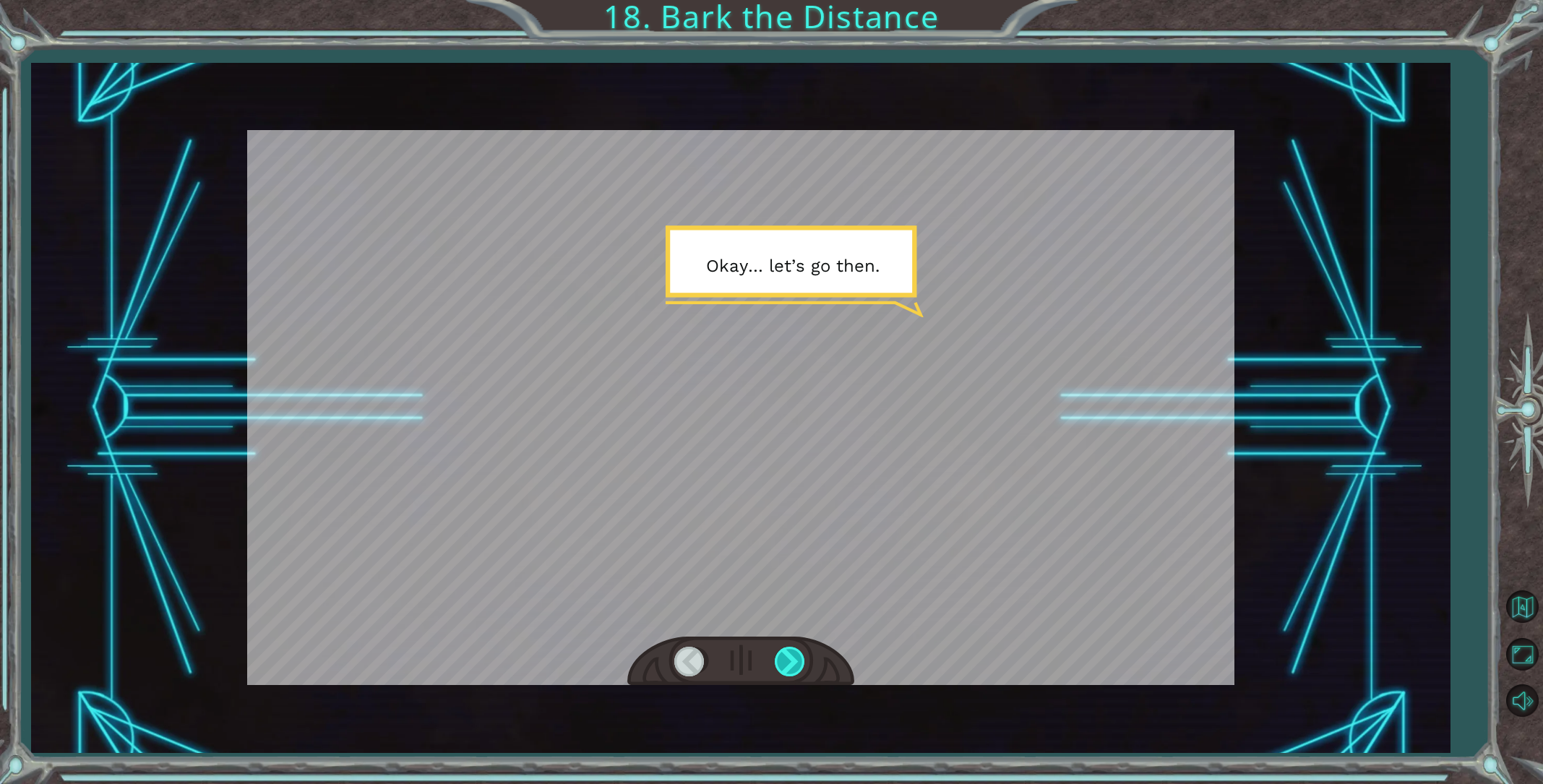
click at [801, 665] on div at bounding box center [791, 661] width 33 height 30
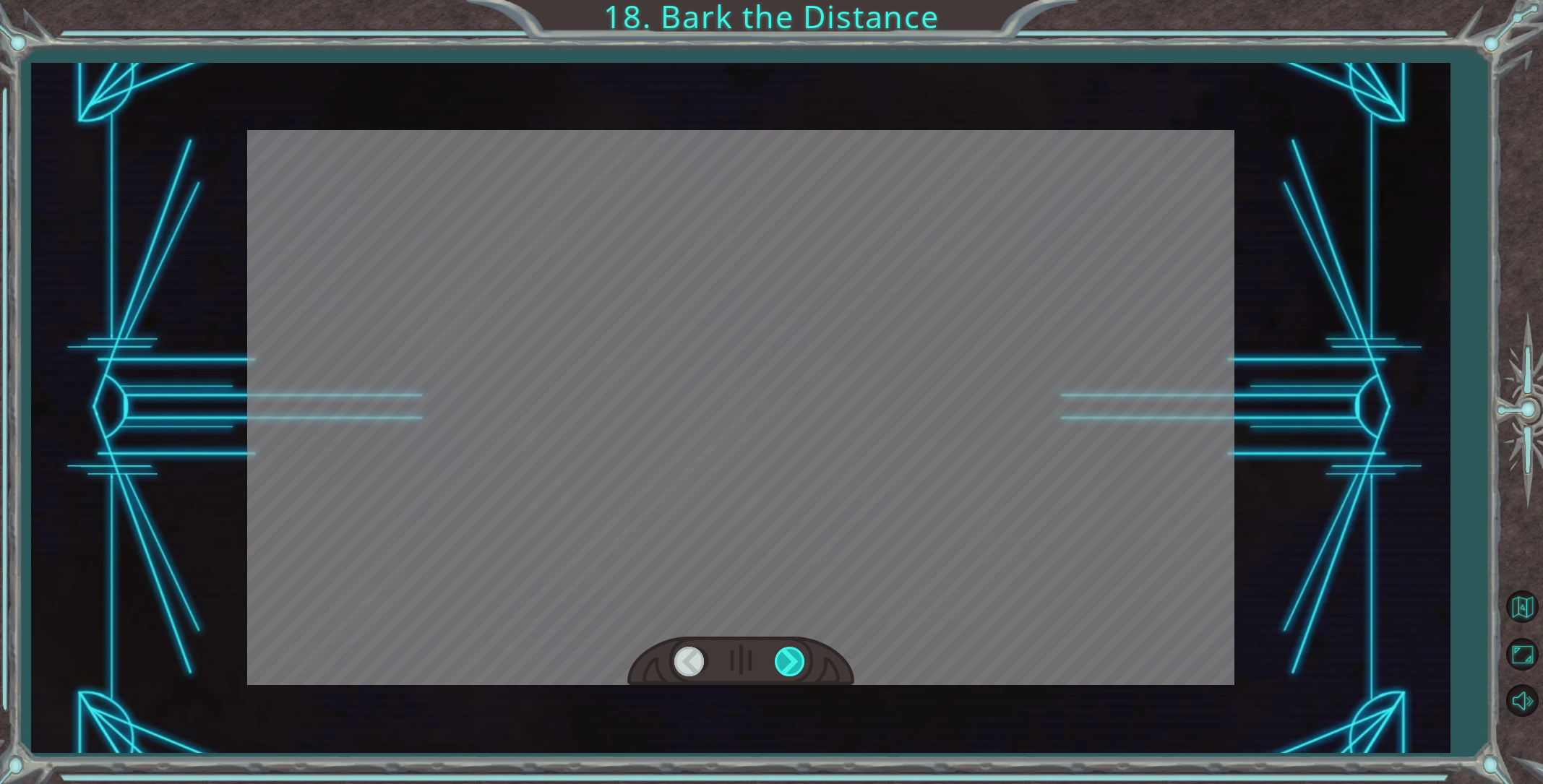
click at [801, 664] on div at bounding box center [791, 661] width 33 height 30
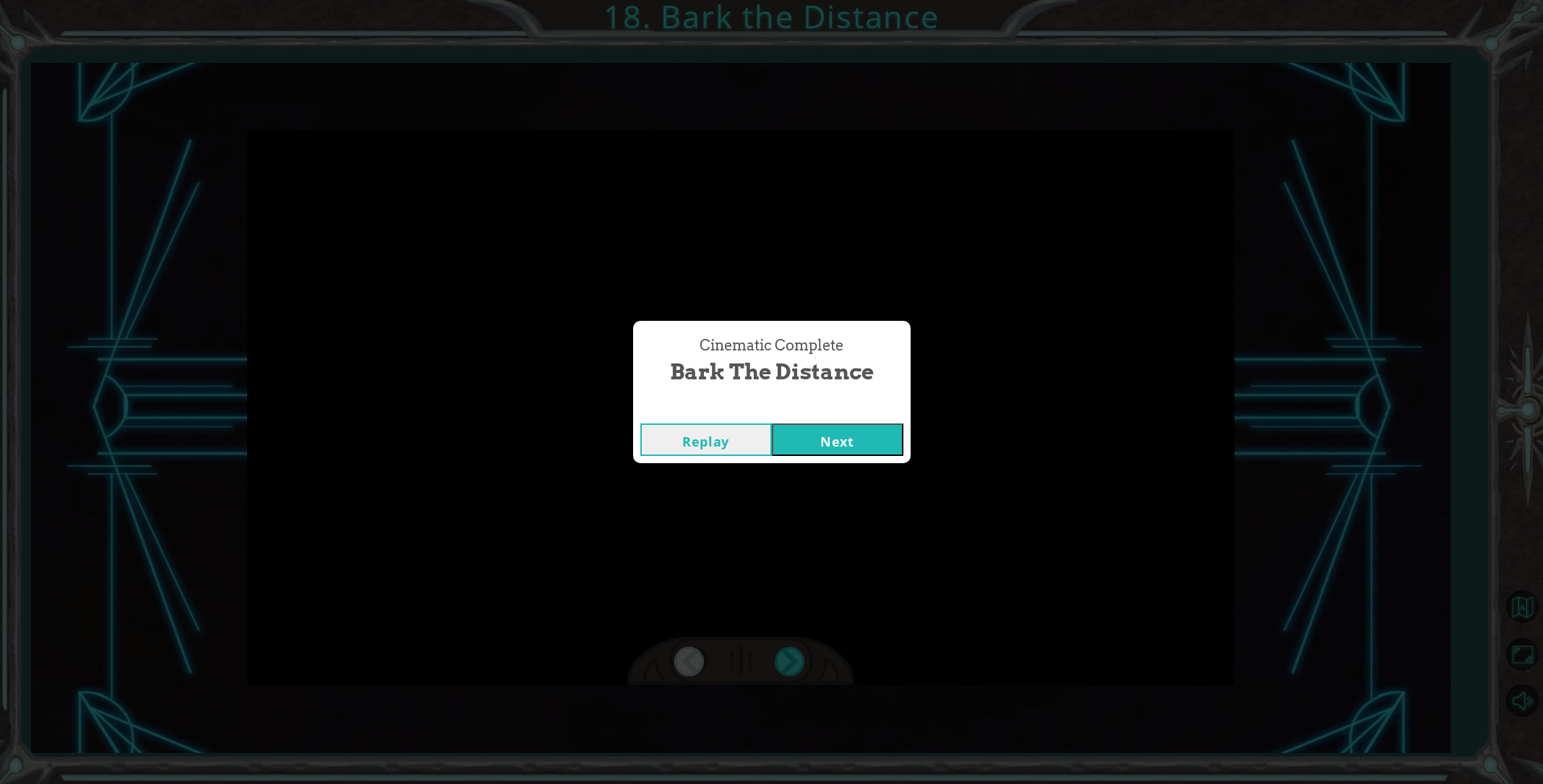
click at [786, 452] on button "Next" at bounding box center [837, 439] width 131 height 33
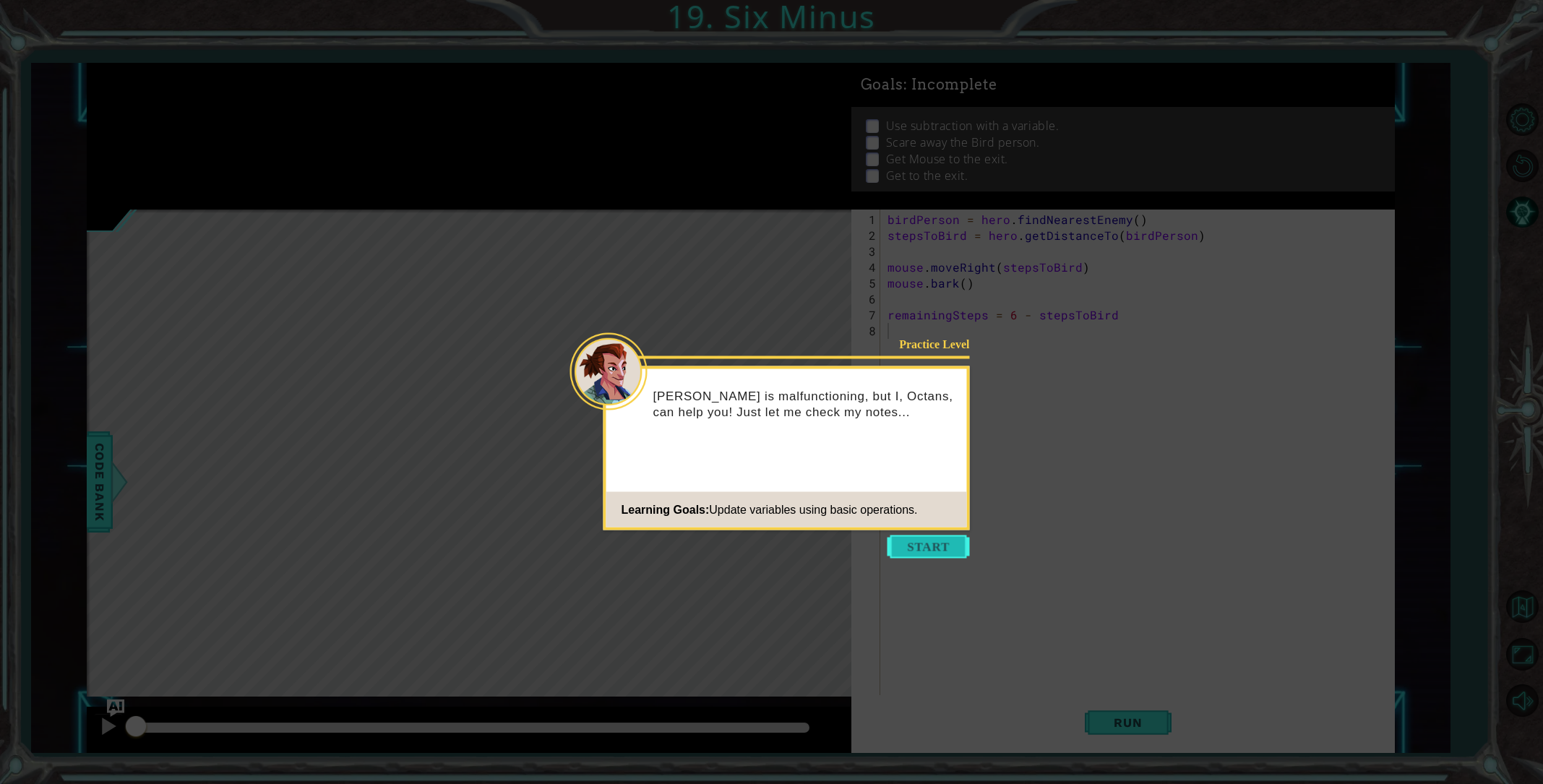
click at [919, 544] on button "Start" at bounding box center [929, 547] width 82 height 23
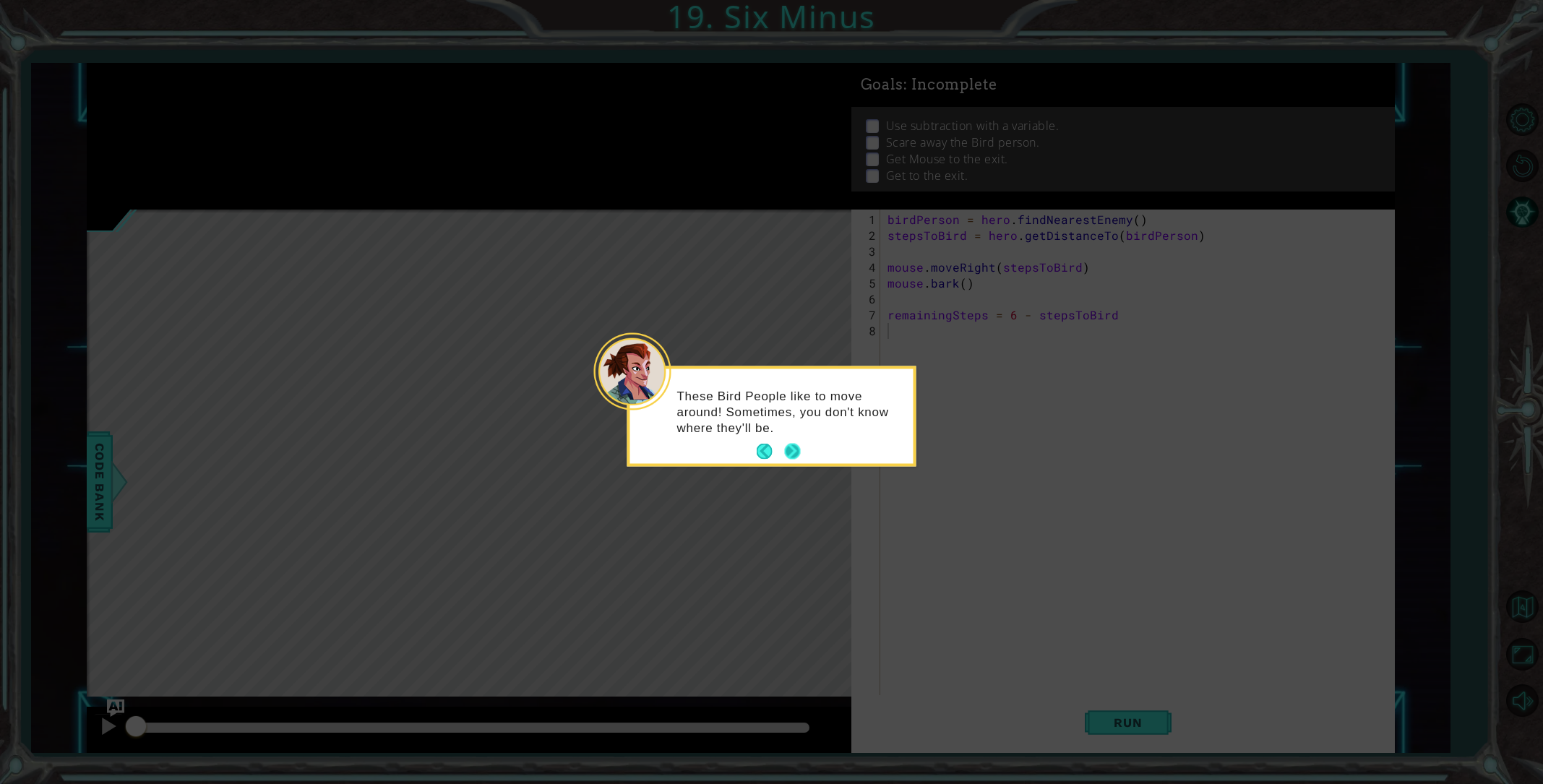
click at [792, 448] on button "Next" at bounding box center [792, 451] width 19 height 19
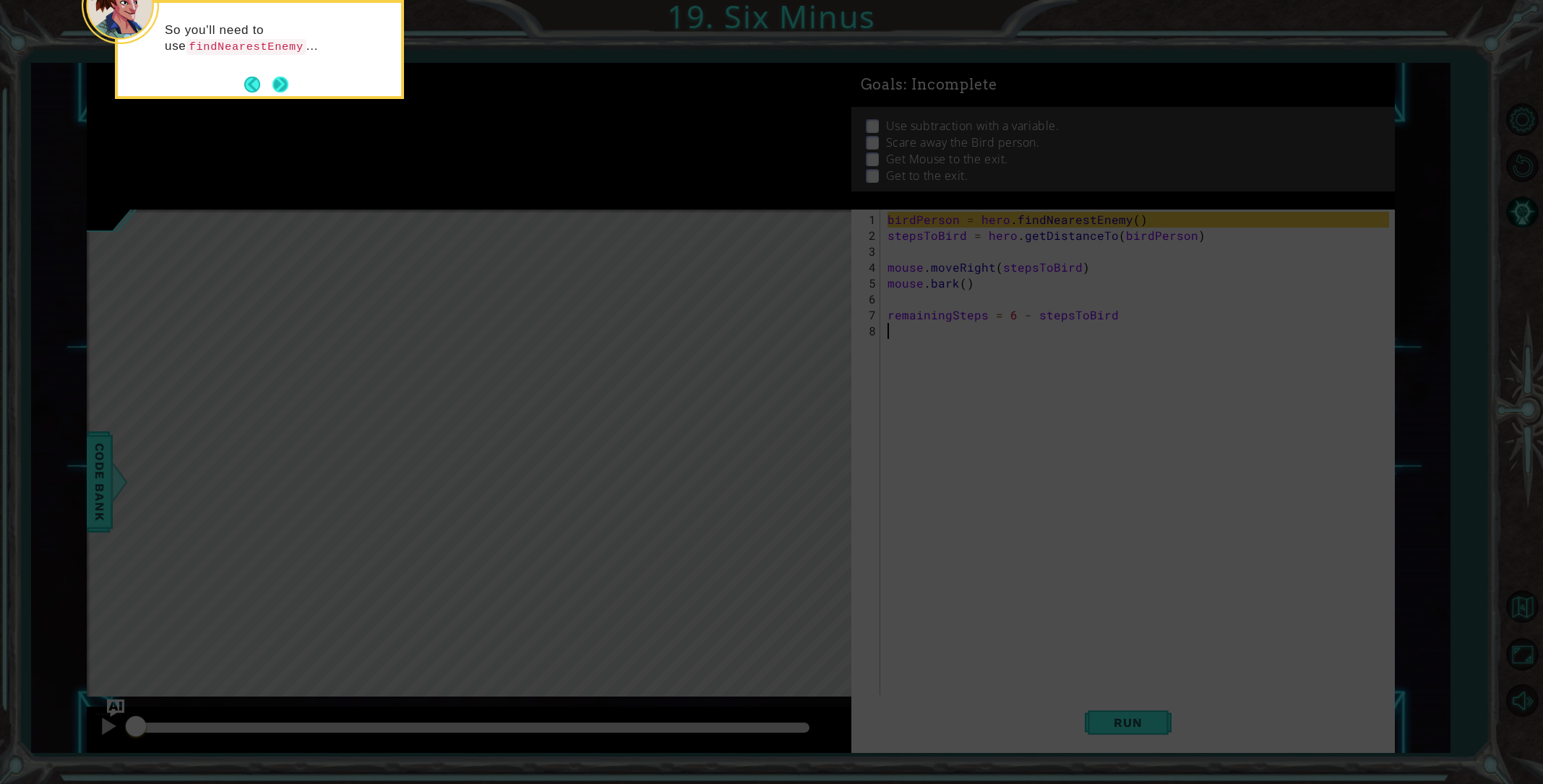
click at [287, 84] on button "Next" at bounding box center [280, 84] width 16 height 16
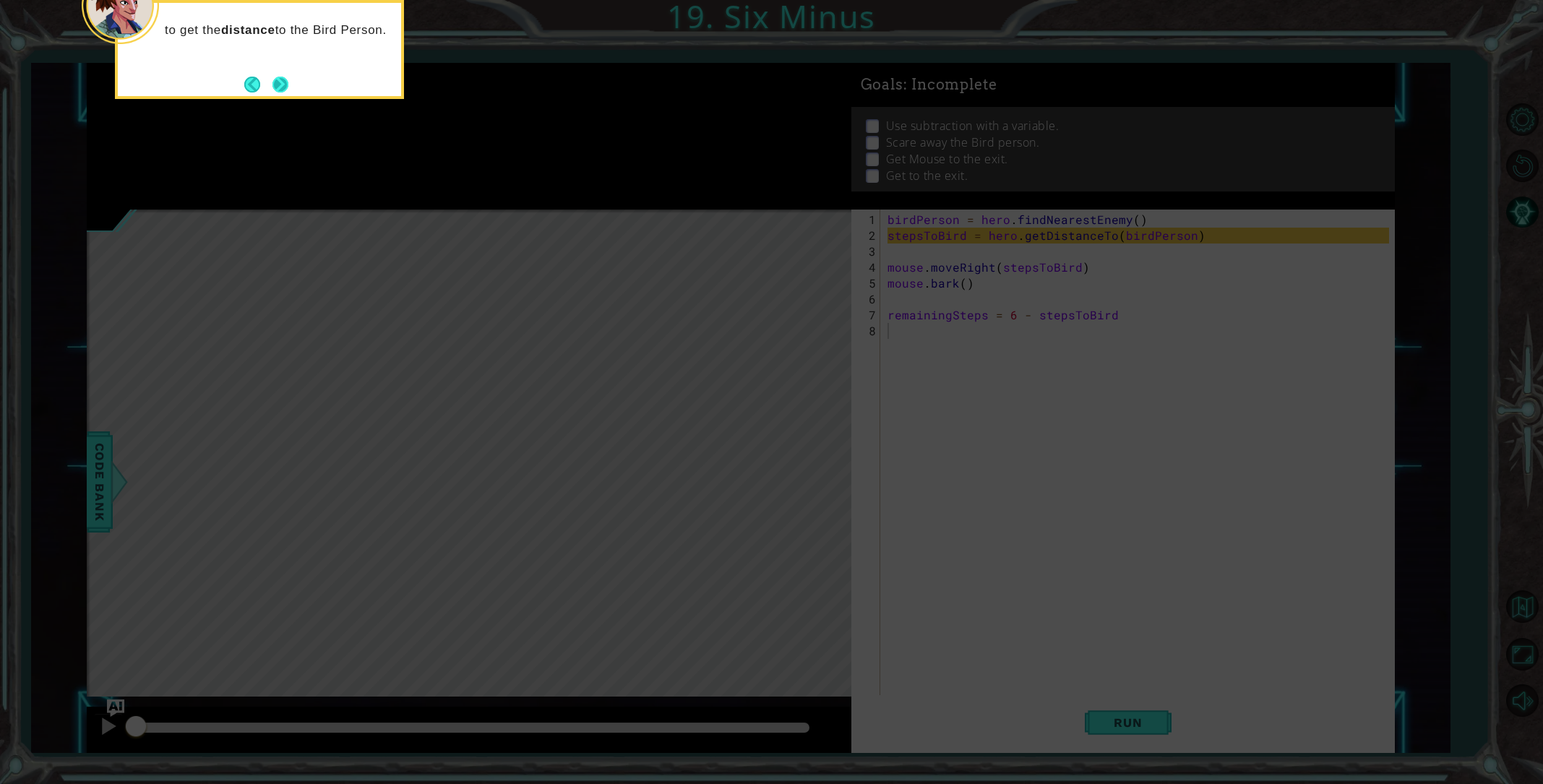
click at [282, 88] on button "Next" at bounding box center [280, 84] width 16 height 16
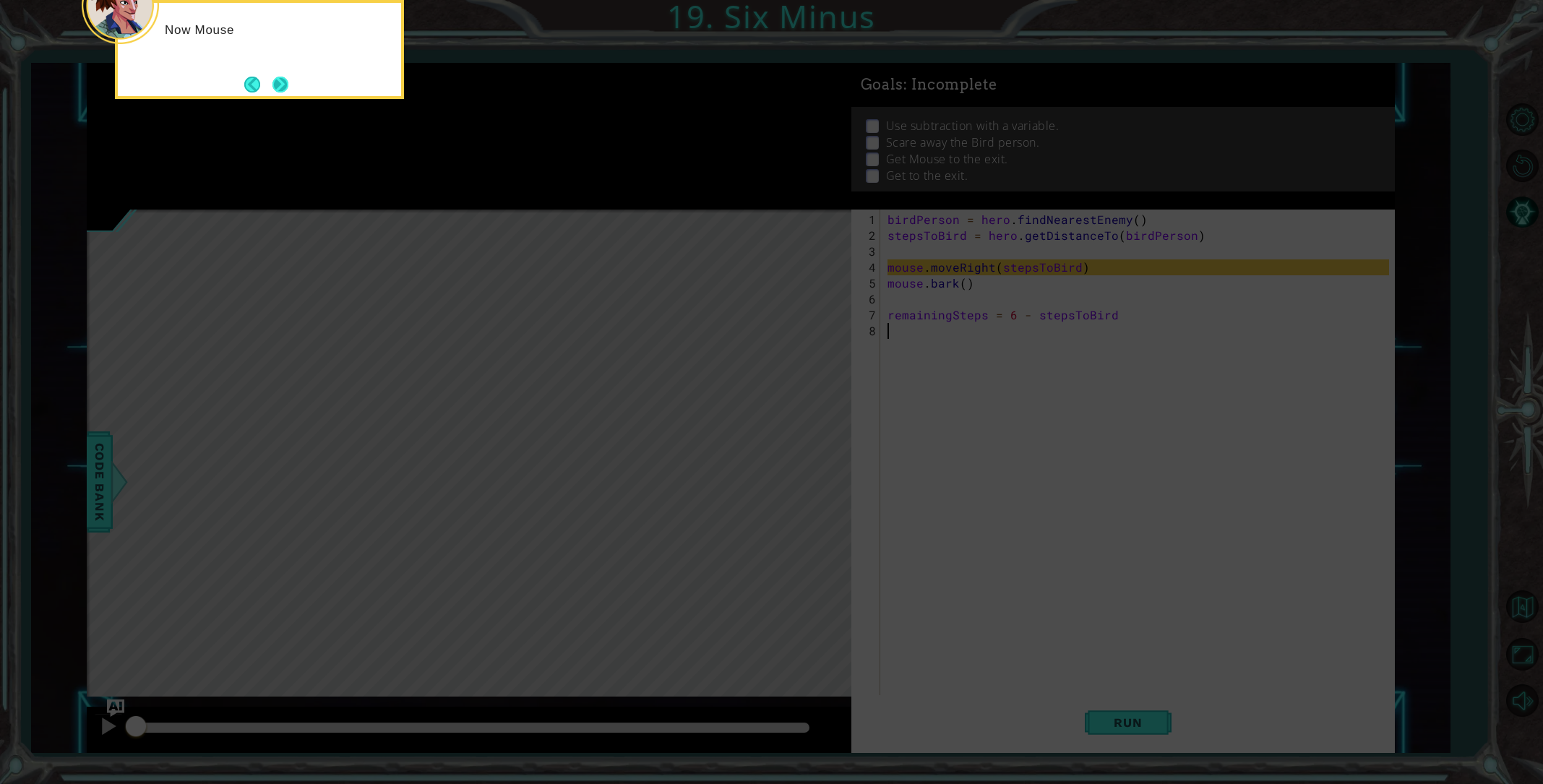
click at [283, 88] on button "Next" at bounding box center [280, 84] width 16 height 16
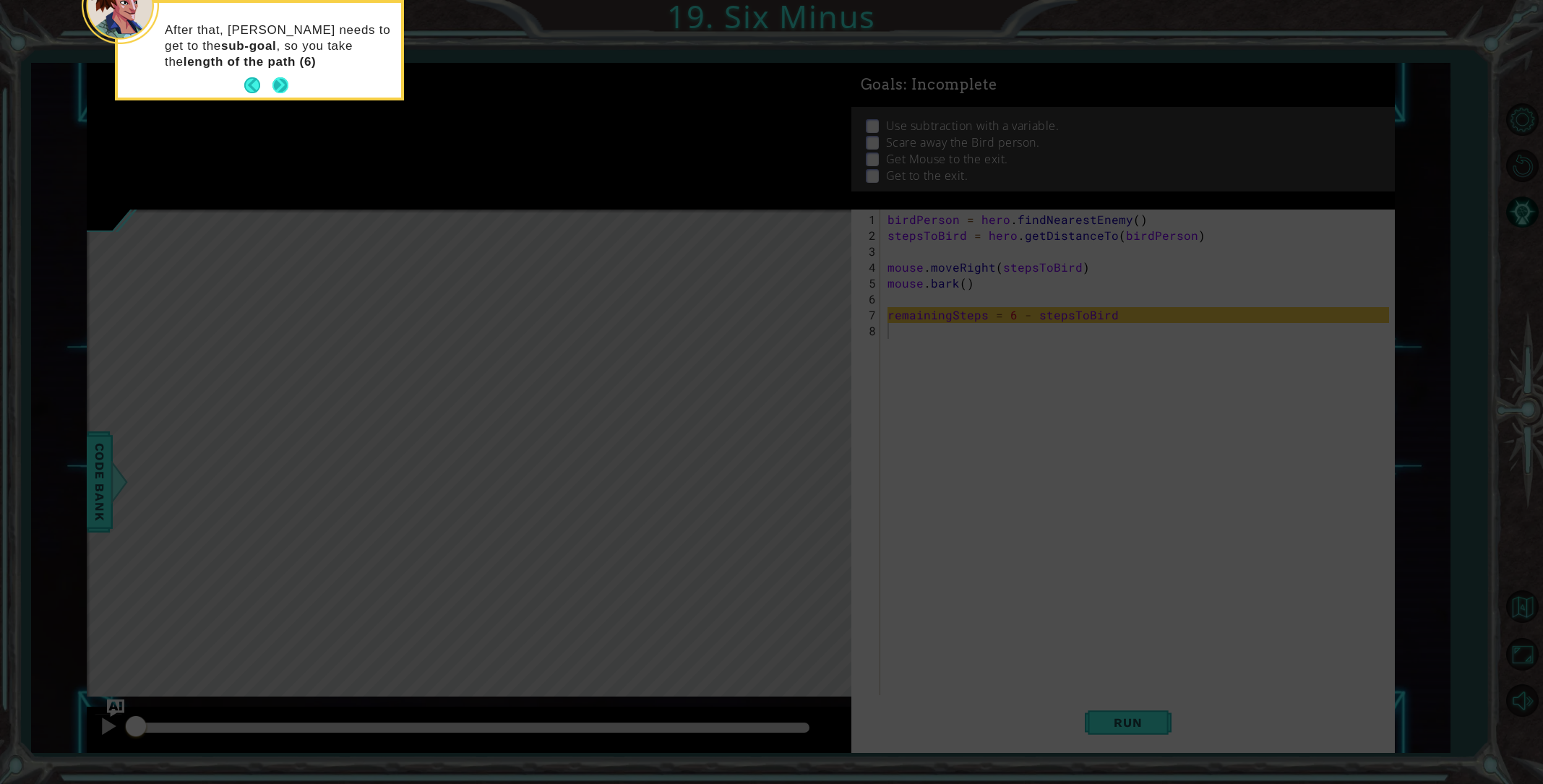
click at [283, 88] on button "Next" at bounding box center [280, 85] width 18 height 18
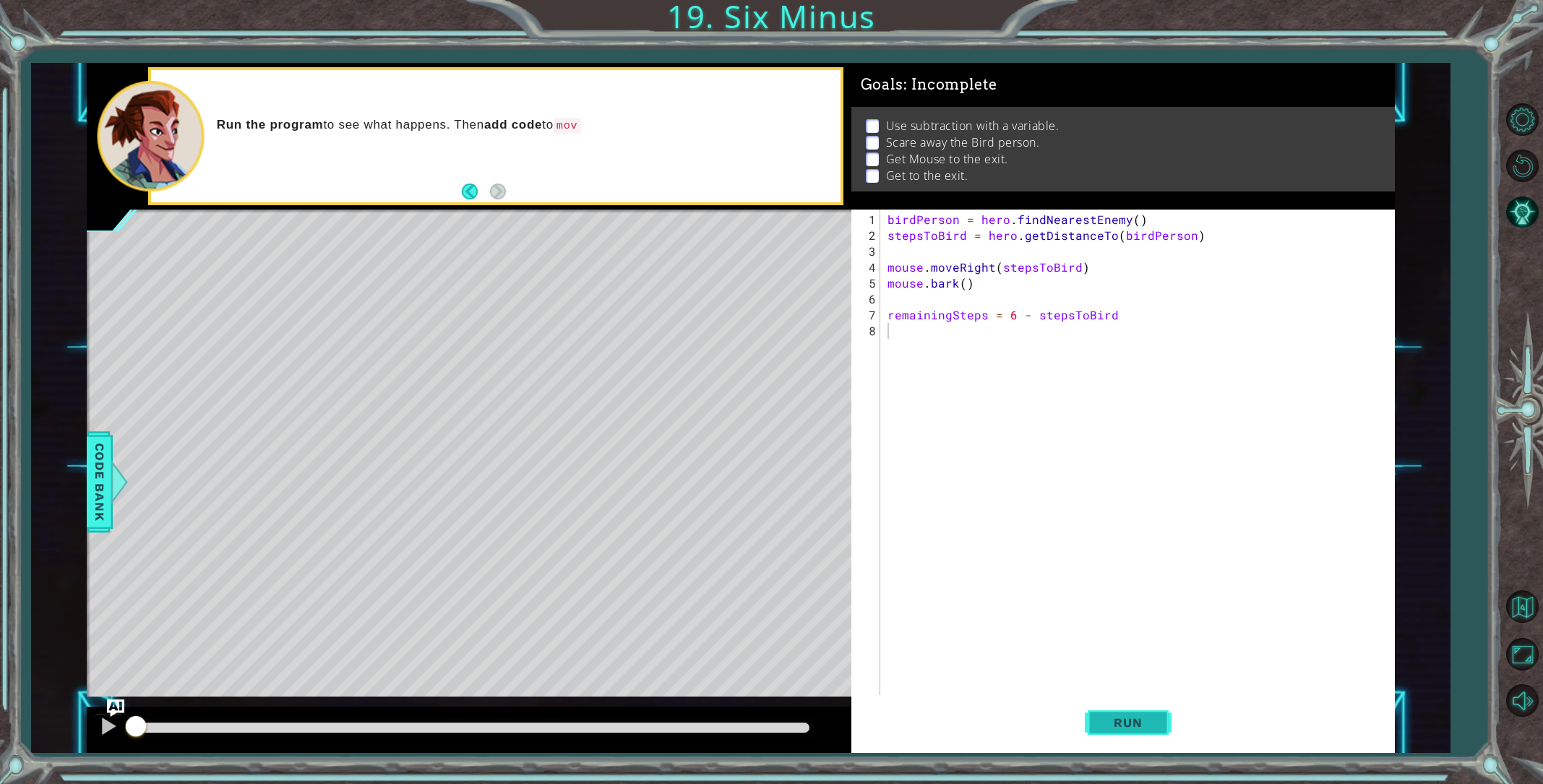
click at [1159, 722] on button "Run" at bounding box center [1128, 722] width 87 height 54
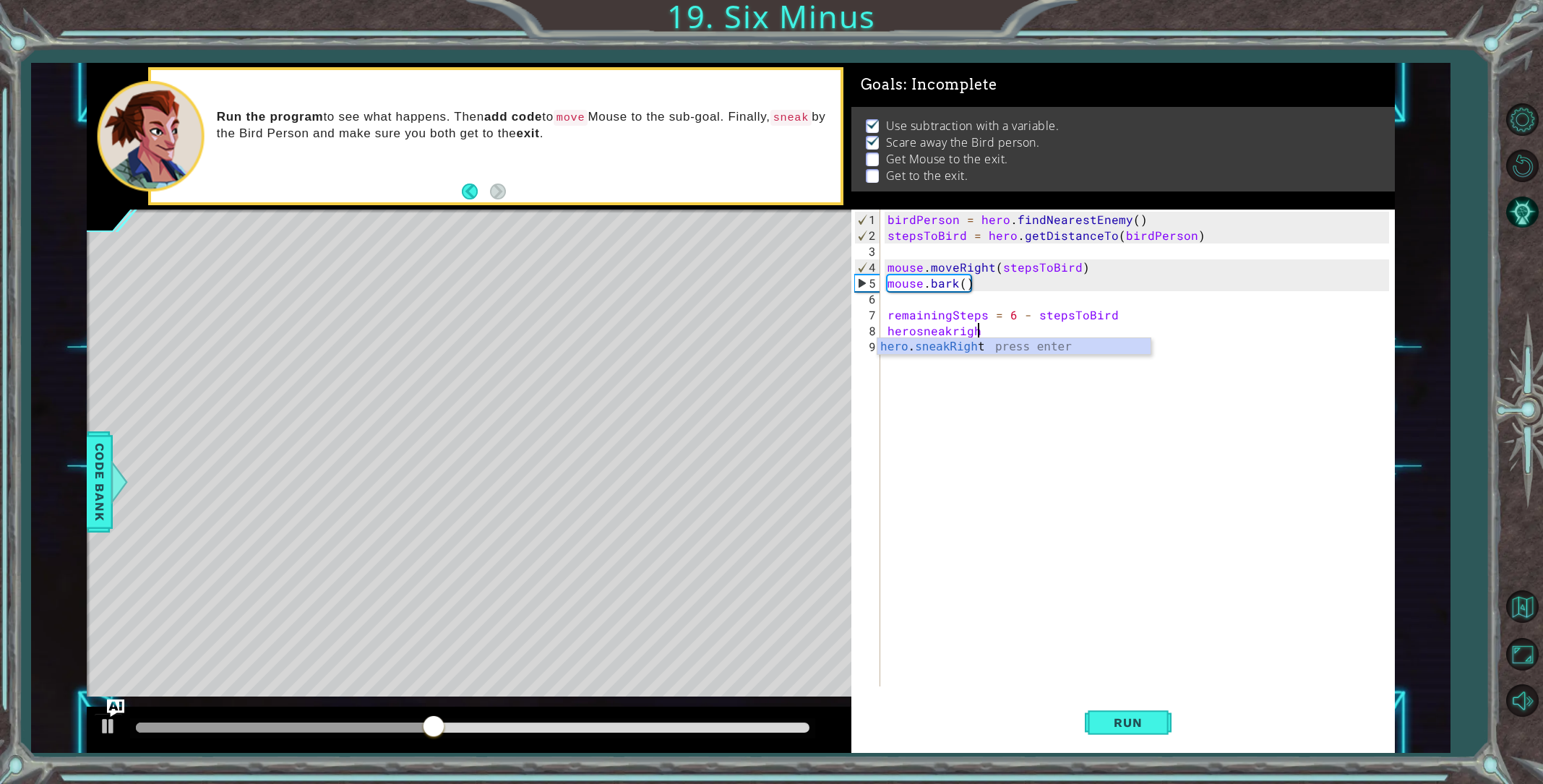
scroll to position [0, 5]
type textarea "hero.sneakRight(6)"
click at [1146, 718] on span "Run" at bounding box center [1127, 722] width 57 height 14
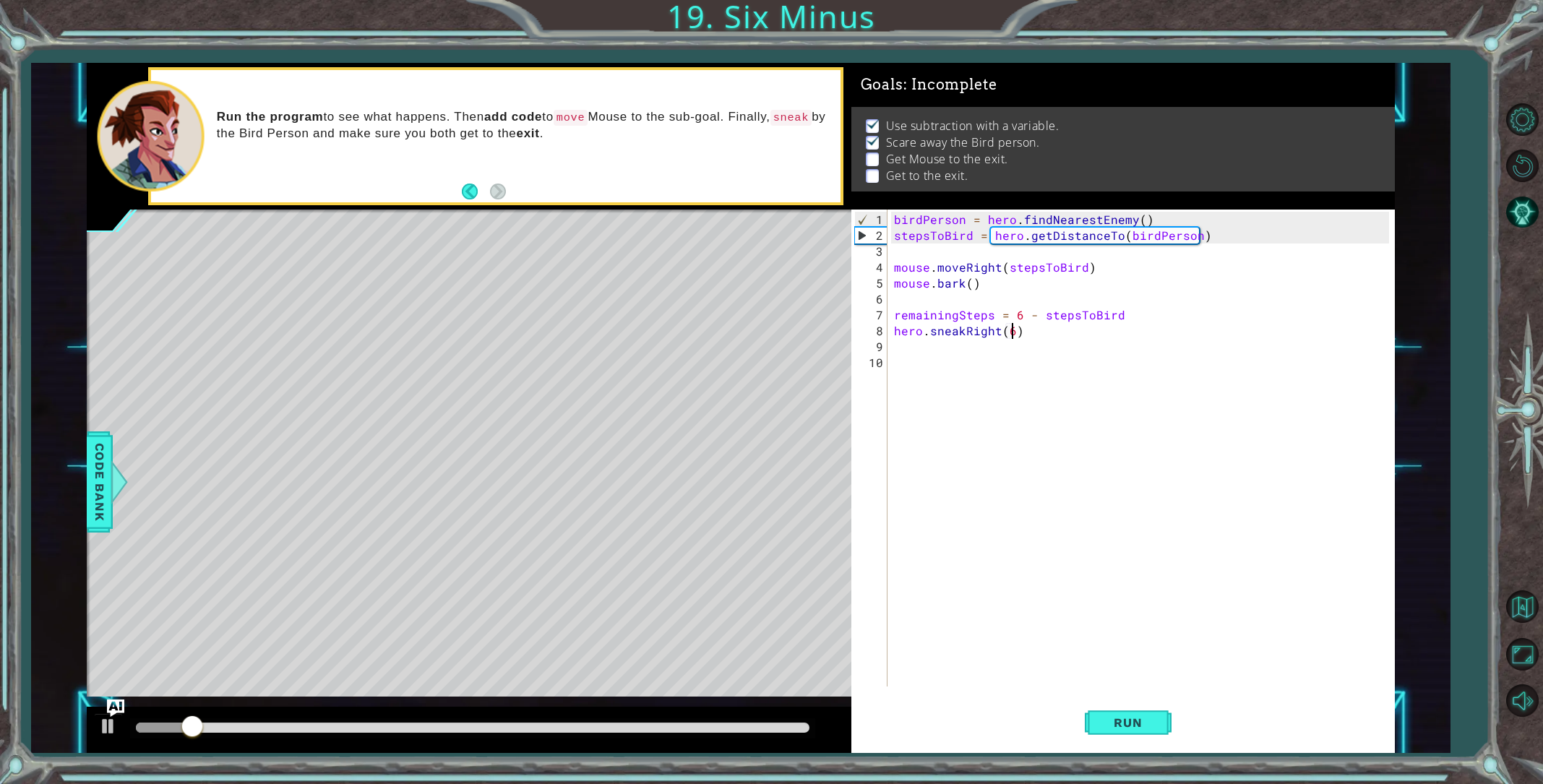
click at [1014, 336] on div "birdPerson = hero . findNearestEnemy ( ) stepsToBird = hero . getDistanceTo ( b…" at bounding box center [1144, 466] width 505 height 509
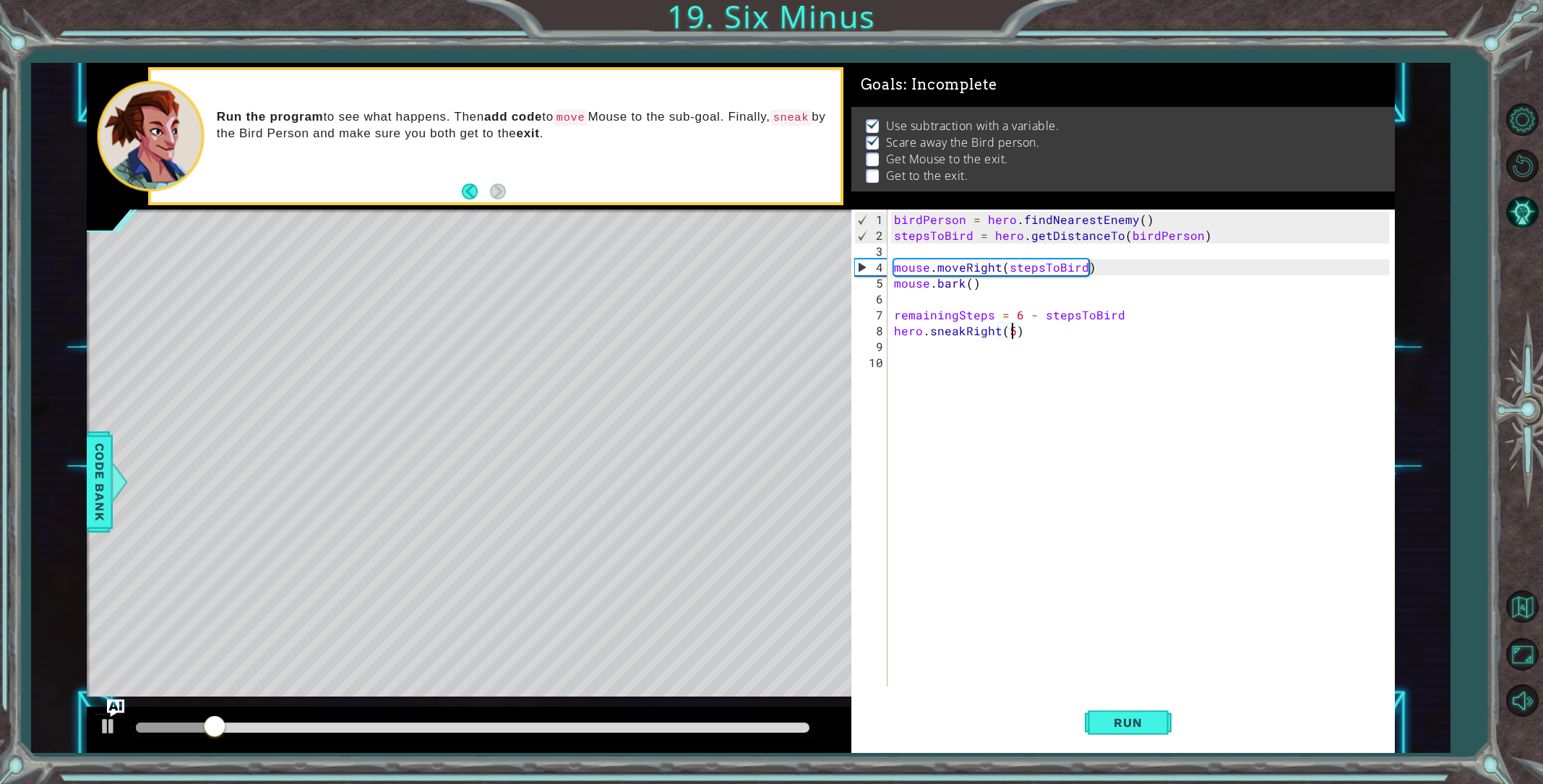
scroll to position [0, 7]
type textarea "hero.sneakRight(5)"
click at [1109, 717] on span "Run" at bounding box center [1127, 722] width 57 height 14
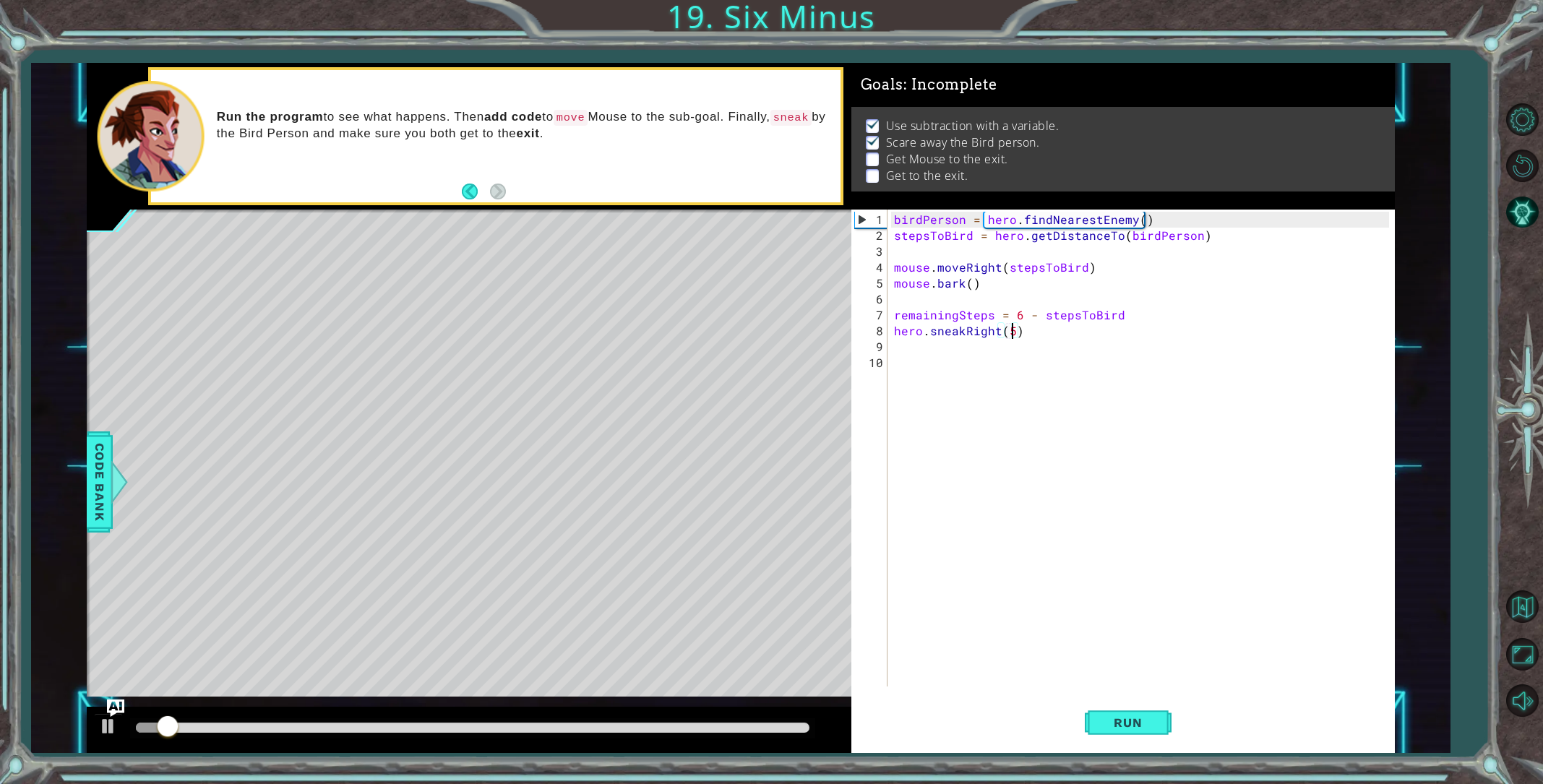
click at [958, 346] on div "birdPerson = hero . findNearestEnemy ( ) stepsToBird = hero . getDistanceTo ( b…" at bounding box center [1144, 466] width 505 height 509
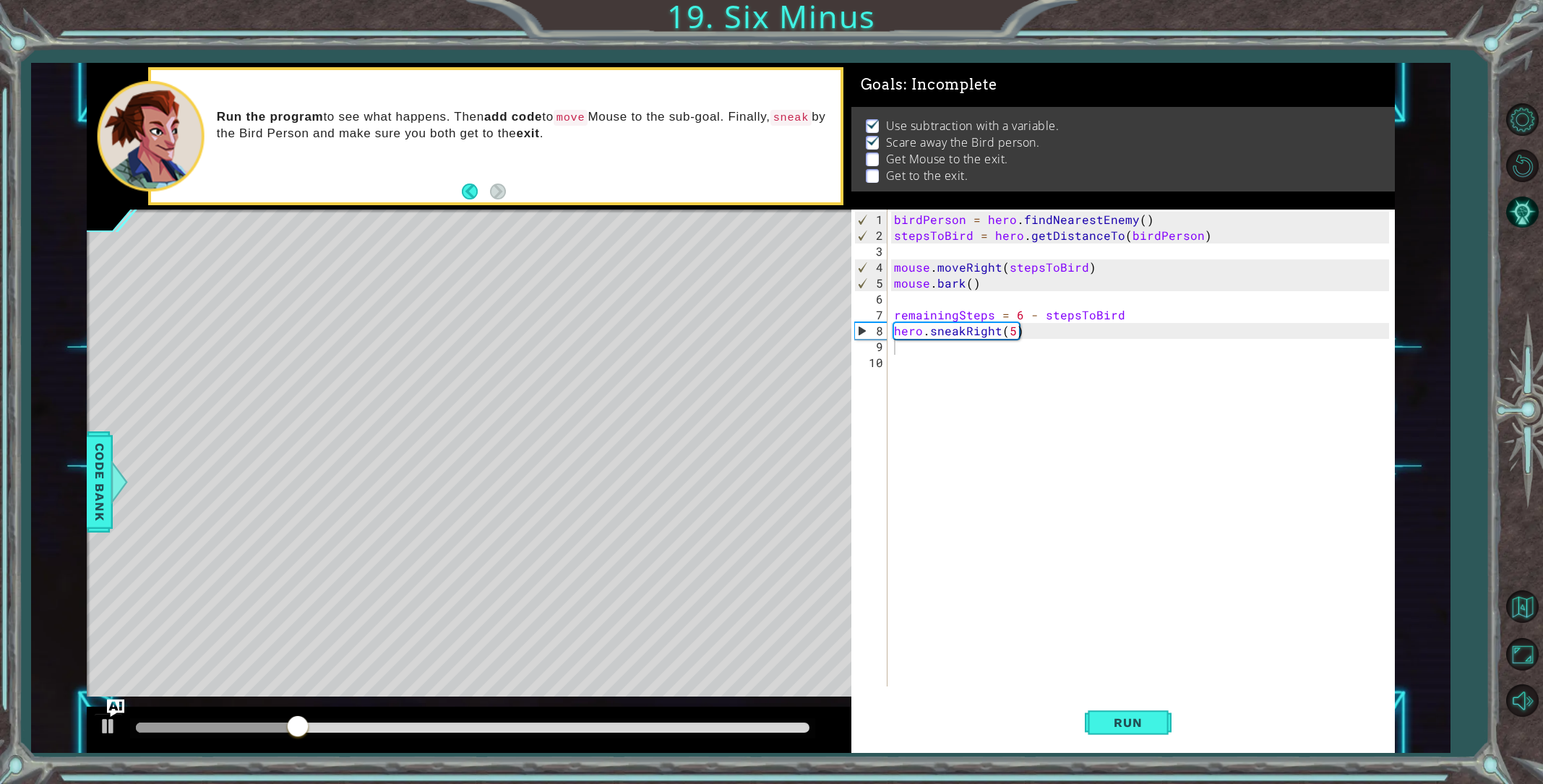
drag, startPoint x: 310, startPoint y: 718, endPoint x: 307, endPoint y: 726, distance: 8.5
click at [307, 726] on div at bounding box center [473, 728] width 685 height 21
drag, startPoint x: 307, startPoint y: 726, endPoint x: 452, endPoint y: 719, distance: 145.2
click at [452, 719] on div at bounding box center [451, 728] width 26 height 26
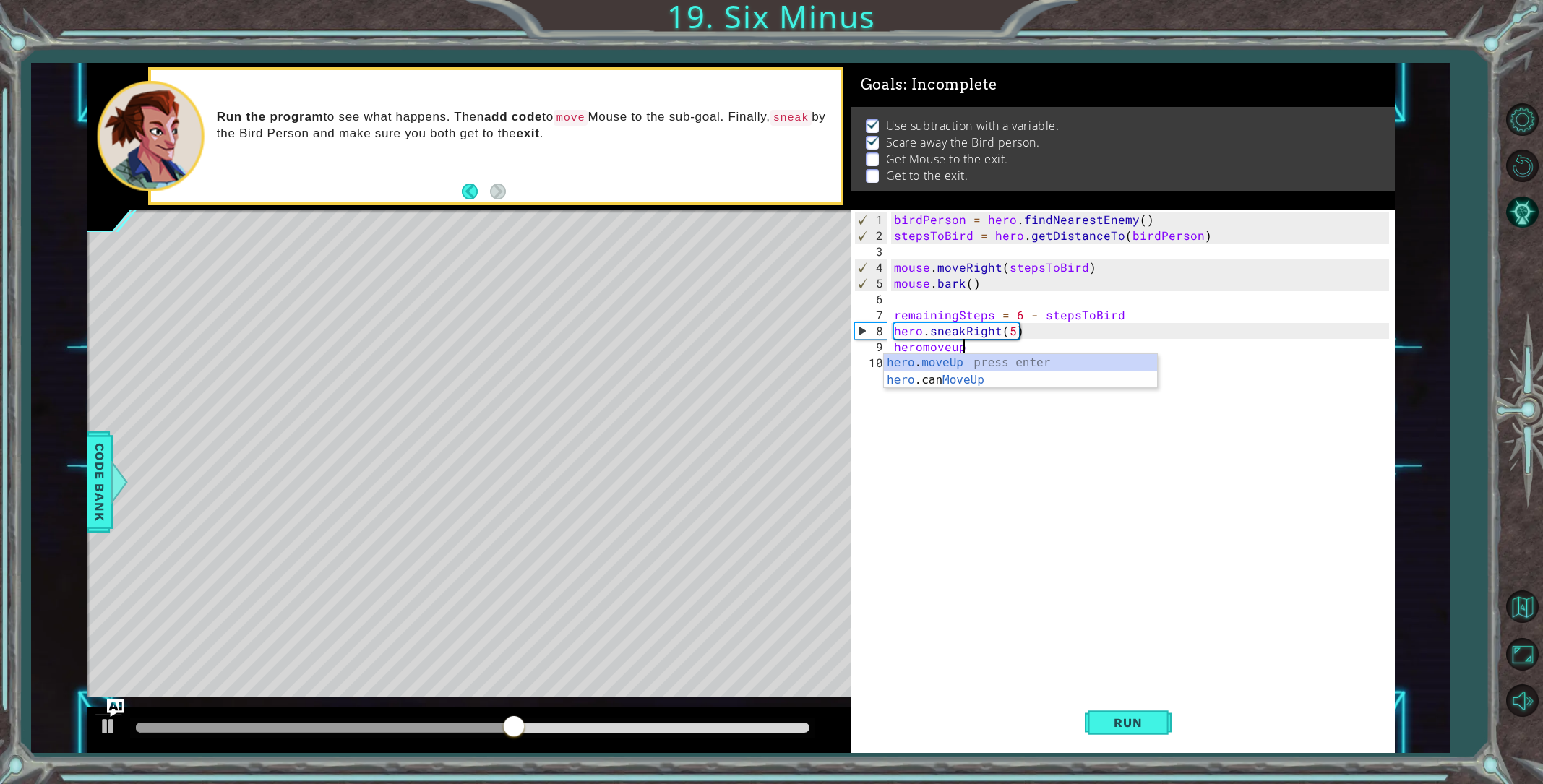
type textarea "hero.moveUp(1)"
click at [911, 370] on div "birdPerson = hero . findNearestEnemy ( ) stepsToBird = hero . getDistanceTo ( b…" at bounding box center [1144, 466] width 505 height 509
type textarea "h"
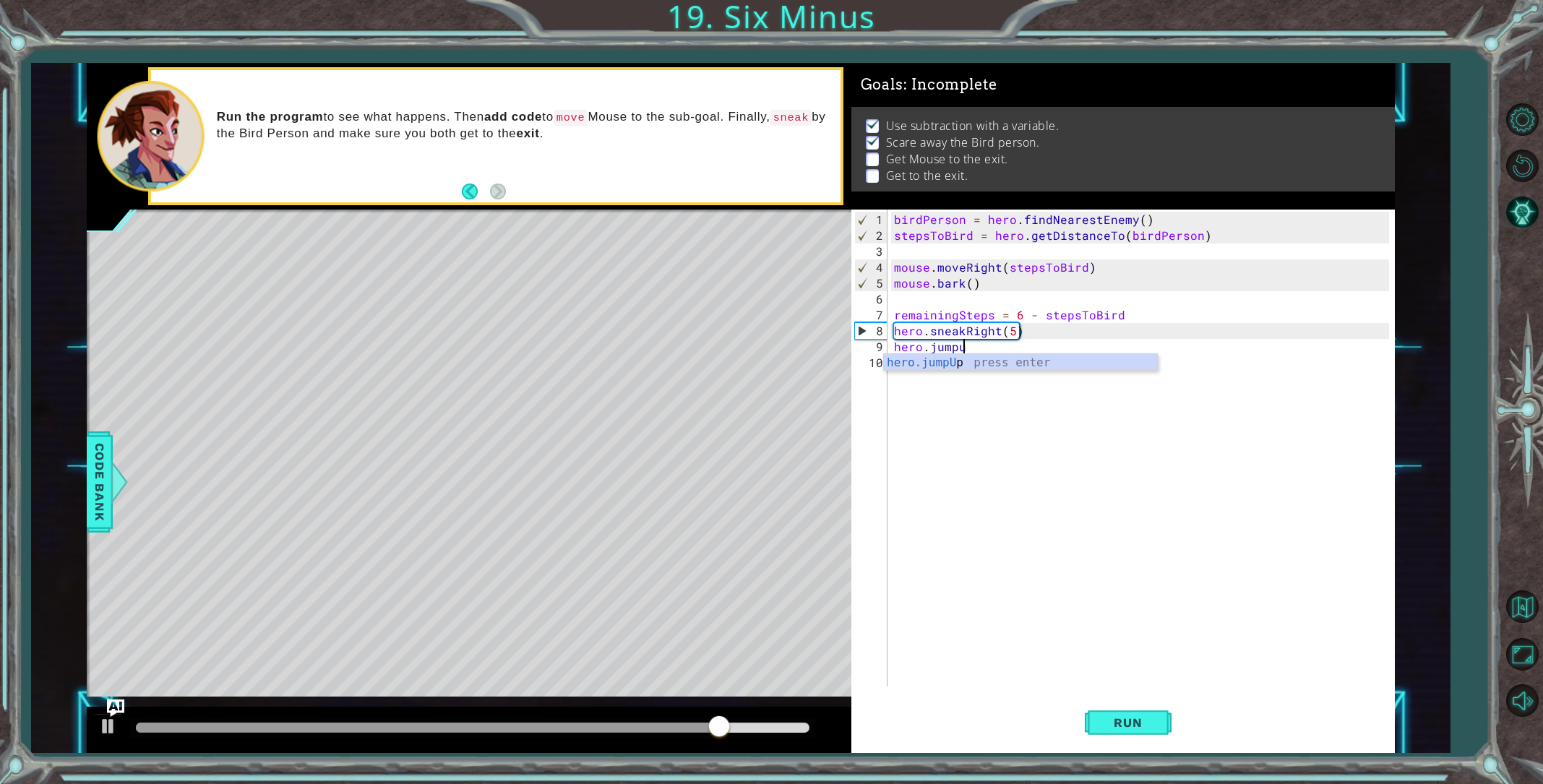
type textarea "hero.jumpup"
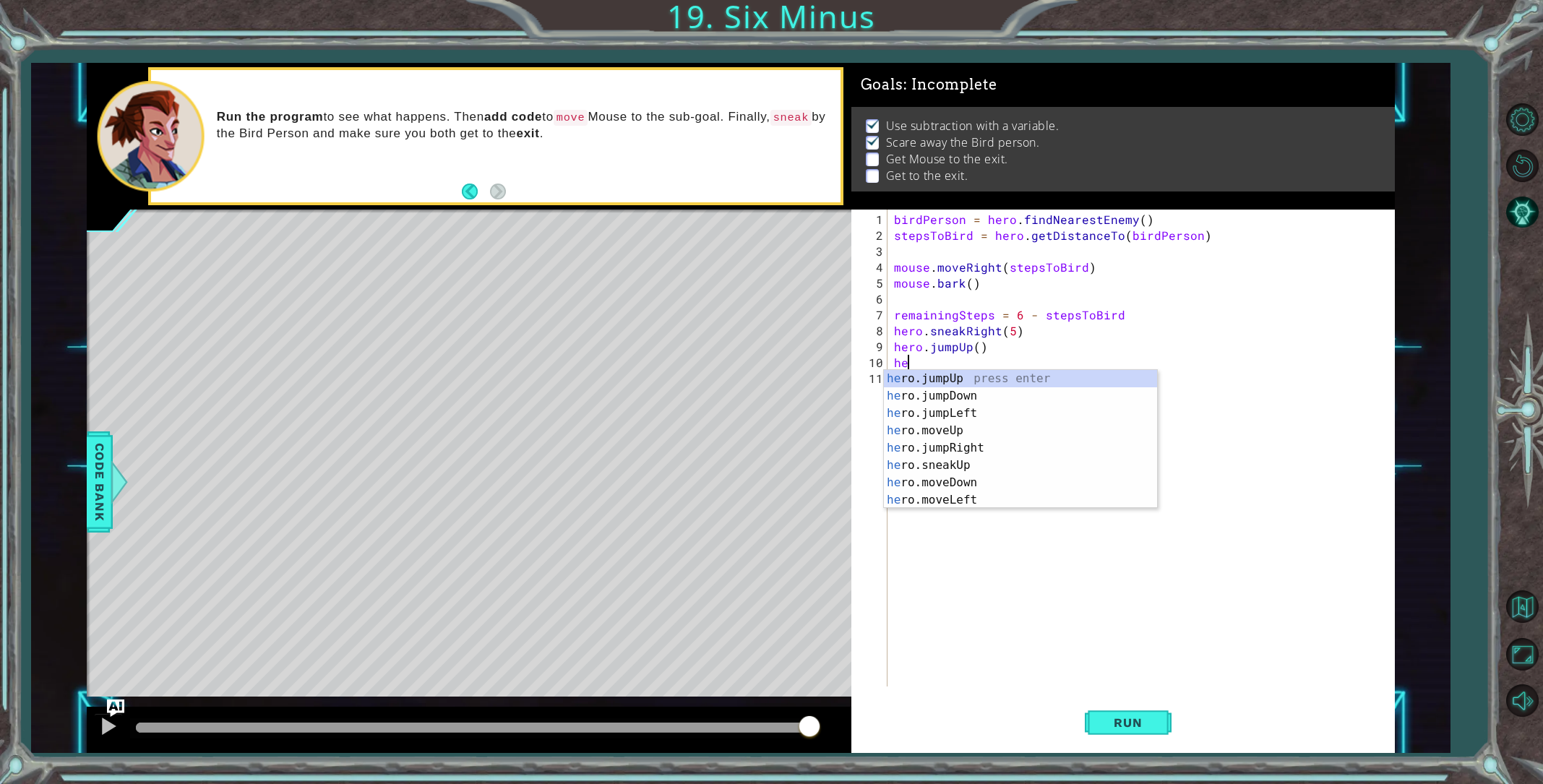
type textarea "h"
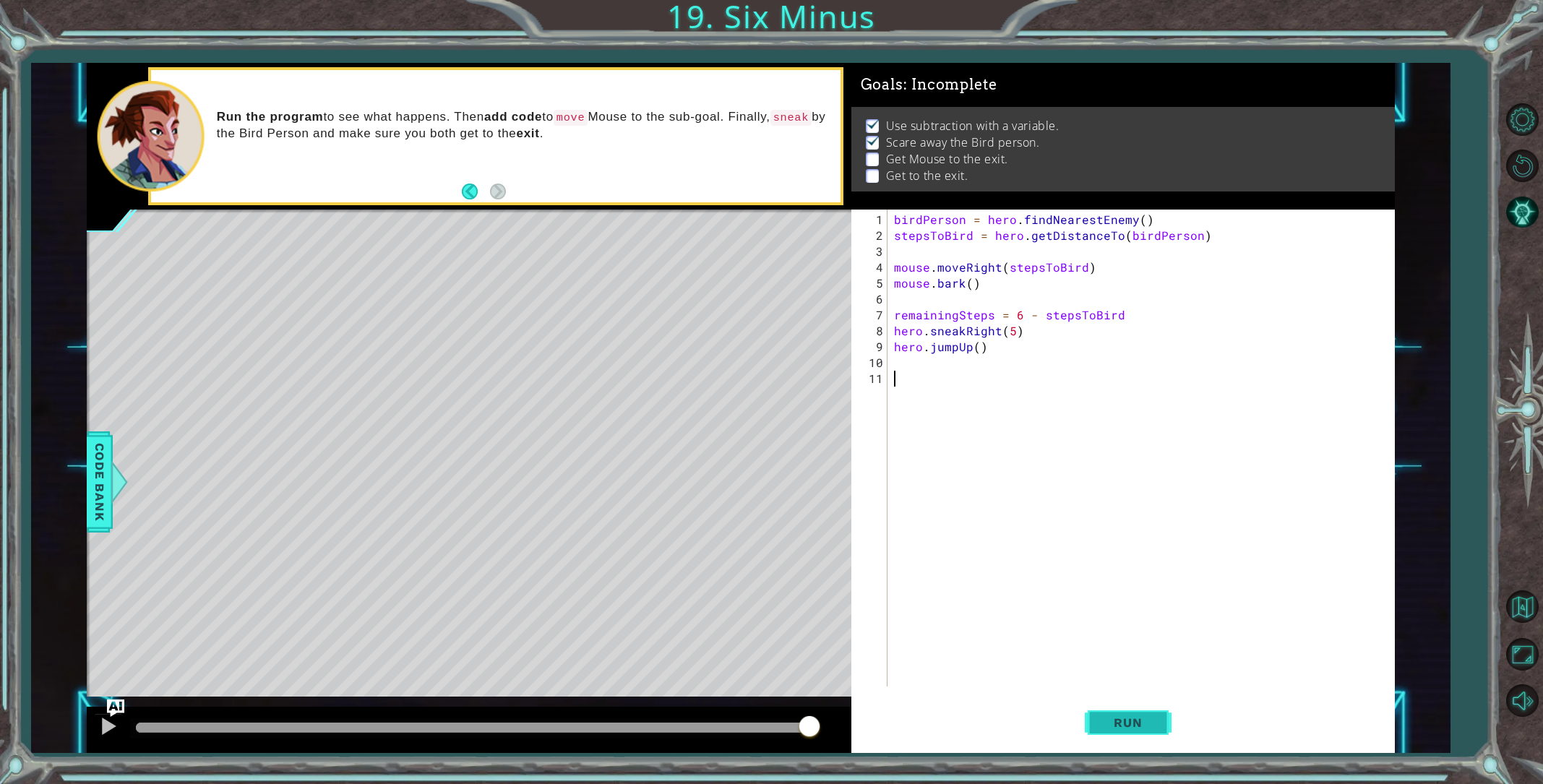
click at [1154, 718] on span "Run" at bounding box center [1127, 722] width 57 height 14
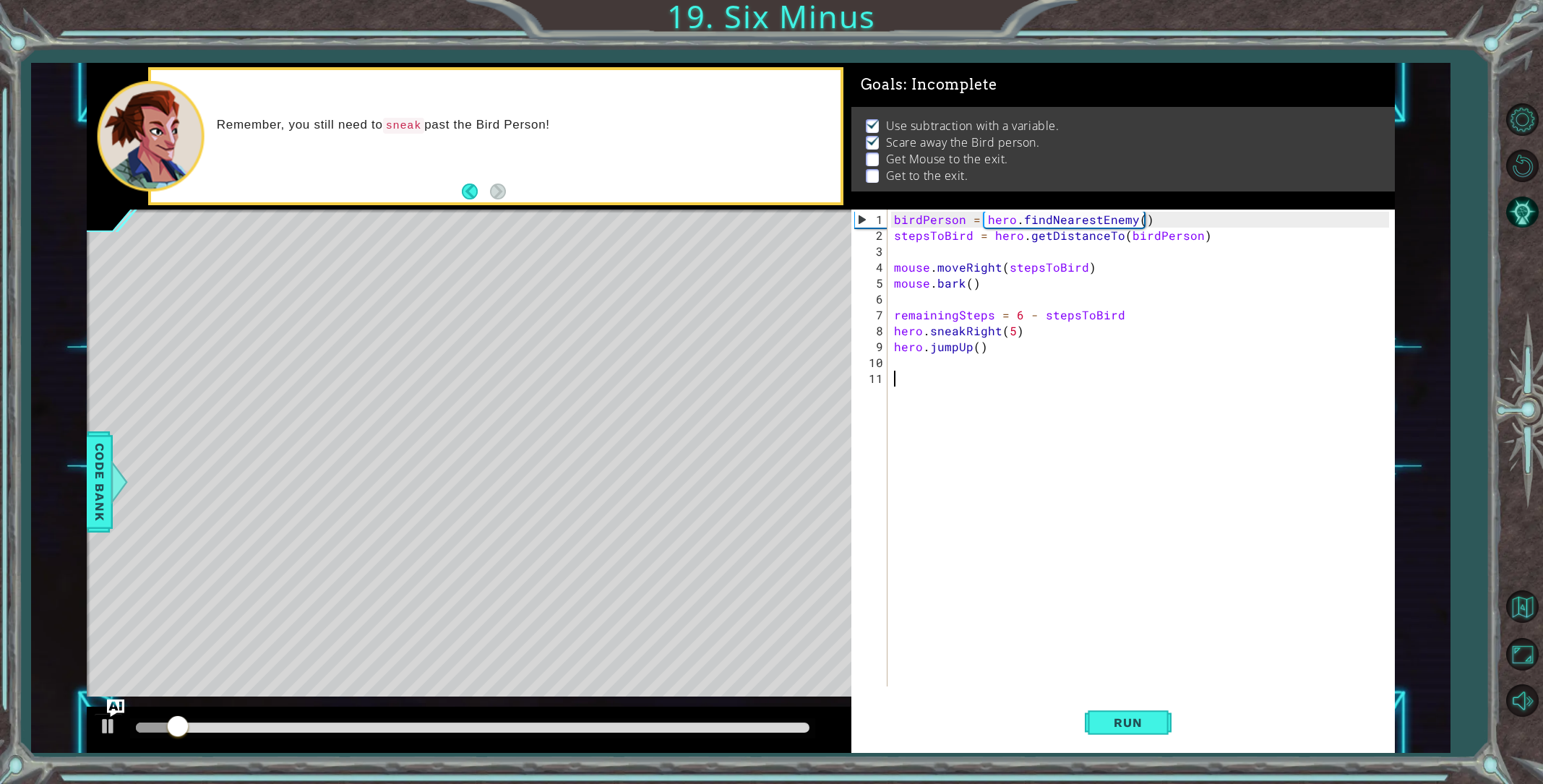
click at [891, 347] on div "1 2 3 4 5 6 7 8 9 10 11 birdPerson = hero . findNearestEnemy ( ) stepsToBird = …" at bounding box center [1120, 448] width 538 height 477
click at [896, 345] on div "birdPerson = hero . findNearestEnemy ( ) stepsToBird = hero . getDistanceTo ( b…" at bounding box center [1144, 466] width 505 height 509
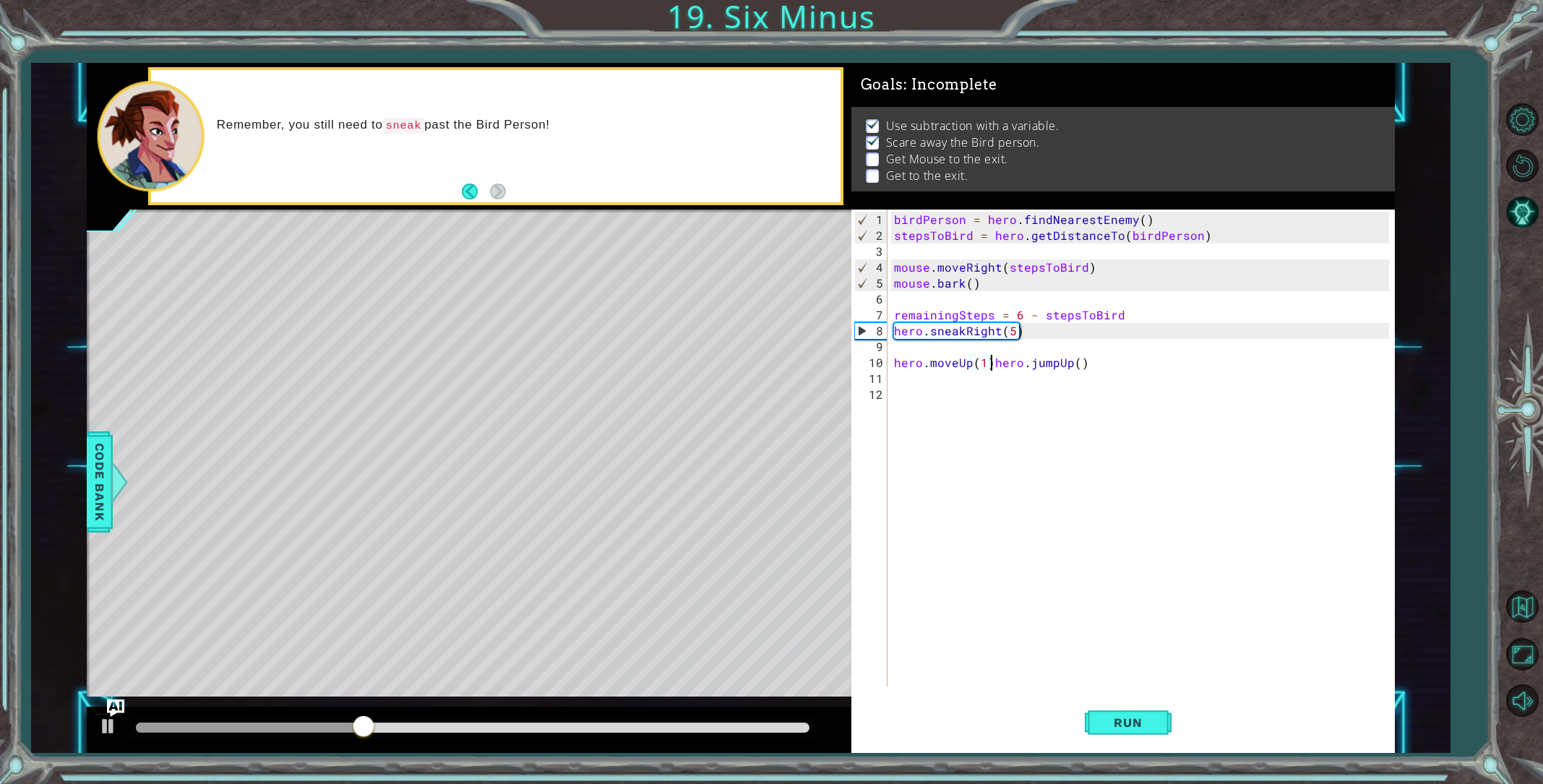
scroll to position [0, 5]
click at [895, 362] on div "birdPerson = hero . findNearestEnemy ( ) stepsToBird = hero . getDistanceTo ( b…" at bounding box center [1144, 466] width 505 height 509
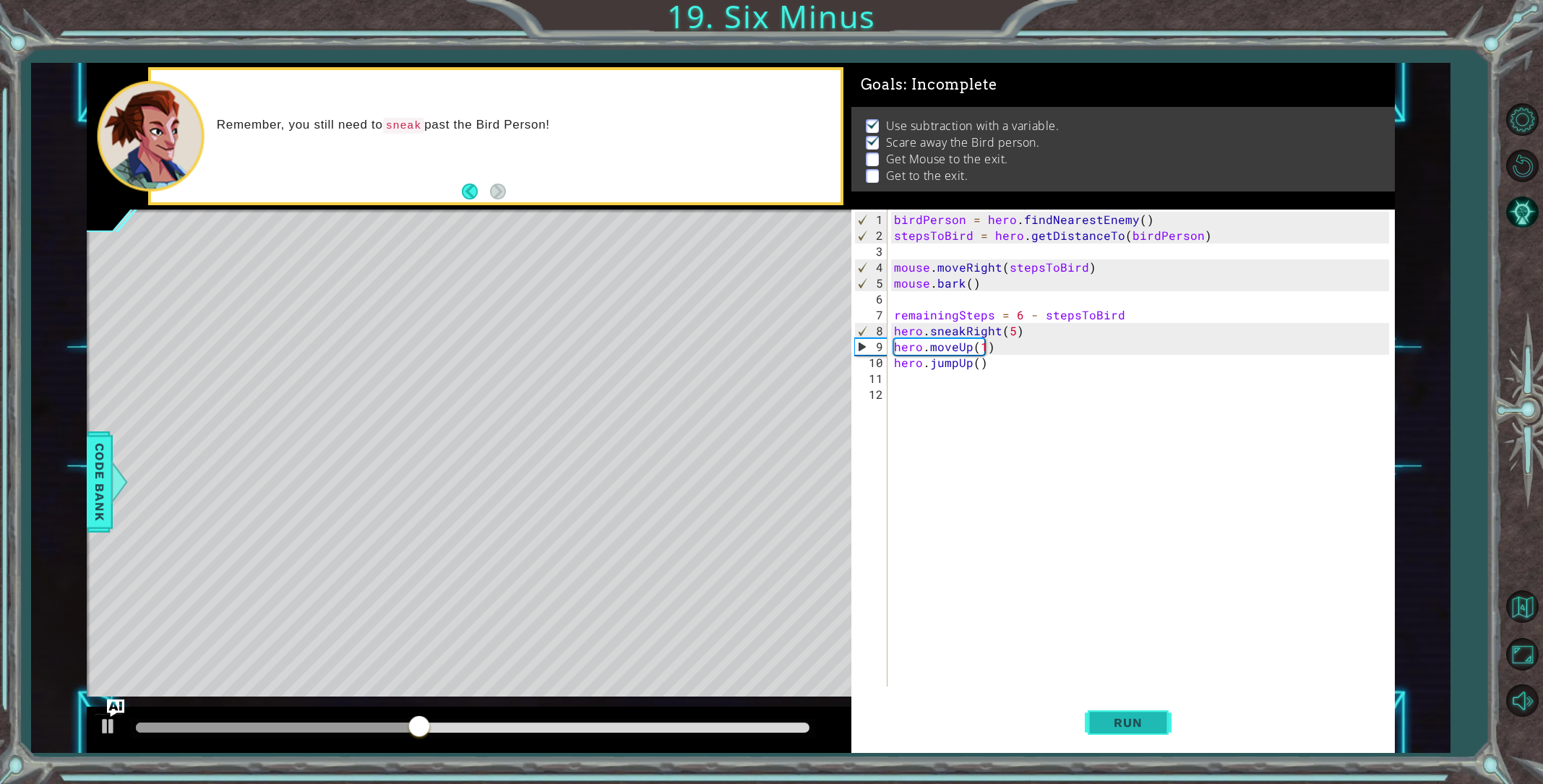
click at [1106, 708] on button "Run" at bounding box center [1128, 722] width 87 height 54
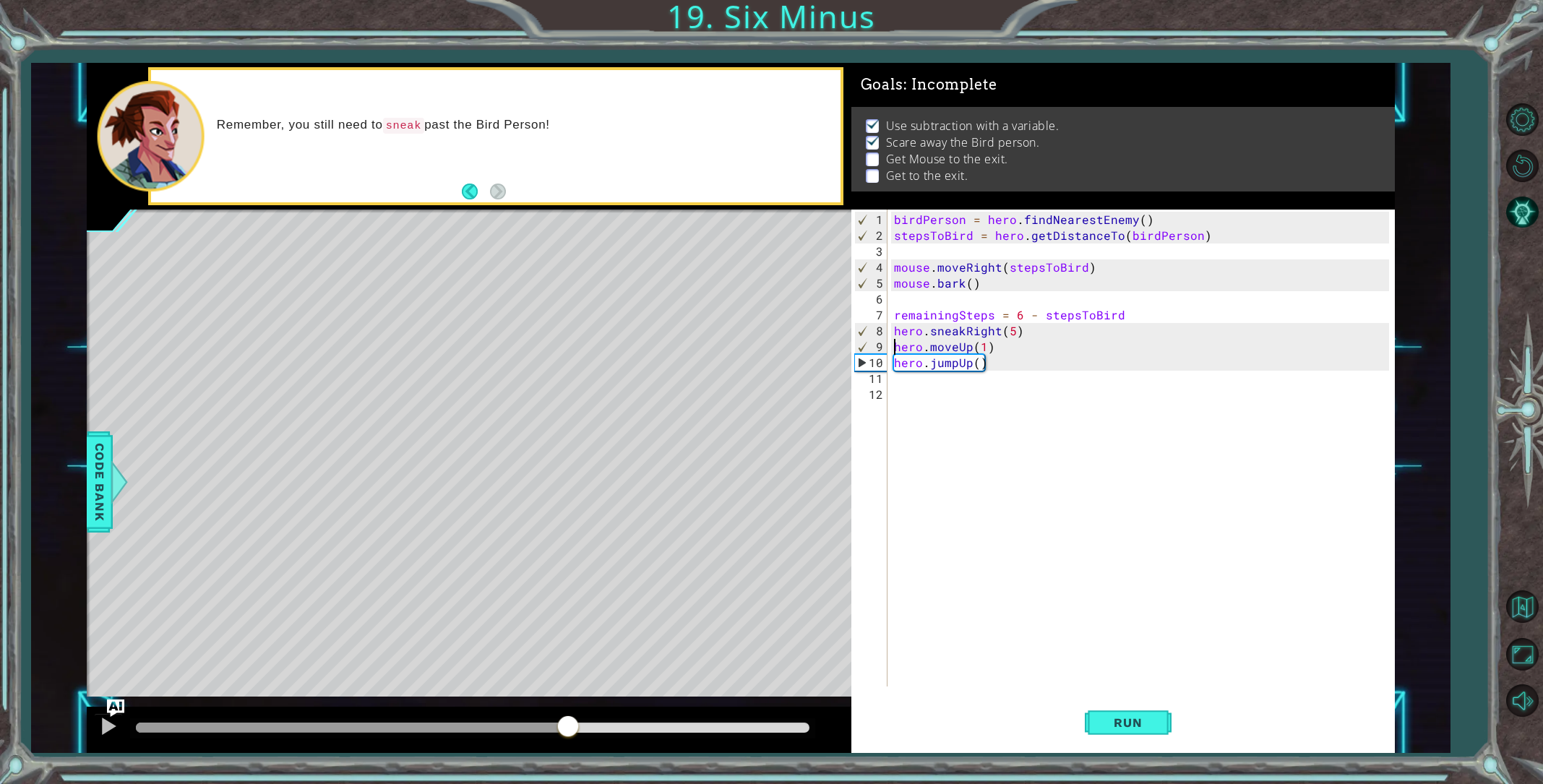
drag, startPoint x: 162, startPoint y: 722, endPoint x: 568, endPoint y: 704, distance: 406.4
click at [568, 704] on div "methods hero use(thing) moveUp(steps) moveDown(steps) moveLeft(steps) moveRight…" at bounding box center [741, 407] width 1308 height 690
type textarea "hero.jumpUp()"
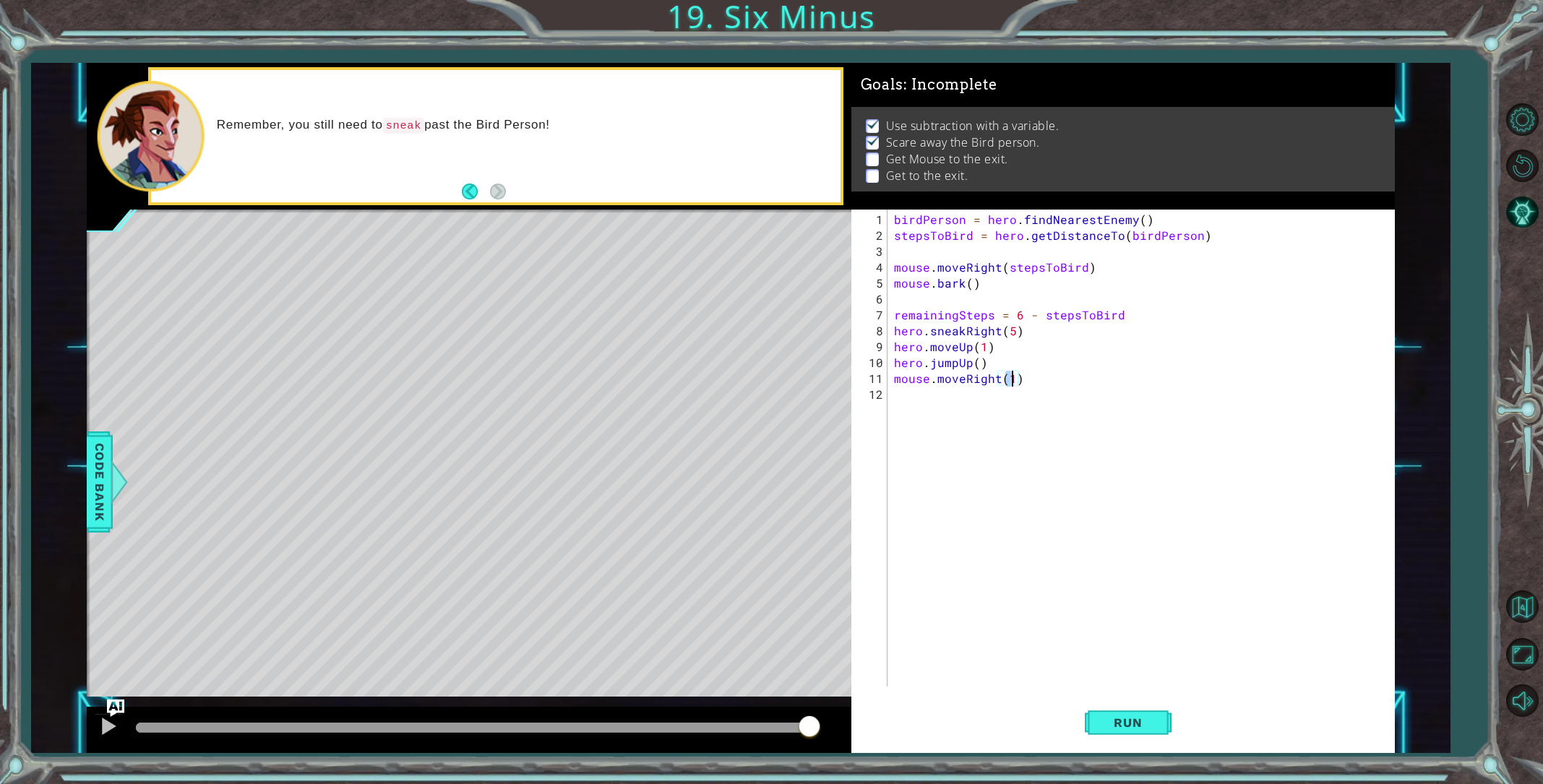
scroll to position [0, 7]
click at [1100, 703] on button "Run" at bounding box center [1128, 722] width 87 height 54
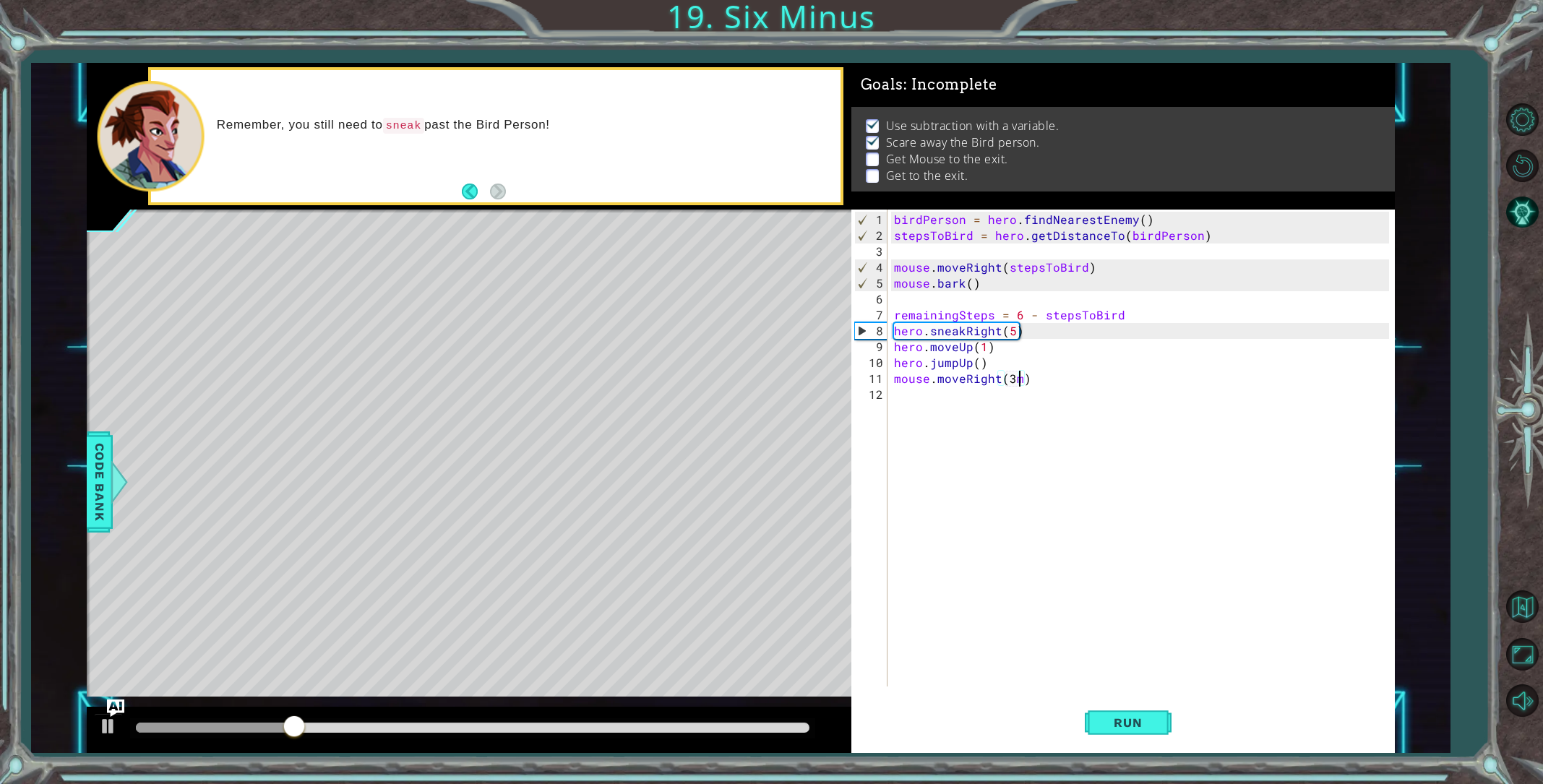
type textarea "mouse.moveRight(3)"
type textarea "mouse.moveUp(5)"
click at [1152, 718] on span "Run" at bounding box center [1127, 722] width 57 height 14
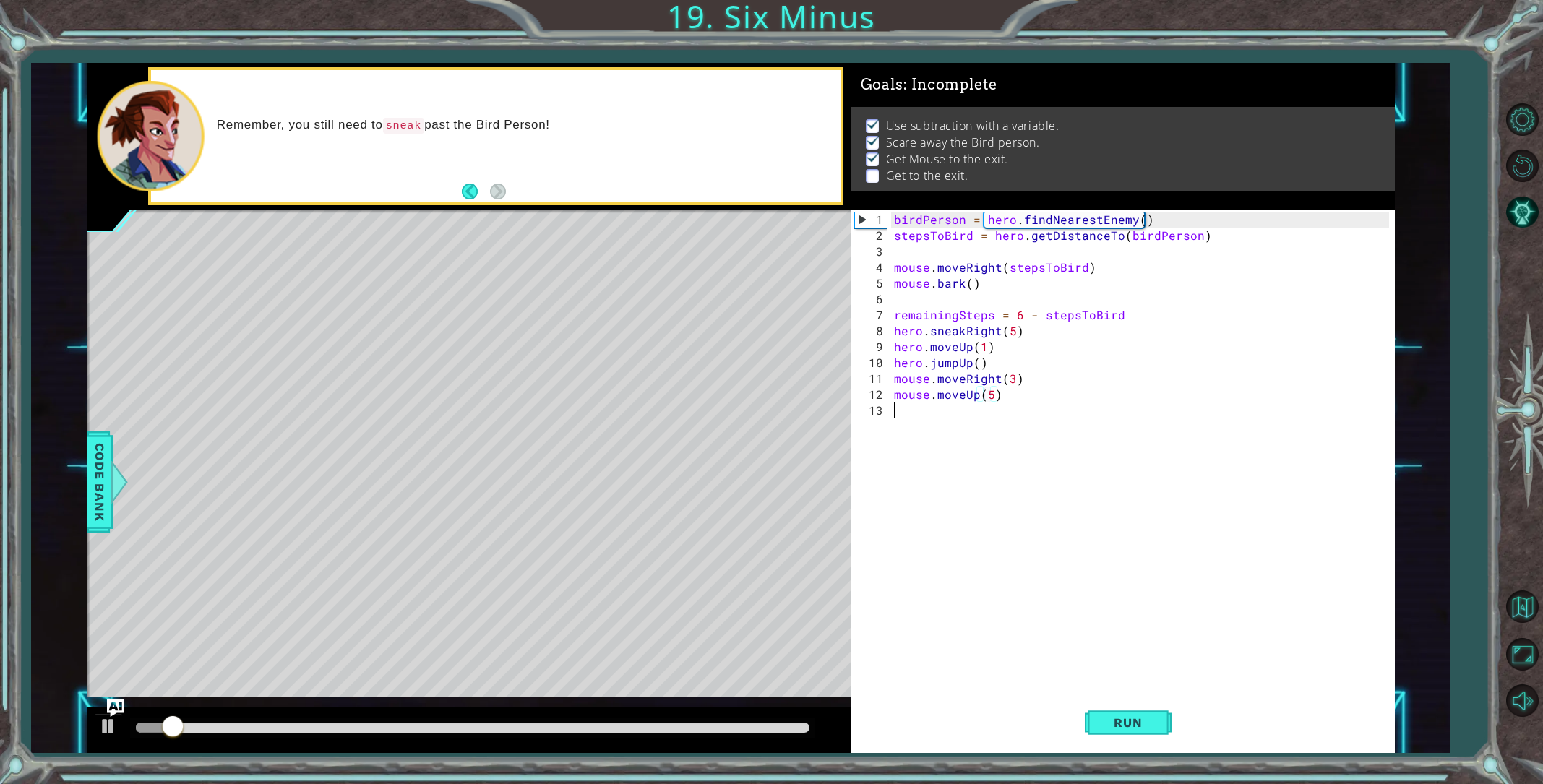
click at [901, 417] on div "birdPerson = hero . findNearestEnemy ( ) stepsToBird = hero . getDistanceTo ( b…" at bounding box center [1144, 466] width 505 height 509
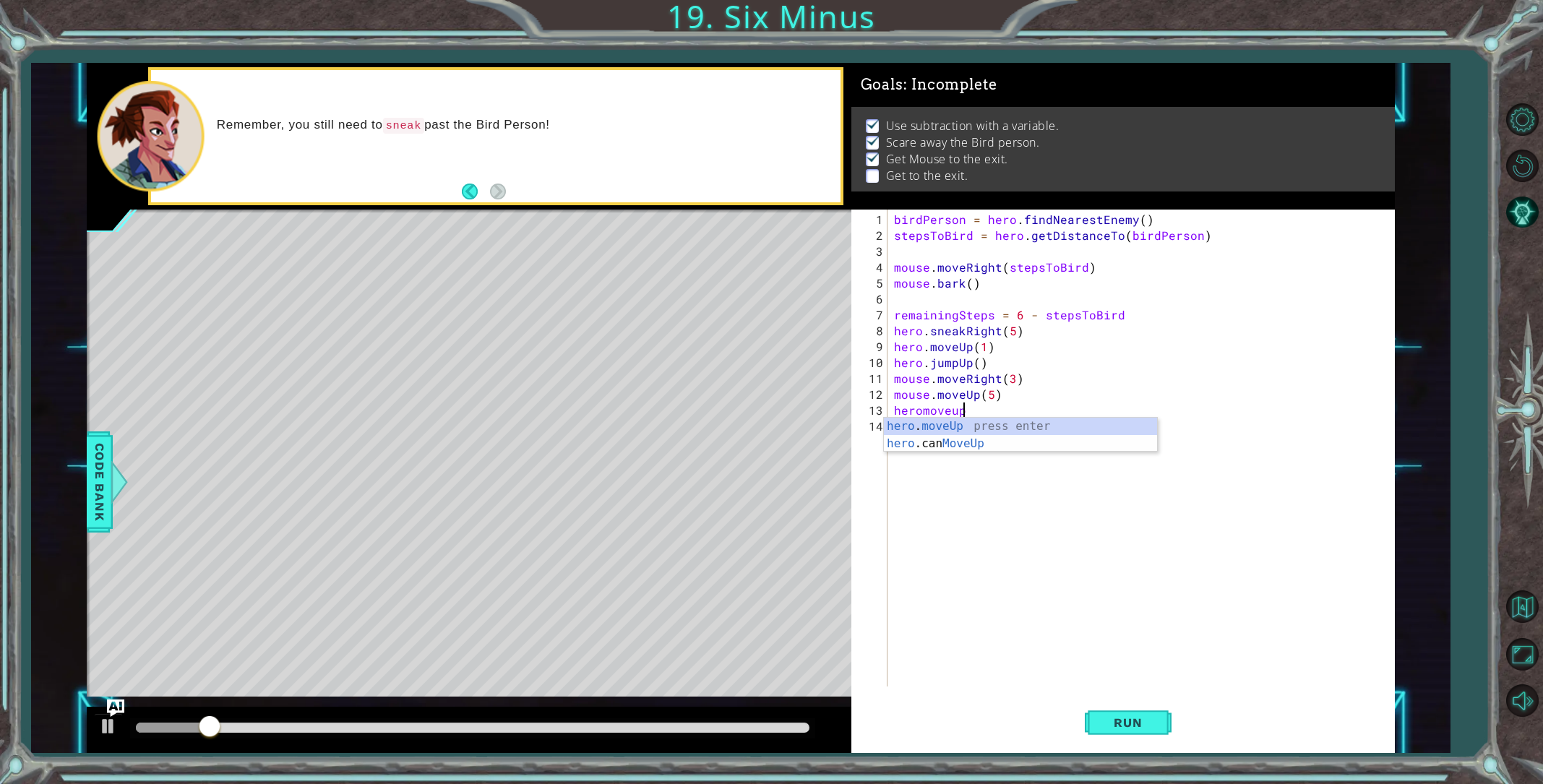
scroll to position [0, 4]
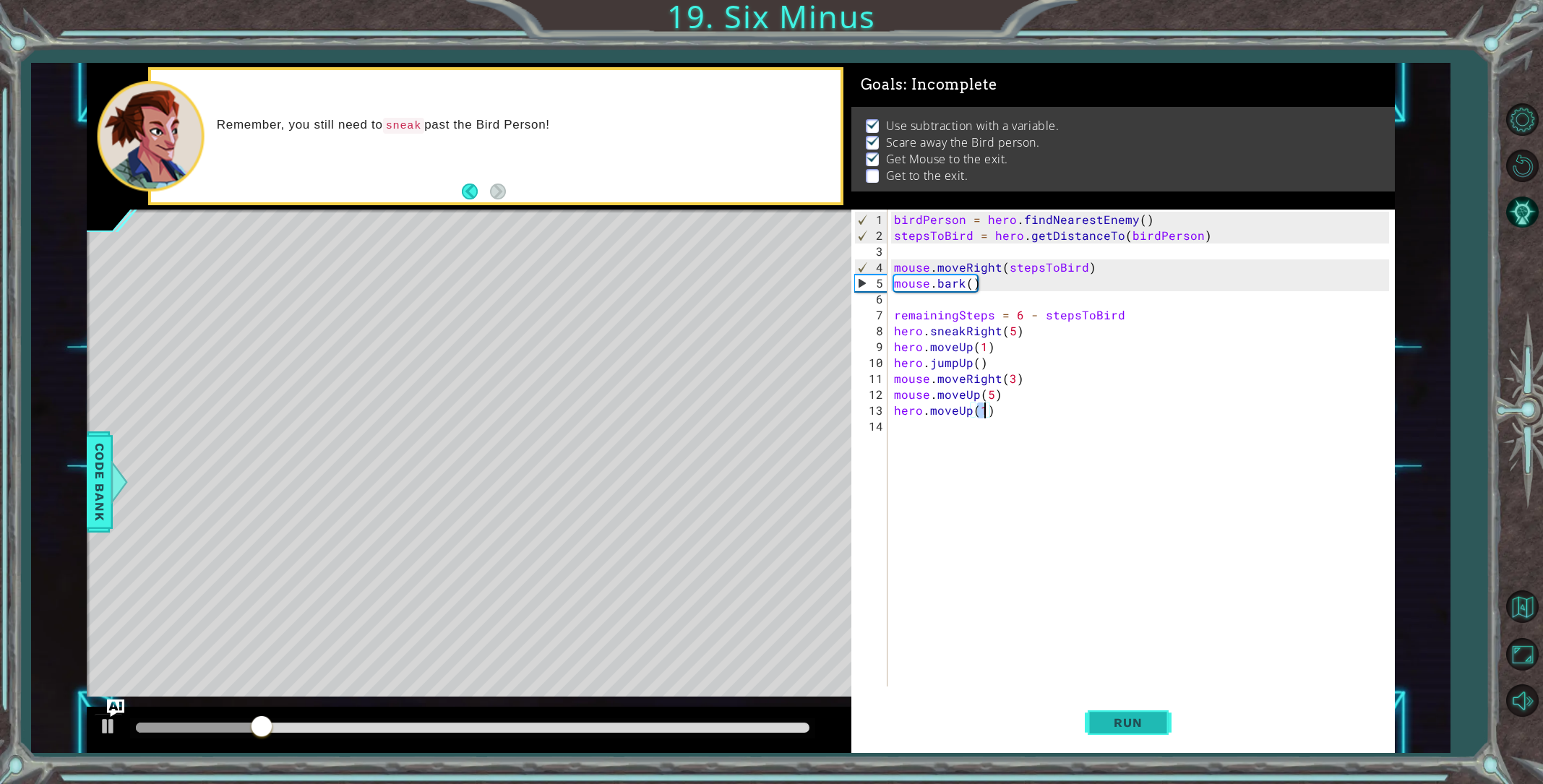
type textarea "hero.moveUp(1)"
click at [1154, 720] on span "Run" at bounding box center [1127, 722] width 57 height 14
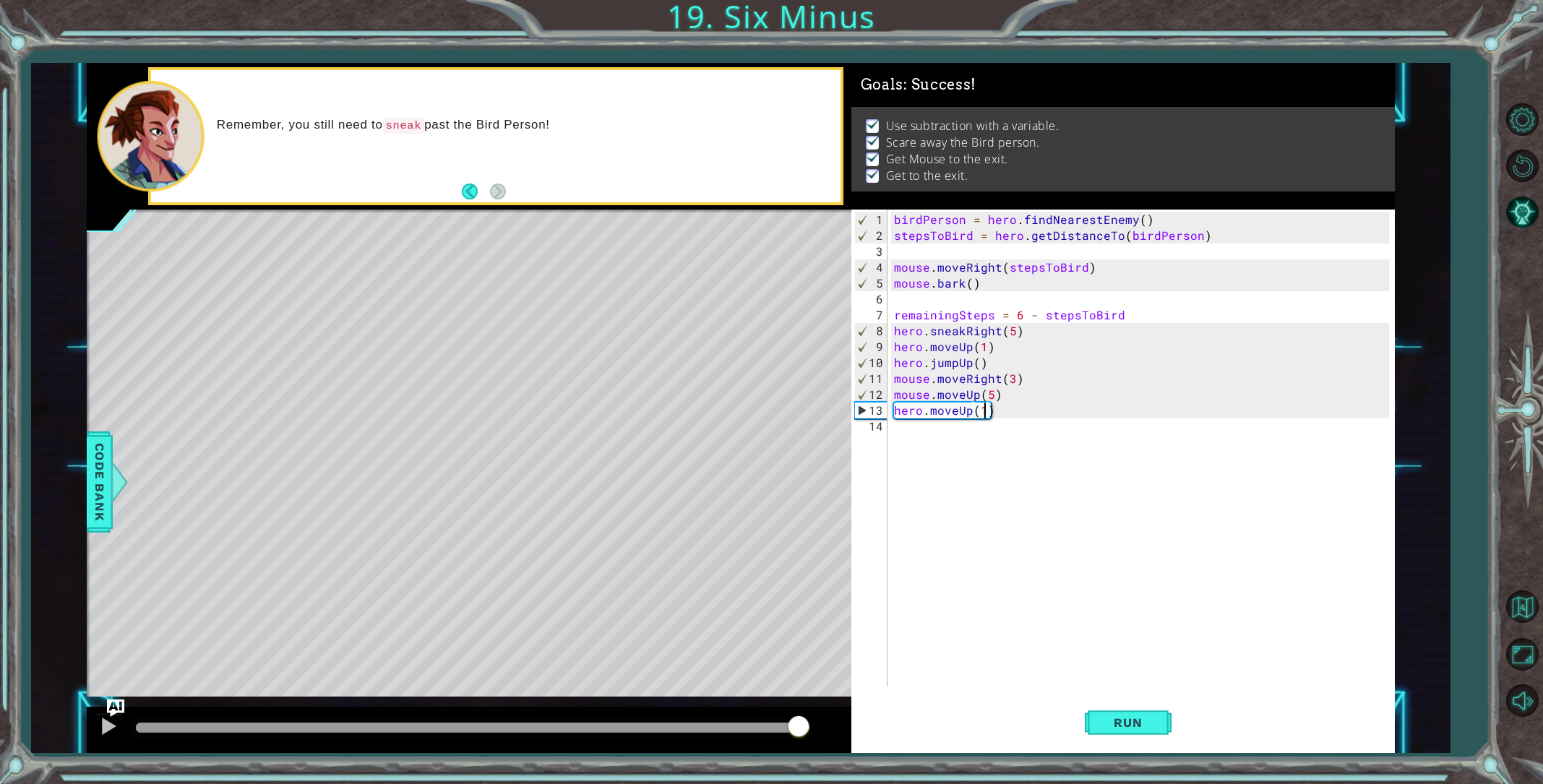
drag, startPoint x: 169, startPoint y: 723, endPoint x: 799, endPoint y: 717, distance: 630.0
click at [799, 719] on div at bounding box center [799, 728] width 26 height 26
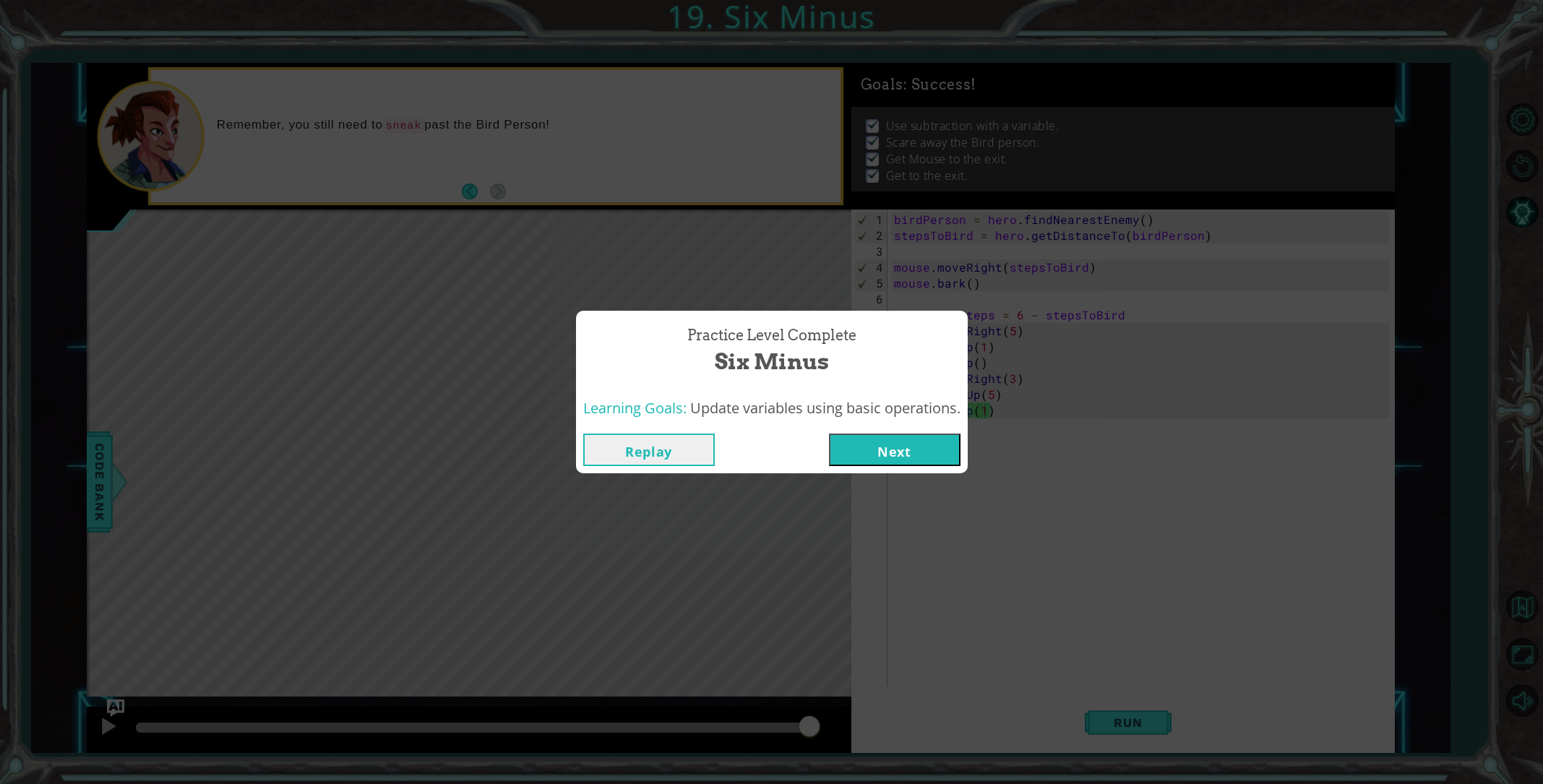
click at [851, 455] on button "Next" at bounding box center [895, 450] width 131 height 33
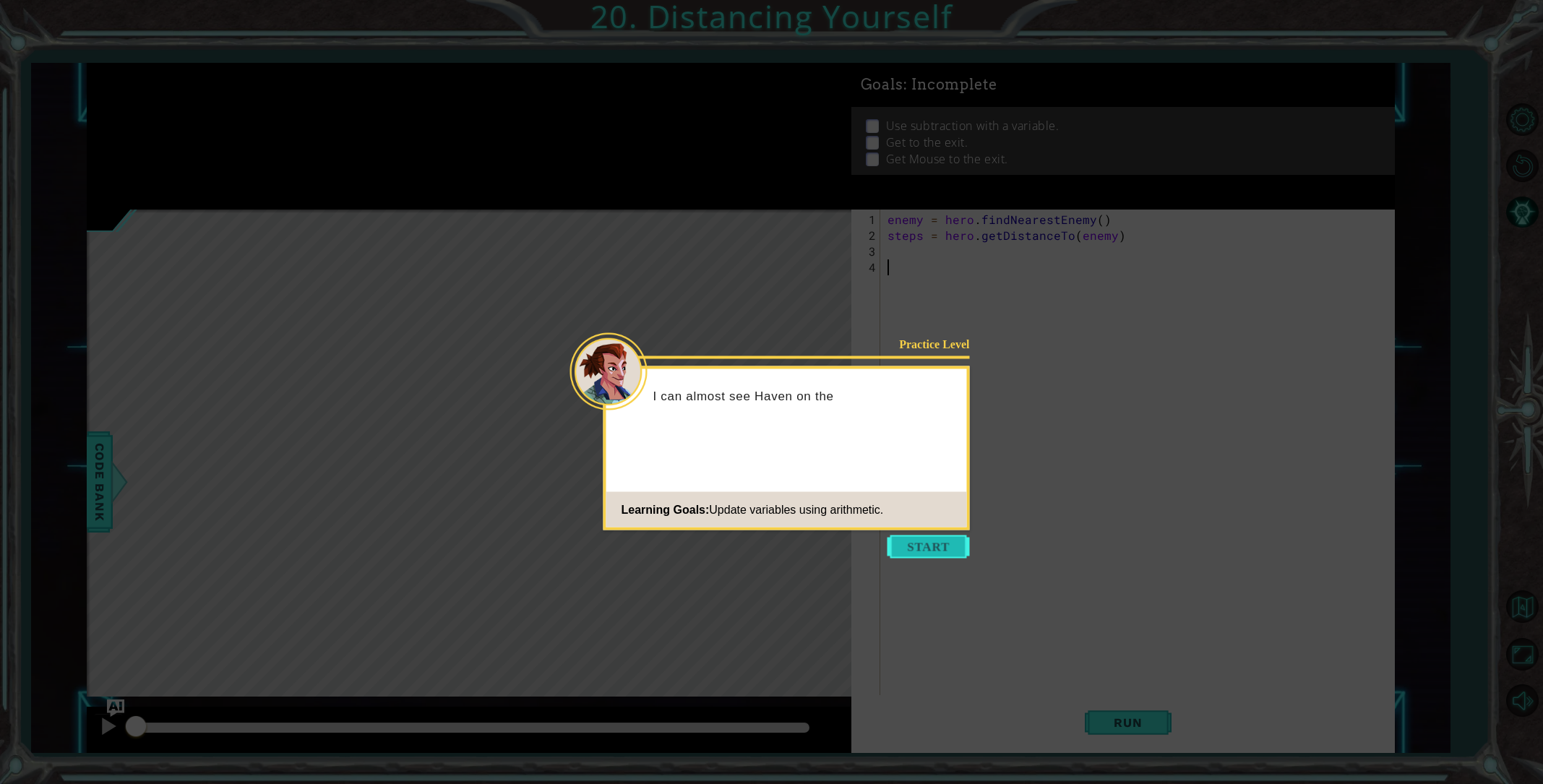
click at [908, 545] on button "Start" at bounding box center [929, 547] width 82 height 23
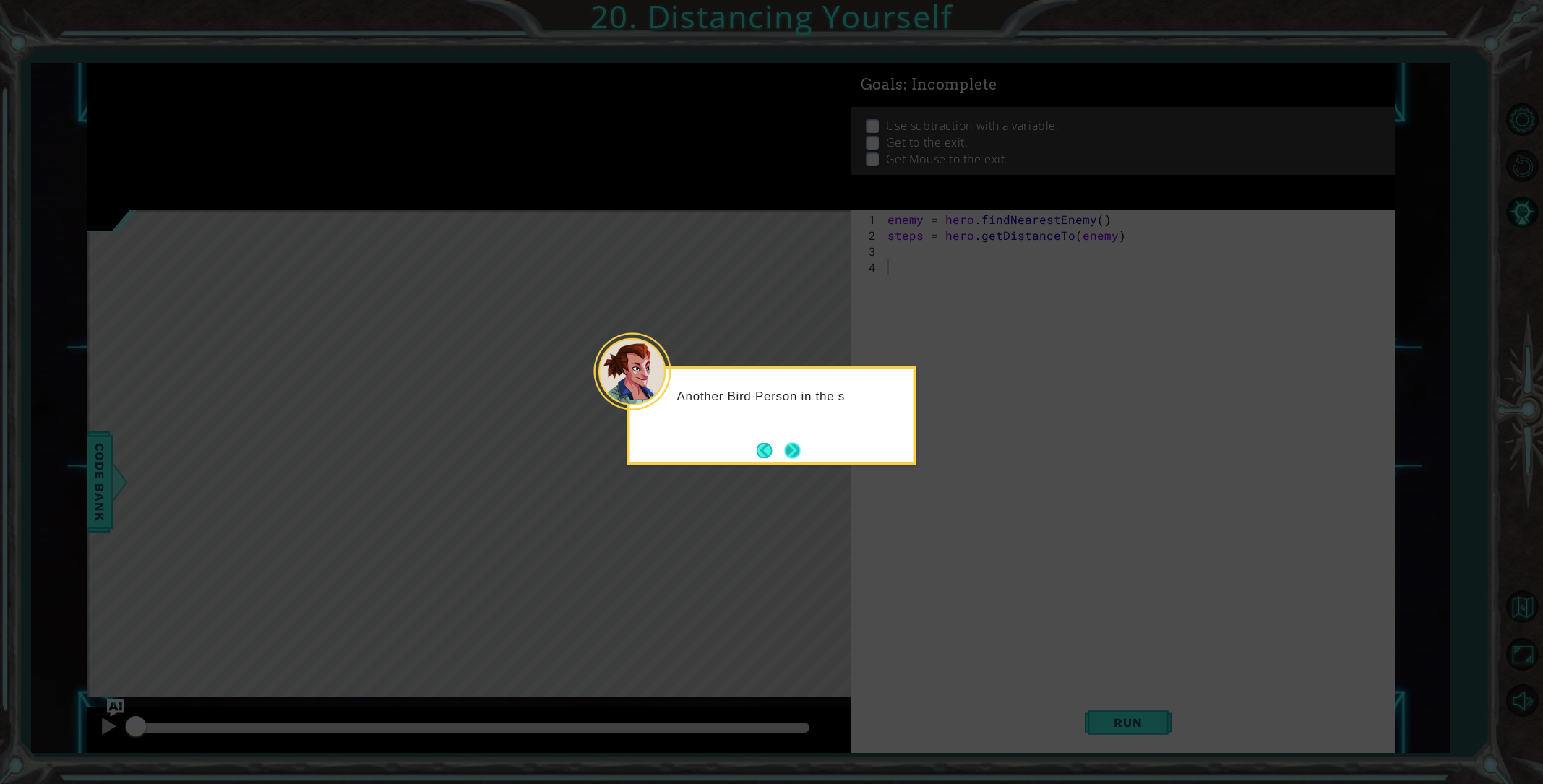
click at [793, 454] on button "Next" at bounding box center [792, 450] width 16 height 16
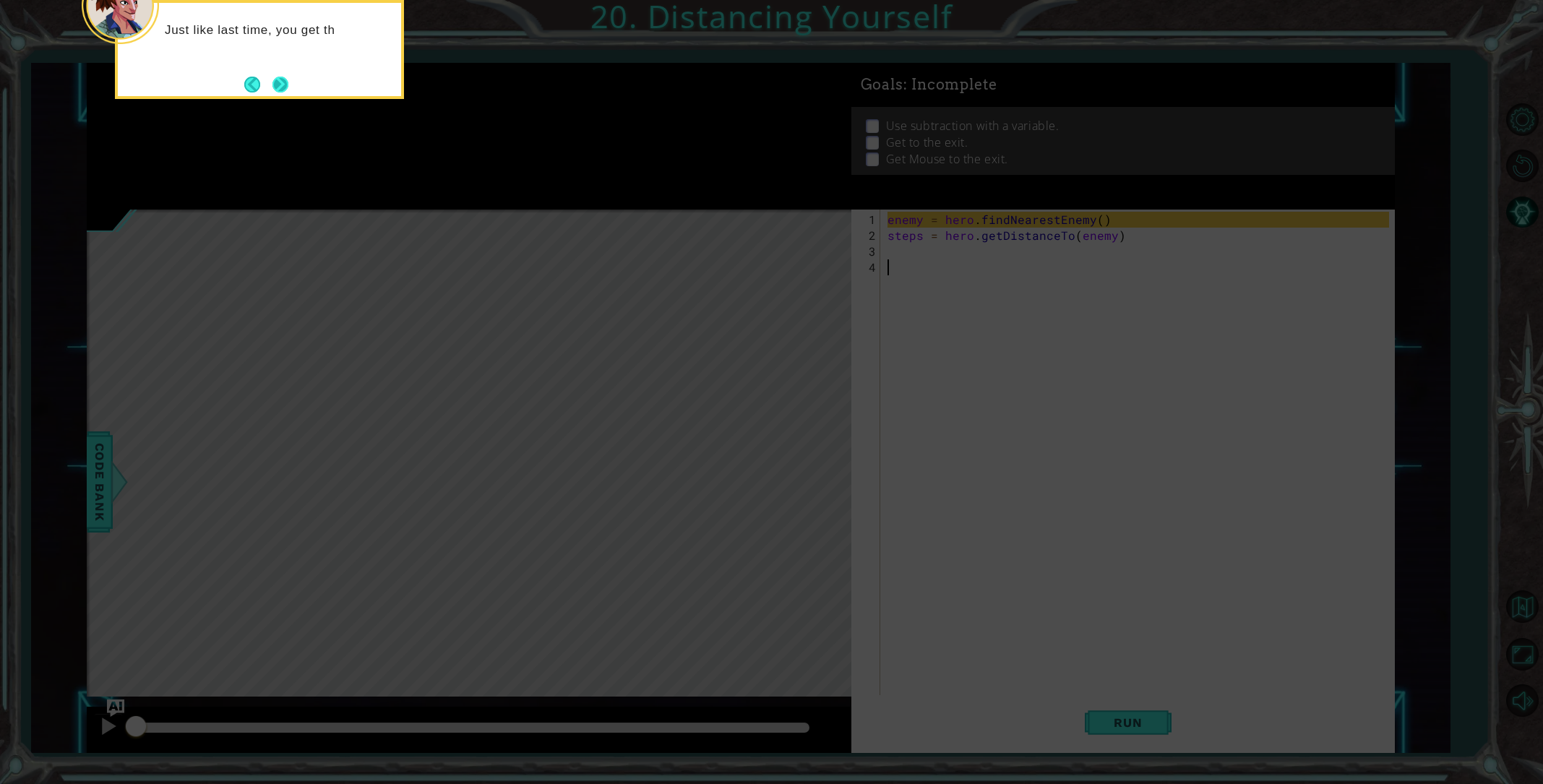
click at [272, 81] on button "Next" at bounding box center [280, 84] width 16 height 16
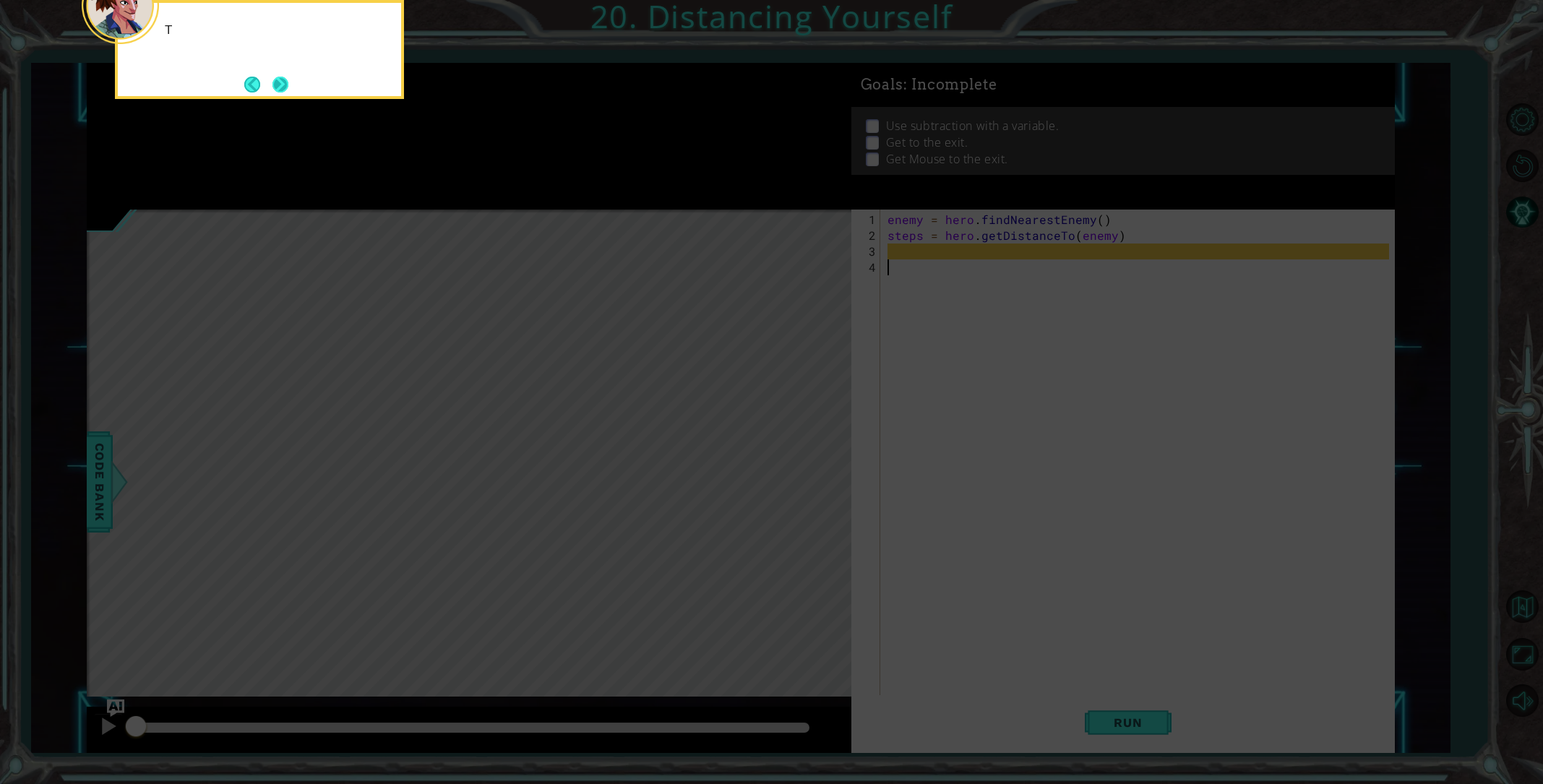
click at [274, 82] on button "Next" at bounding box center [280, 84] width 16 height 16
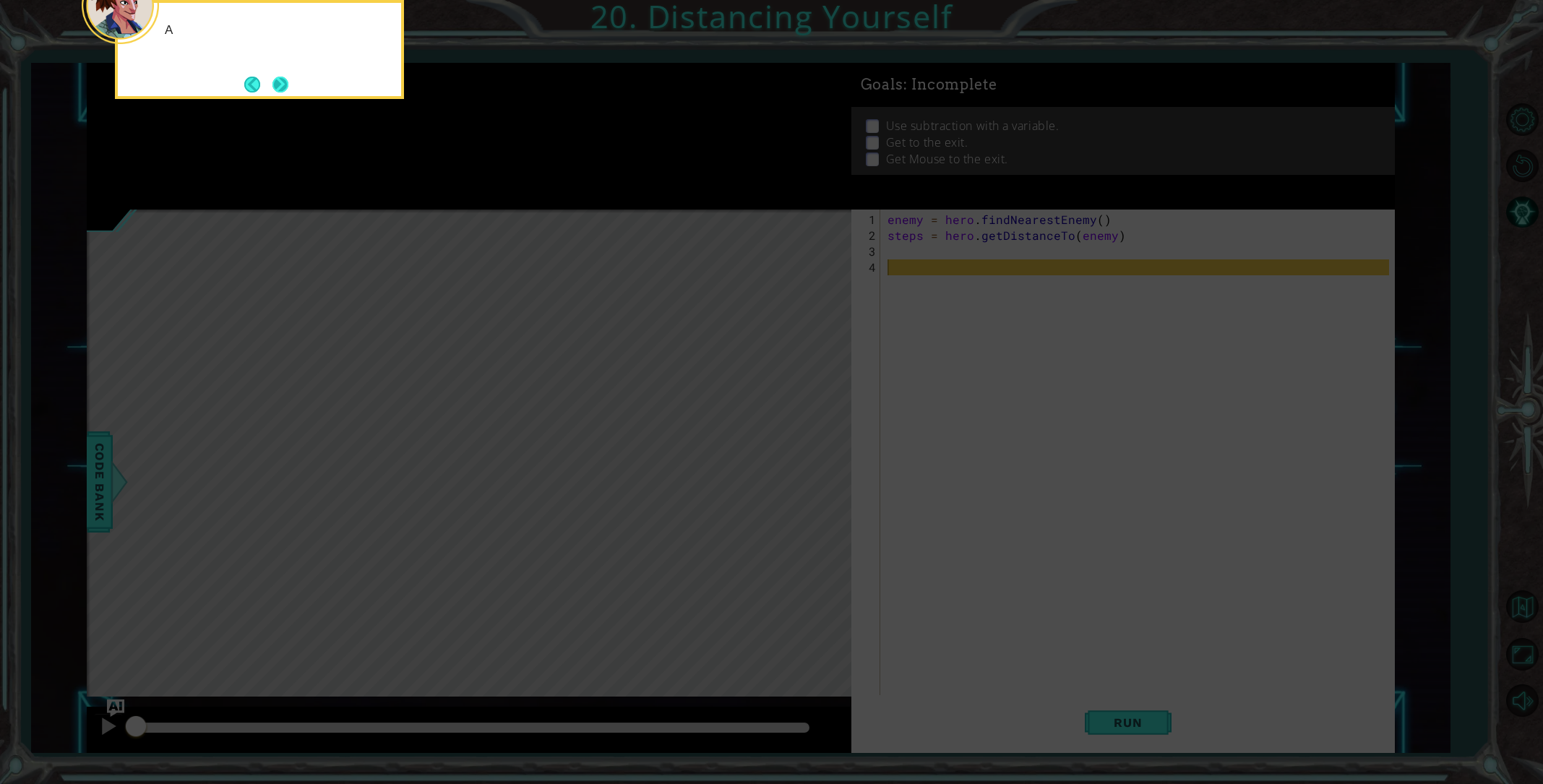
click at [274, 82] on button "Next" at bounding box center [280, 84] width 16 height 16
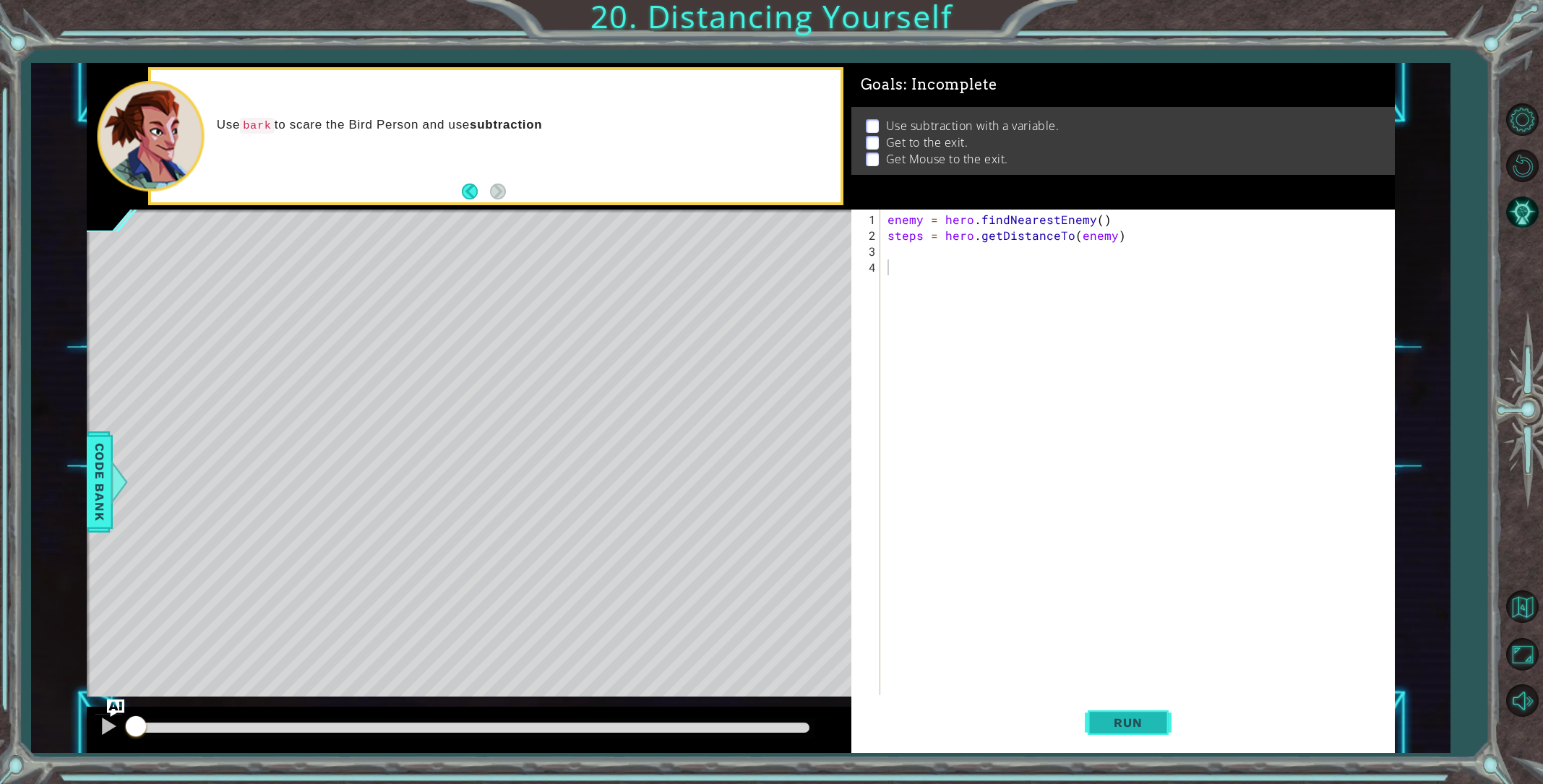
click at [1153, 721] on span "Run" at bounding box center [1127, 722] width 57 height 14
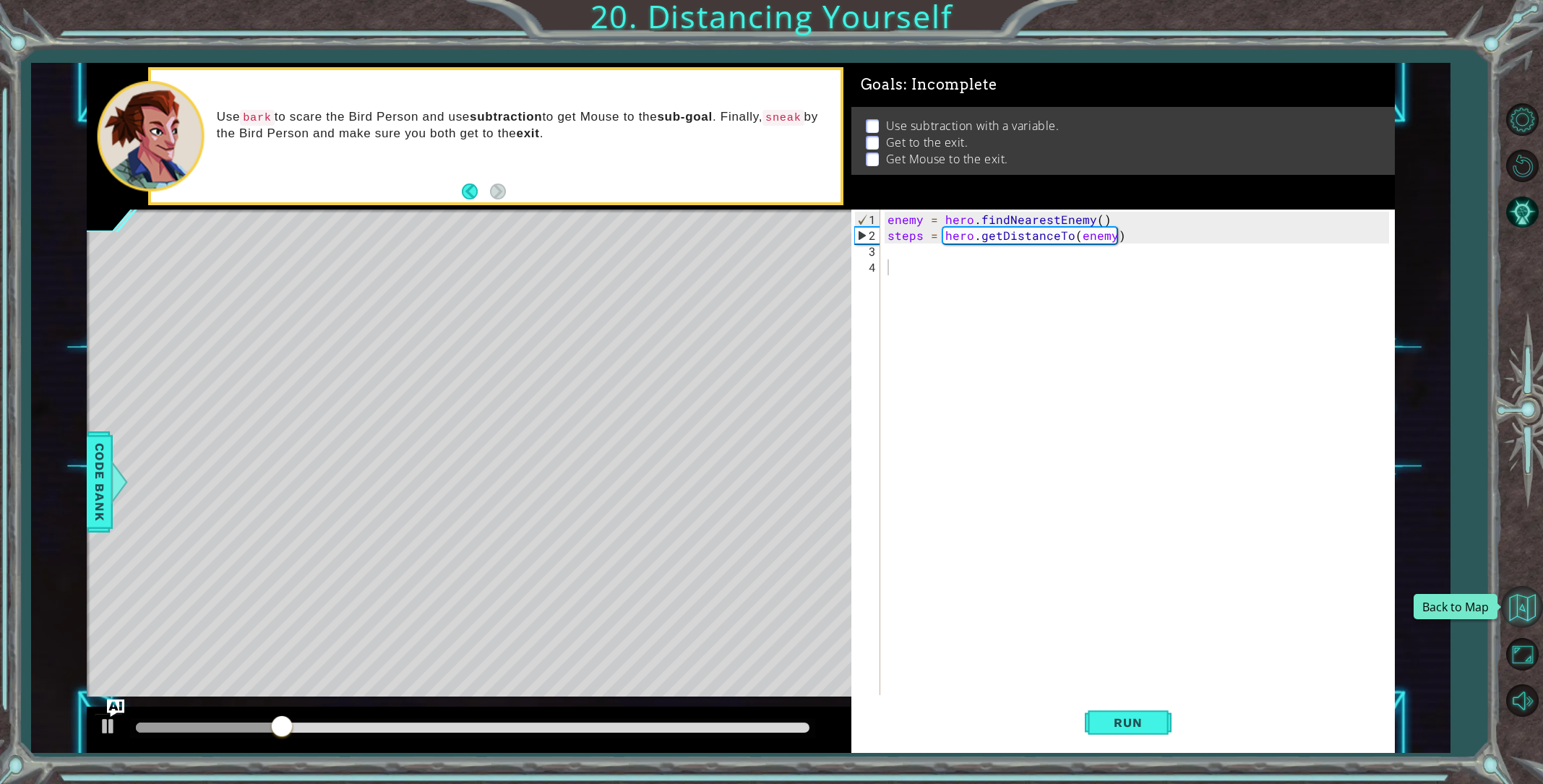
click at [1522, 612] on button "Back to Map" at bounding box center [1522, 607] width 42 height 42
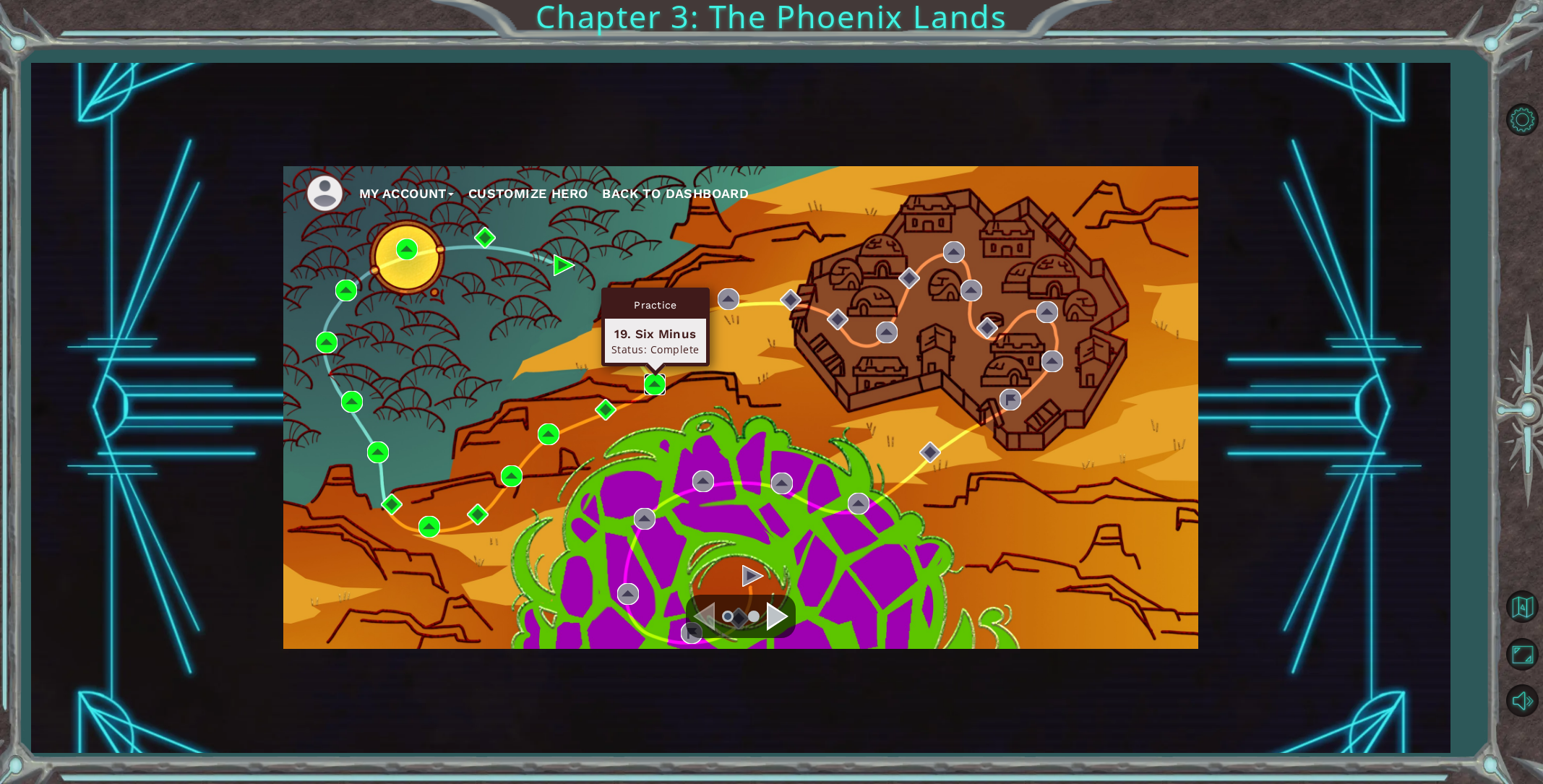
click at [645, 385] on img at bounding box center [654, 384] width 21 height 21
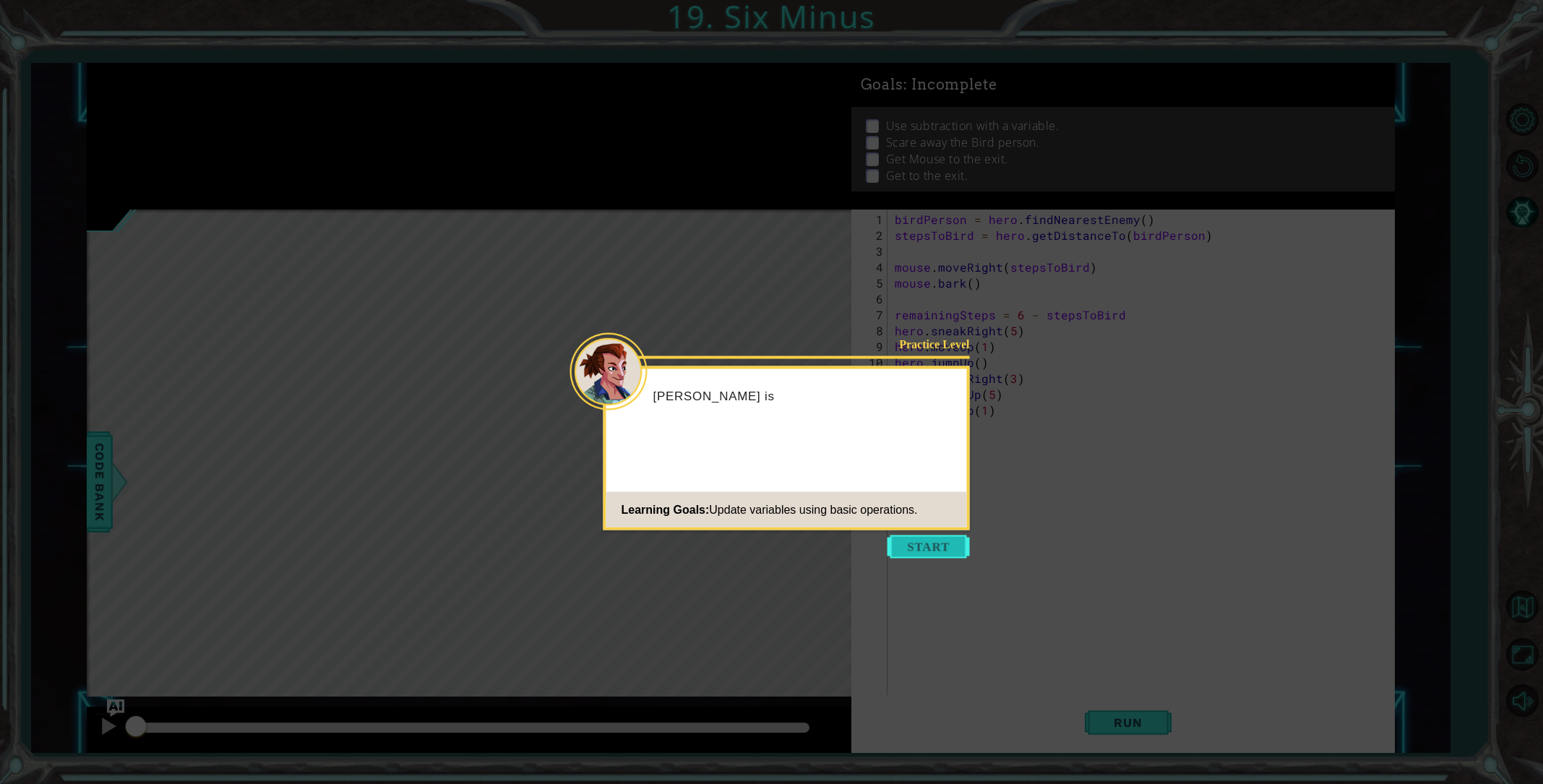
click at [920, 538] on button "Start" at bounding box center [929, 547] width 82 height 23
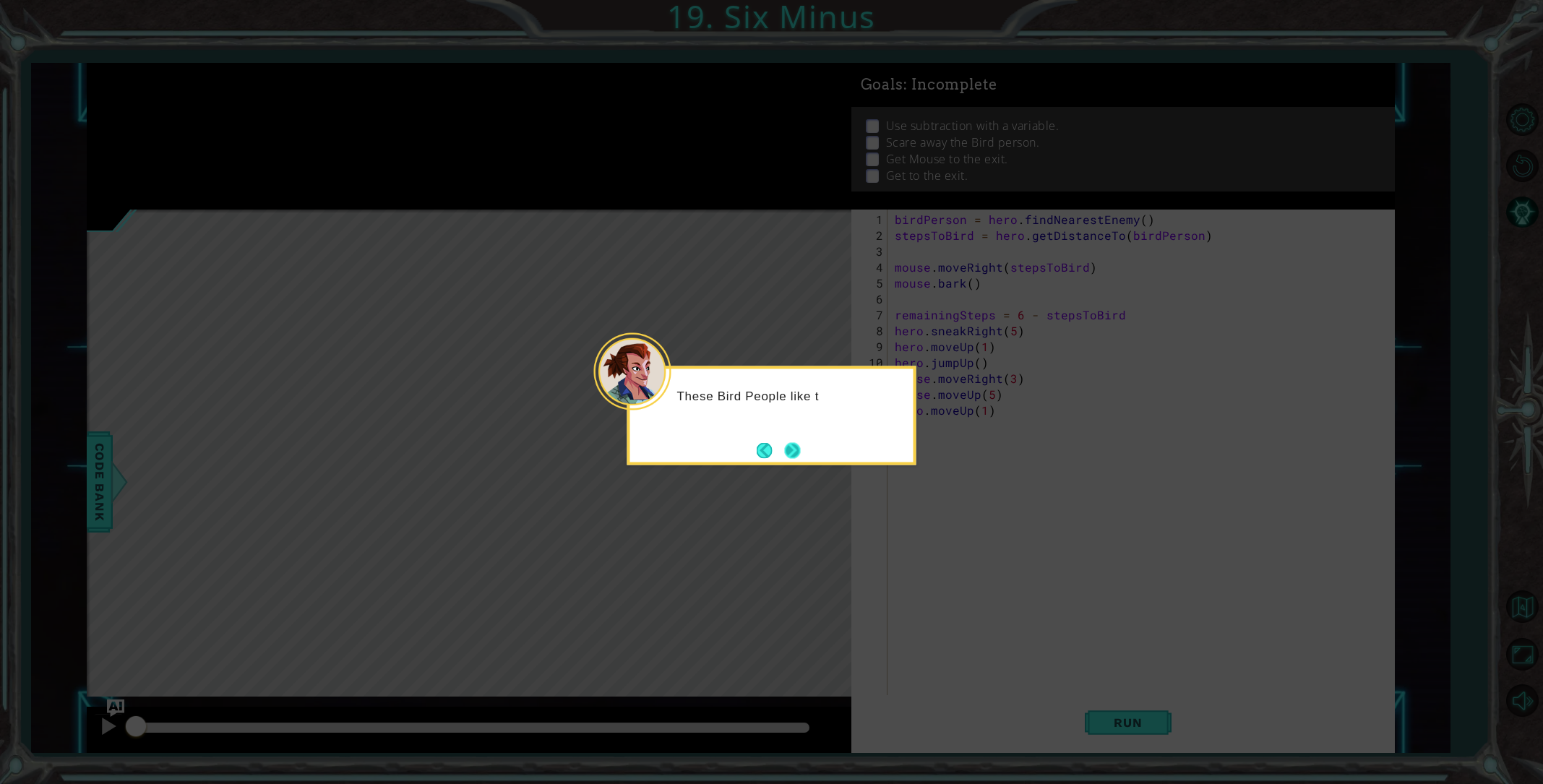
click at [792, 451] on button "Next" at bounding box center [792, 450] width 16 height 16
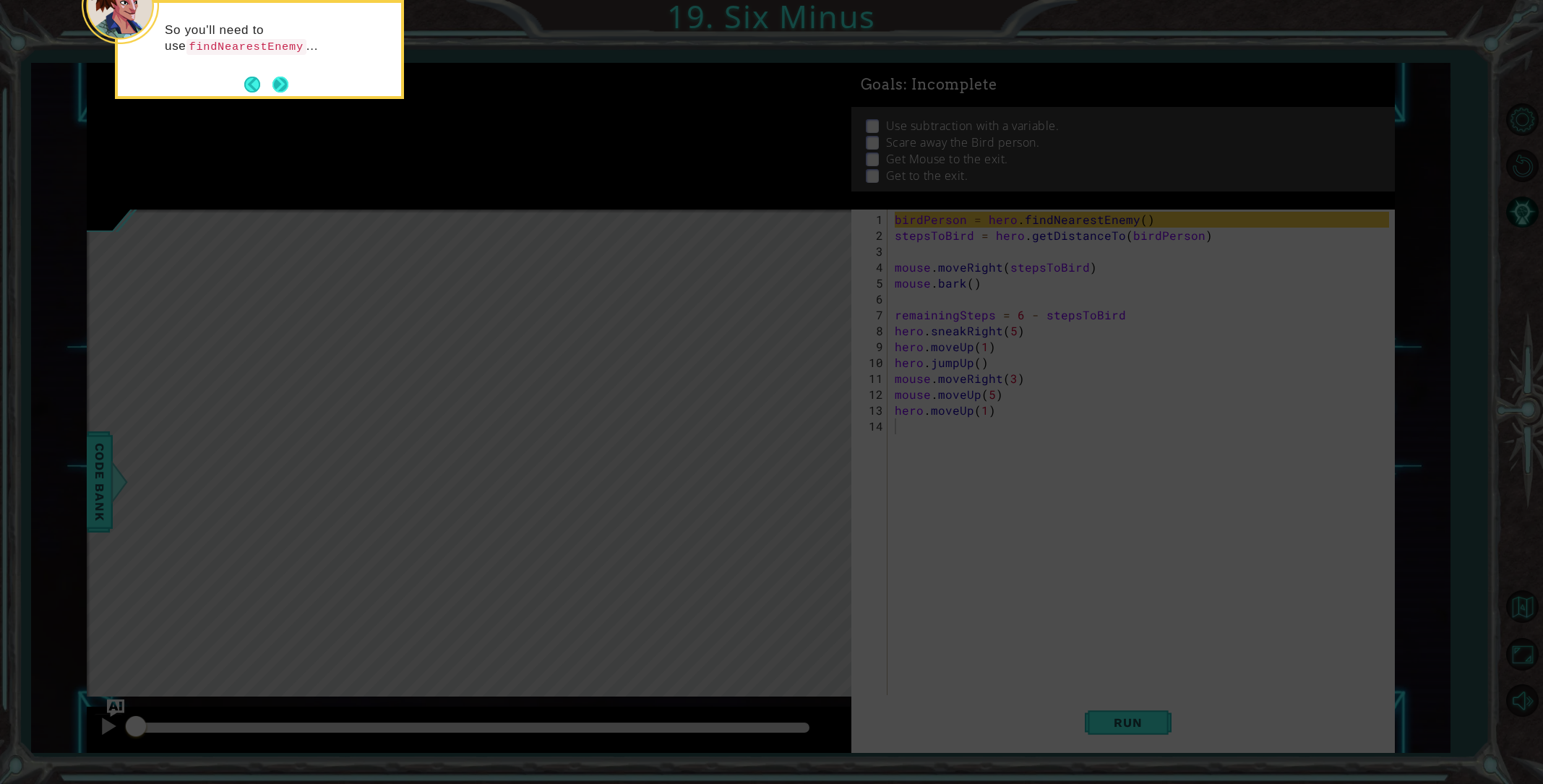
click at [283, 85] on button "Next" at bounding box center [280, 84] width 16 height 16
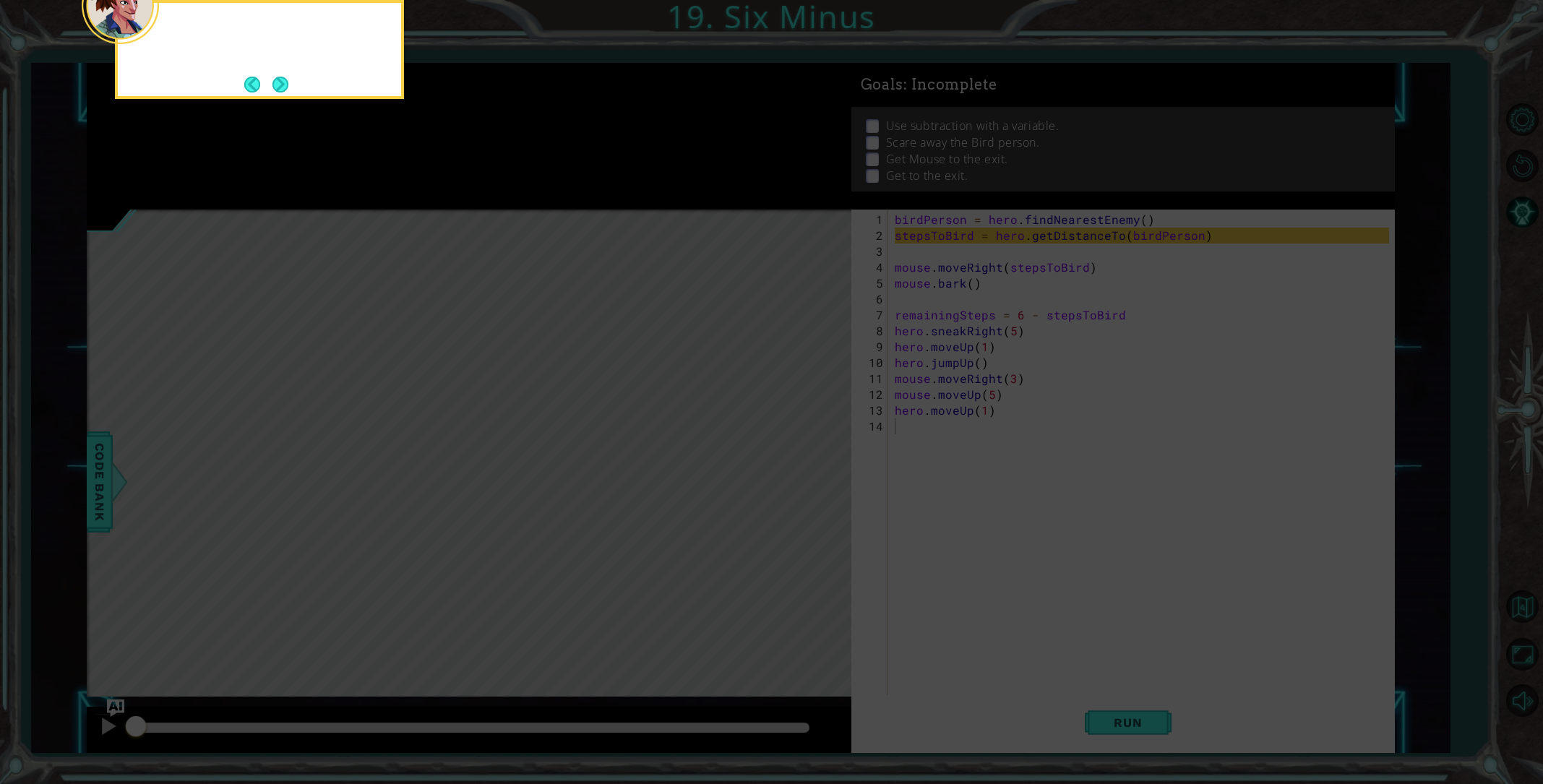
click at [283, 85] on button "Next" at bounding box center [281, 85] width 17 height 17
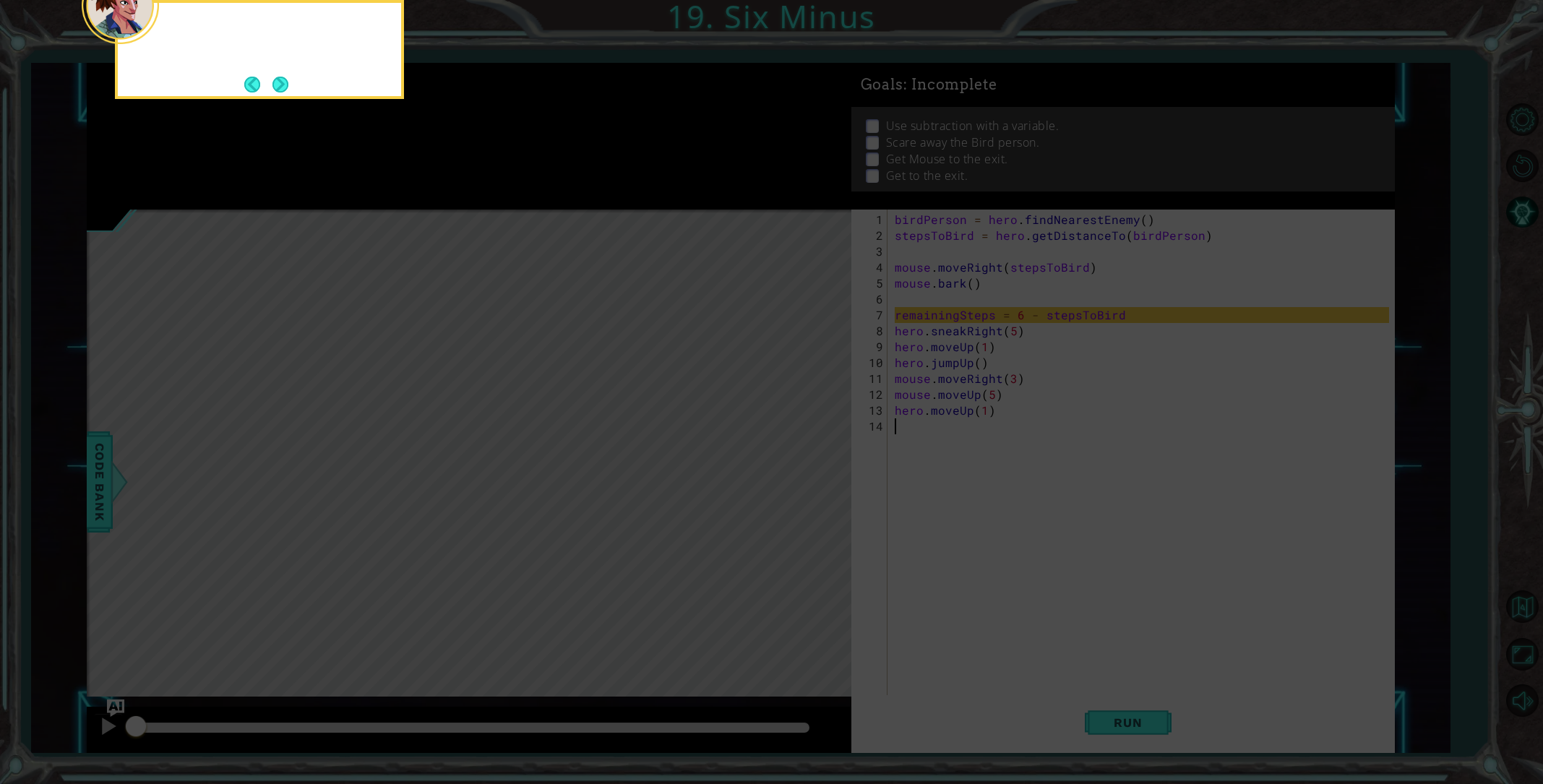
click at [283, 85] on button "Next" at bounding box center [280, 84] width 16 height 16
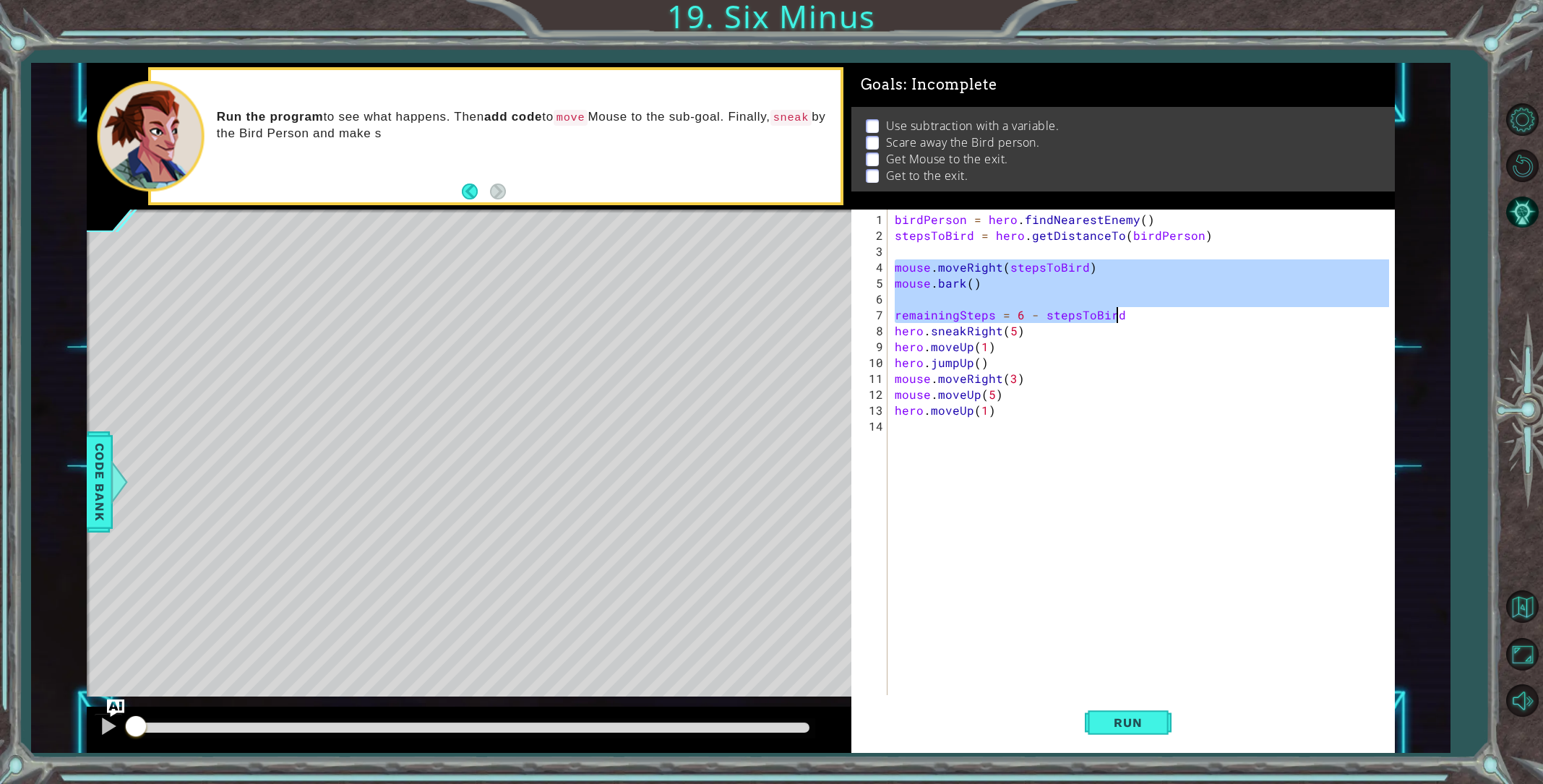
drag, startPoint x: 895, startPoint y: 266, endPoint x: 1134, endPoint y: 319, distance: 244.8
click at [1134, 319] on div "birdPerson = hero . findNearestEnemy ( ) stepsToBird = hero . getDistanceTo ( b…" at bounding box center [1143, 482] width 504 height 541
type textarea "remainingSteps = 6 - stepsToBird"
click at [1538, 611] on button "Back to Map" at bounding box center [1522, 607] width 42 height 42
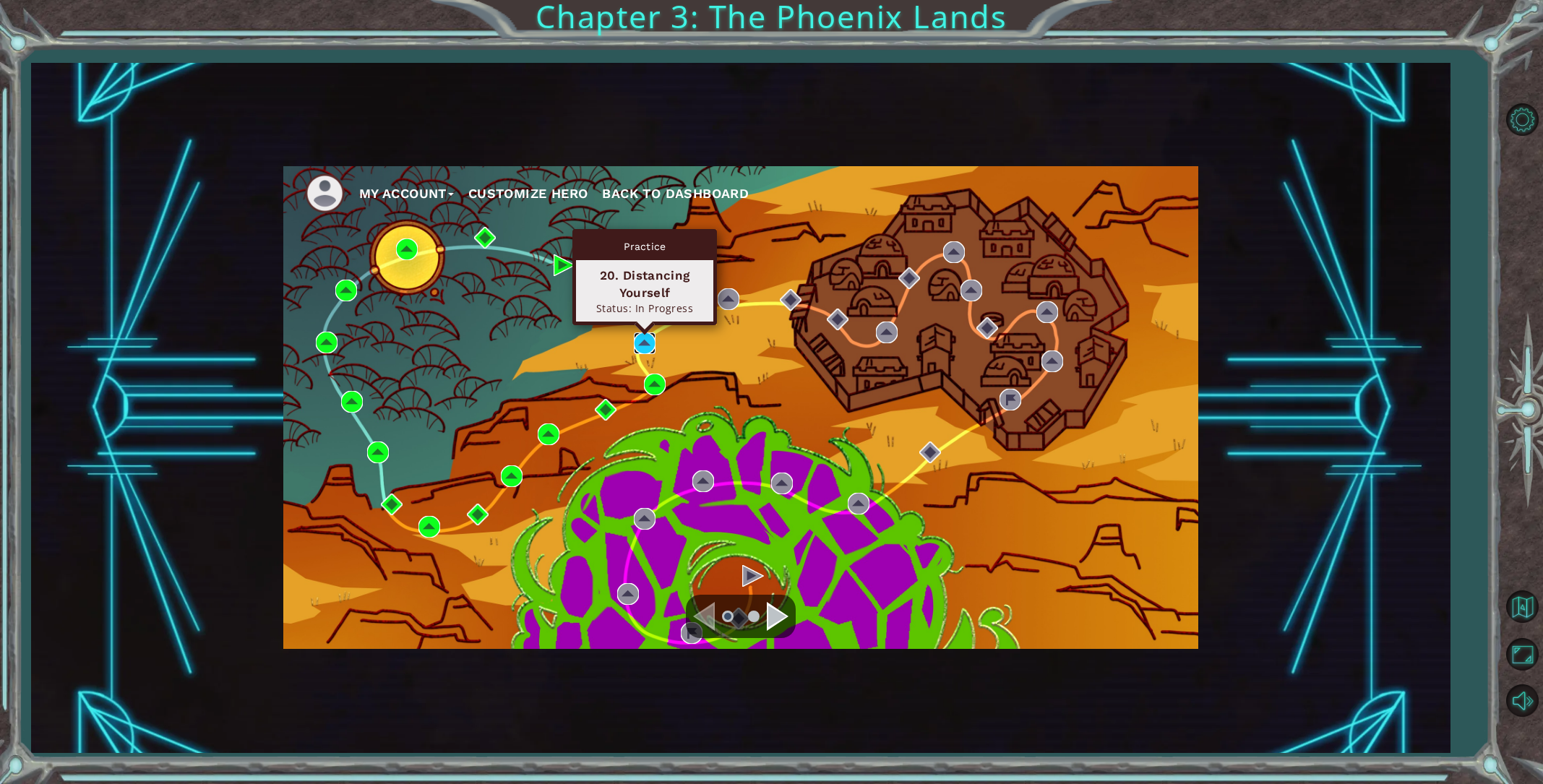
click at [648, 339] on img at bounding box center [645, 343] width 21 height 21
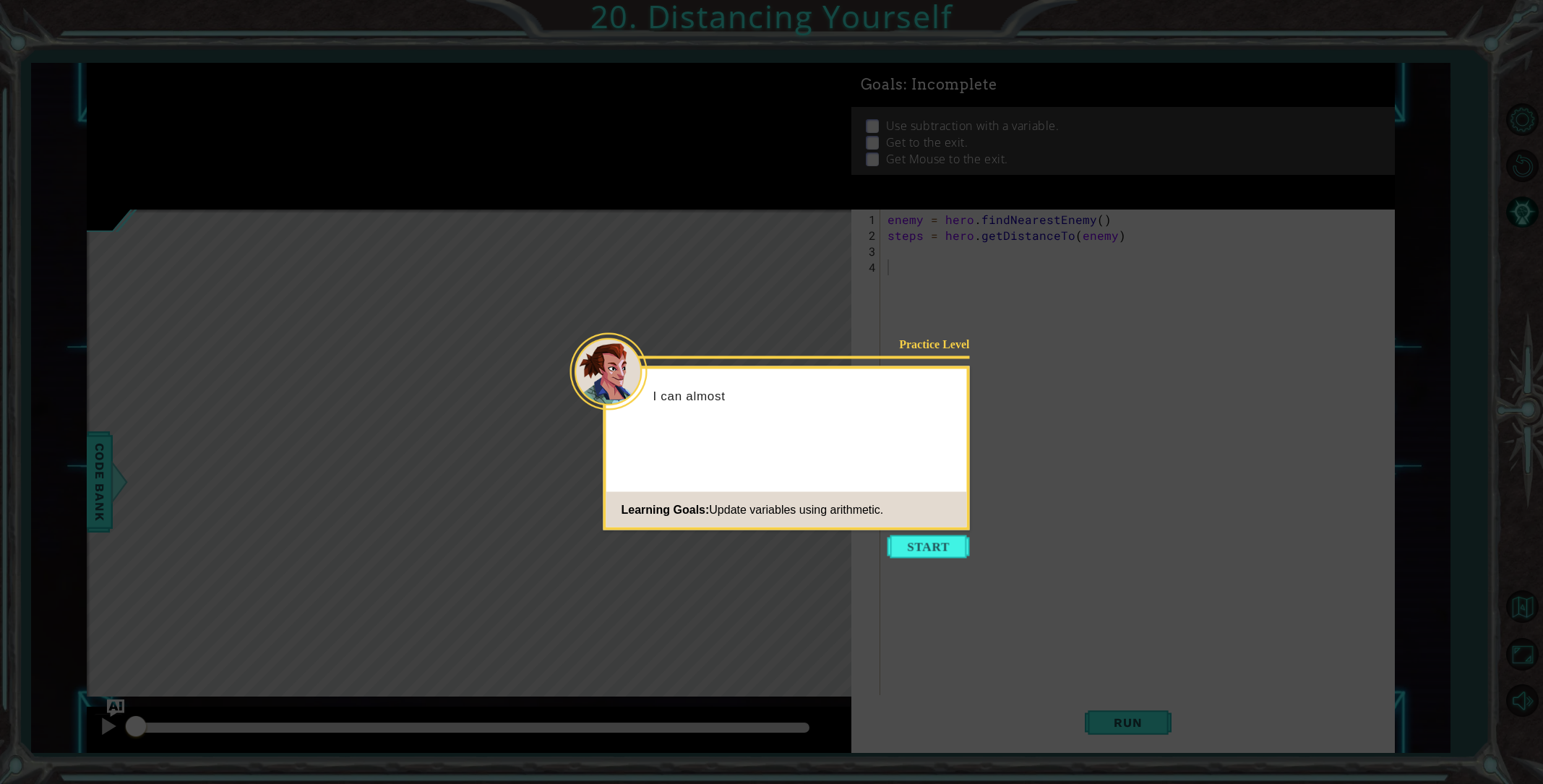
click at [934, 555] on button "Start" at bounding box center [929, 547] width 82 height 23
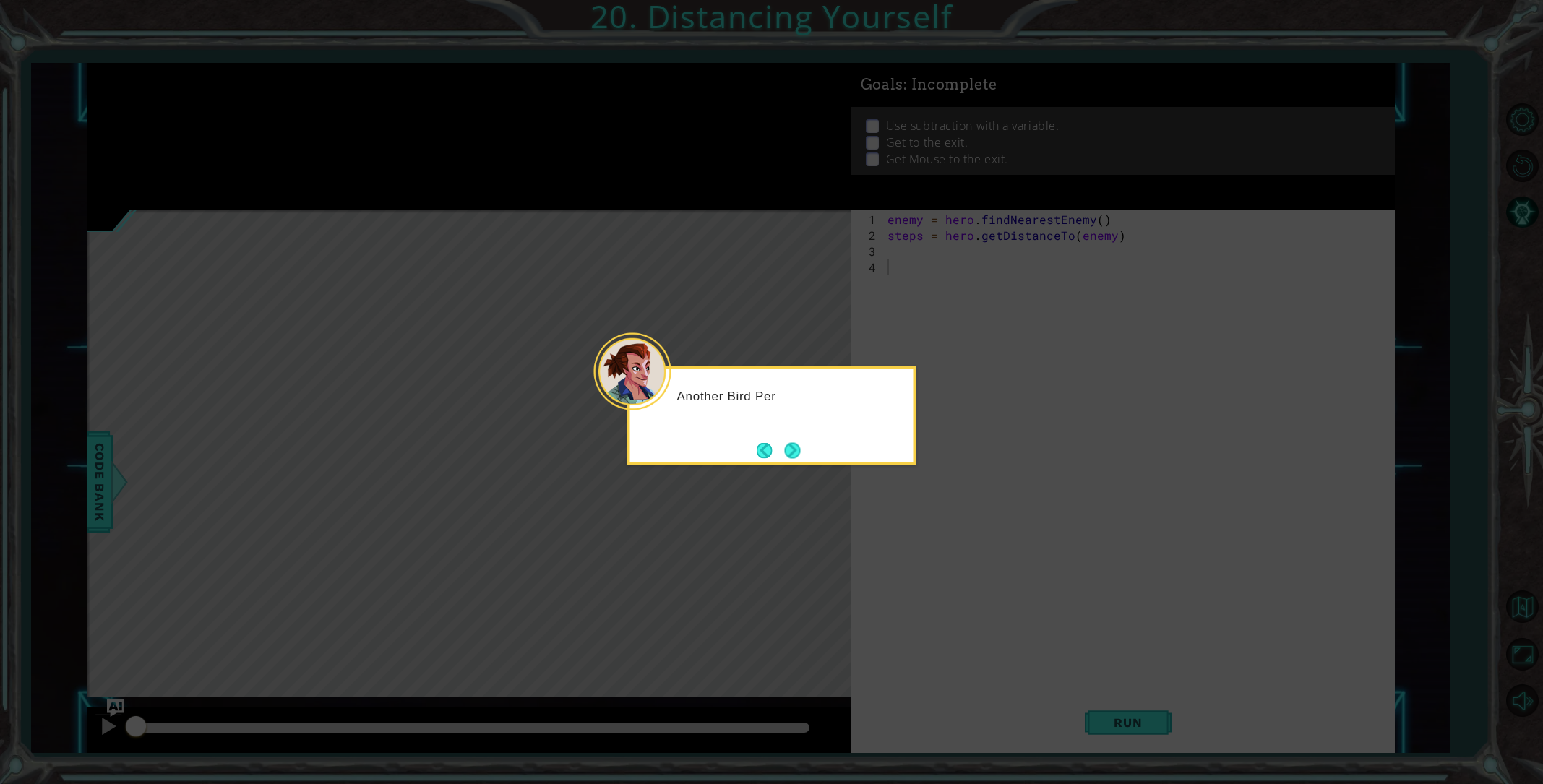
click at [787, 444] on button "Next" at bounding box center [792, 450] width 16 height 16
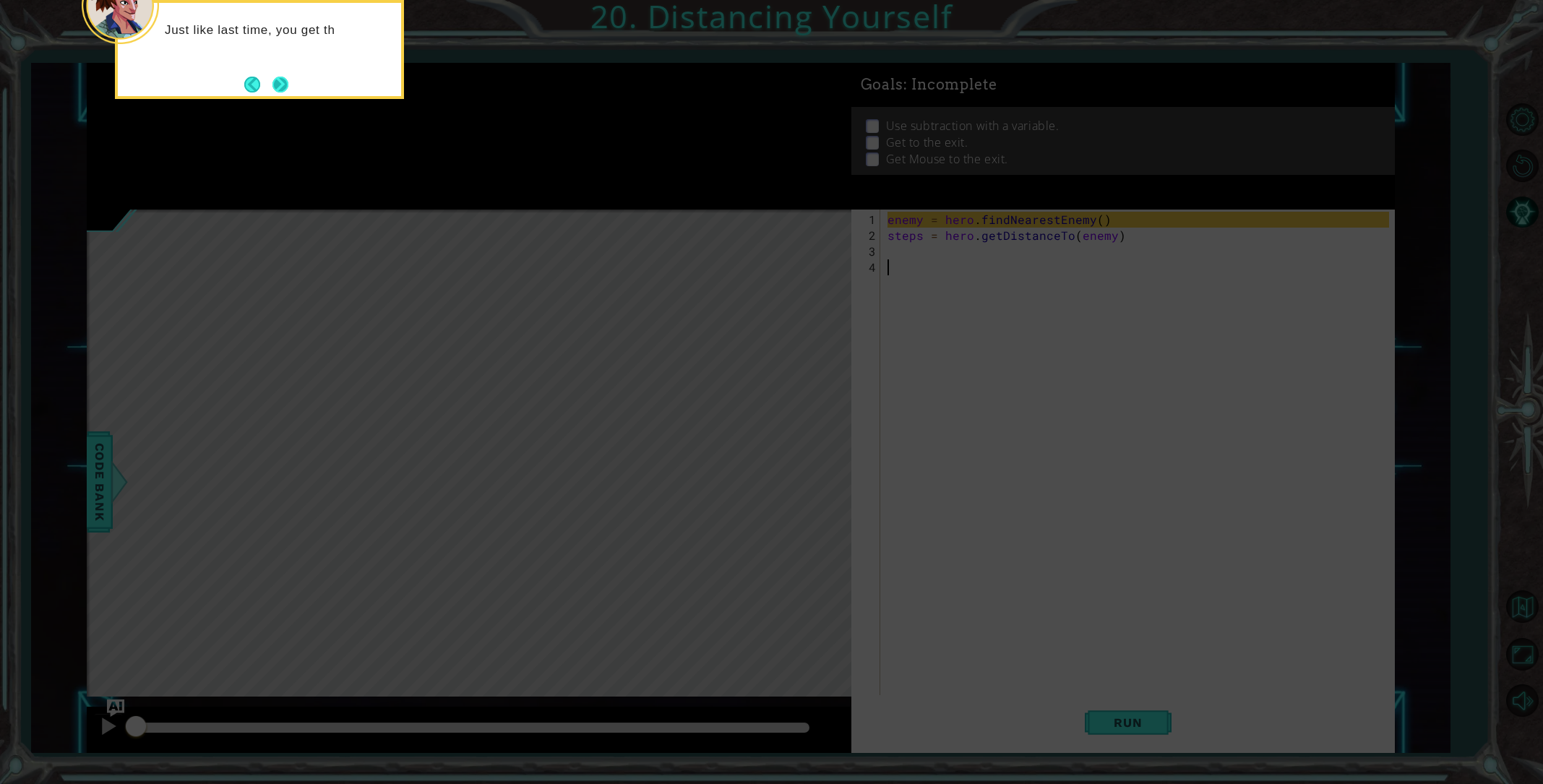
click at [281, 76] on button "Next" at bounding box center [280, 84] width 16 height 16
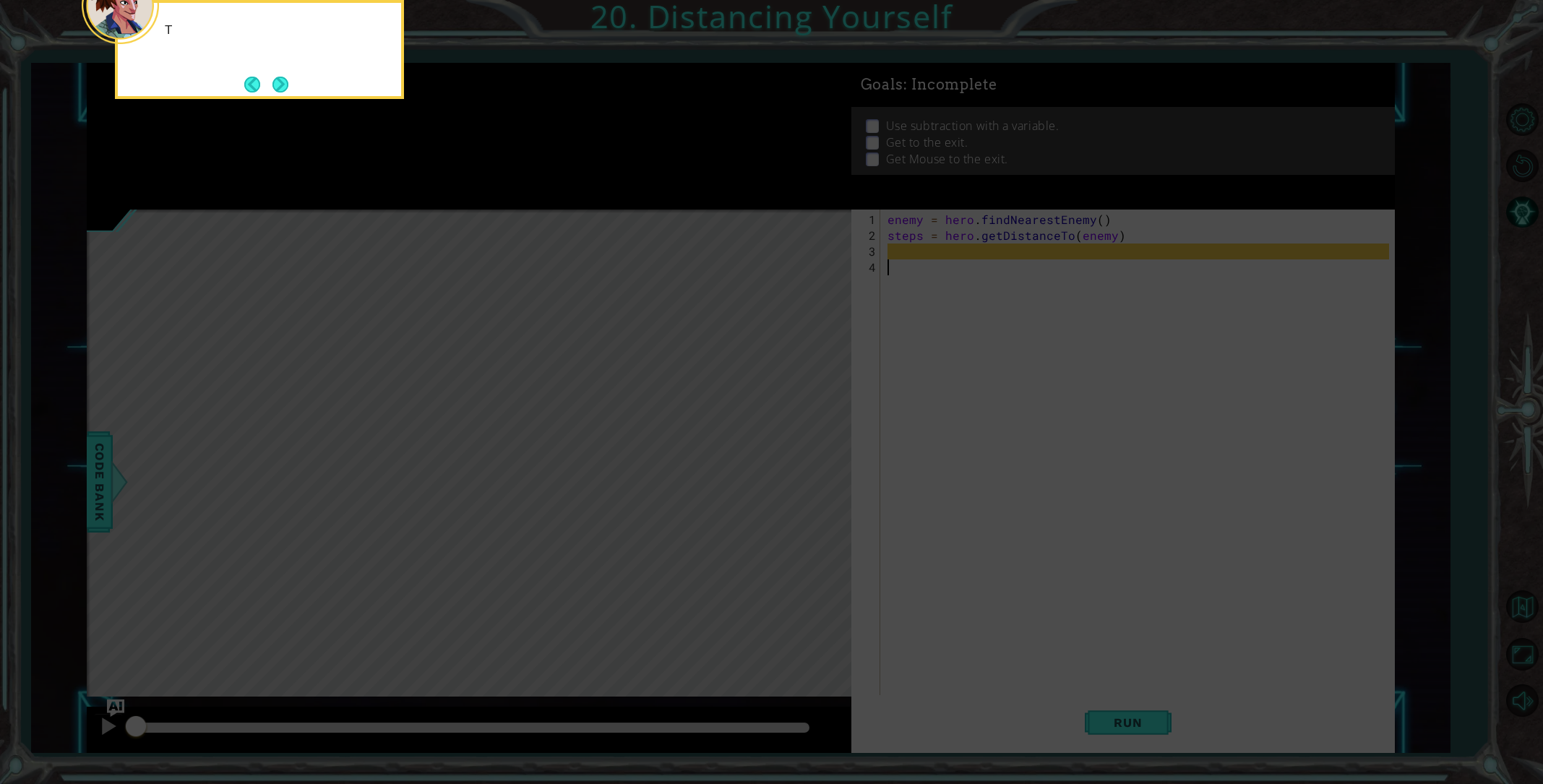
click at [281, 76] on button "Next" at bounding box center [280, 84] width 16 height 16
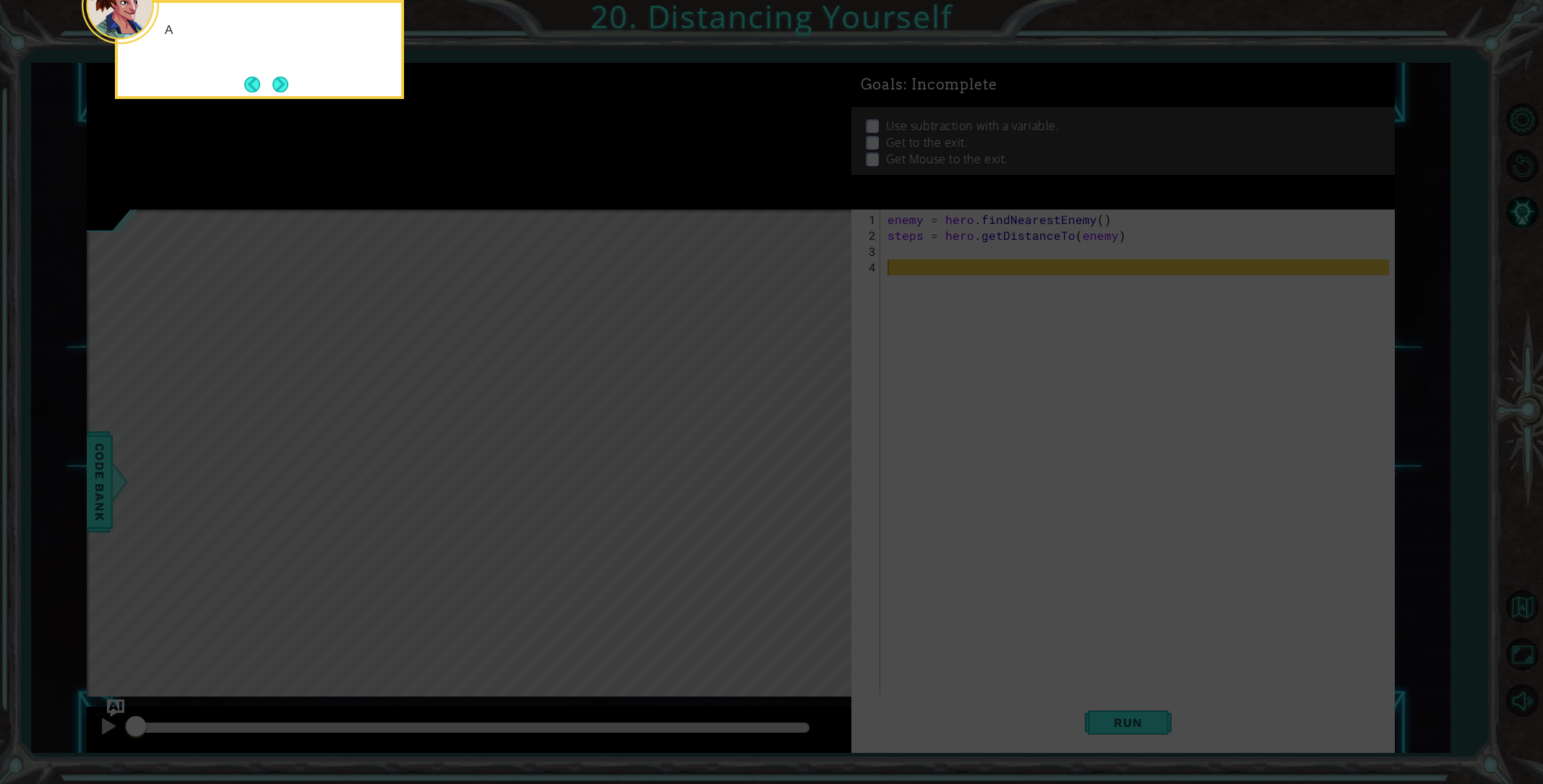
click at [281, 76] on button "Next" at bounding box center [280, 84] width 16 height 16
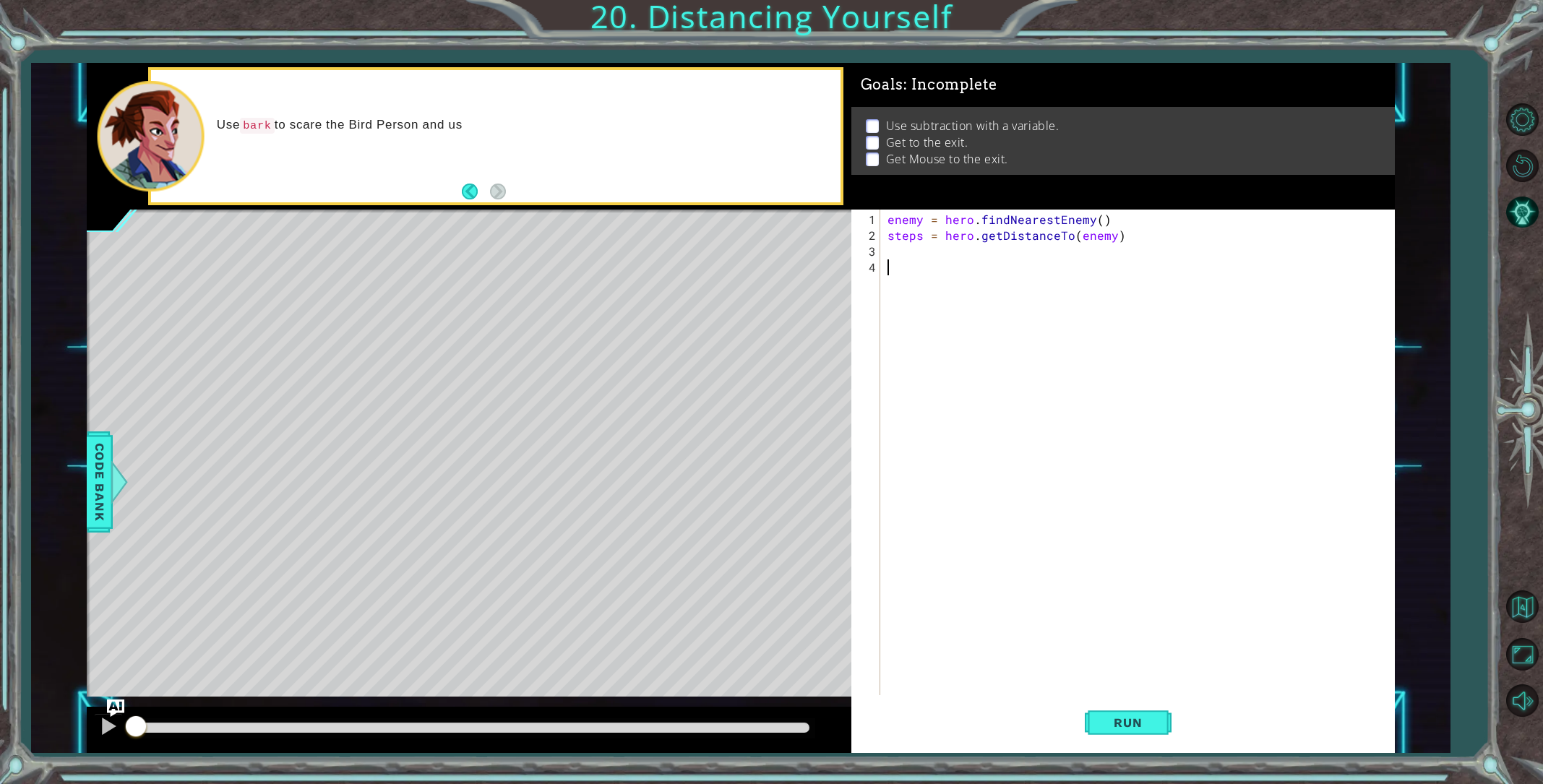
paste textarea "remainingSteps = 6 - stepsToBird"
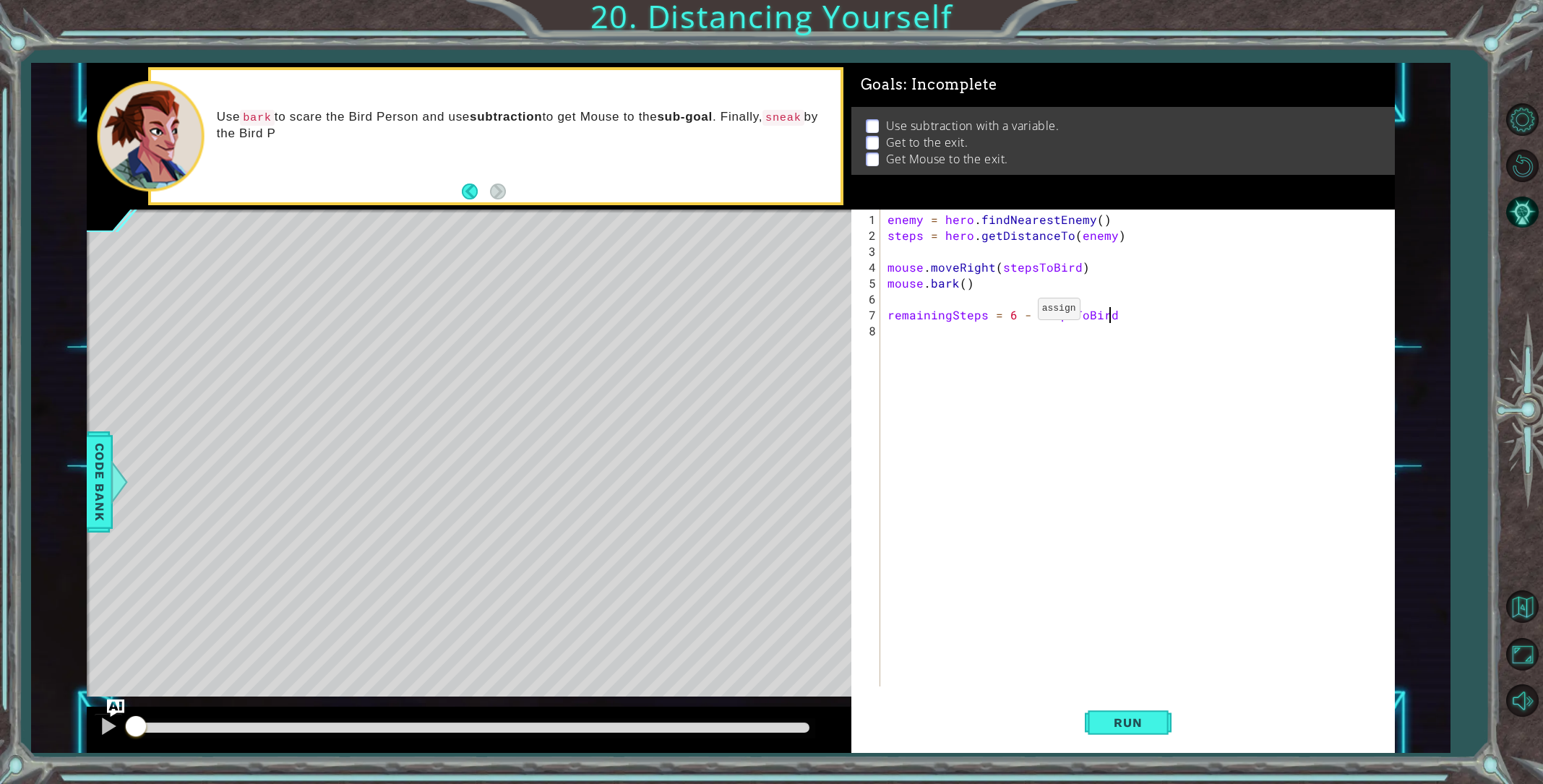
click at [1013, 314] on div "enemy = hero . findNearestEnemy ( ) steps = hero . getDistanceTo ( enemy ) mous…" at bounding box center [1140, 466] width 512 height 509
click at [1119, 719] on span "Run" at bounding box center [1127, 722] width 57 height 14
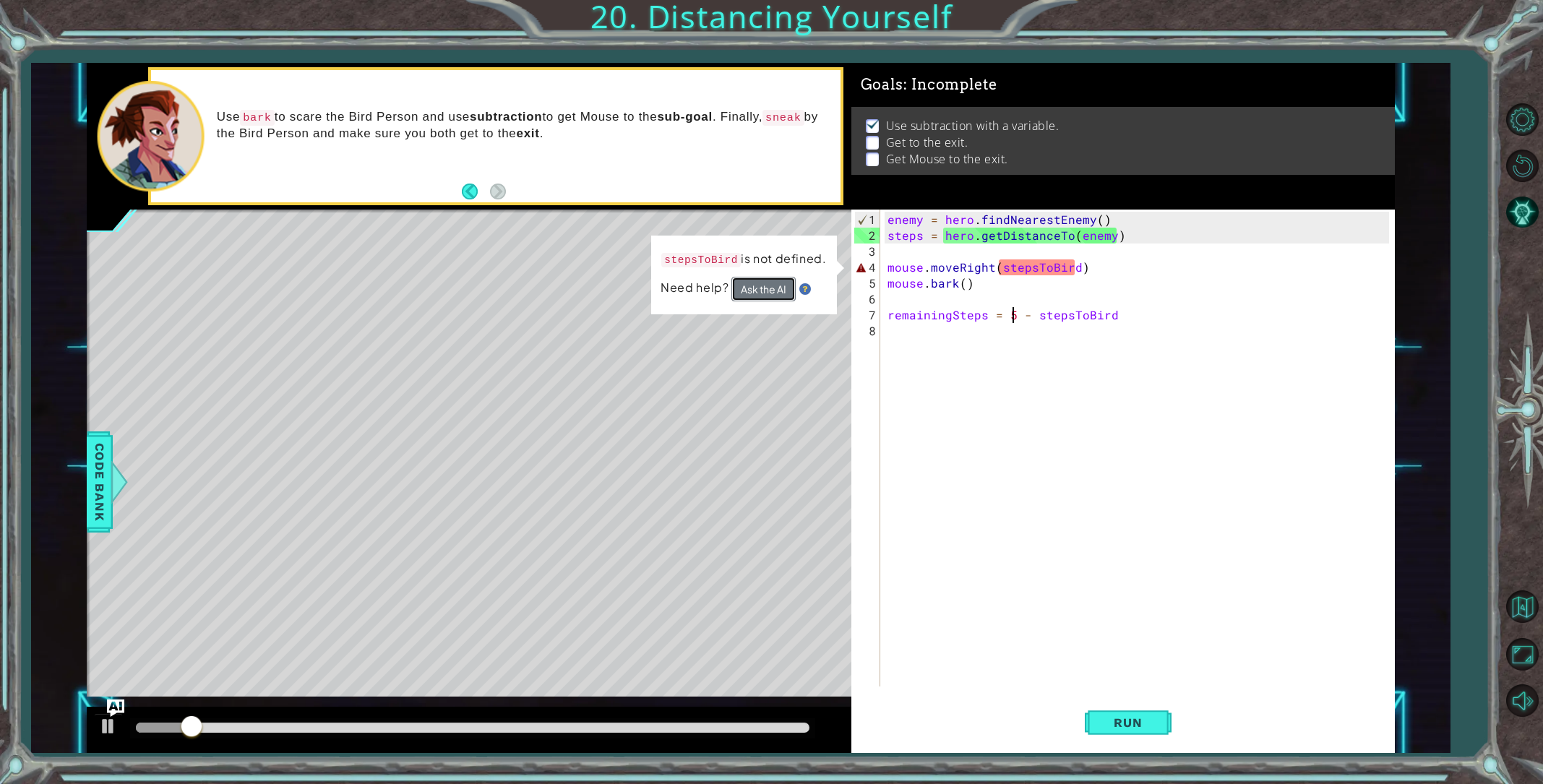
click at [760, 285] on button "Ask the AI" at bounding box center [763, 289] width 64 height 24
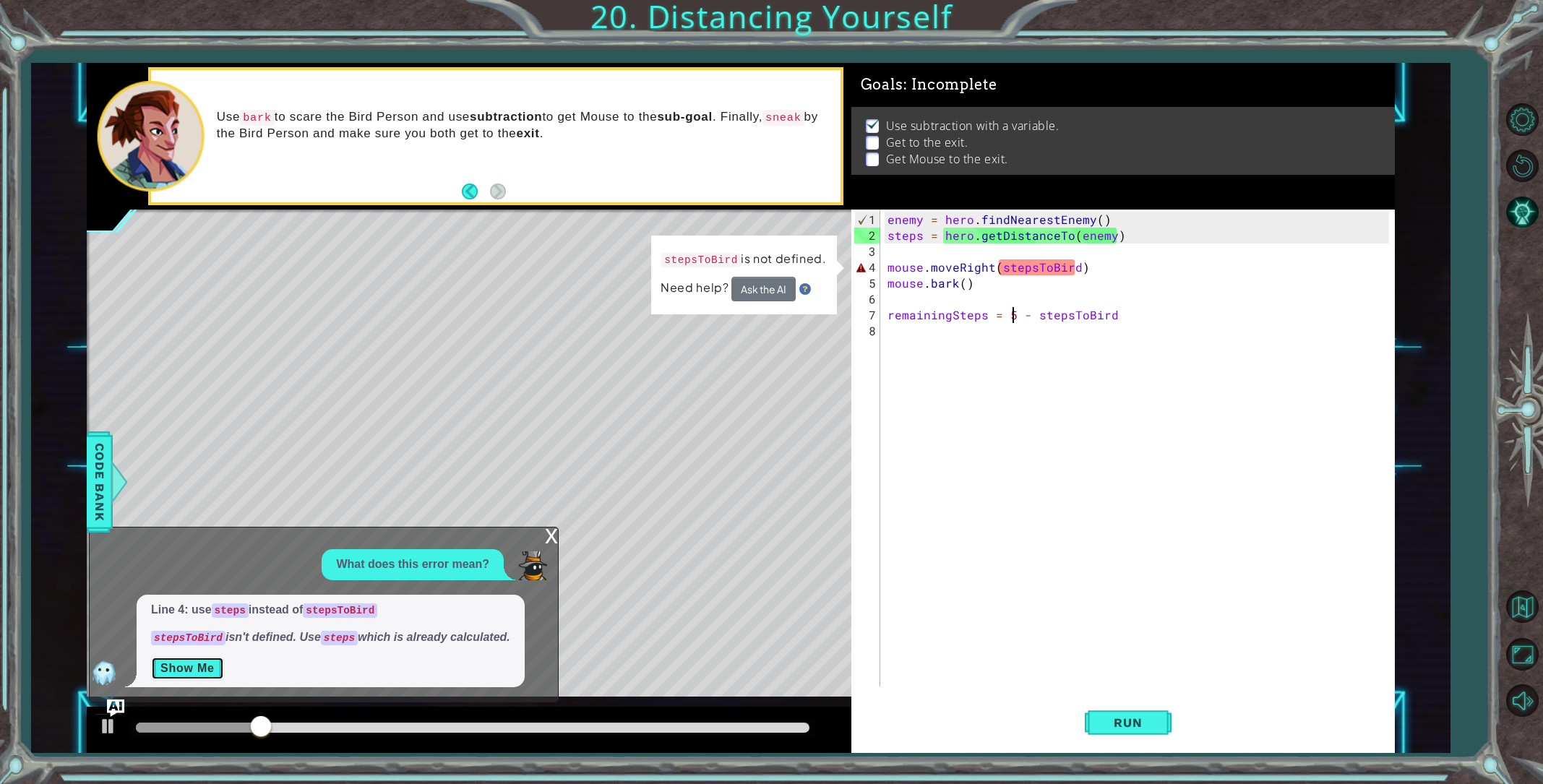
click at [211, 663] on button "Show Me" at bounding box center [188, 668] width 73 height 23
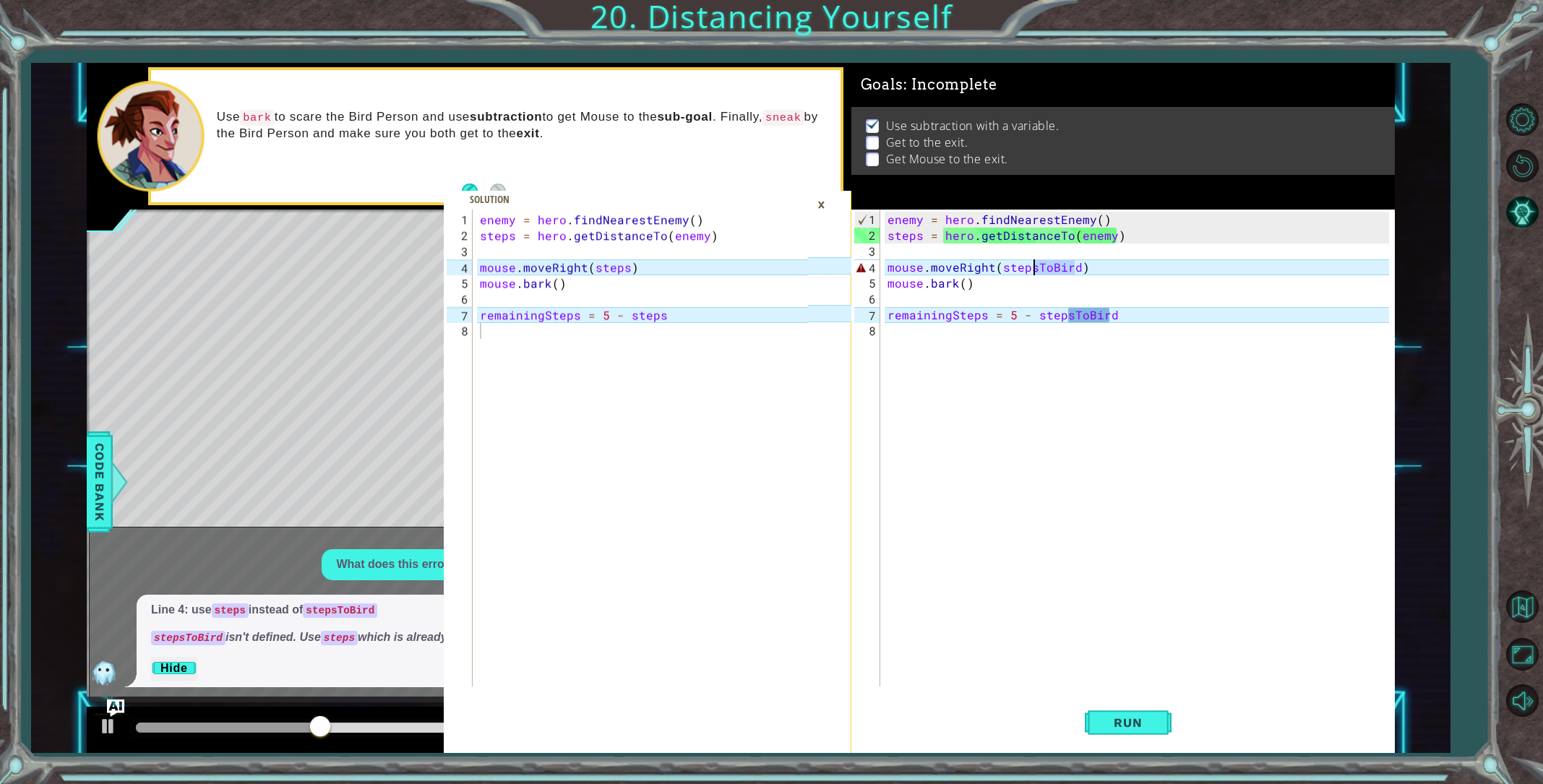
drag, startPoint x: 1075, startPoint y: 268, endPoint x: 1035, endPoint y: 266, distance: 40.0
click at [1035, 266] on div "enemy = hero . findNearestEnemy ( ) steps = hero . getDistanceTo ( enemy ) mous…" at bounding box center [1140, 466] width 512 height 509
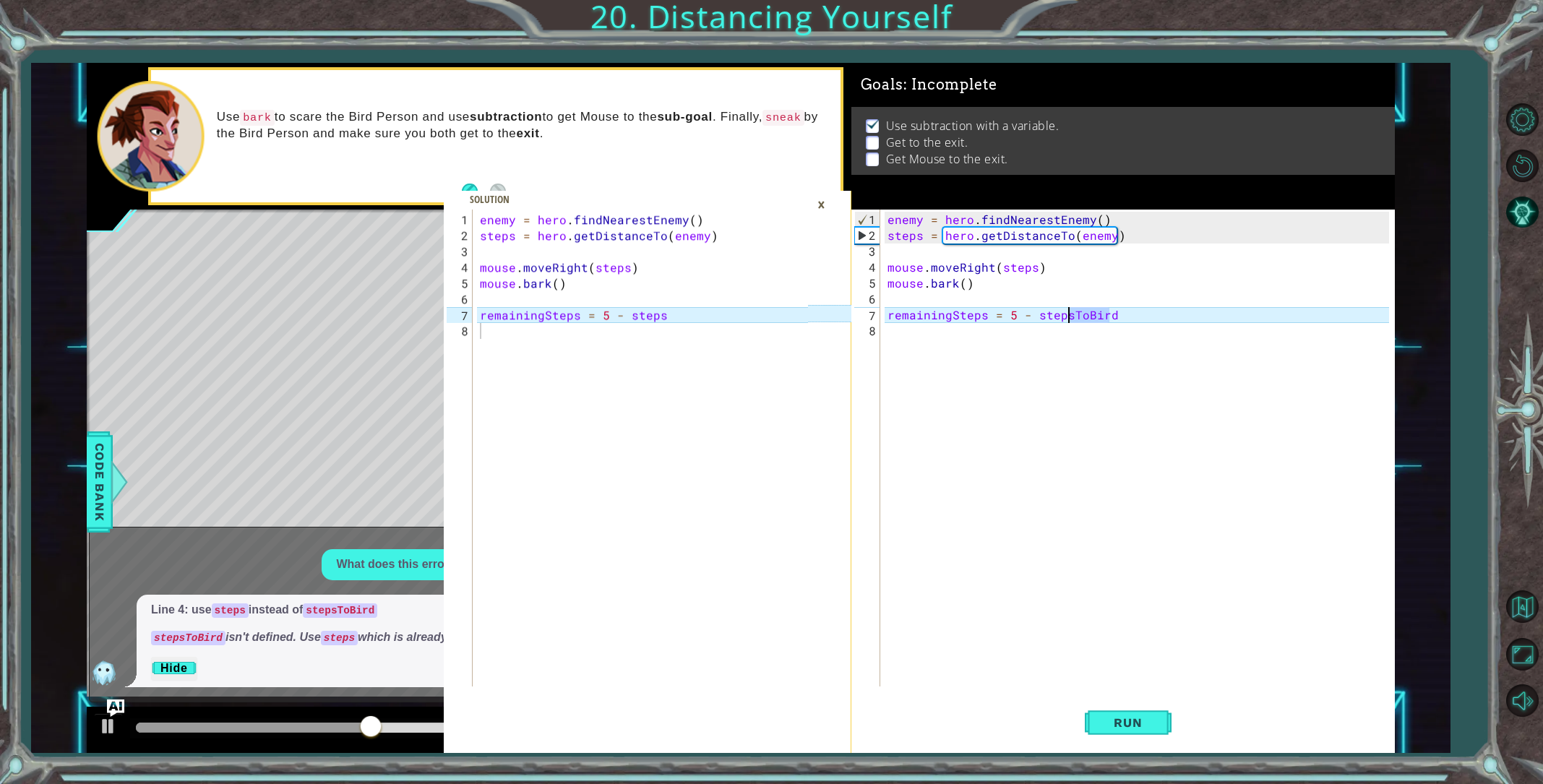
drag, startPoint x: 1111, startPoint y: 311, endPoint x: 1068, endPoint y: 315, distance: 43.2
click at [1068, 315] on div "enemy = hero . findNearestEnemy ( ) steps = hero . getDistanceTo ( enemy ) mous…" at bounding box center [1140, 466] width 512 height 509
type textarea "remainingSteps = 5 - steps"
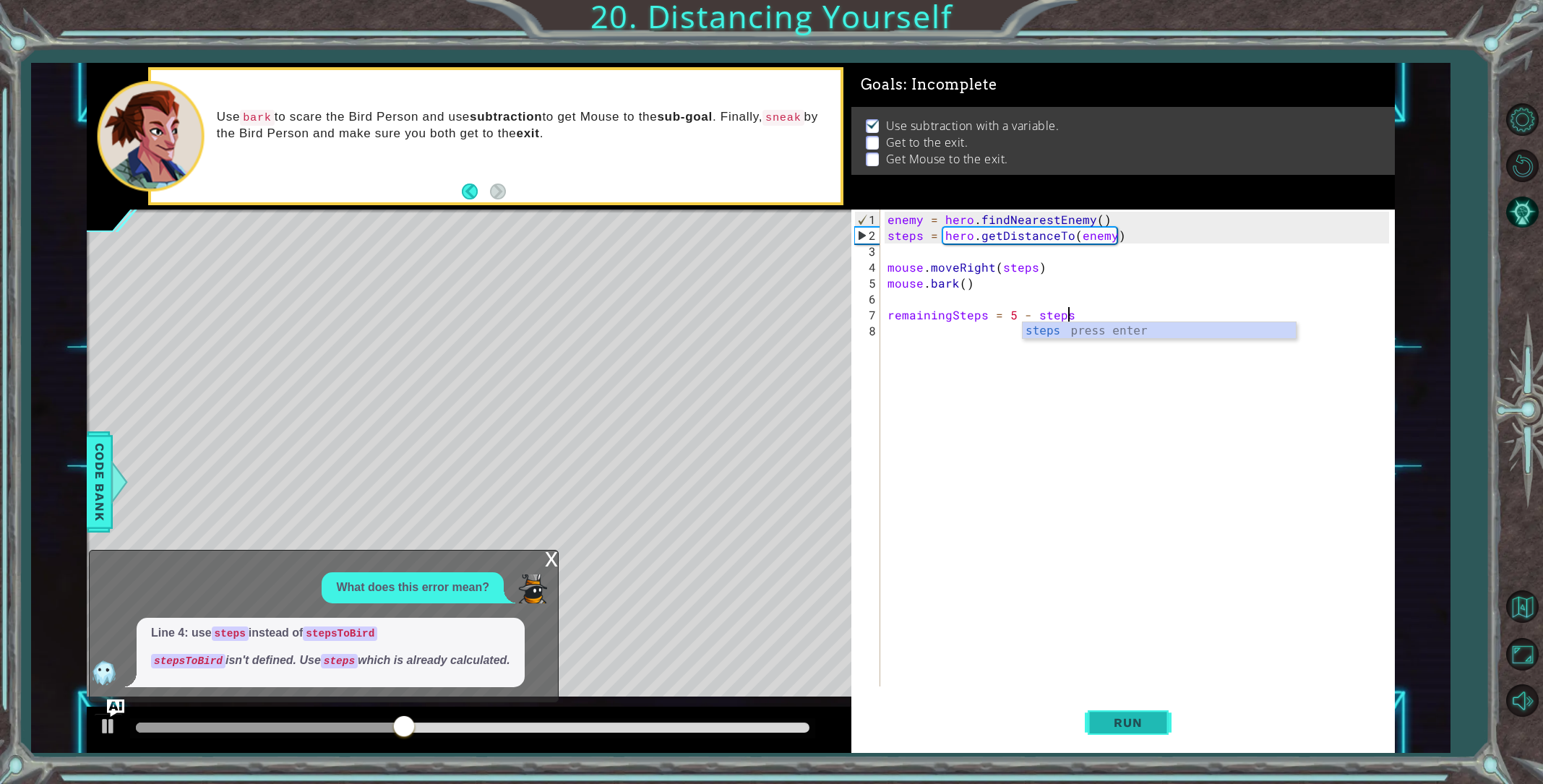
click at [1133, 725] on span "Run" at bounding box center [1127, 722] width 57 height 14
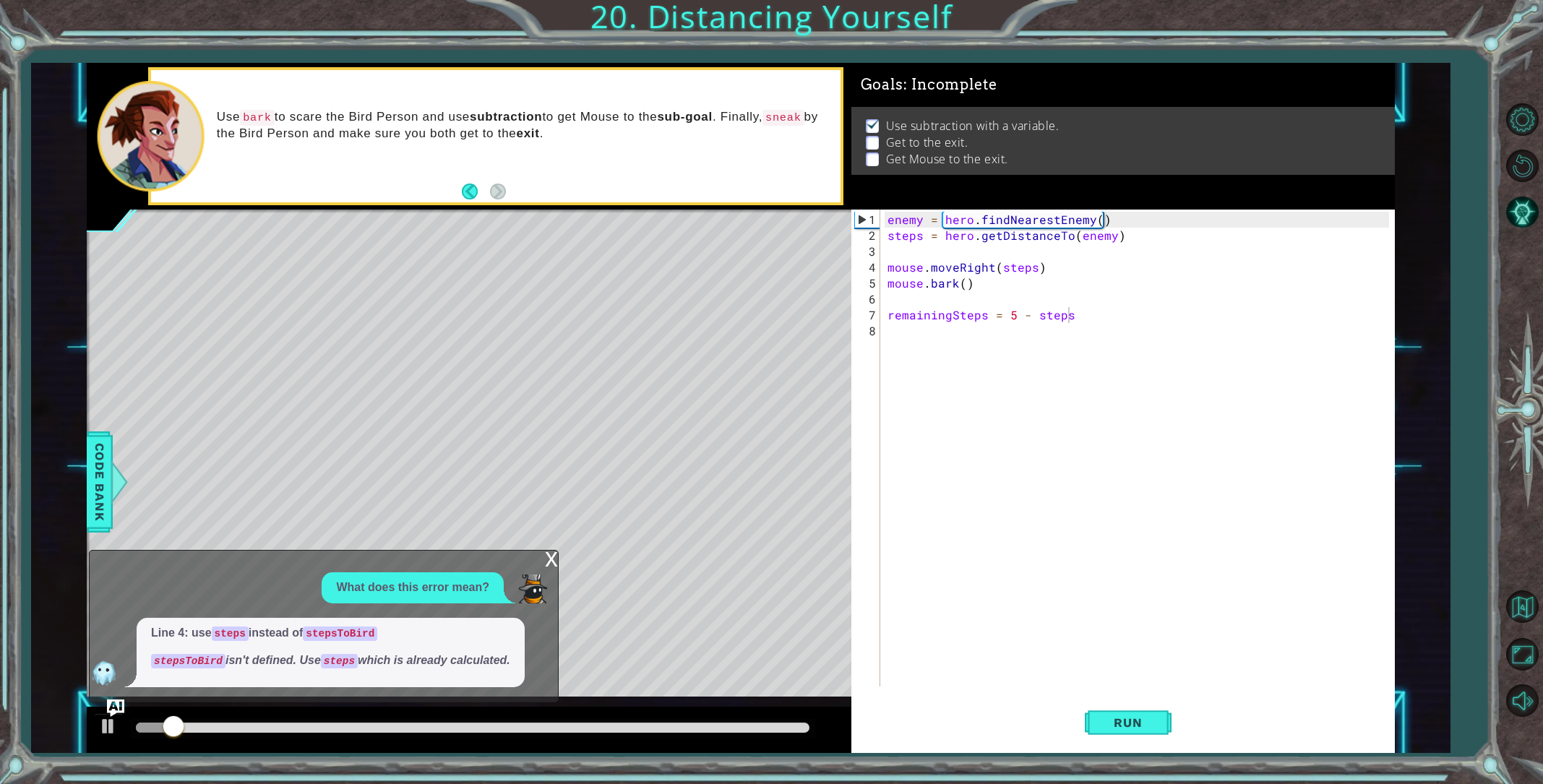
click at [551, 554] on div "x" at bounding box center [551, 557] width 13 height 14
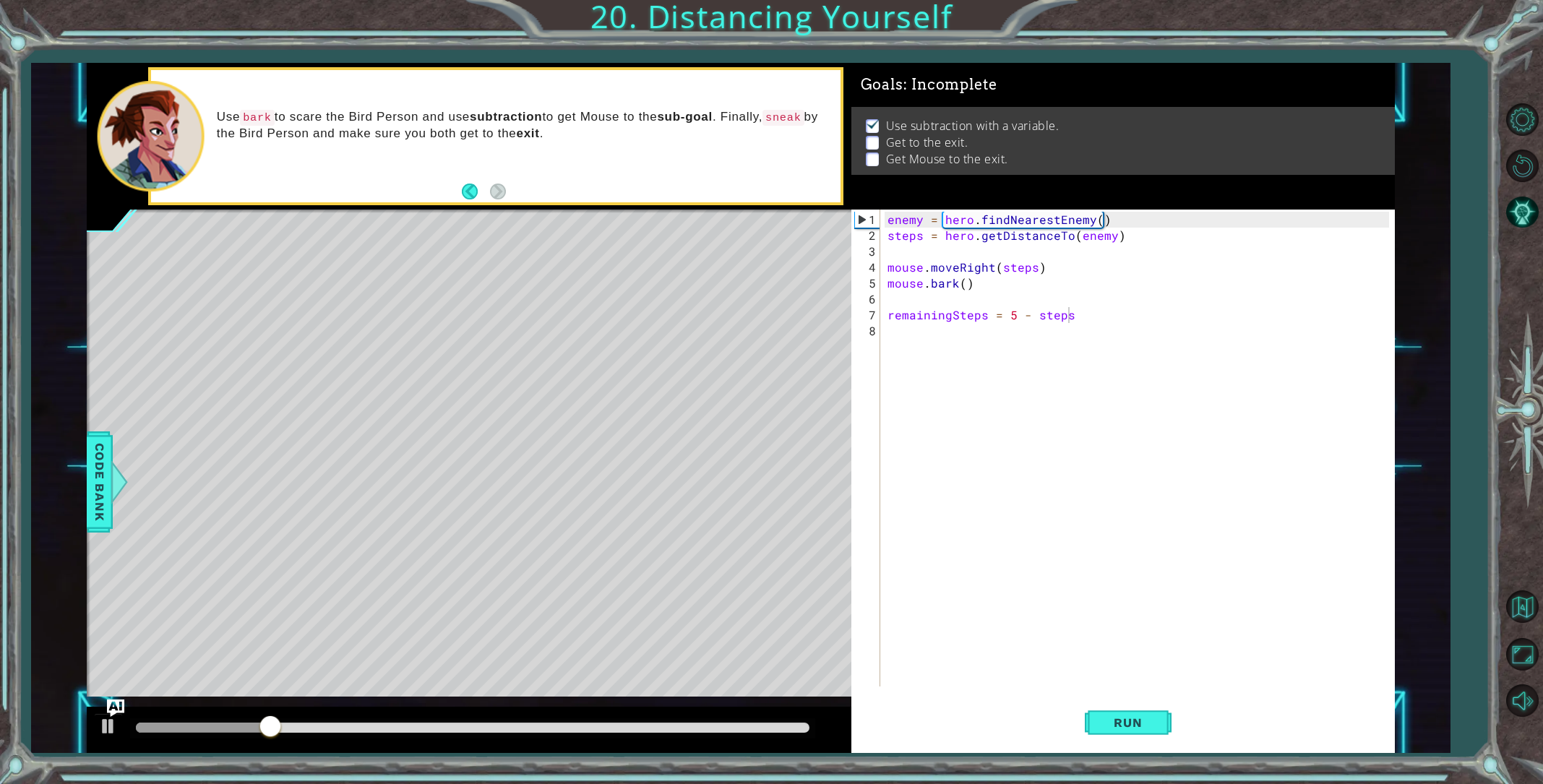
click at [911, 339] on div "enemy = hero . findNearestEnemy ( ) steps = hero . getDistanceTo ( enemy ) mous…" at bounding box center [1140, 466] width 512 height 509
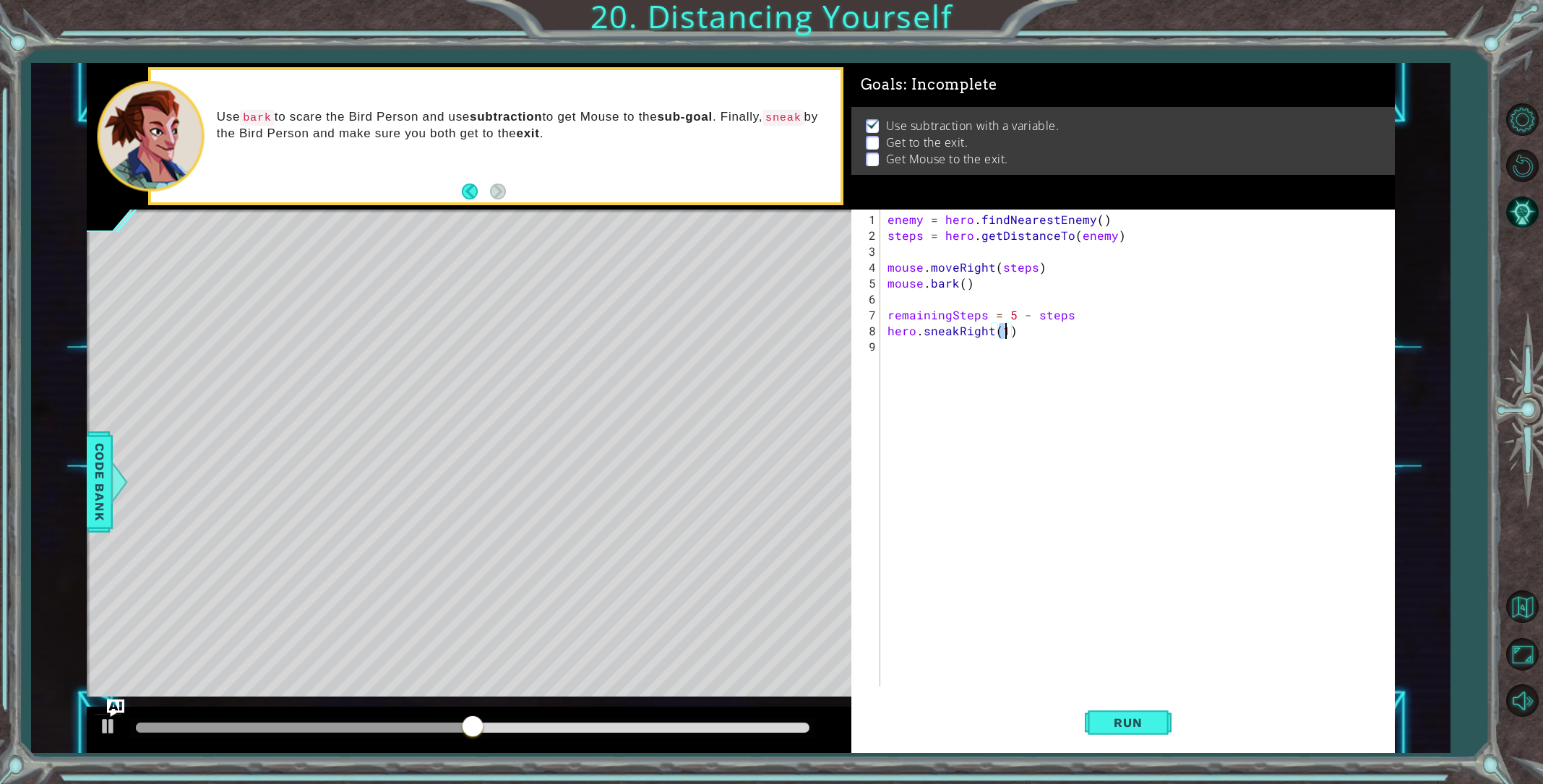
scroll to position [0, 7]
click at [1133, 726] on span "Run" at bounding box center [1127, 722] width 57 height 14
drag, startPoint x: 159, startPoint y: 731, endPoint x: 441, endPoint y: 712, distance: 282.6
click at [441, 712] on div at bounding box center [469, 730] width 765 height 47
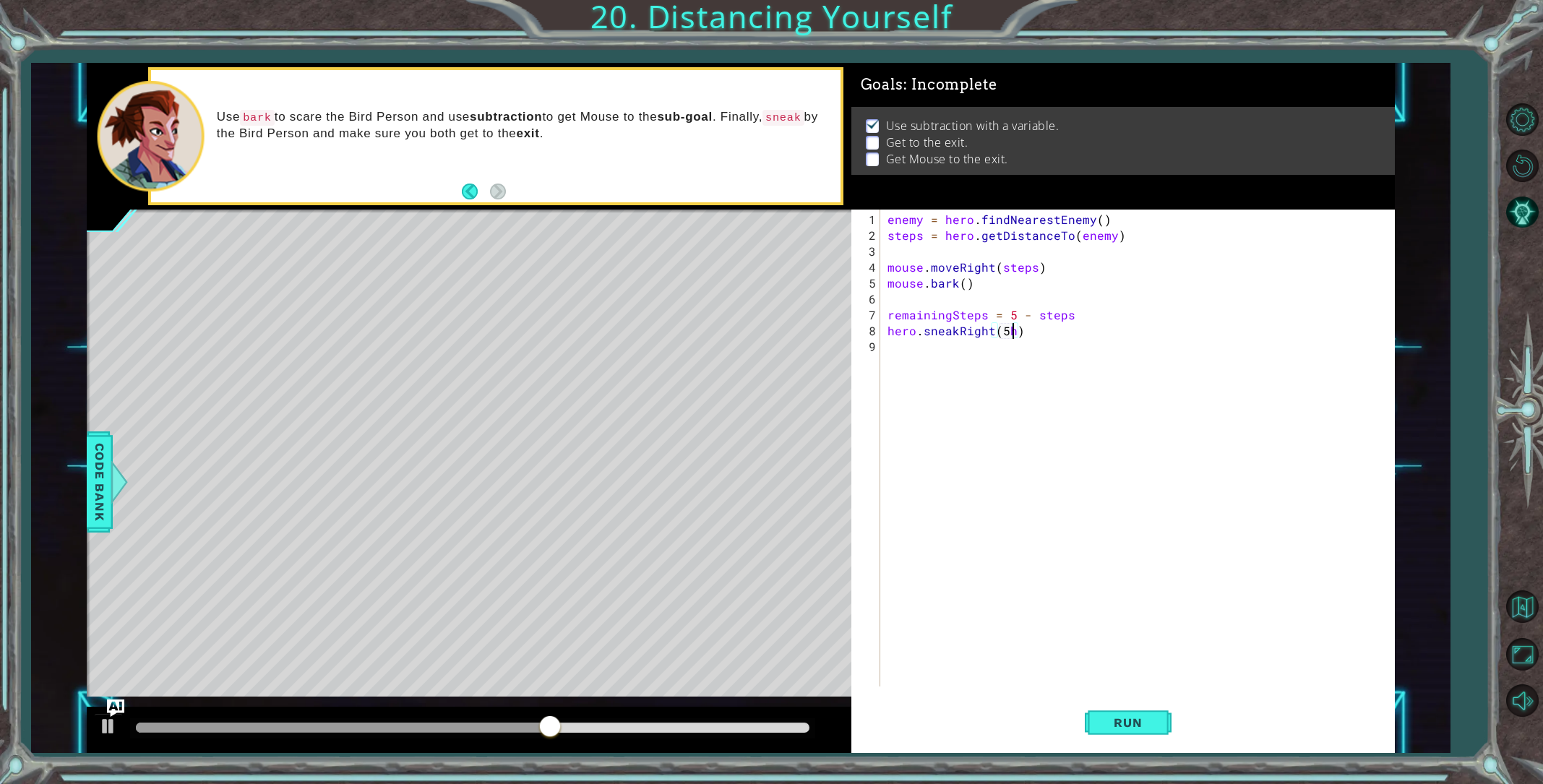
type textarea "hero.sneakRight(5)"
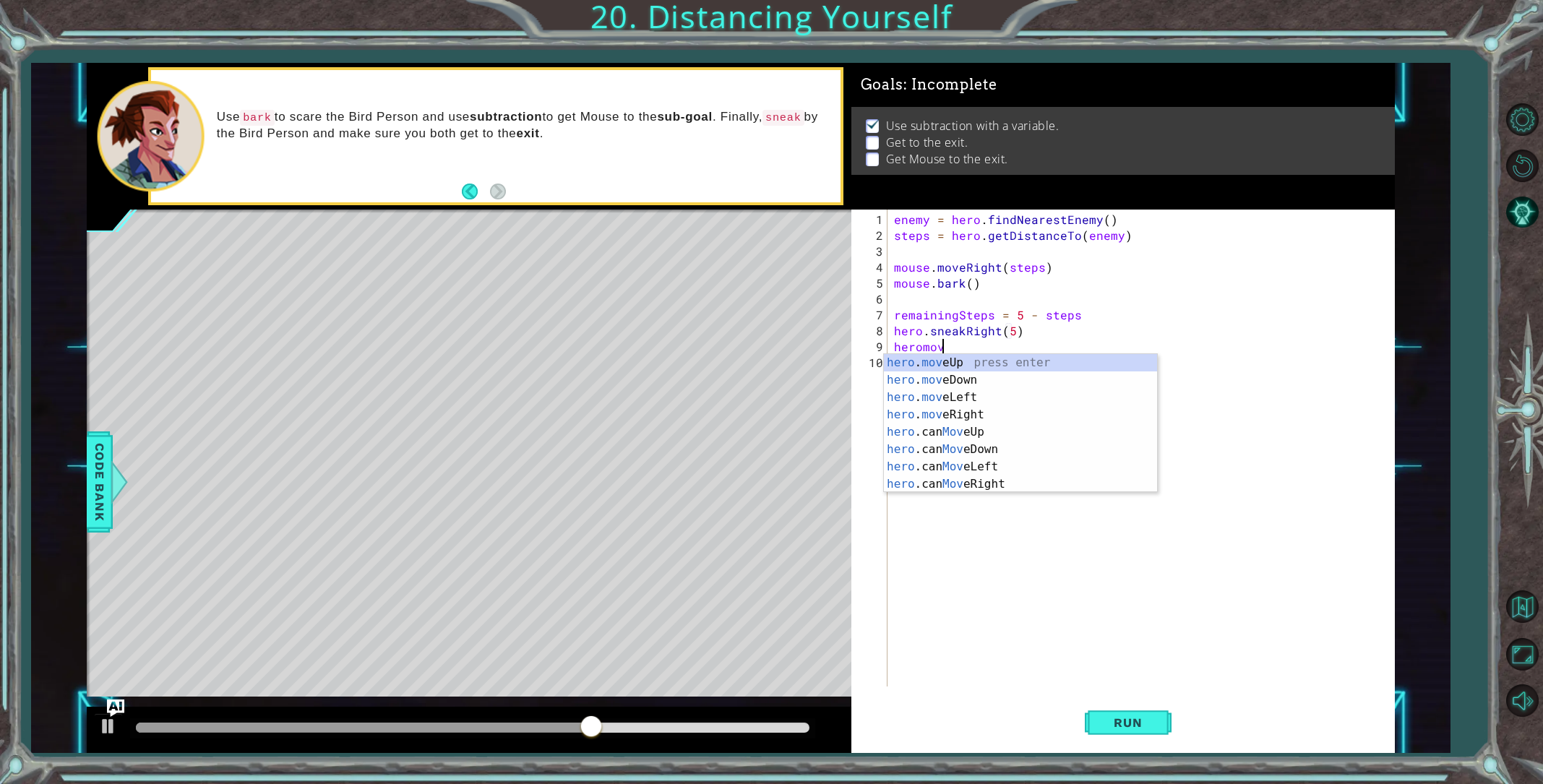
scroll to position [0, 3]
type textarea "hero.moveUp(1)"
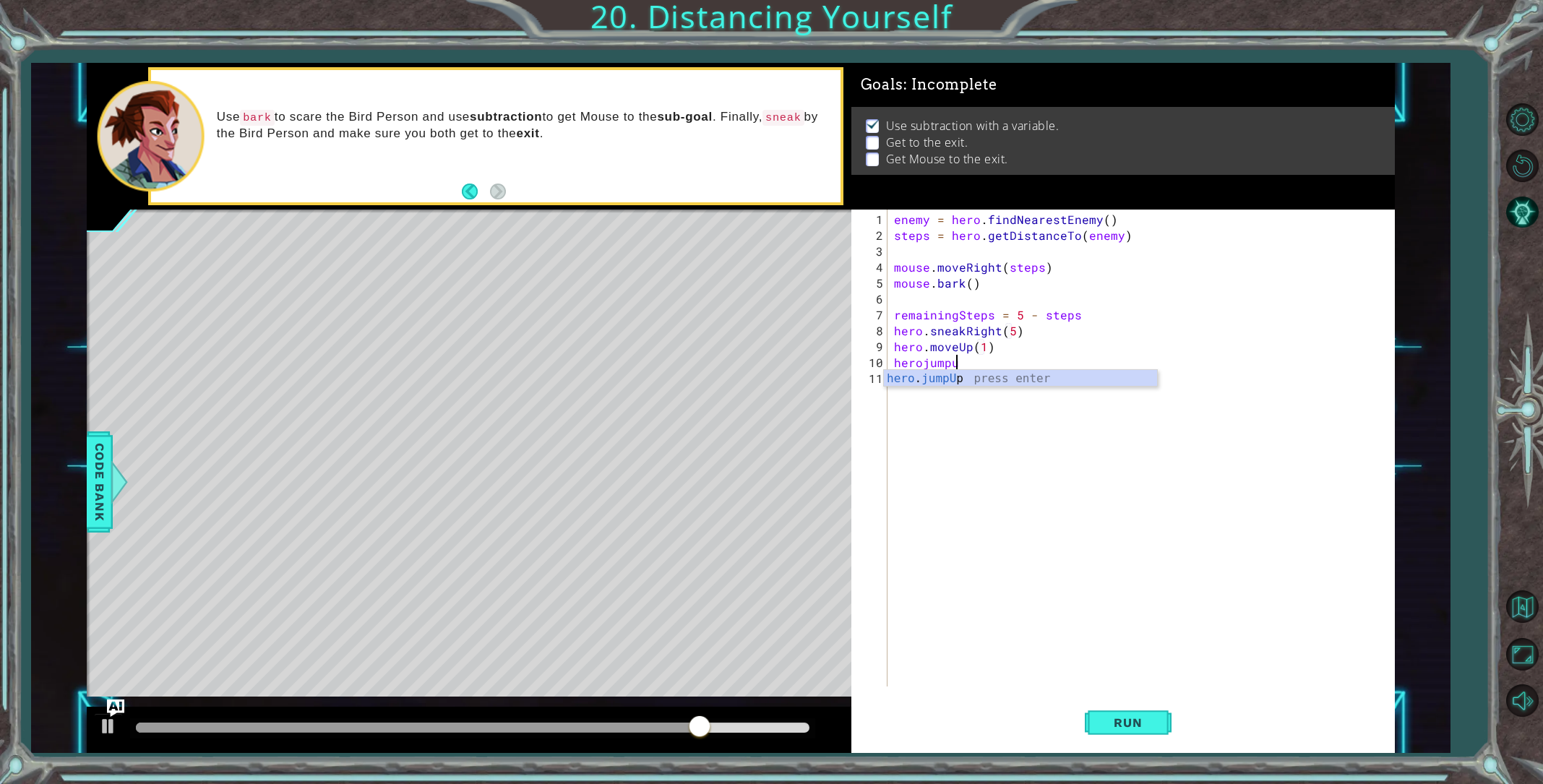
type textarea "herojumpup"
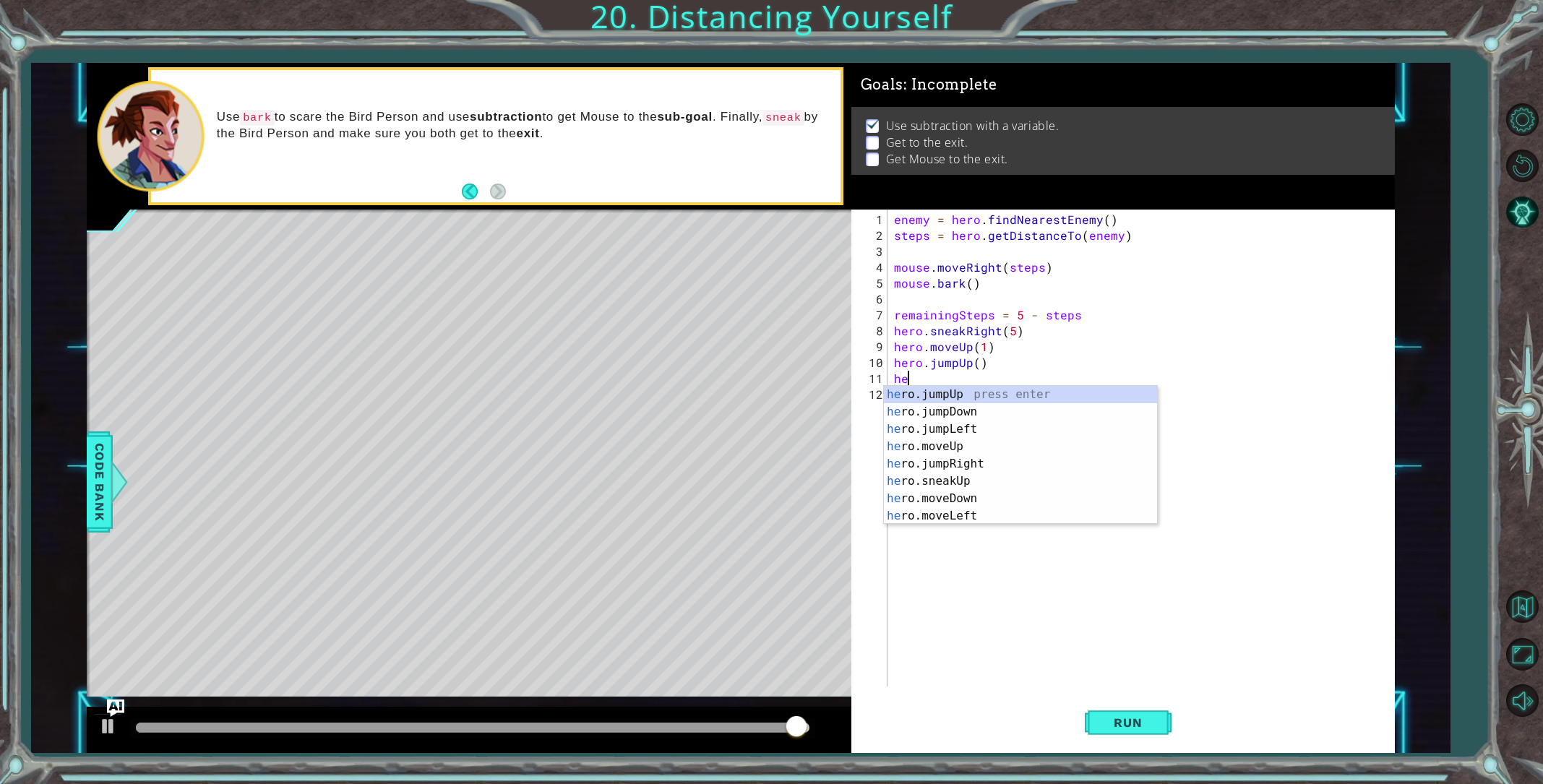
scroll to position [0, 1]
type textarea "herojumpri"
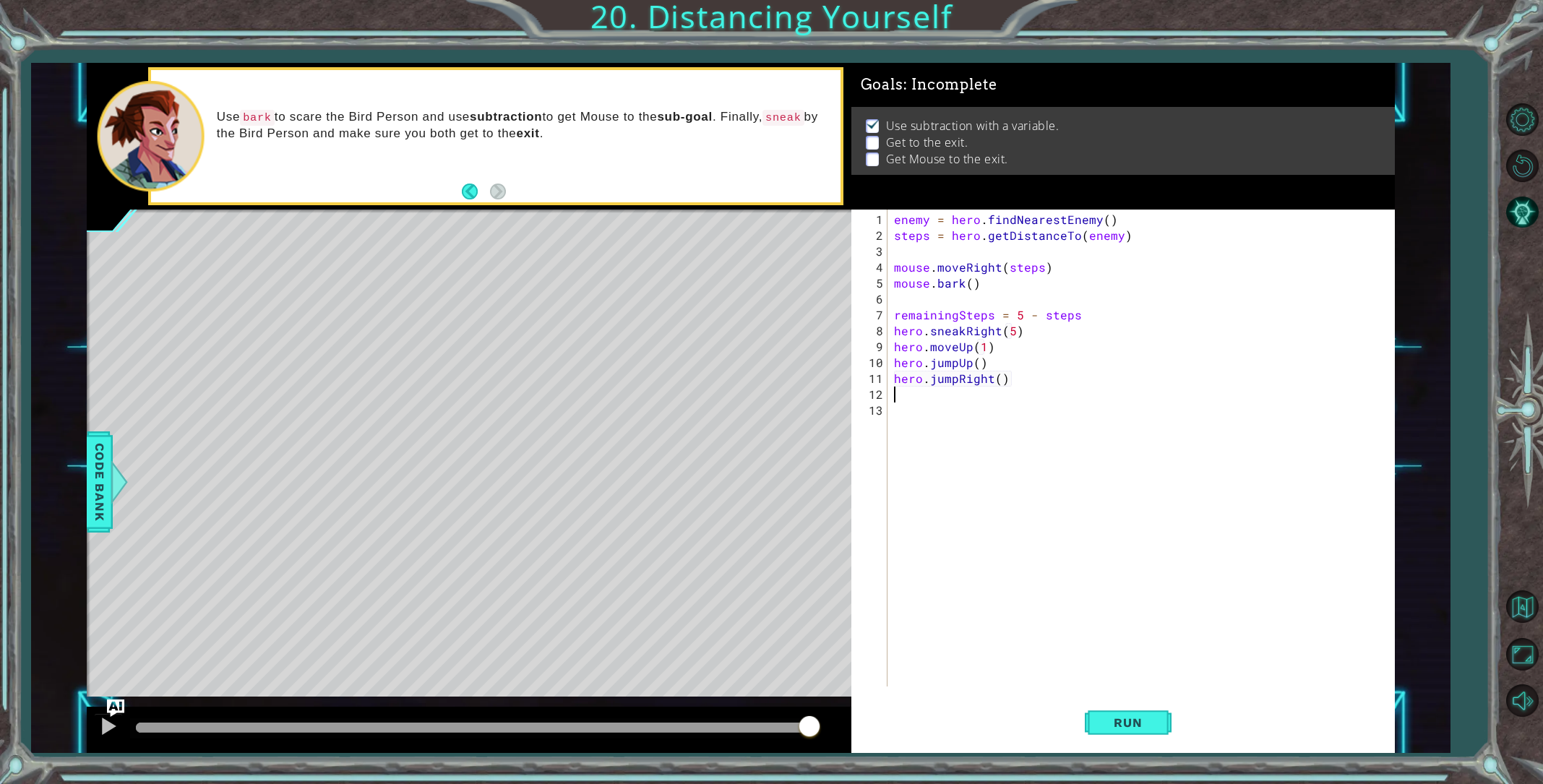
scroll to position [0, 0]
click at [1155, 727] on span "Run" at bounding box center [1127, 722] width 57 height 14
click at [1107, 727] on span "Run" at bounding box center [1127, 722] width 57 height 14
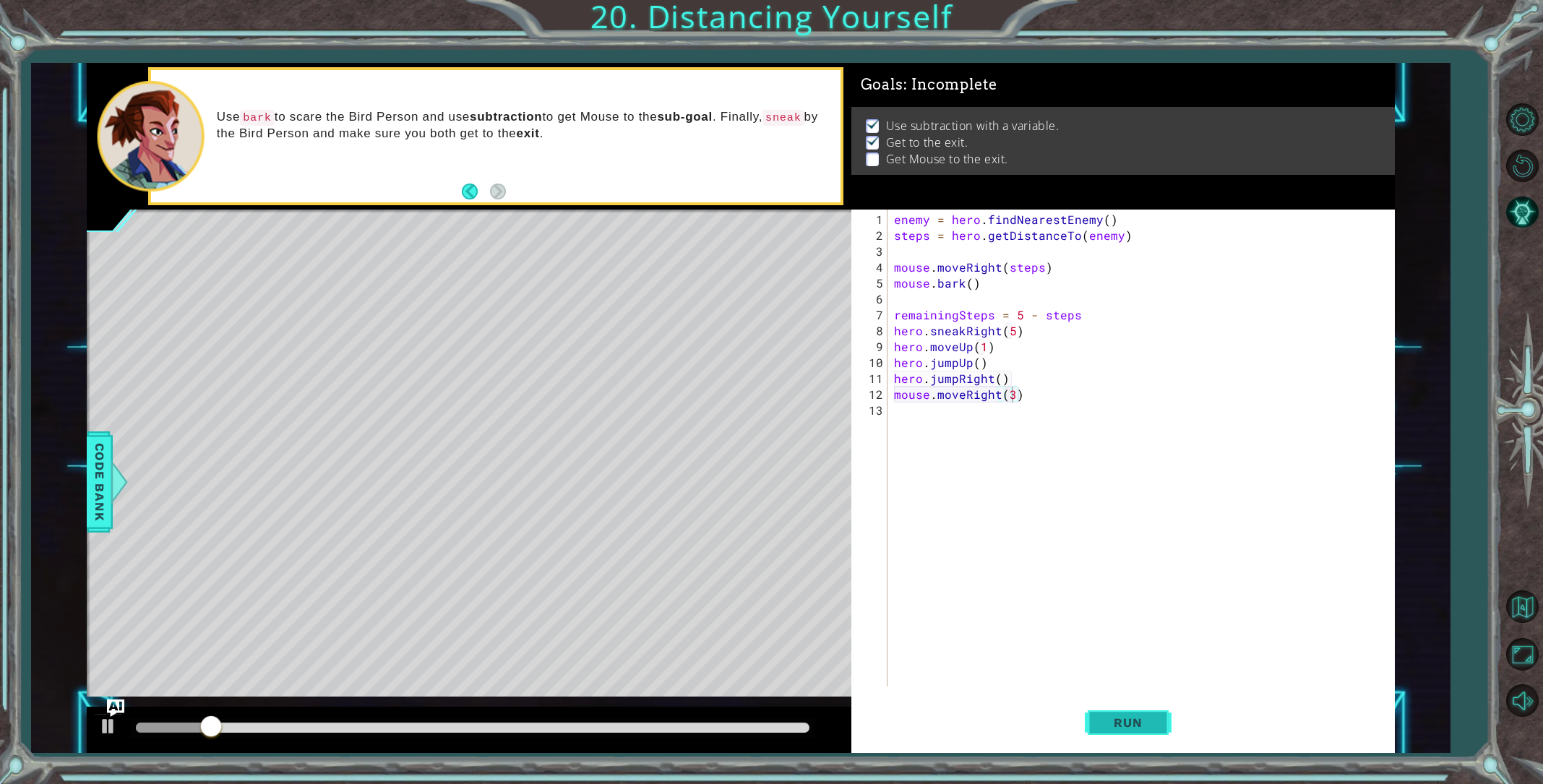
click at [1114, 724] on span "Run" at bounding box center [1127, 722] width 57 height 14
drag, startPoint x: 253, startPoint y: 725, endPoint x: 587, endPoint y: 703, distance: 334.7
click at [587, 703] on div "methods hero use(thing) moveUp(steps) moveDown(steps) moveLeft(steps) moveRight…" at bounding box center [741, 407] width 1308 height 690
click at [1156, 727] on button "Run" at bounding box center [1128, 722] width 87 height 54
drag, startPoint x: 162, startPoint y: 720, endPoint x: 547, endPoint y: 698, distance: 385.6
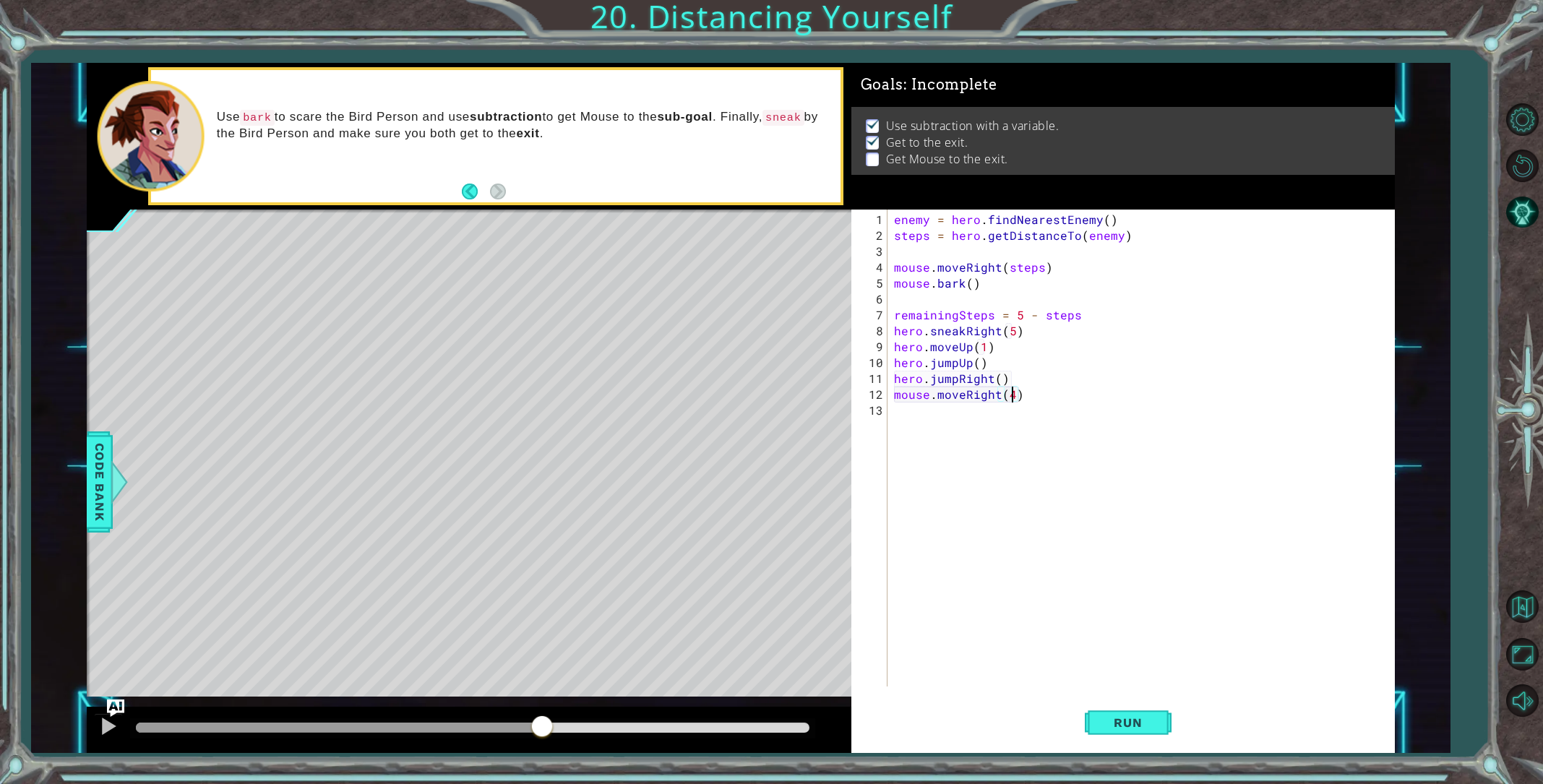
click at [544, 700] on div "methods hero use(thing) moveUp(steps) moveDown(steps) moveLeft(steps) moveRight…" at bounding box center [741, 407] width 1308 height 690
type textarea "mouse.moveRight(3)"
click at [1117, 739] on button "Run" at bounding box center [1128, 722] width 87 height 54
drag, startPoint x: 169, startPoint y: 725, endPoint x: 588, endPoint y: 724, distance: 419.0
click at [588, 724] on div at bounding box center [589, 728] width 26 height 26
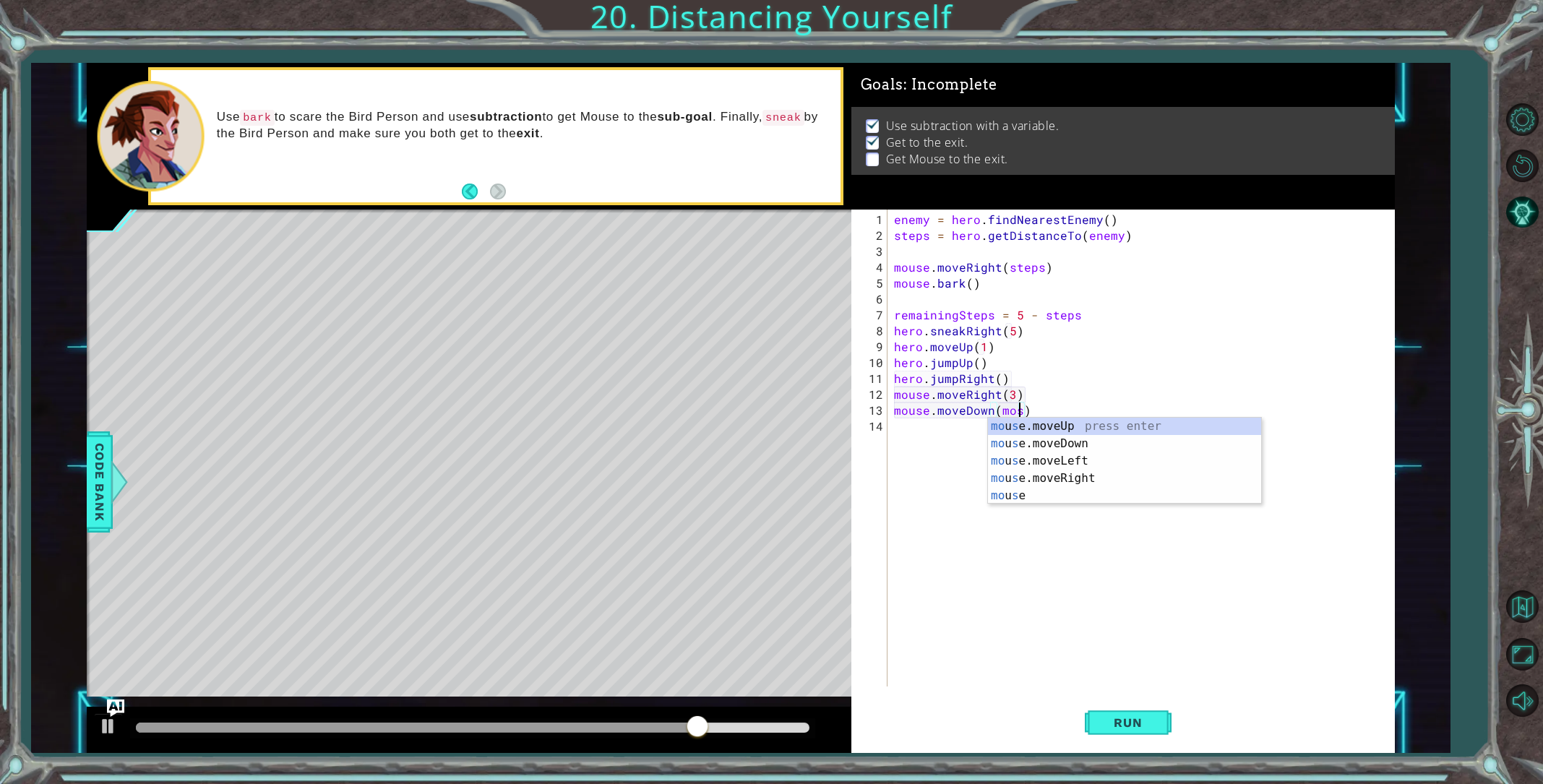
scroll to position [0, 8]
type textarea "mouse.moveDown()"
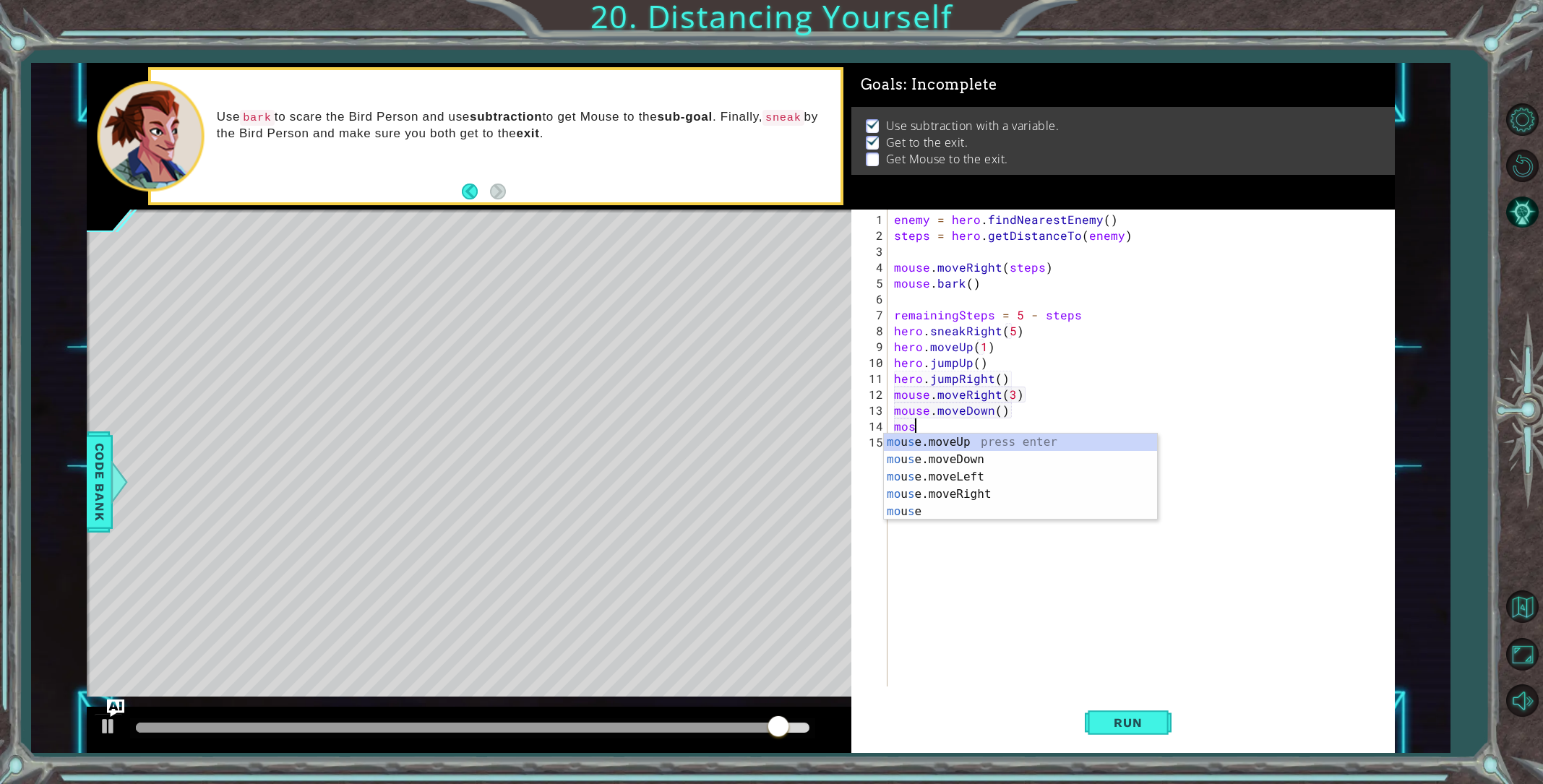
scroll to position [0, 0]
type textarea "m"
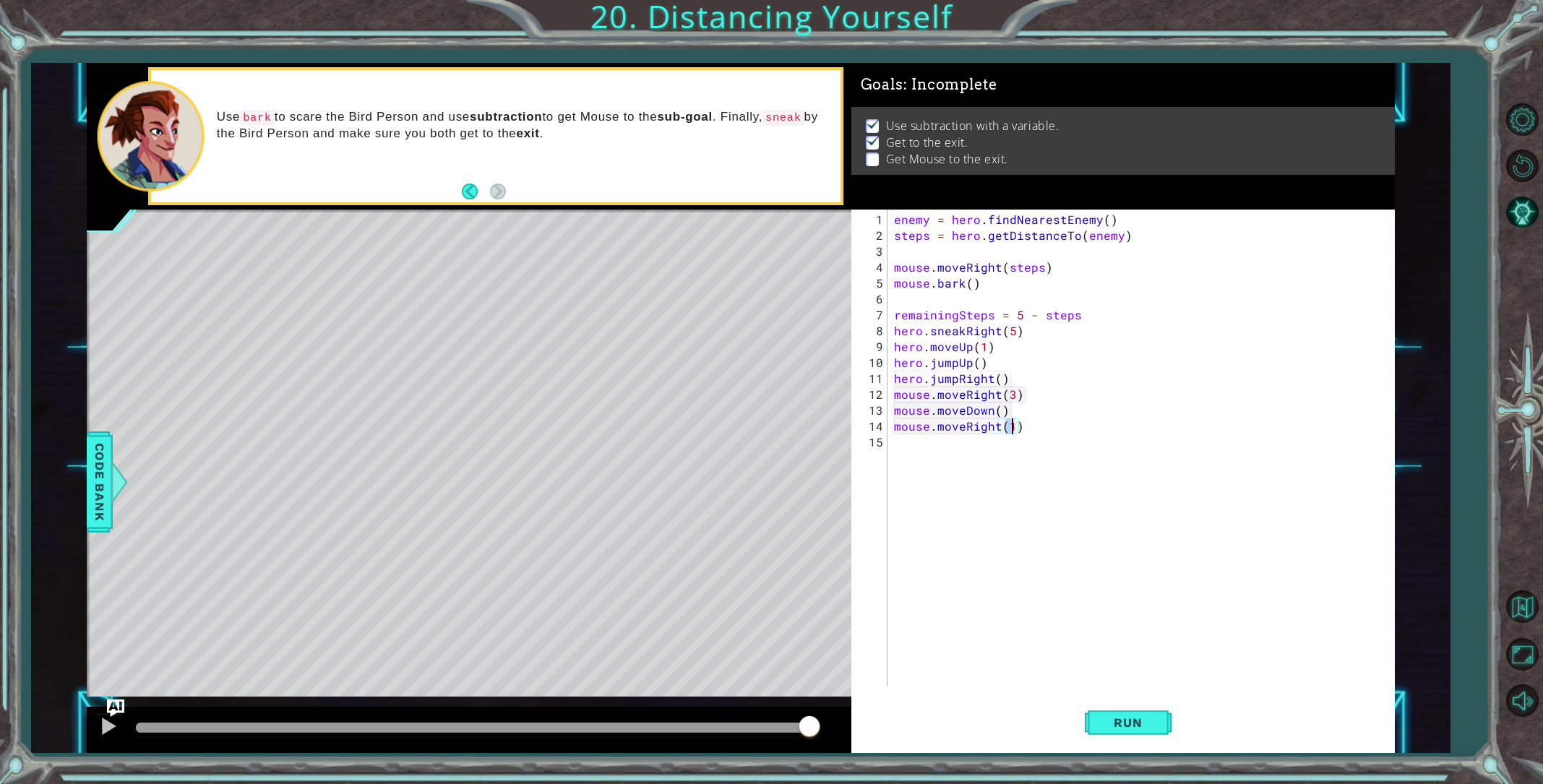
scroll to position [0, 7]
type textarea "mouse.moveRight(2)"
click at [1134, 719] on span "Run" at bounding box center [1127, 722] width 57 height 14
click at [892, 451] on div "enemy = hero . findNearestEnemy ( ) steps = hero . getDistanceTo ( enemy ) mous…" at bounding box center [1144, 466] width 505 height 509
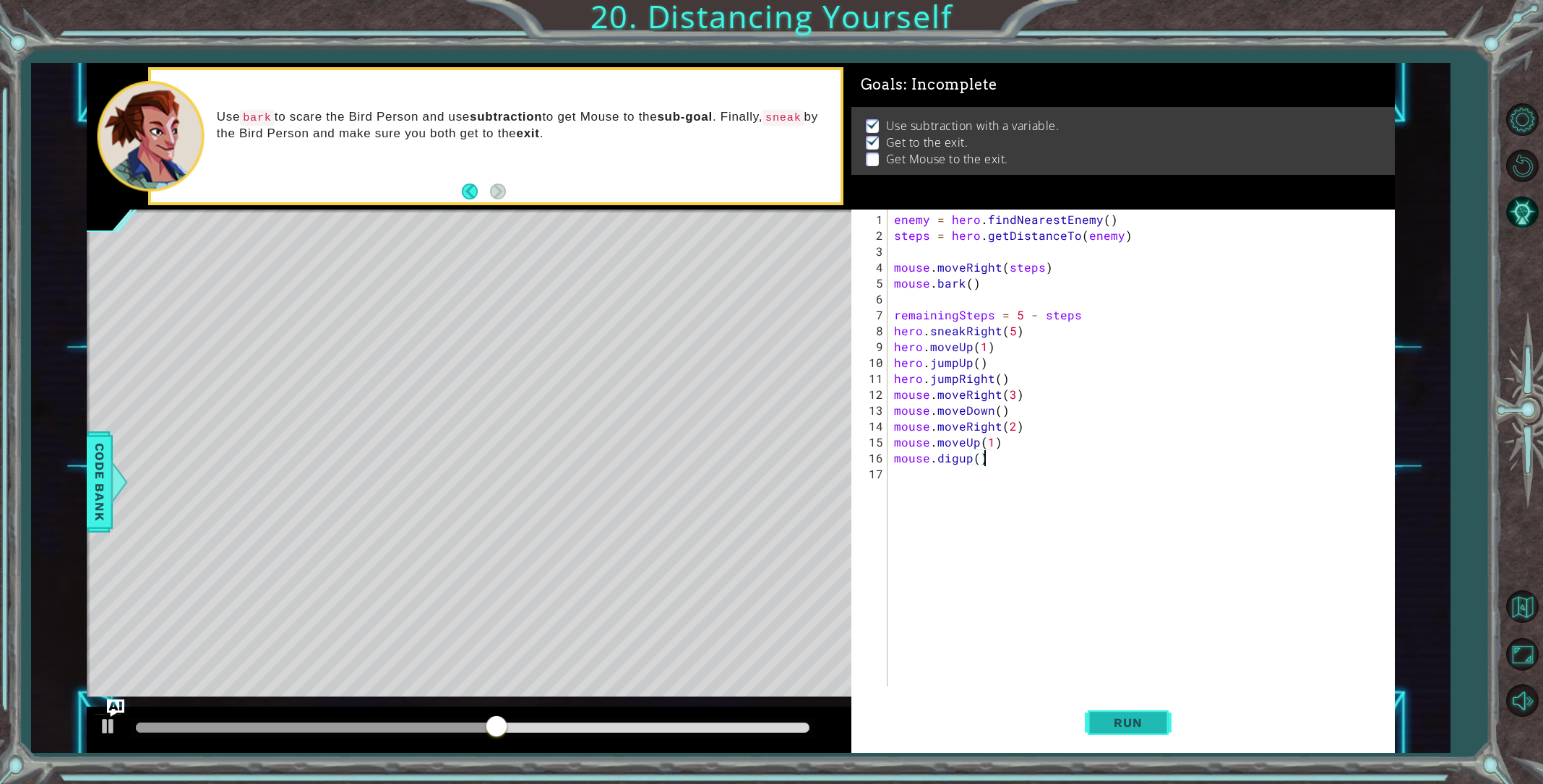
click at [1118, 721] on span "Run" at bounding box center [1127, 722] width 57 height 14
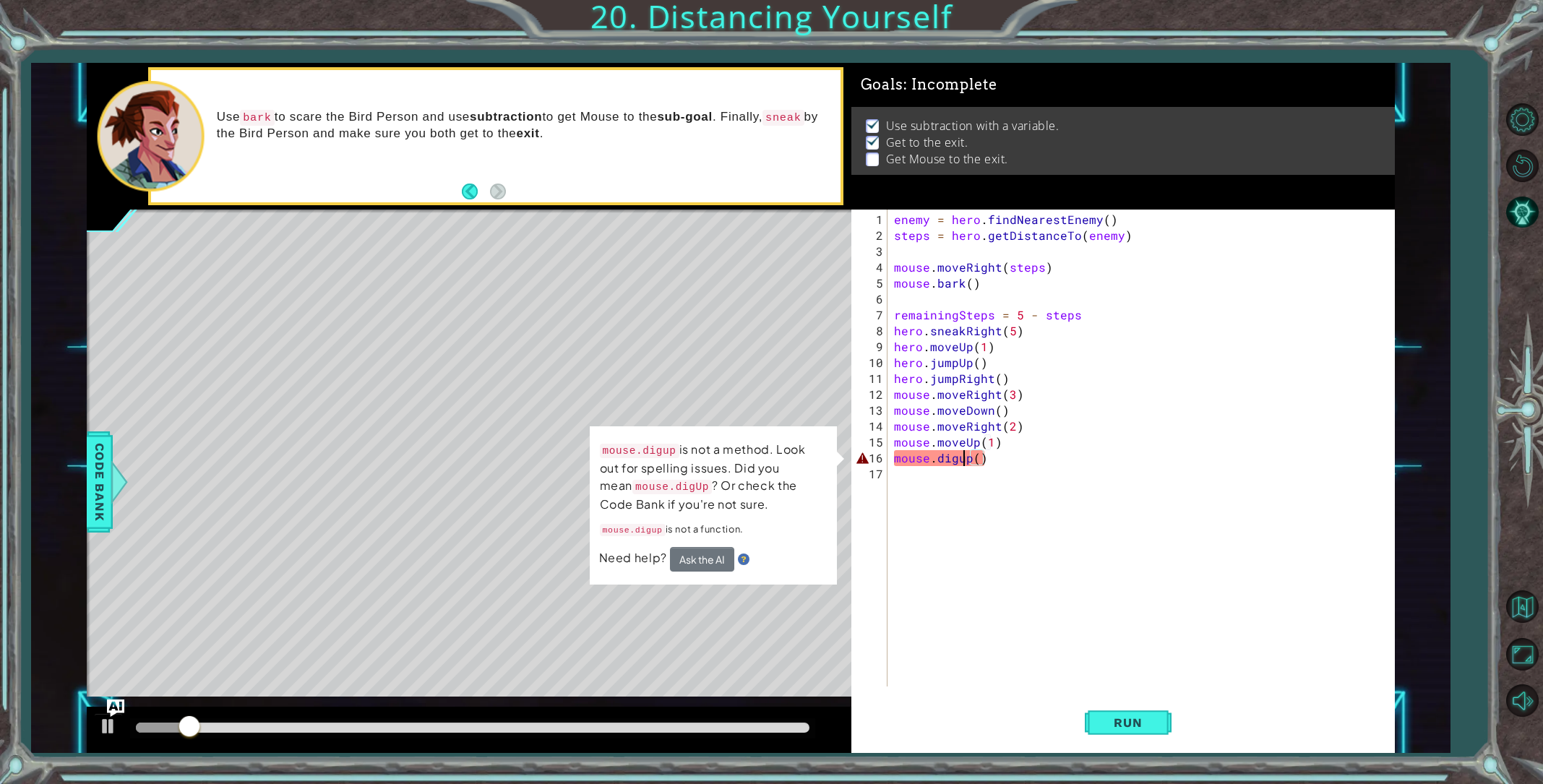
click at [964, 461] on div "enemy = hero . findNearestEnemy ( ) steps = hero . getDistanceTo ( enemy ) mous…" at bounding box center [1144, 466] width 505 height 509
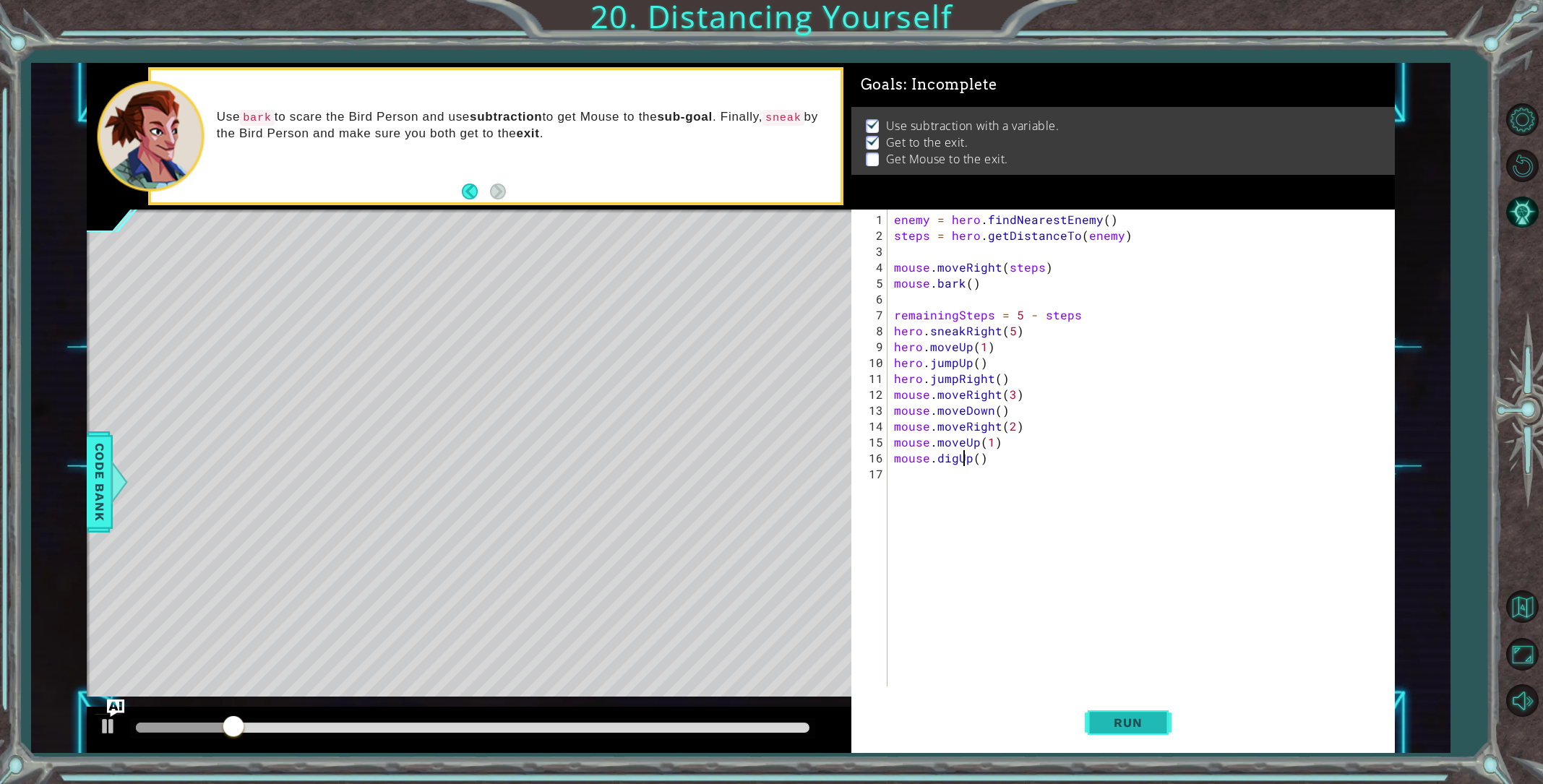
click at [1146, 728] on span "Run" at bounding box center [1127, 722] width 57 height 14
click at [1122, 712] on button "Run" at bounding box center [1128, 722] width 87 height 54
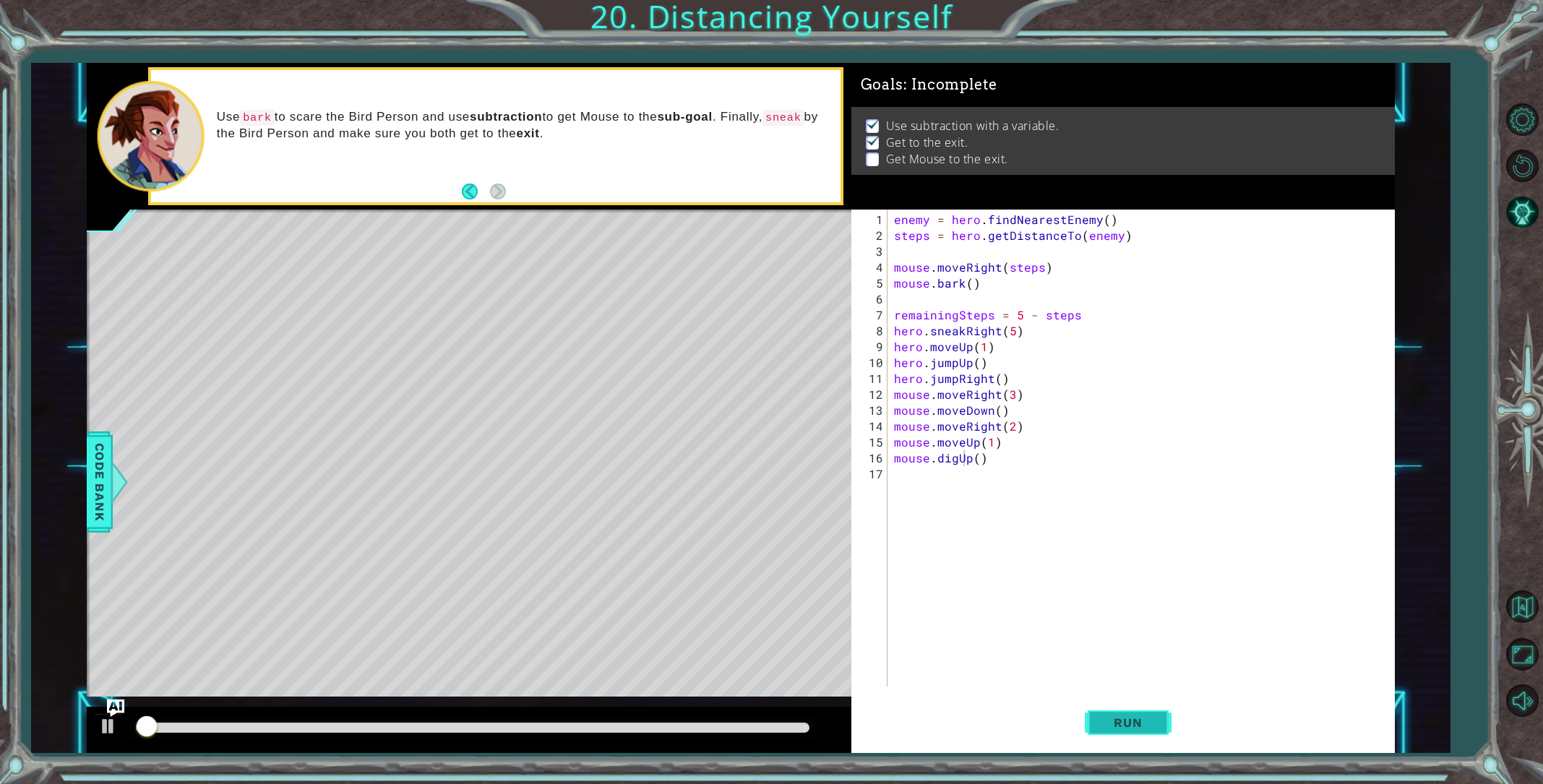
click at [1122, 712] on button "Run" at bounding box center [1128, 722] width 87 height 54
drag, startPoint x: 182, startPoint y: 727, endPoint x: 524, endPoint y: 740, distance: 342.2
click at [524, 740] on div at bounding box center [524, 728] width 26 height 26
click at [1013, 396] on div "enemy = hero . findNearestEnemy ( ) steps = hero . getDistanceTo ( enemy ) mous…" at bounding box center [1144, 466] width 505 height 509
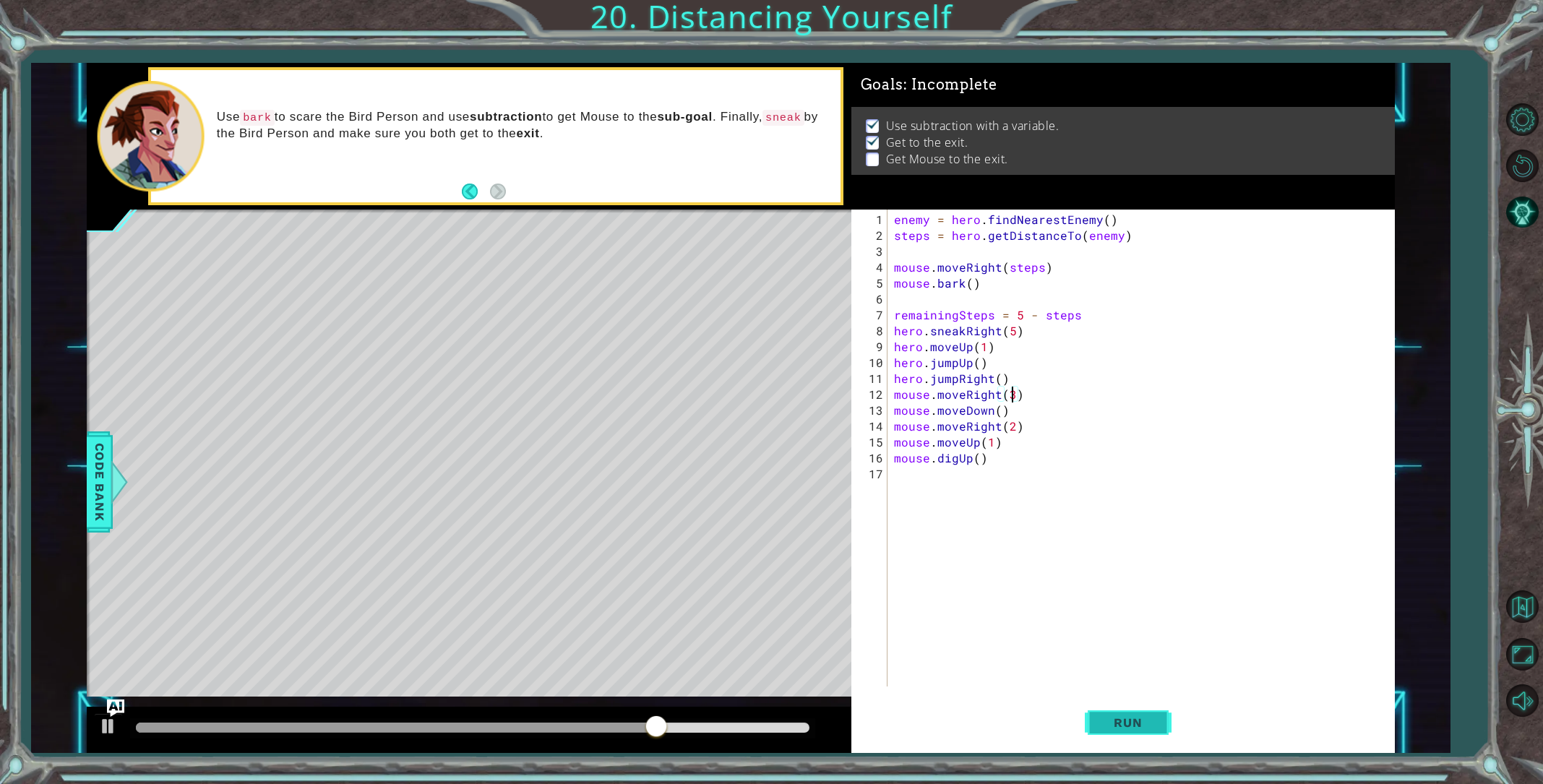
type textarea "mouse.moveRight(3)"
click at [1118, 715] on span "Run" at bounding box center [1127, 722] width 57 height 14
drag, startPoint x: 176, startPoint y: 719, endPoint x: 763, endPoint y: 725, distance: 587.0
click at [763, 725] on div at bounding box center [763, 728] width 26 height 26
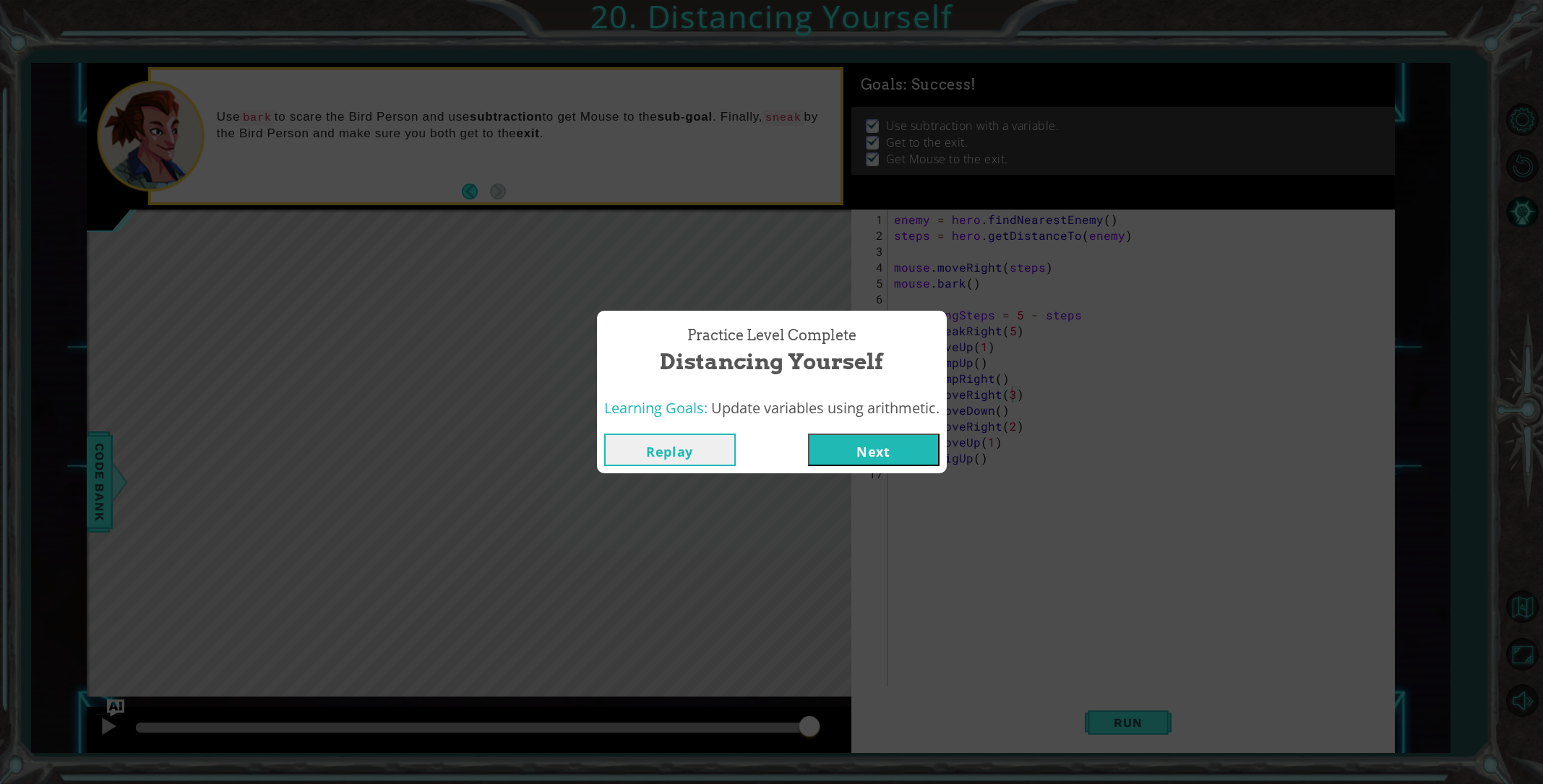
click at [860, 437] on button "Next" at bounding box center [874, 450] width 131 height 33
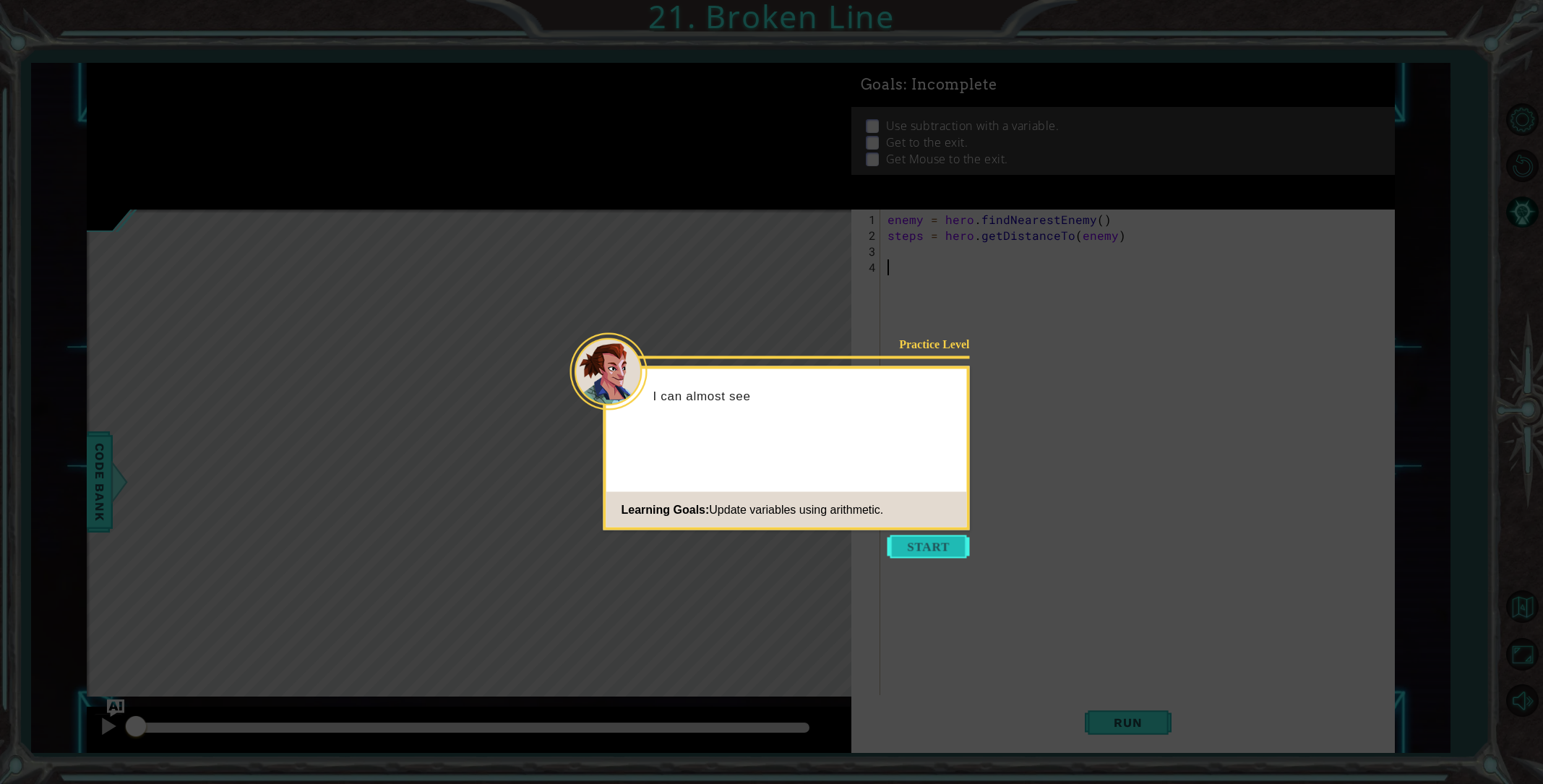
click at [905, 553] on button "Start" at bounding box center [929, 547] width 82 height 23
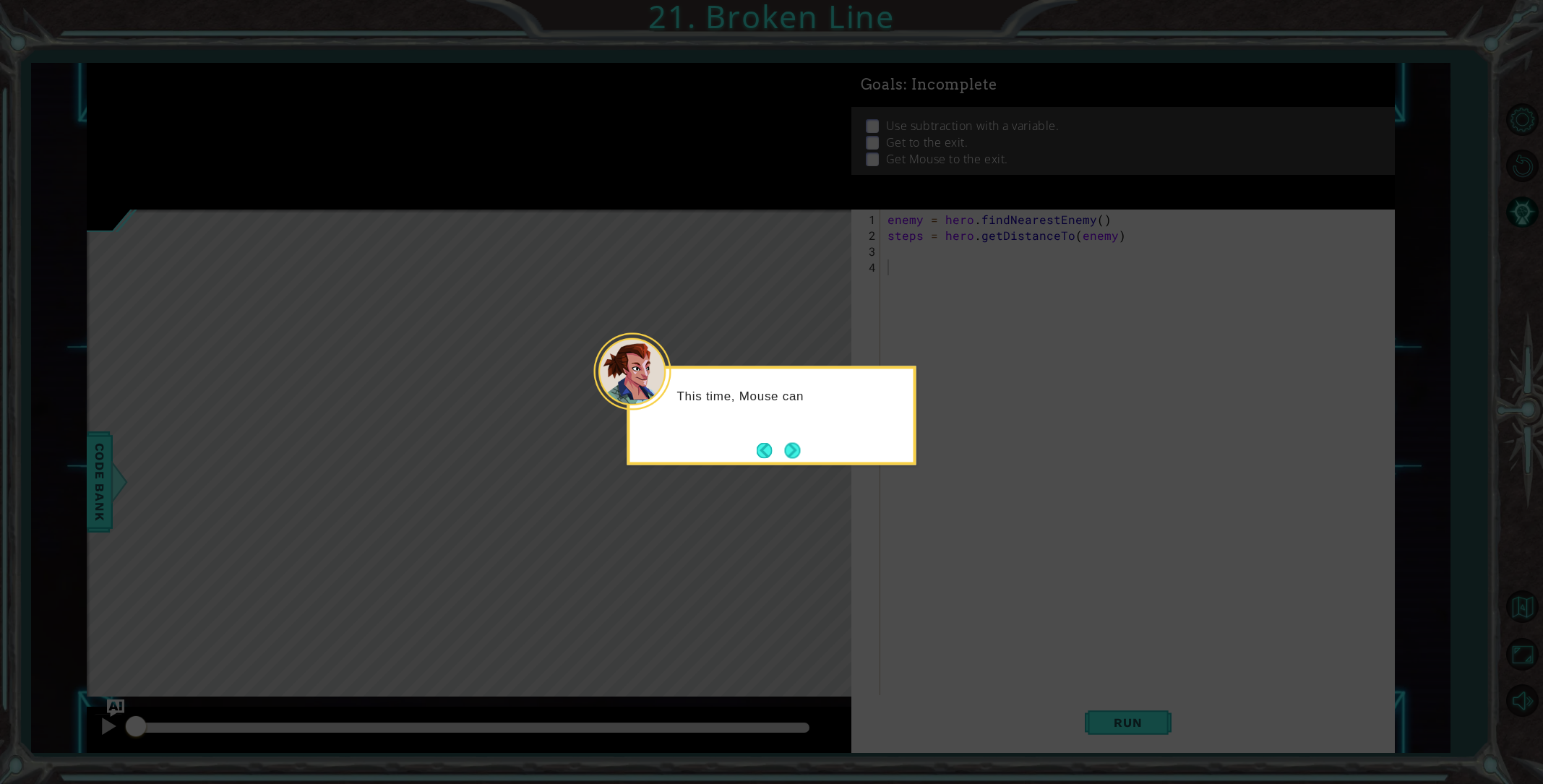
click at [791, 458] on button "Next" at bounding box center [792, 450] width 16 height 16
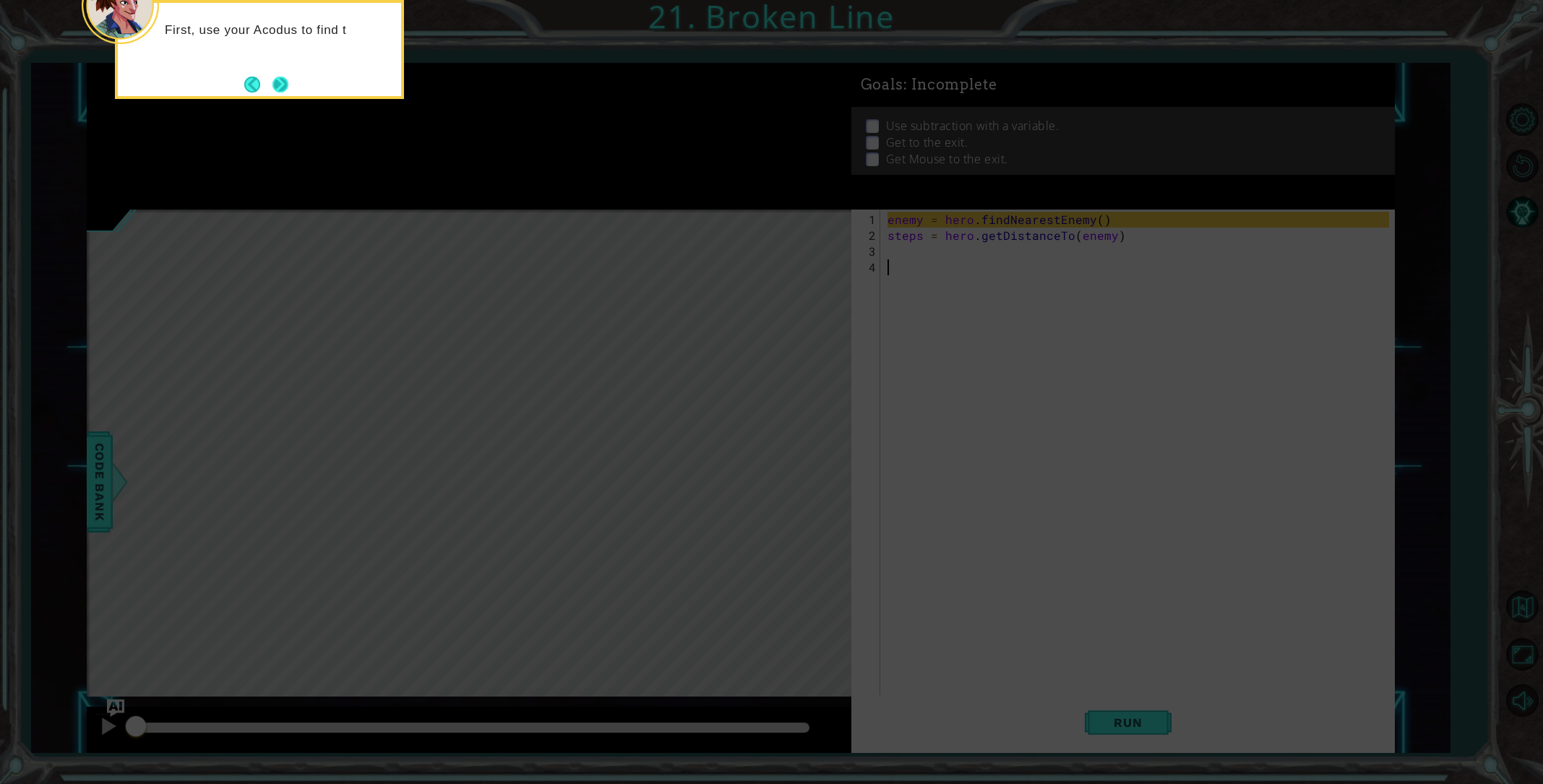
click at [288, 88] on button "Next" at bounding box center [280, 84] width 16 height 16
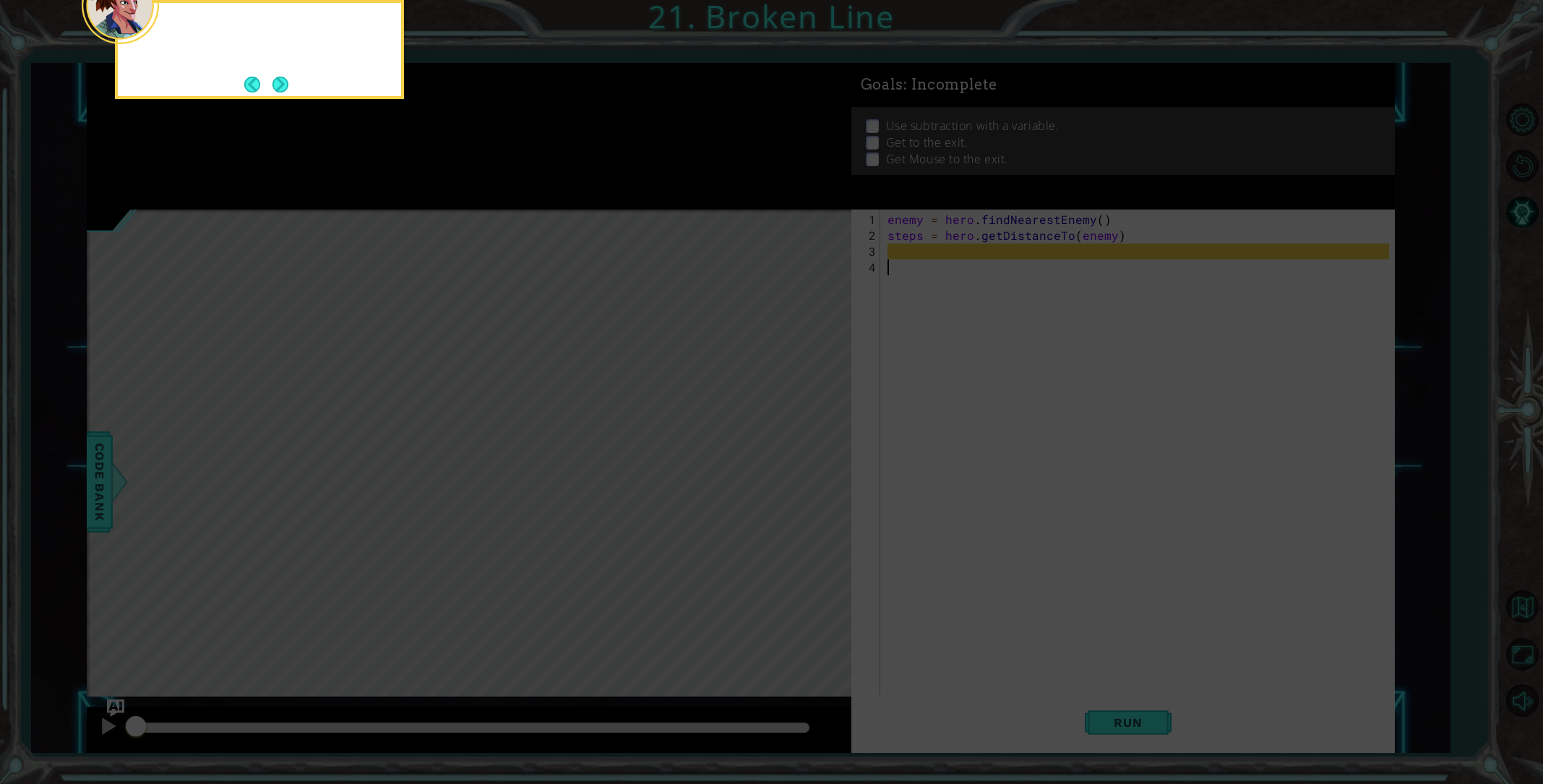
click at [288, 88] on button "Next" at bounding box center [280, 84] width 16 height 16
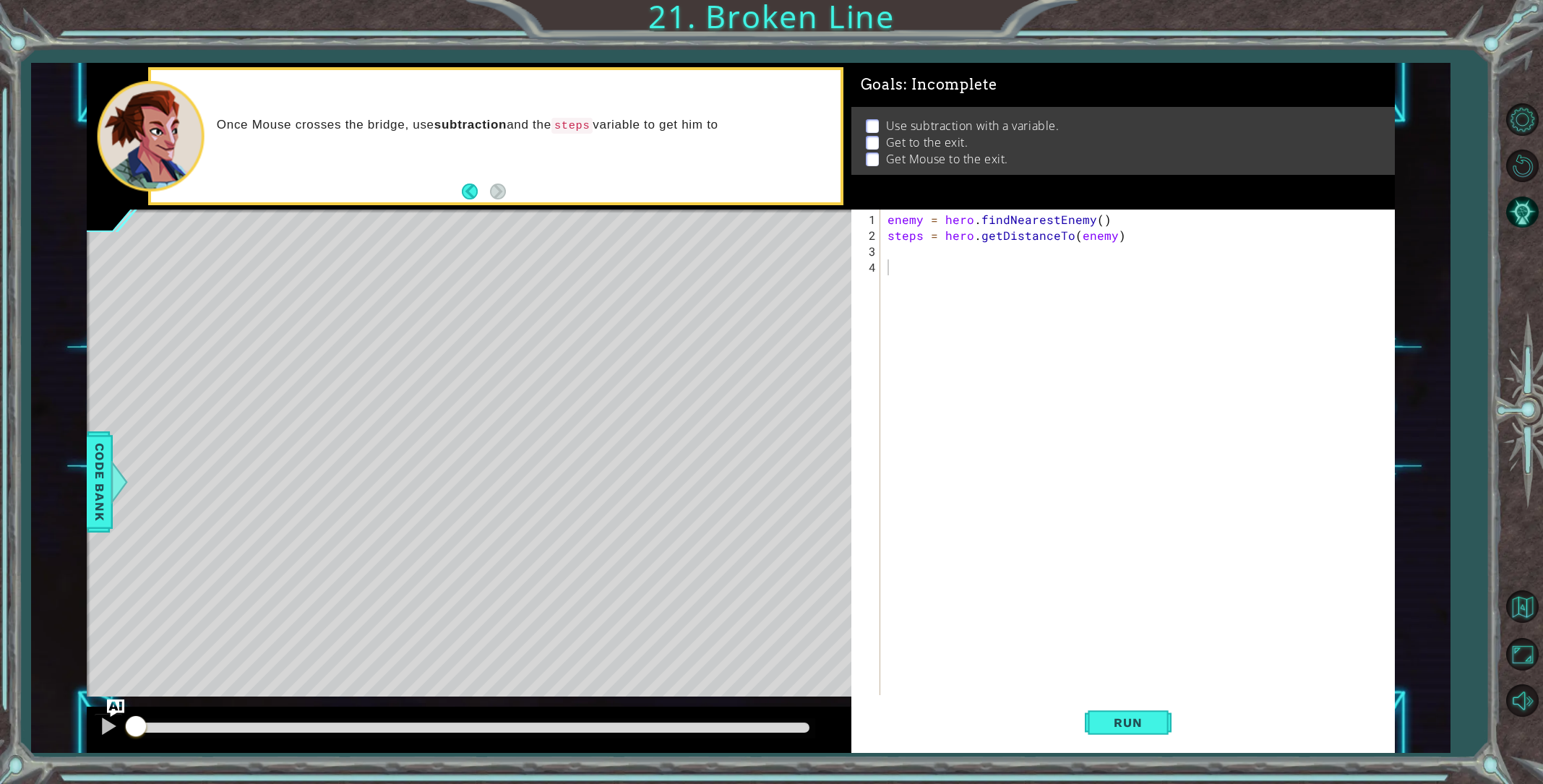
click at [1082, 713] on div "Run" at bounding box center [1128, 722] width 544 height 54
click at [1100, 709] on button "Run" at bounding box center [1128, 722] width 87 height 54
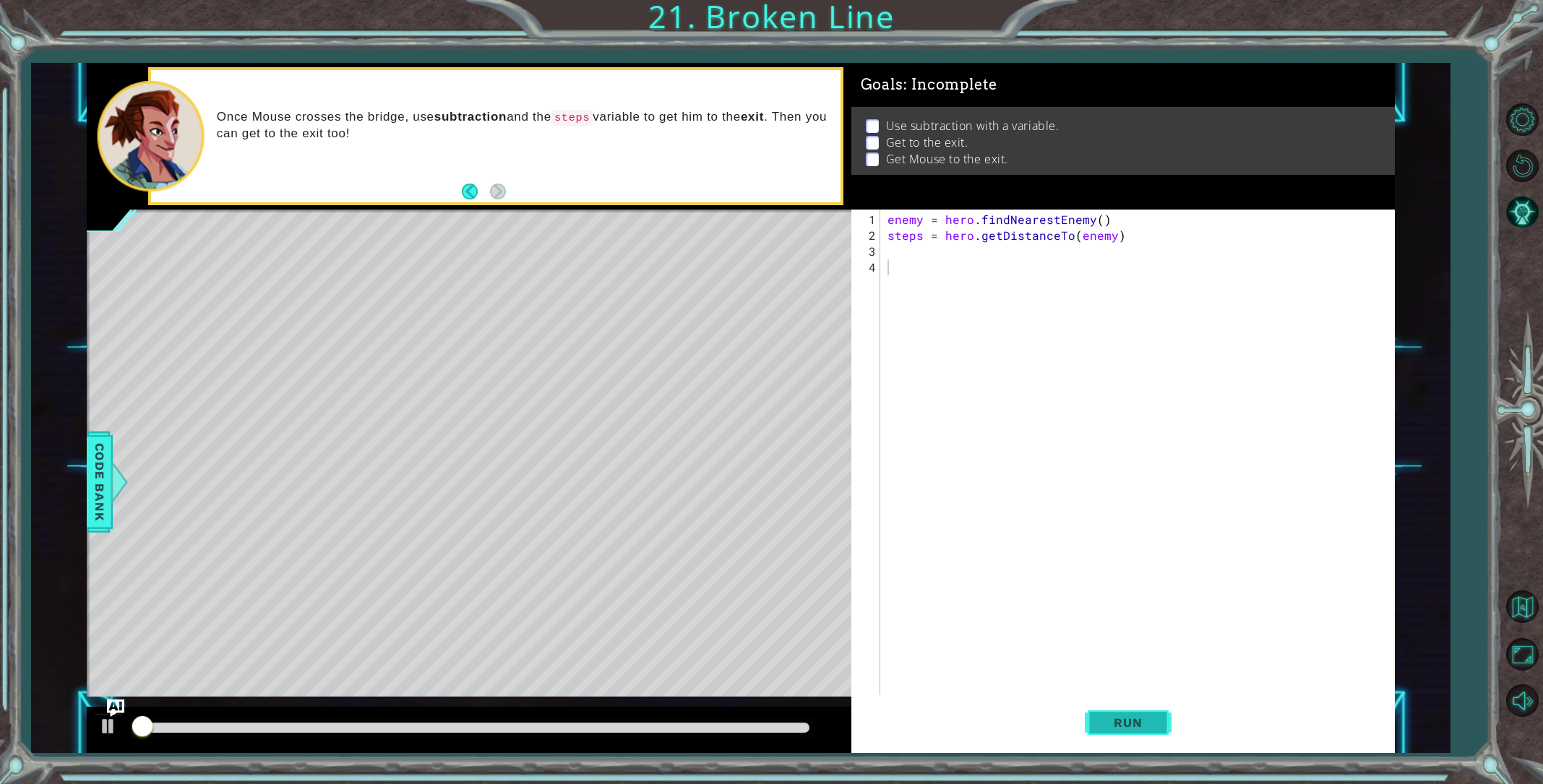
click at [1100, 709] on button "Run" at bounding box center [1128, 722] width 87 height 54
paste textarea "remainingSteps = 6 - stepsToBird"
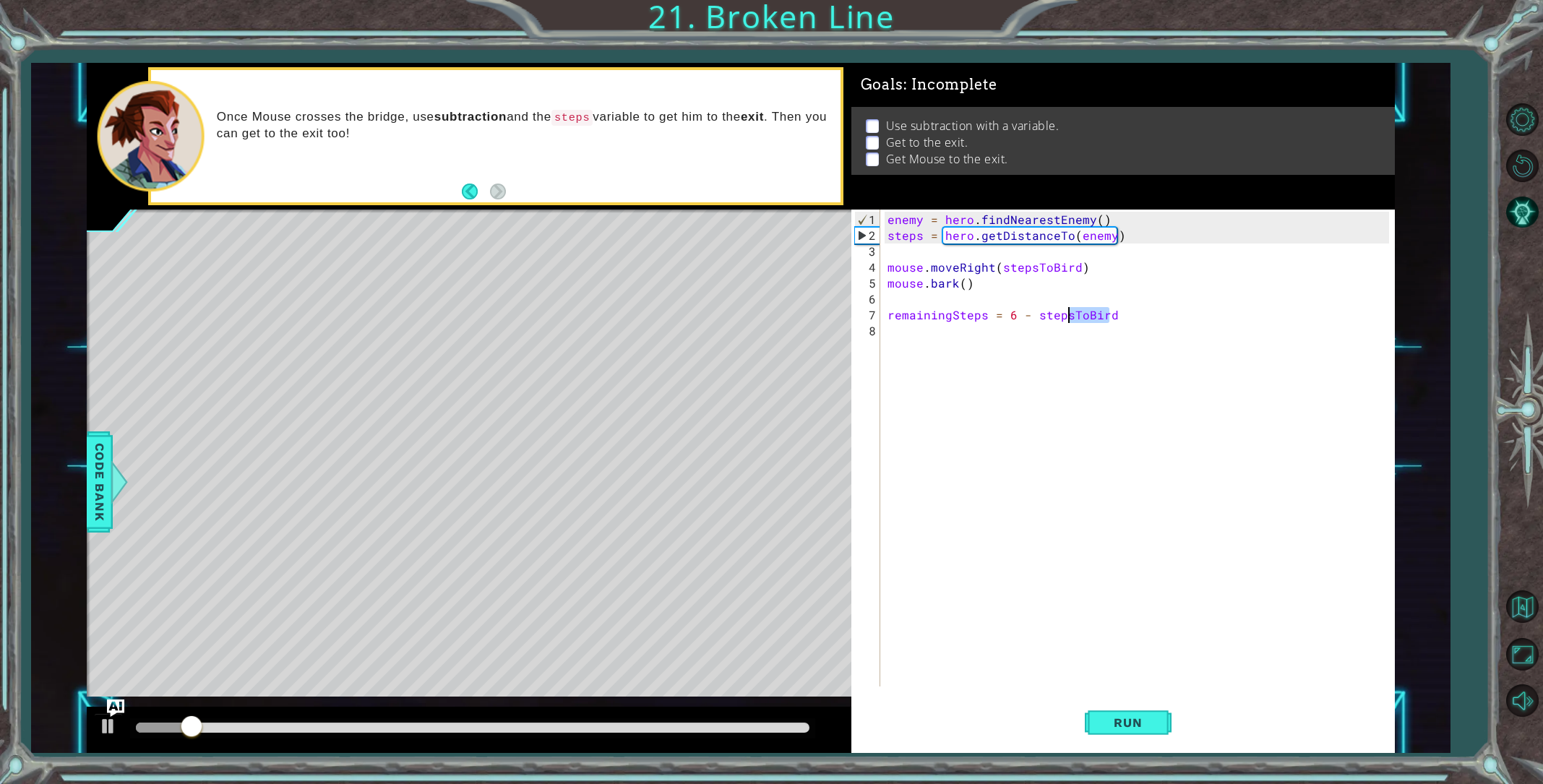
drag, startPoint x: 1110, startPoint y: 315, endPoint x: 1069, endPoint y: 316, distance: 41.0
click at [1069, 316] on div "enemy = hero . findNearestEnemy ( ) steps = hero . getDistanceTo ( enemy ) mous…" at bounding box center [1140, 466] width 512 height 509
drag, startPoint x: 1074, startPoint y: 265, endPoint x: 1034, endPoint y: 265, distance: 40.0
click at [1034, 265] on div "enemy = hero . findNearestEnemy ( ) steps = hero . getDistanceTo ( enemy ) mous…" at bounding box center [1140, 466] width 512 height 509
click at [1014, 315] on div "enemy = hero . findNearestEnemy ( ) steps = hero . getDistanceTo ( enemy ) mous…" at bounding box center [1140, 466] width 512 height 509
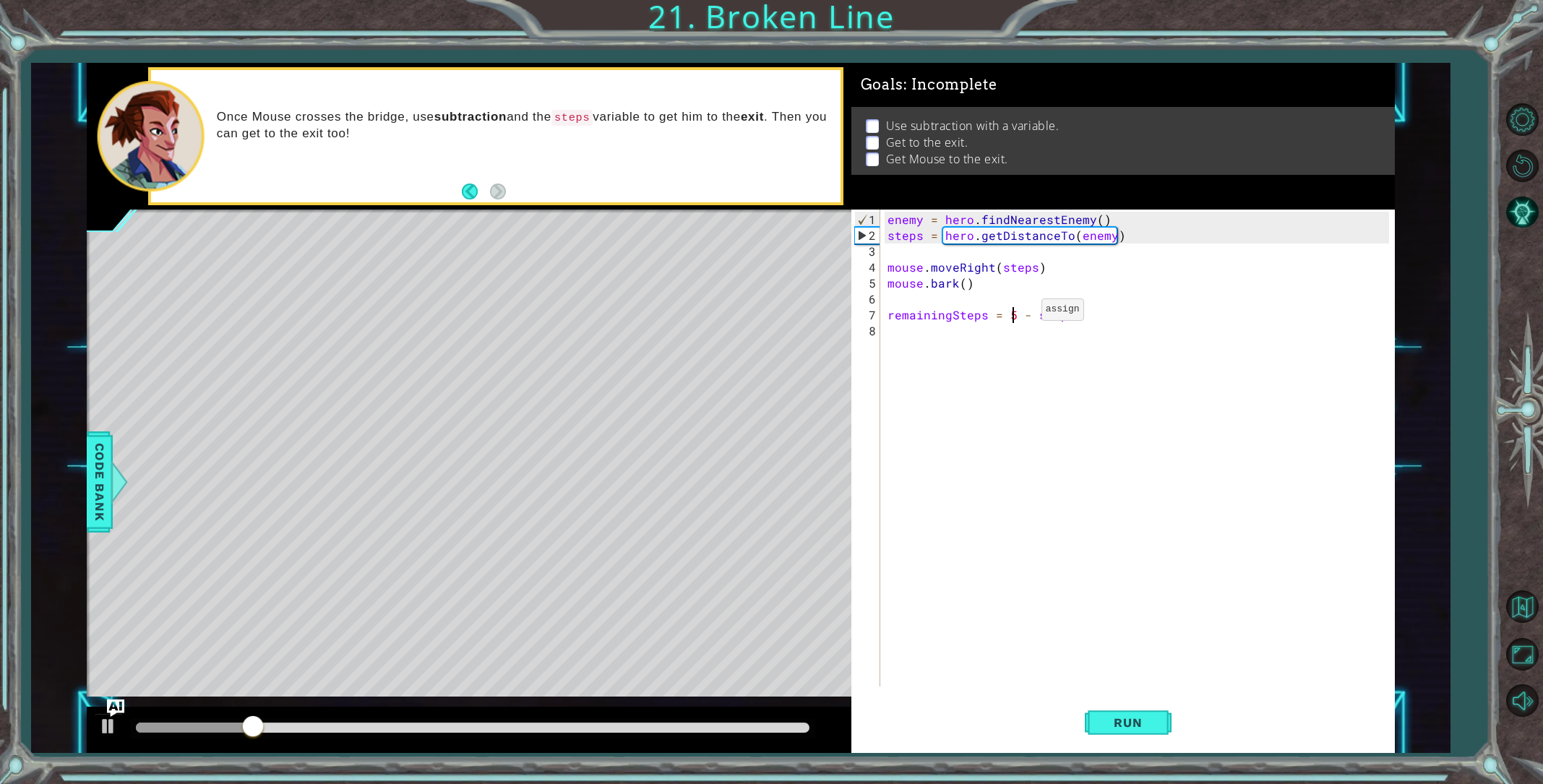
scroll to position [0, 8]
click at [1156, 709] on button "Run" at bounding box center [1128, 722] width 87 height 54
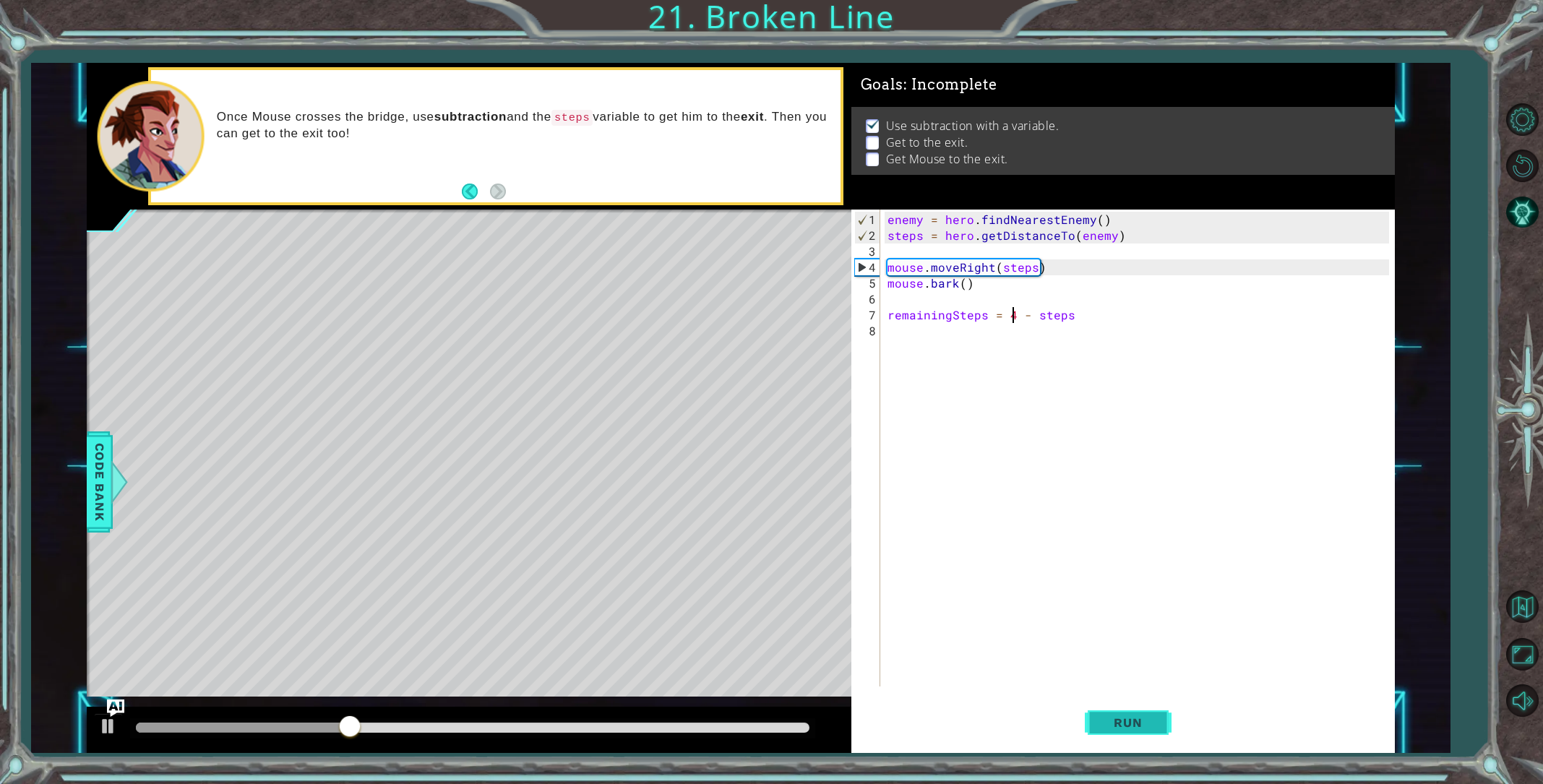
type textarea "remainingSteps = 4 - steps"
click at [1108, 718] on span "Run" at bounding box center [1127, 722] width 57 height 14
click at [1016, 305] on div "enemy = hero . findNearestEnemy ( ) steps = hero . getDistanceTo ( enemy ) mous…" at bounding box center [1140, 466] width 512 height 509
click at [1126, 715] on span "Run" at bounding box center [1127, 722] width 57 height 14
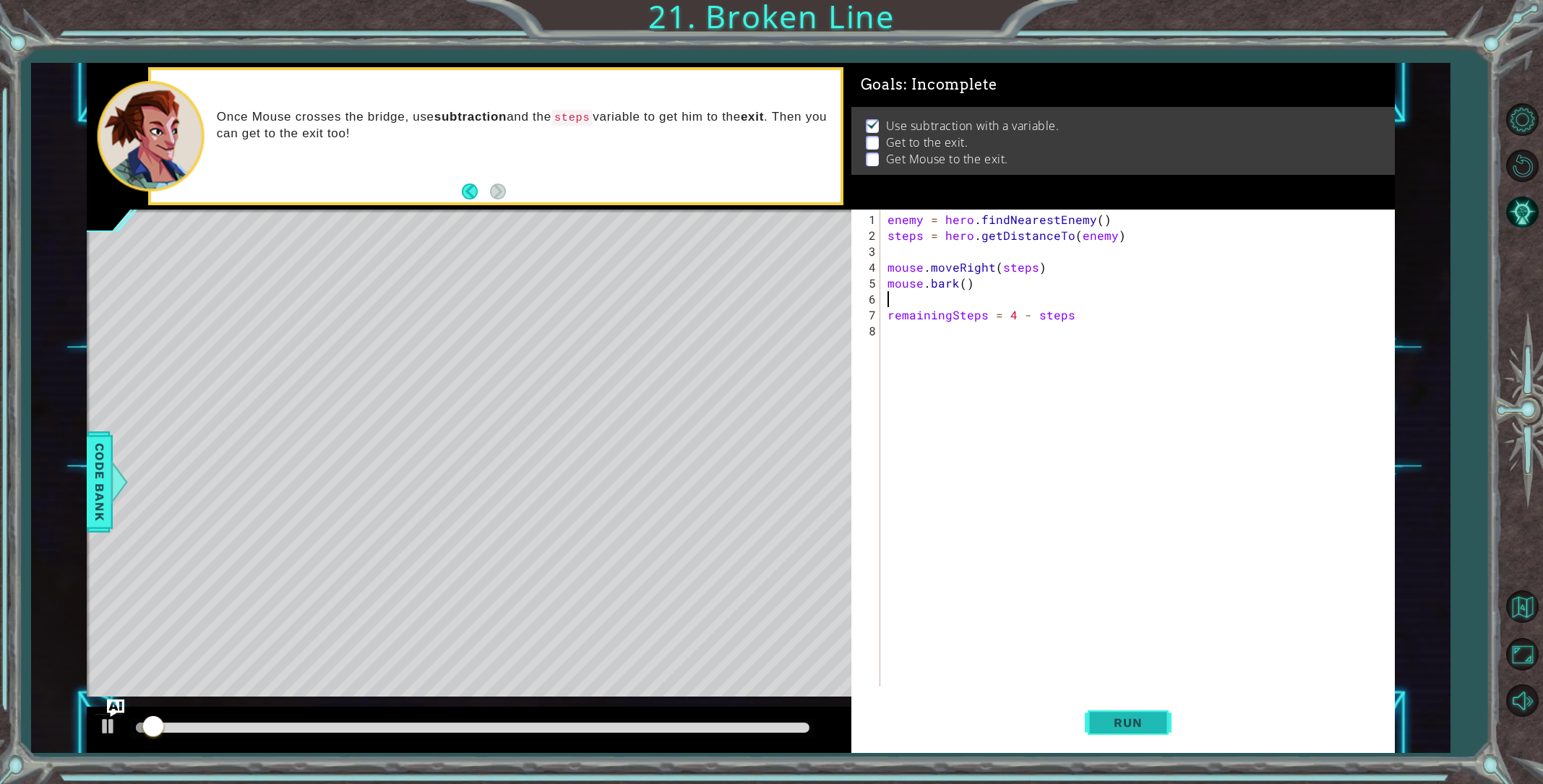
click at [1120, 715] on span "Run" at bounding box center [1127, 722] width 57 height 14
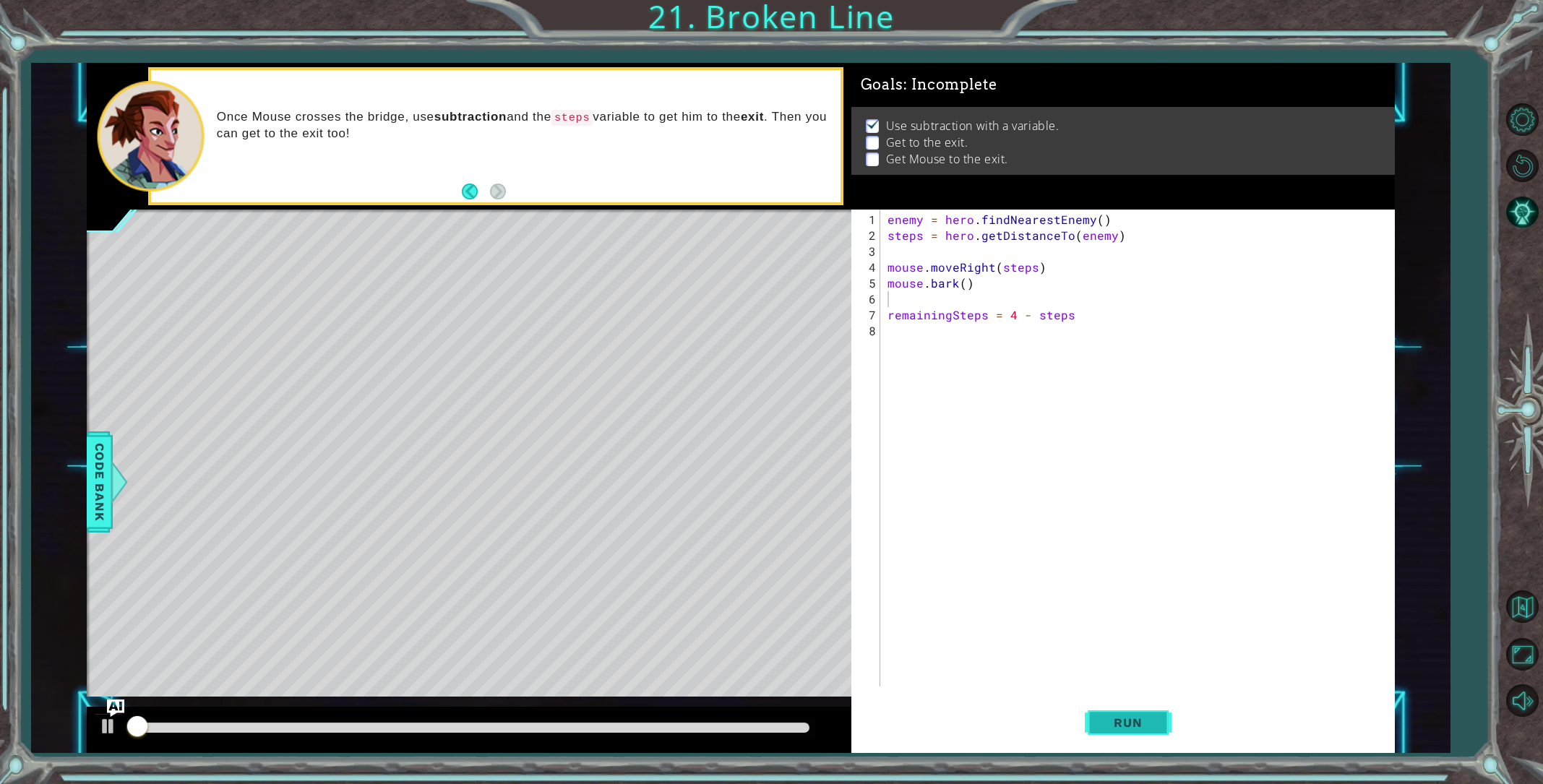
click at [1120, 715] on span "Run" at bounding box center [1127, 722] width 57 height 14
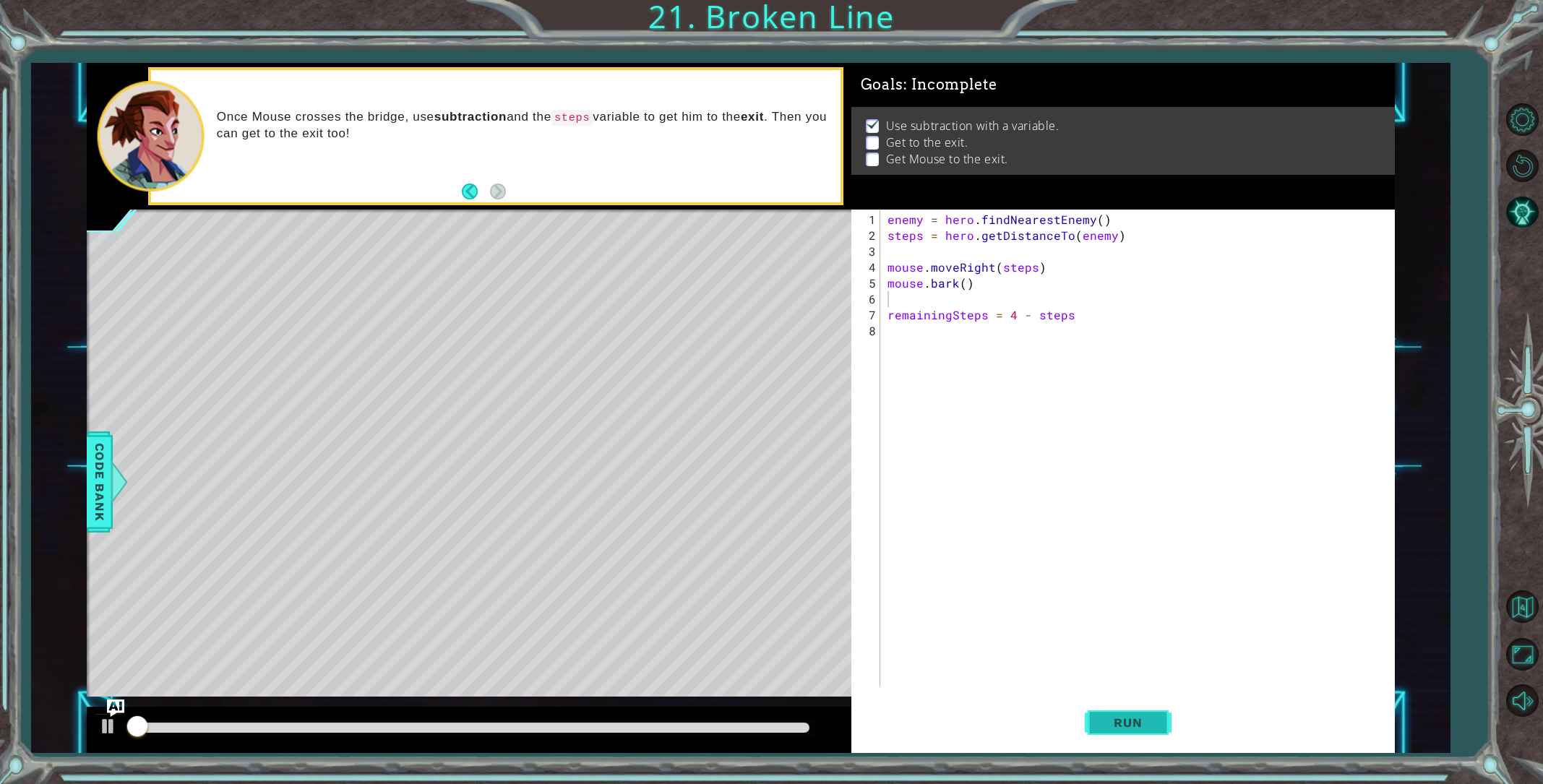
click at [1120, 715] on span "Run" at bounding box center [1127, 722] width 57 height 14
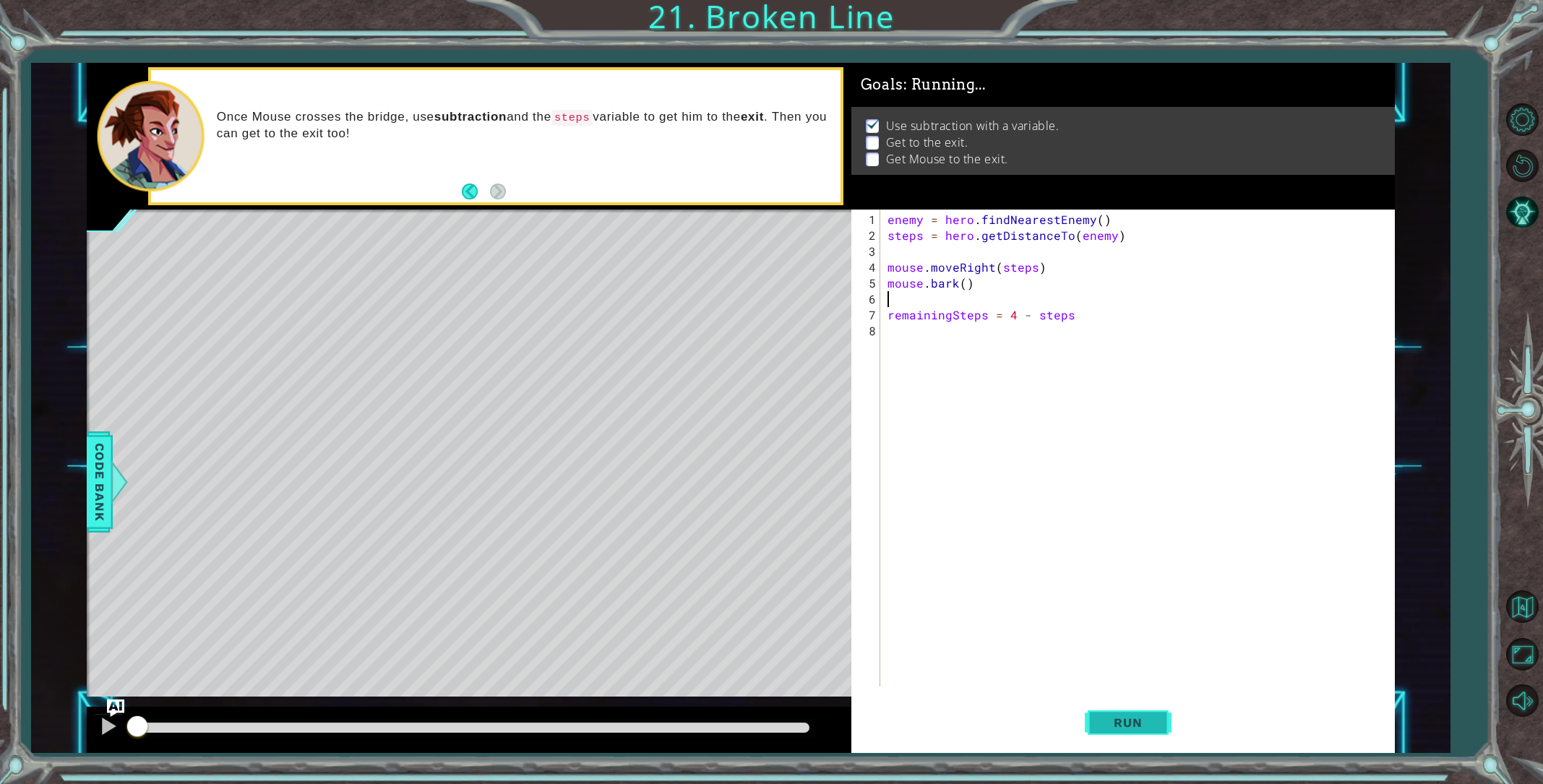
click at [1120, 715] on span "Run" at bounding box center [1127, 722] width 57 height 14
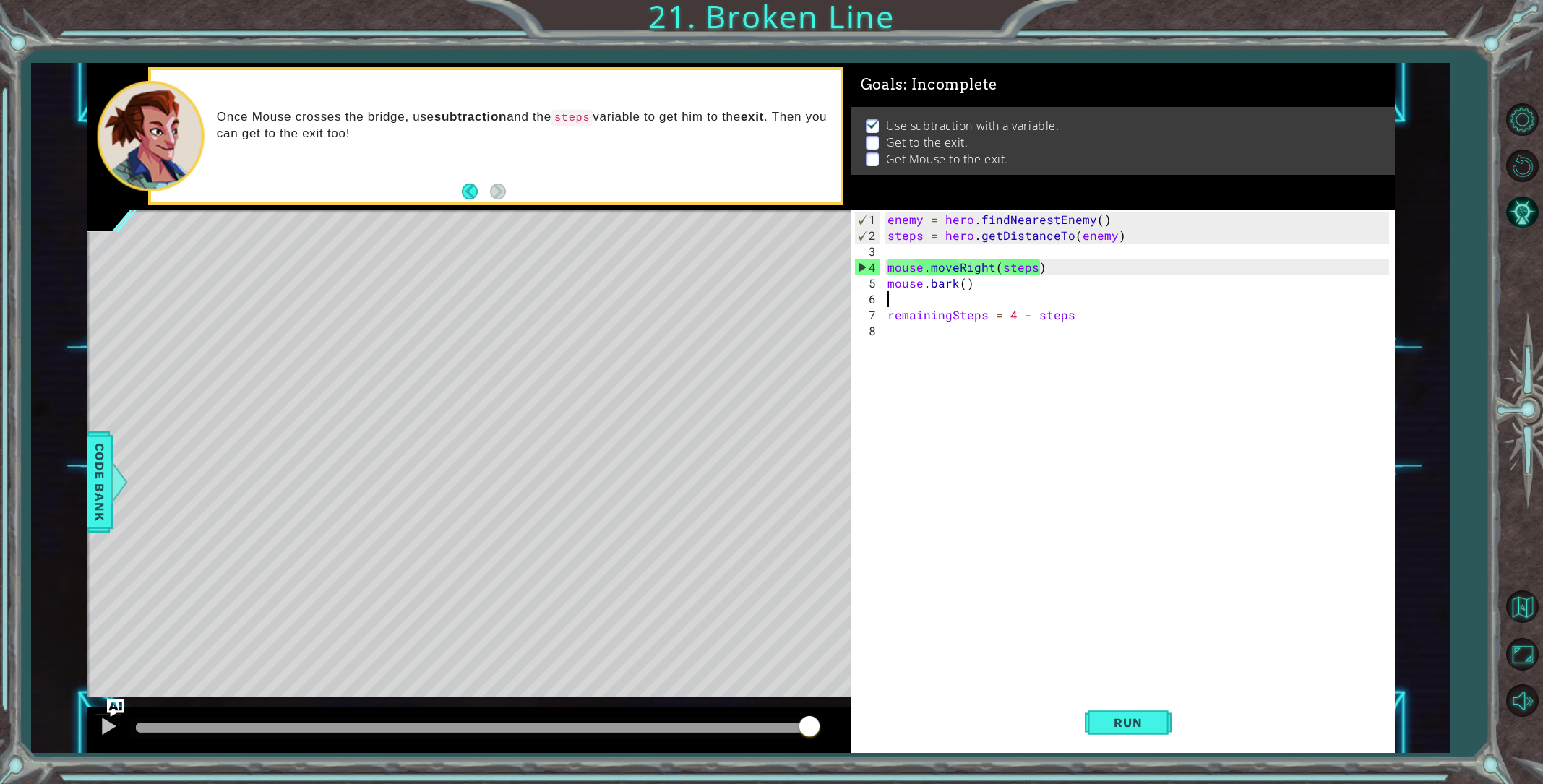
type textarea "q"
